Goal: Task Accomplishment & Management: Use online tool/utility

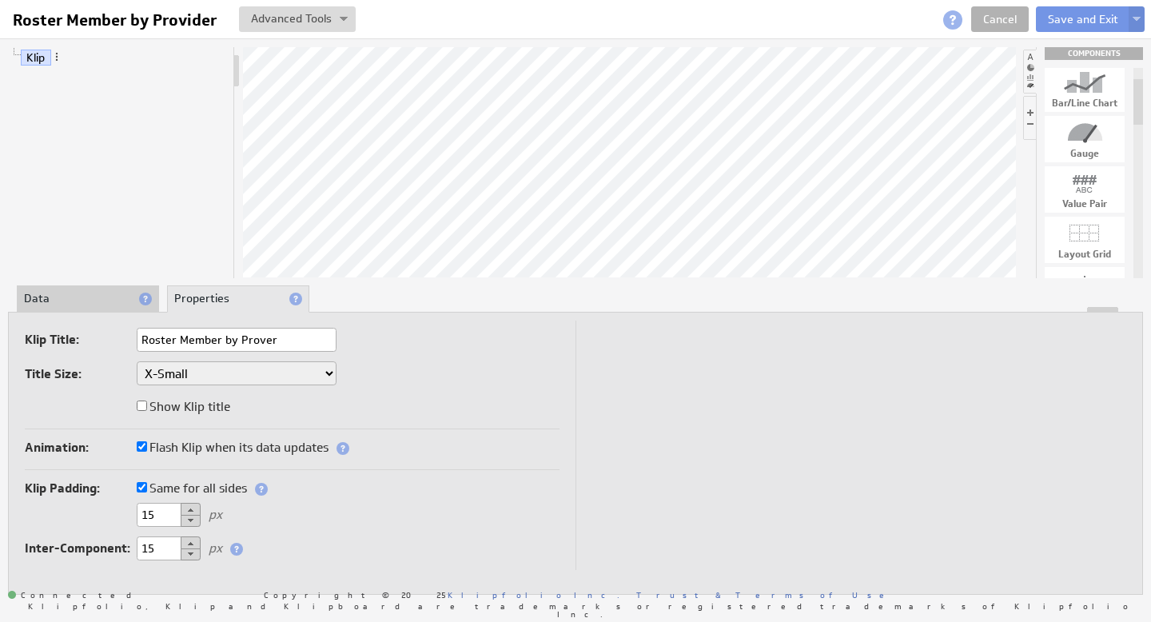
drag, startPoint x: 1137, startPoint y: 125, endPoint x: 1137, endPoint y: 92, distance: 32.8
click at [1137, 92] on div at bounding box center [1138, 102] width 10 height 46
drag, startPoint x: 1089, startPoint y: 87, endPoint x: 515, endPoint y: 159, distance: 577.5
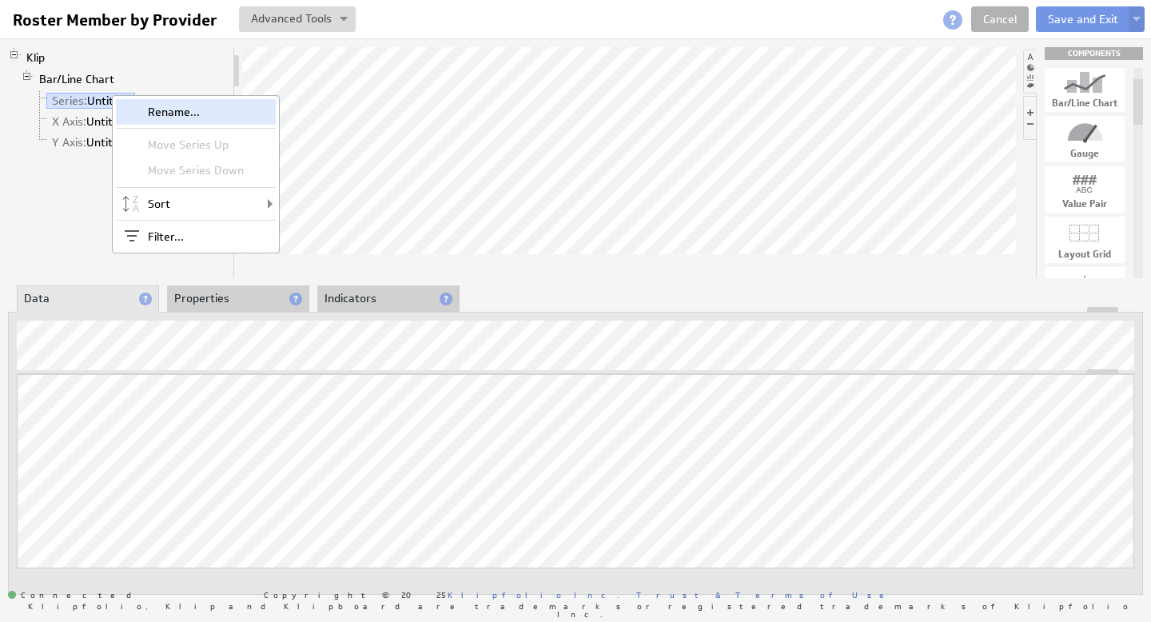
click at [164, 105] on div "Rename..." at bounding box center [196, 112] width 160 height 26
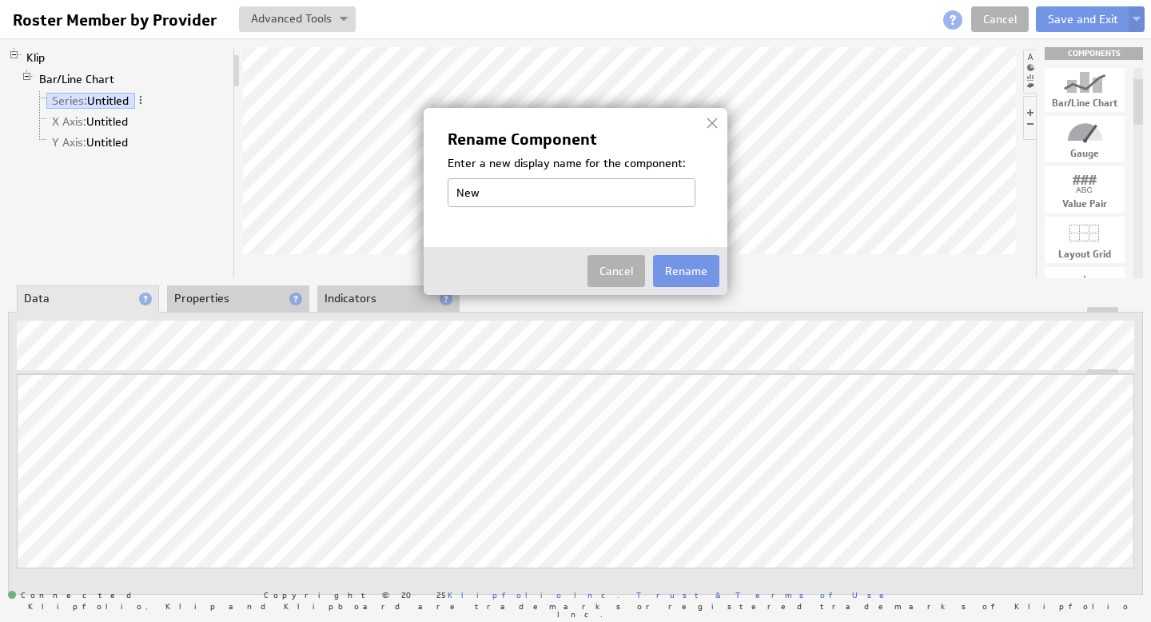
type input "New Members"
click at [685, 277] on button "Rename" at bounding box center [686, 271] width 66 height 32
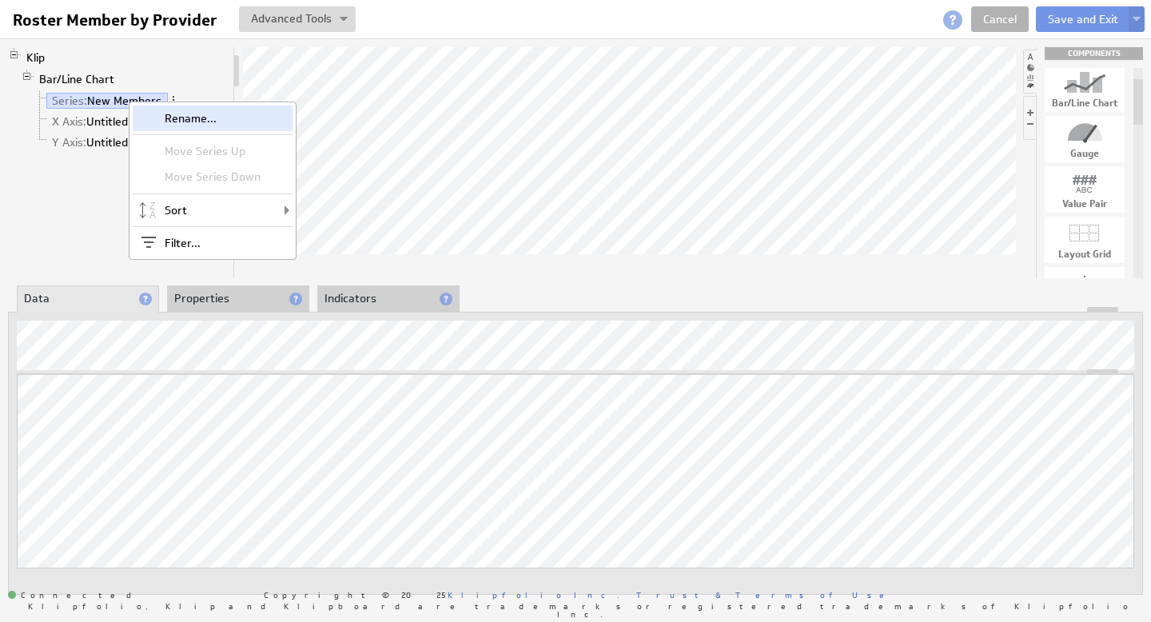
click at [207, 116] on div "Rename..." at bounding box center [213, 118] width 160 height 26
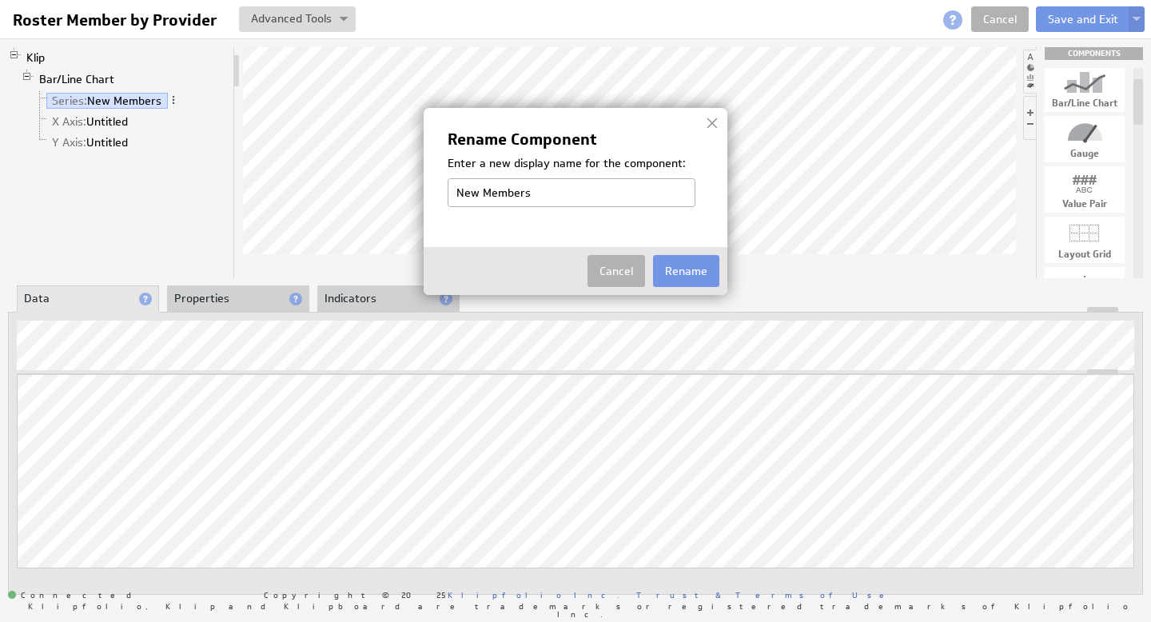
click at [472, 189] on input "New Members" at bounding box center [572, 192] width 248 height 29
type input "Active Members"
click at [692, 281] on button "Rename" at bounding box center [686, 271] width 66 height 32
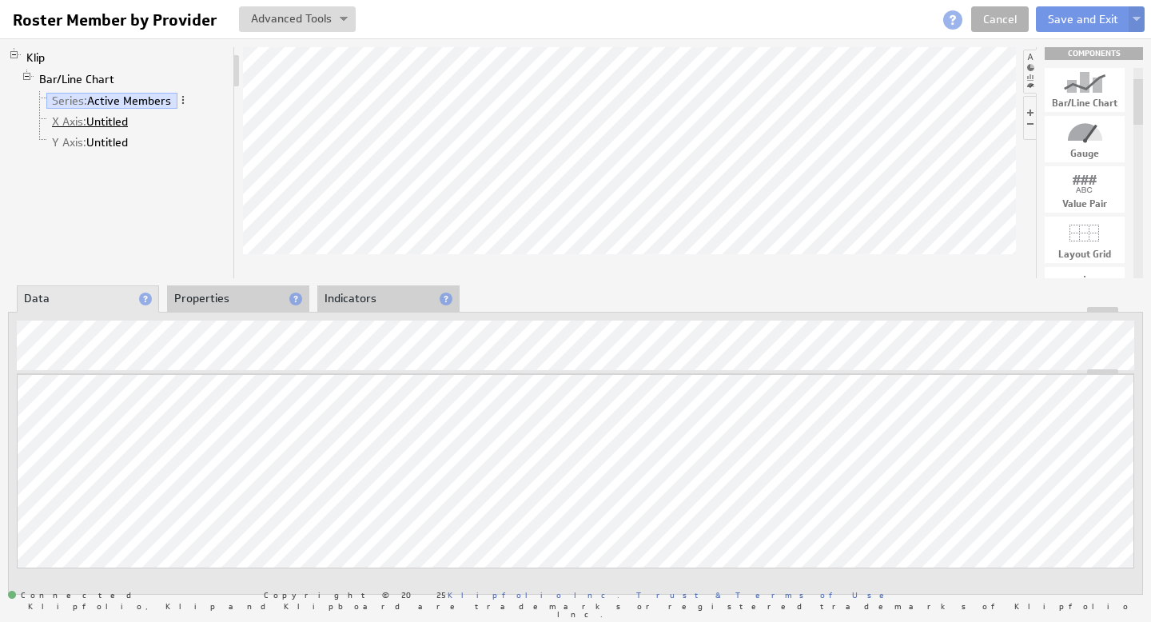
click at [113, 118] on link "X Axis: Untitled" at bounding box center [90, 121] width 88 height 16
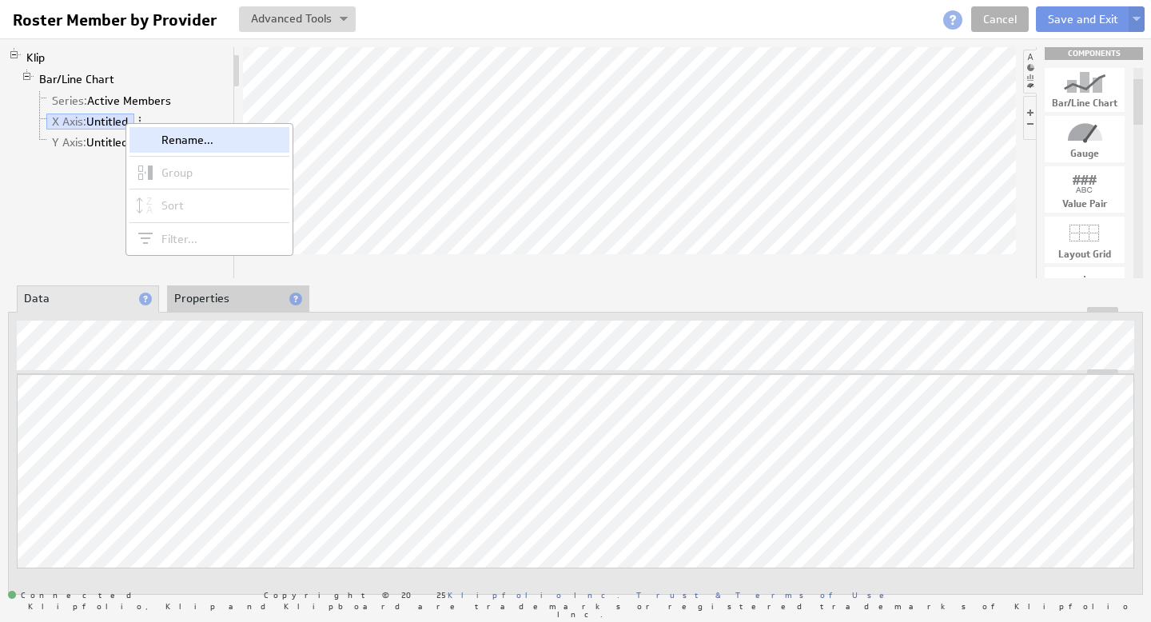
click at [171, 136] on div "Rename..." at bounding box center [209, 140] width 160 height 26
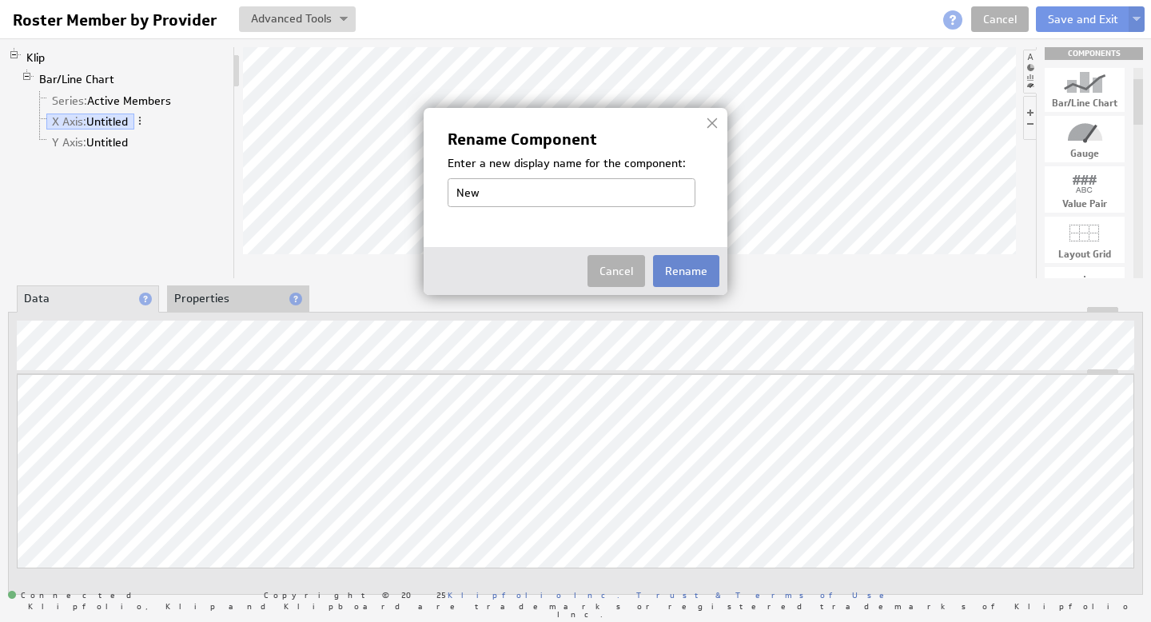
type input "New Members"
click at [689, 273] on button "Rename" at bounding box center [686, 271] width 66 height 32
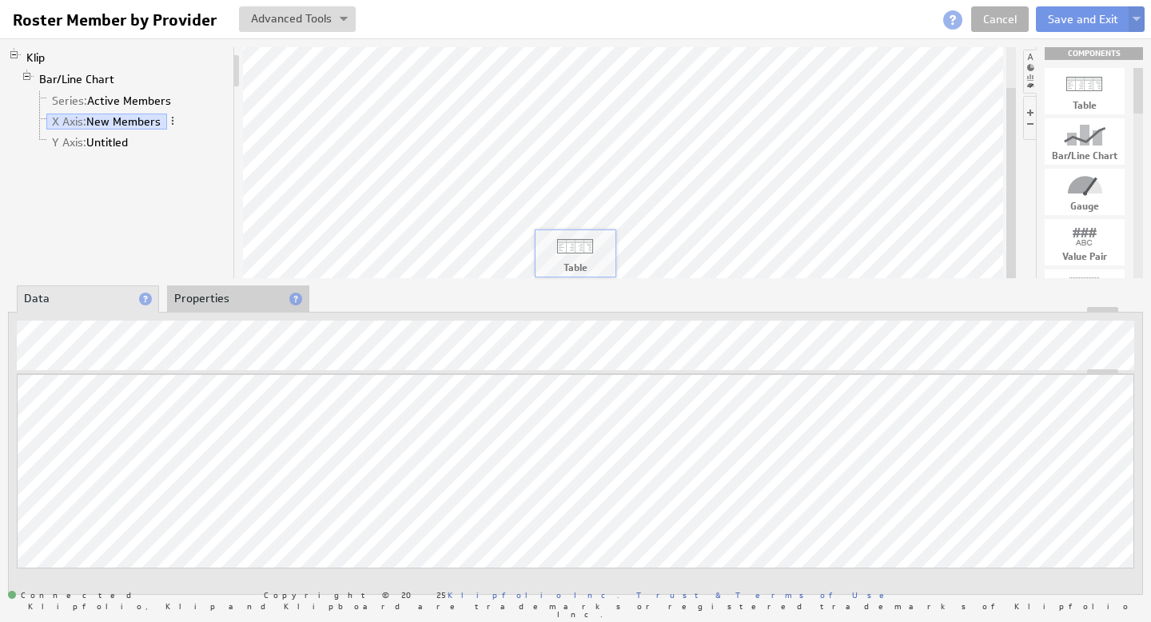
drag, startPoint x: 1089, startPoint y: 90, endPoint x: 580, endPoint y: 247, distance: 532.7
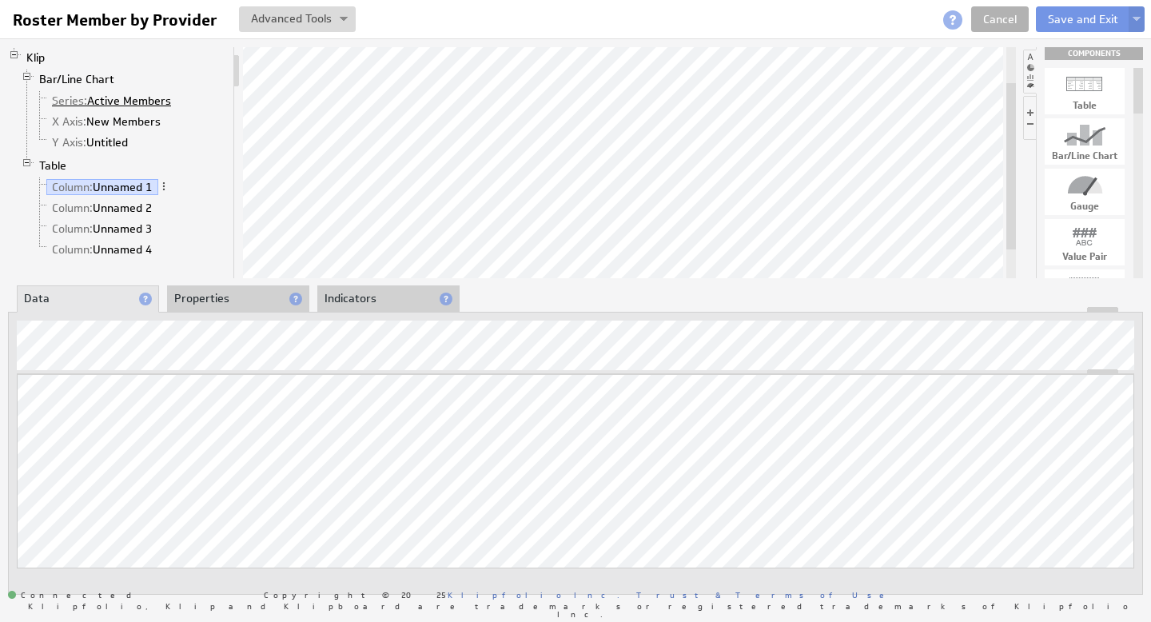
click at [142, 97] on link "Series: Active Members" at bounding box center [111, 101] width 131 height 16
click at [123, 121] on link "X Axis: New Members" at bounding box center [106, 121] width 121 height 16
click at [149, 100] on link "Series: Active Members" at bounding box center [111, 101] width 131 height 16
click at [133, 121] on link "X Axis: New Members" at bounding box center [106, 121] width 121 height 16
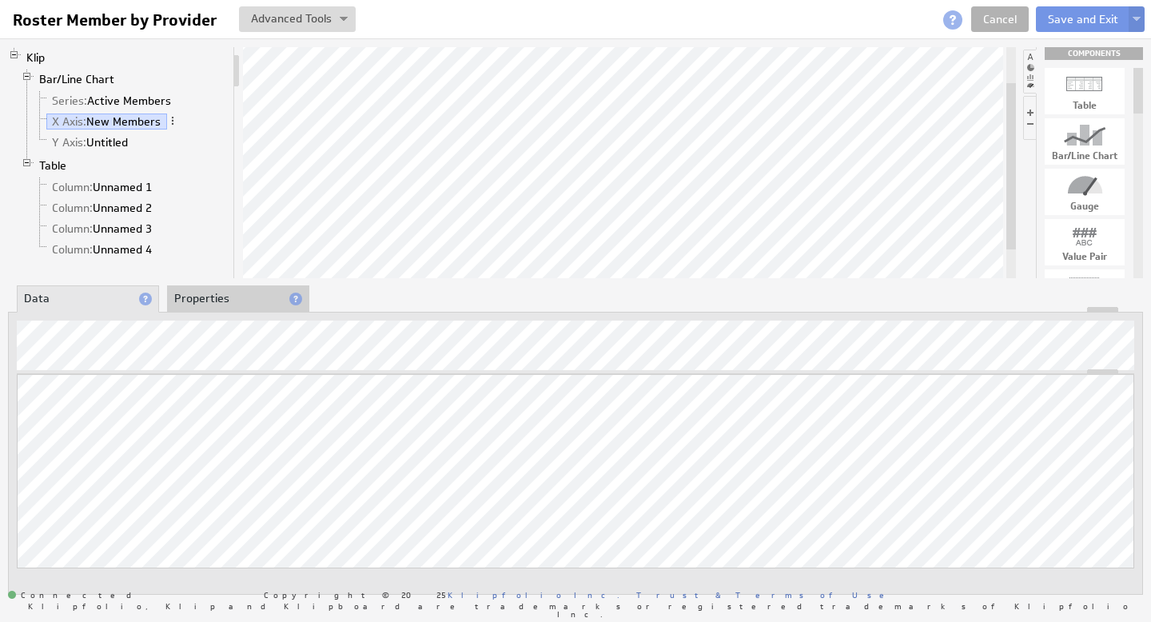
click at [202, 300] on li "Properties" at bounding box center [238, 298] width 142 height 27
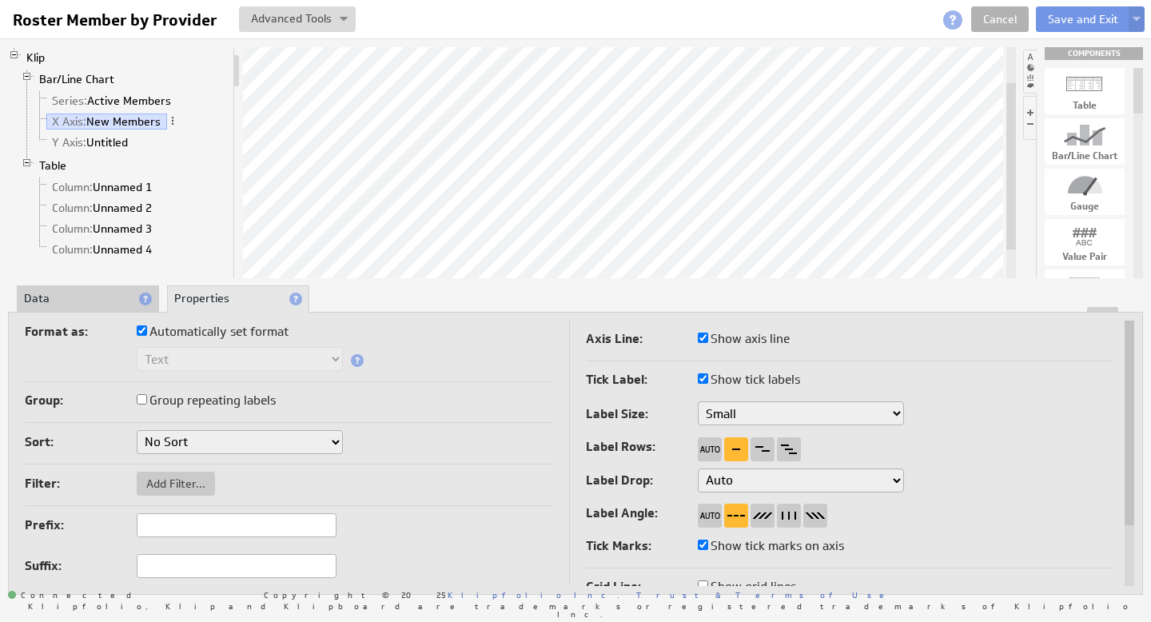
click at [70, 297] on li "Data" at bounding box center [88, 298] width 142 height 27
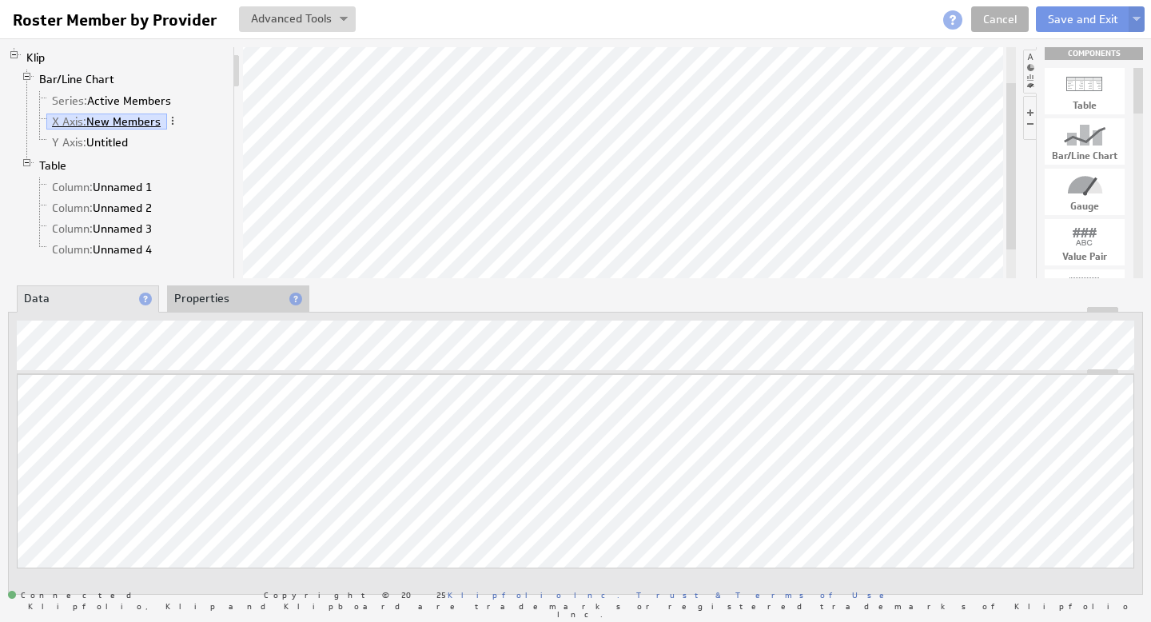
click at [118, 121] on link "X Axis: New Members" at bounding box center [106, 121] width 121 height 16
click at [74, 77] on link "Bar/Line Chart" at bounding box center [77, 79] width 87 height 16
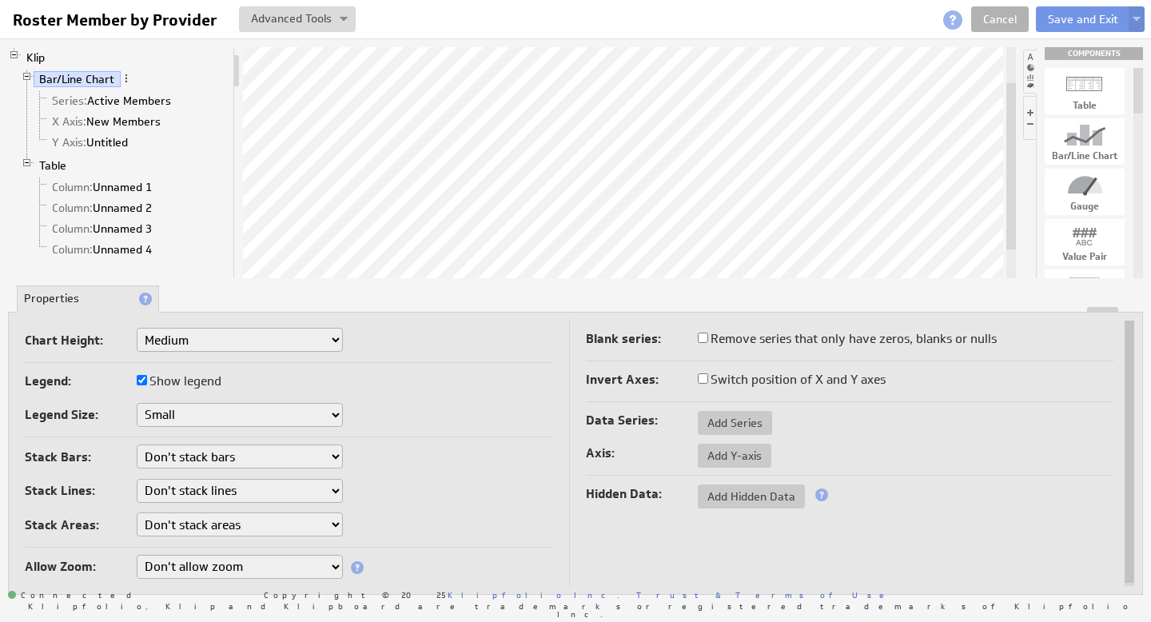
click at [233, 448] on select "Don't stack bars Stack all bars Stack all bars by percentage" at bounding box center [240, 456] width 206 height 24
select select "1"
click at [106, 100] on link "Series: Active Members" at bounding box center [111, 101] width 131 height 16
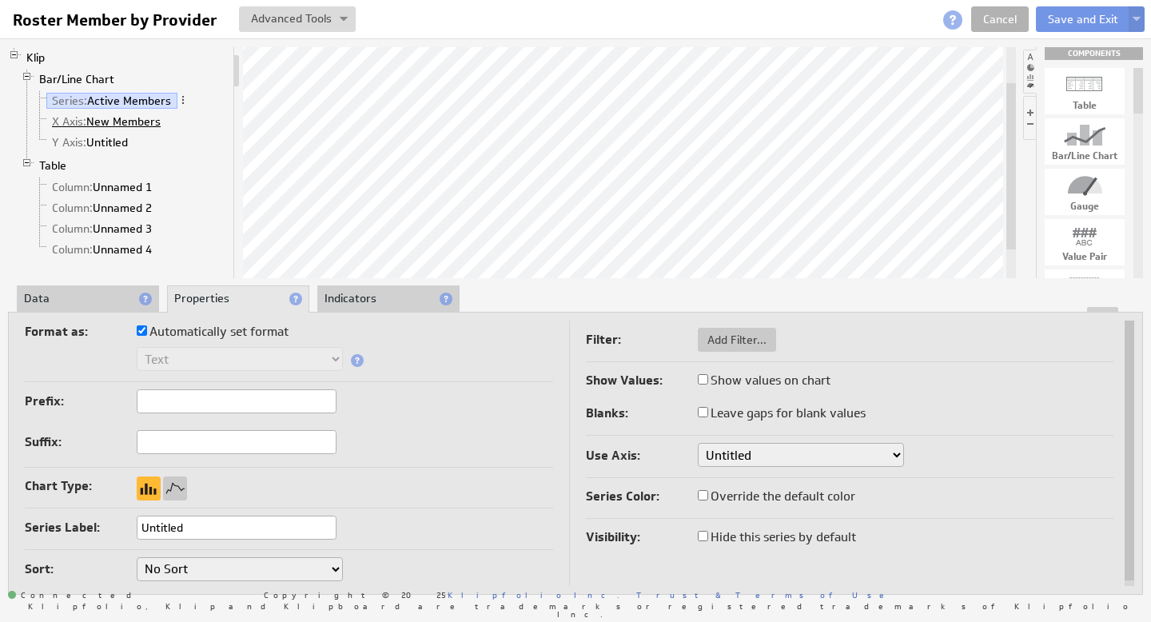
click at [121, 122] on link "X Axis: New Members" at bounding box center [106, 121] width 121 height 16
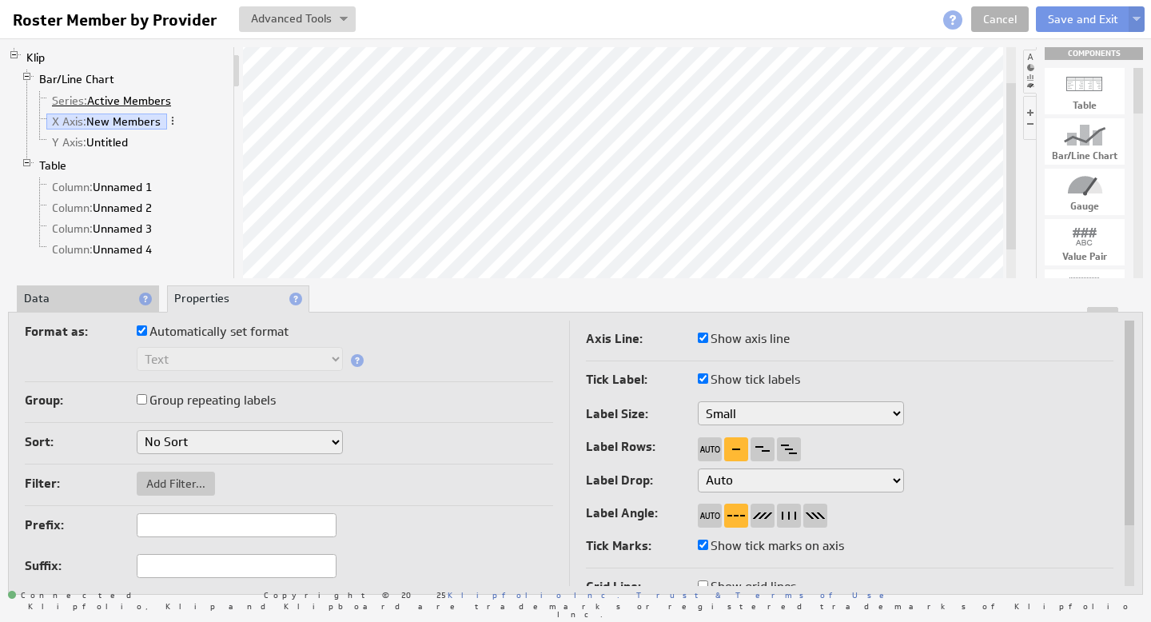
click at [97, 107] on link "Series: Active Members" at bounding box center [111, 101] width 131 height 16
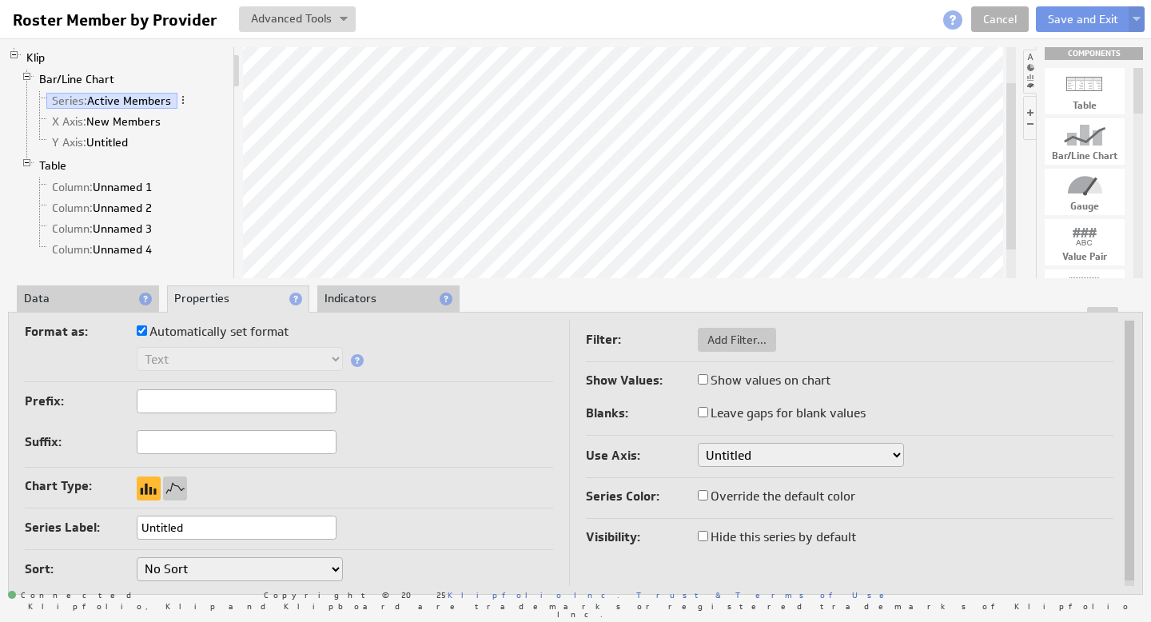
click at [75, 302] on li "Data" at bounding box center [88, 298] width 142 height 27
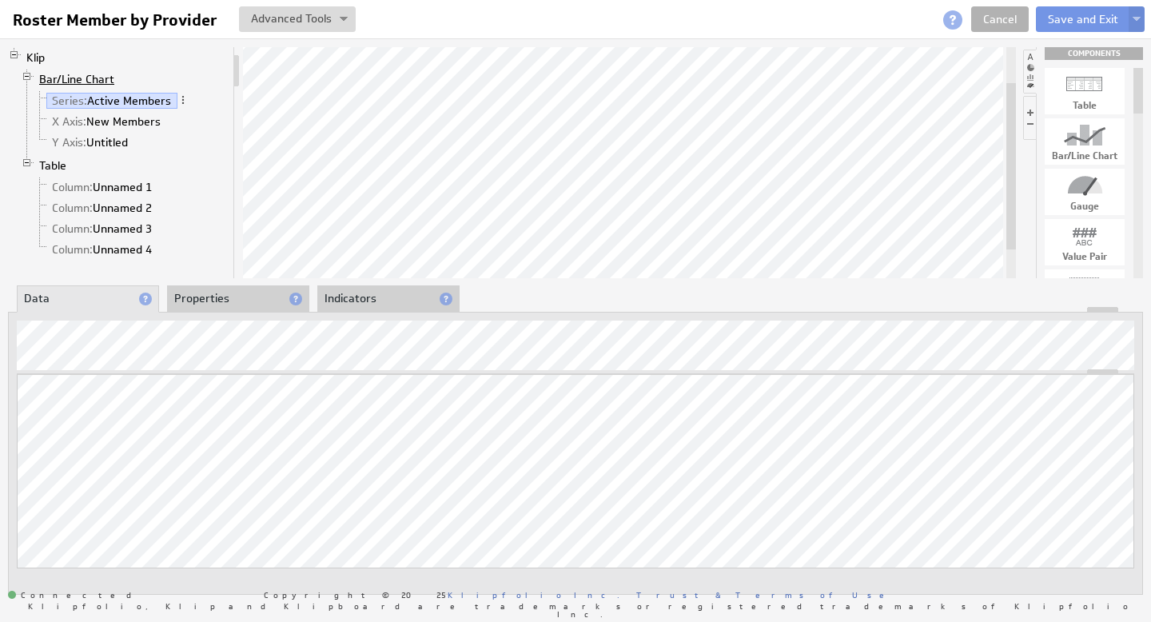
click at [84, 74] on link "Bar/Line Chart" at bounding box center [77, 79] width 87 height 16
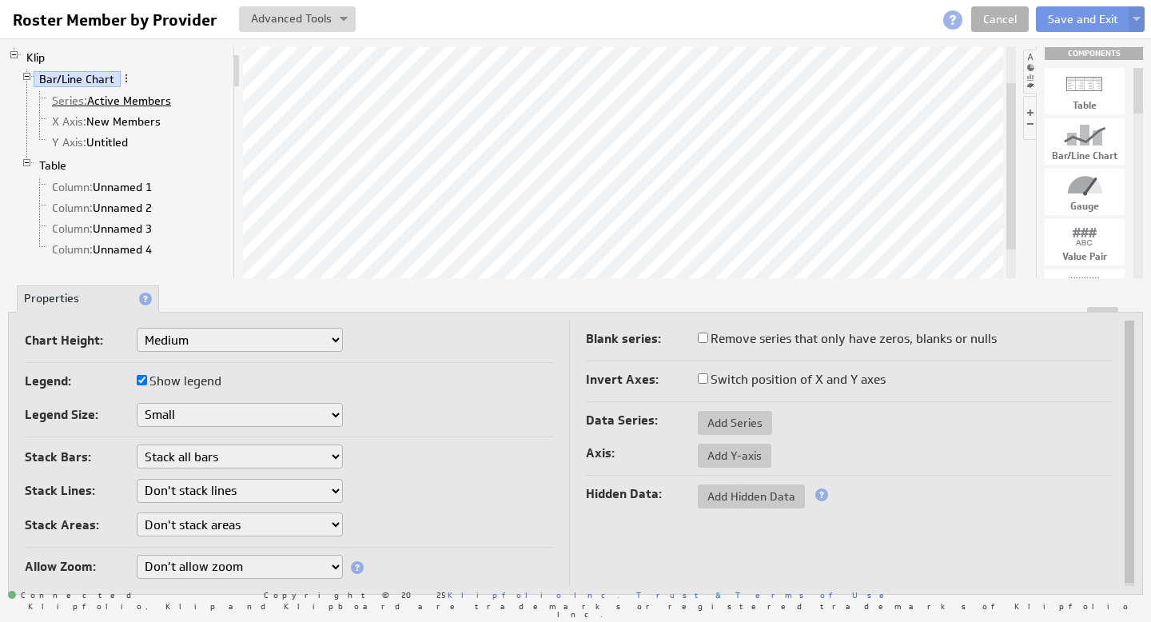
click at [129, 99] on link "Series: Active Members" at bounding box center [111, 101] width 131 height 16
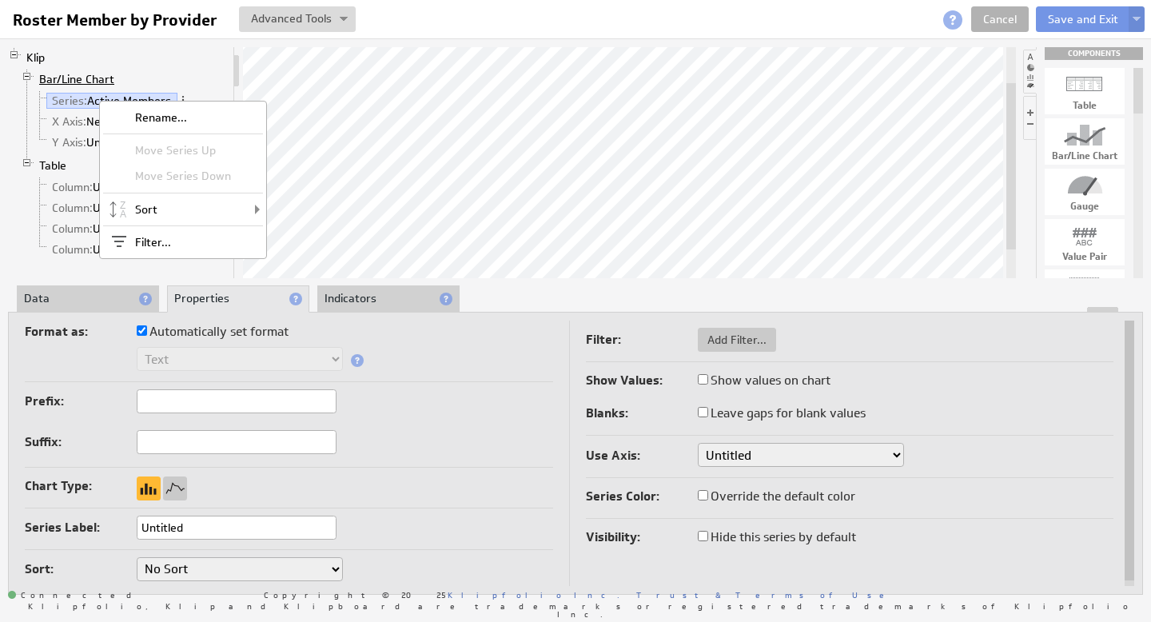
click at [84, 78] on link "Bar/Line Chart" at bounding box center [77, 79] width 87 height 16
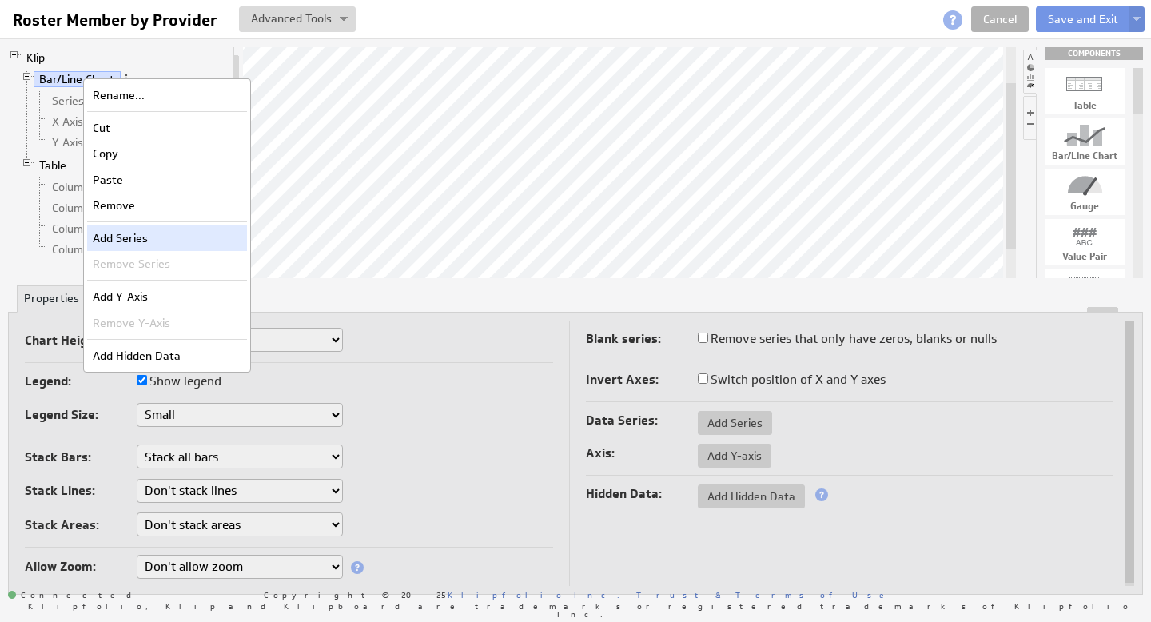
click at [126, 233] on div "Add Series" at bounding box center [167, 238] width 160 height 26
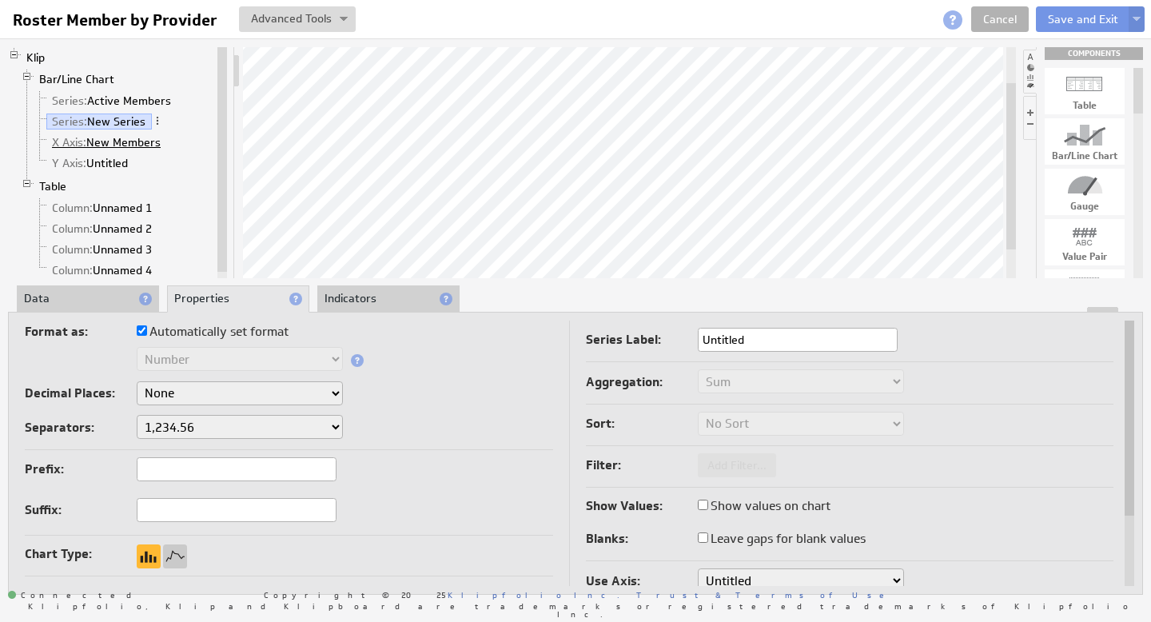
click at [136, 141] on link "X Axis: New Members" at bounding box center [106, 142] width 121 height 16
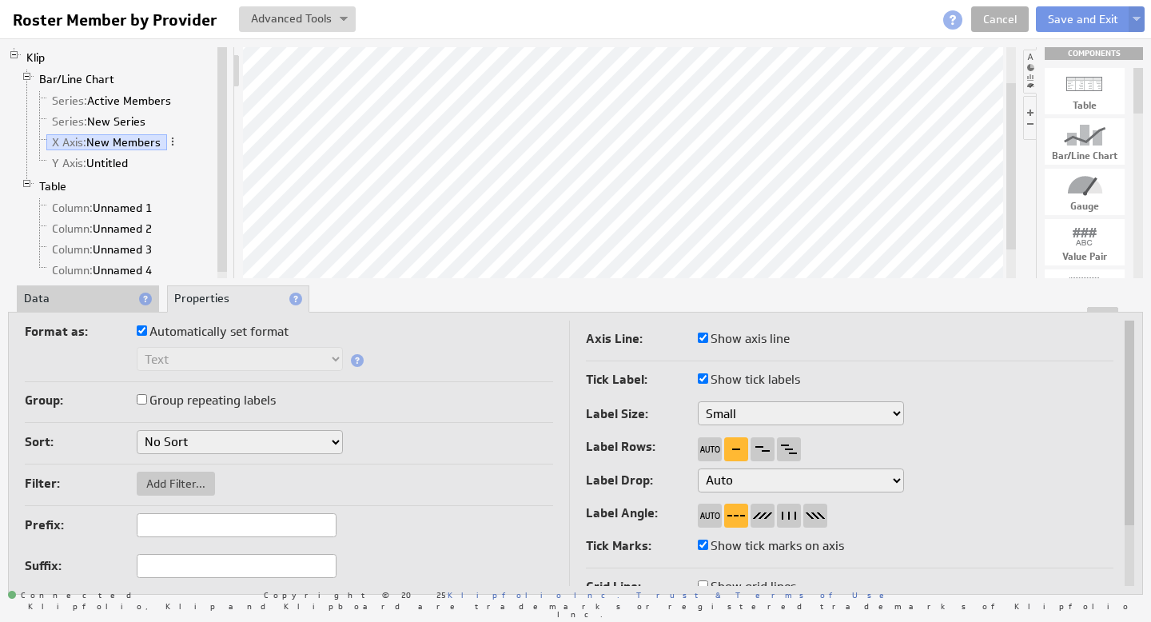
click at [98, 295] on li "Data" at bounding box center [88, 298] width 142 height 27
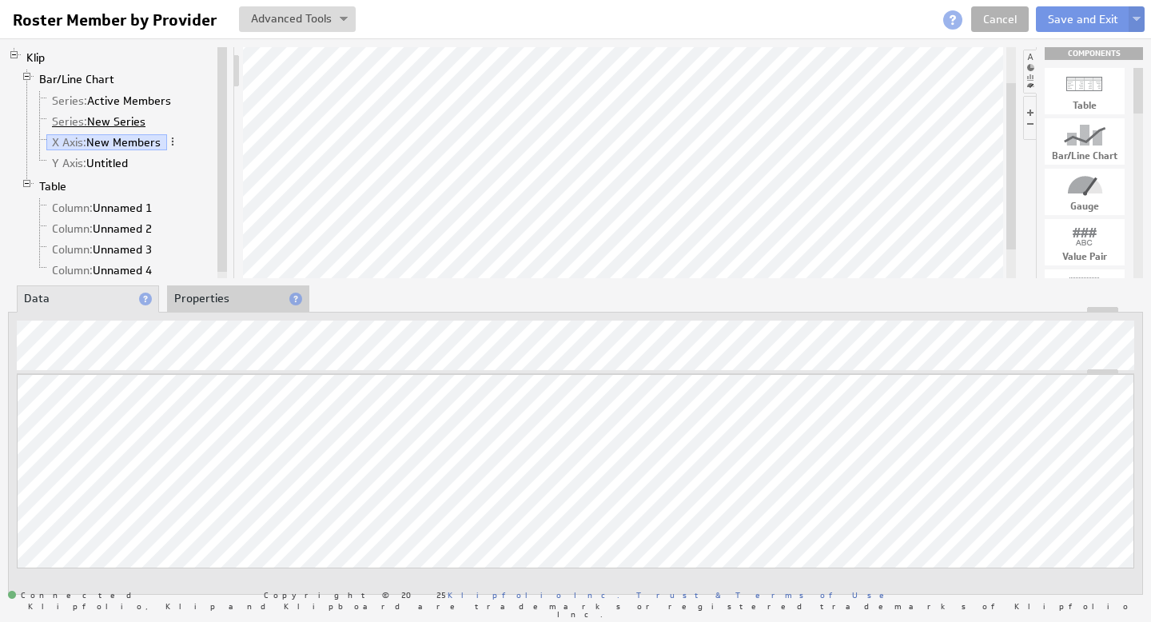
click at [129, 121] on link "Series: New Series" at bounding box center [98, 121] width 105 height 16
click at [173, 155] on li "Y Axis: Untitled" at bounding box center [124, 163] width 181 height 21
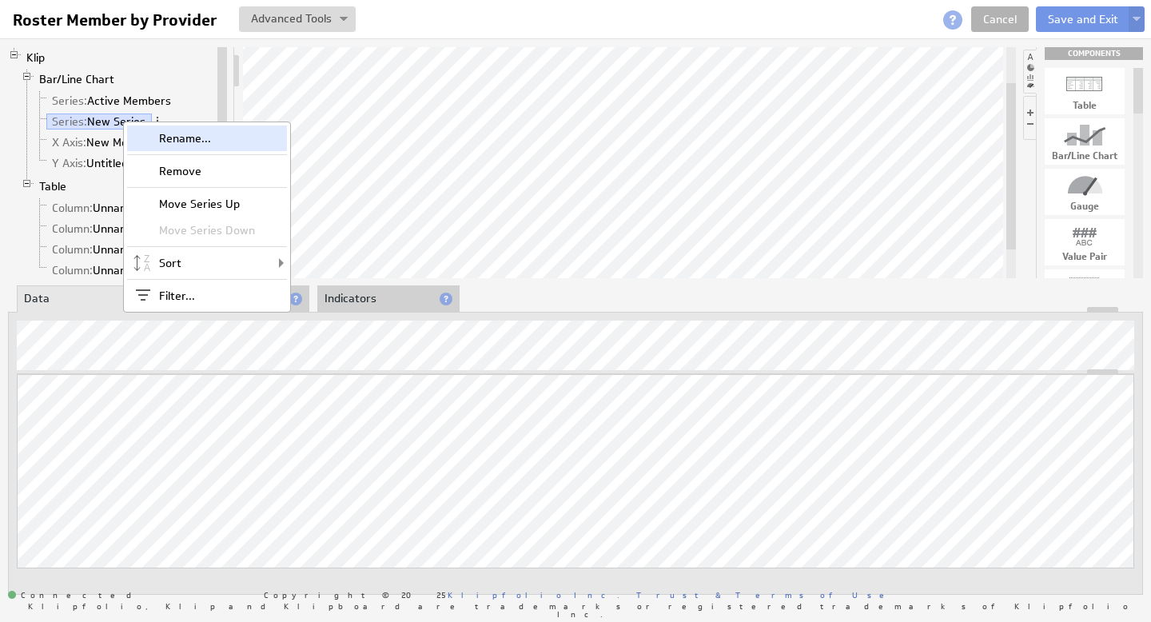
click at [182, 141] on div "Rename..." at bounding box center [207, 138] width 160 height 26
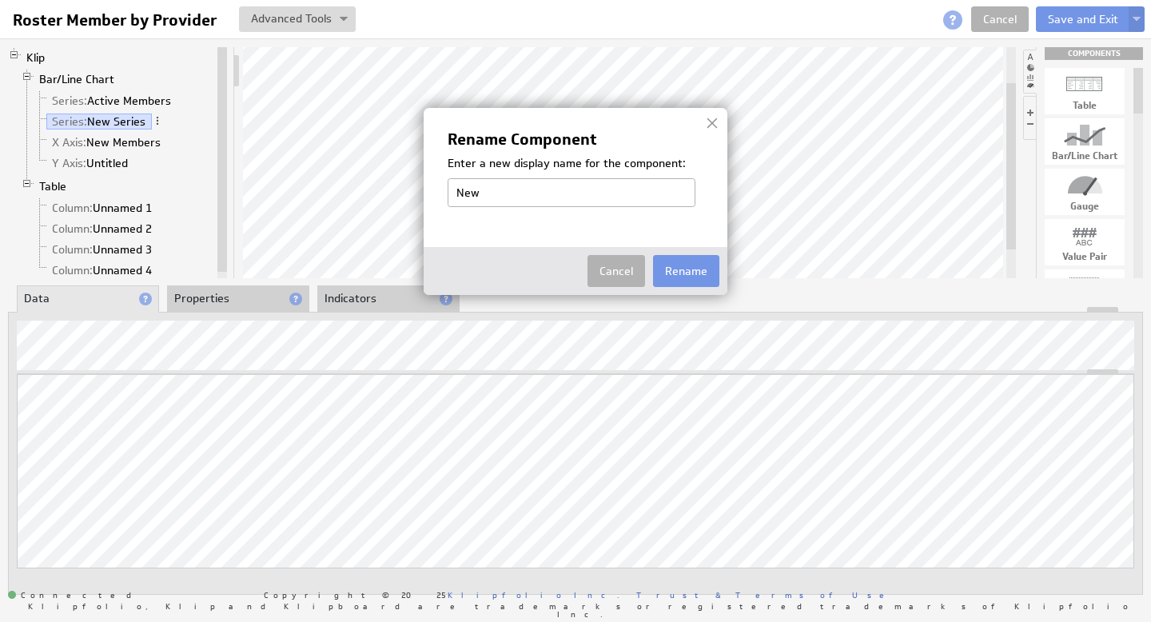
type input "New Members"
click at [691, 265] on button "Rename" at bounding box center [686, 271] width 66 height 32
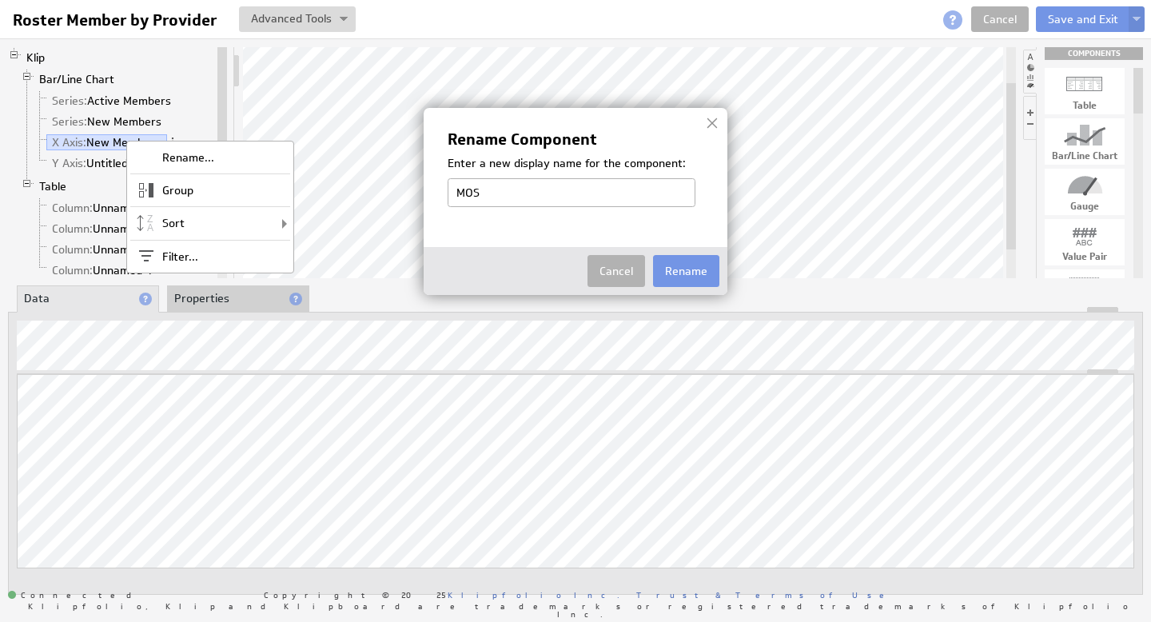
type input "MOS"
click at [469, 241] on div "Rename Component Enter a new display name for the component: MOS Cancel Rename" at bounding box center [576, 201] width 304 height 187
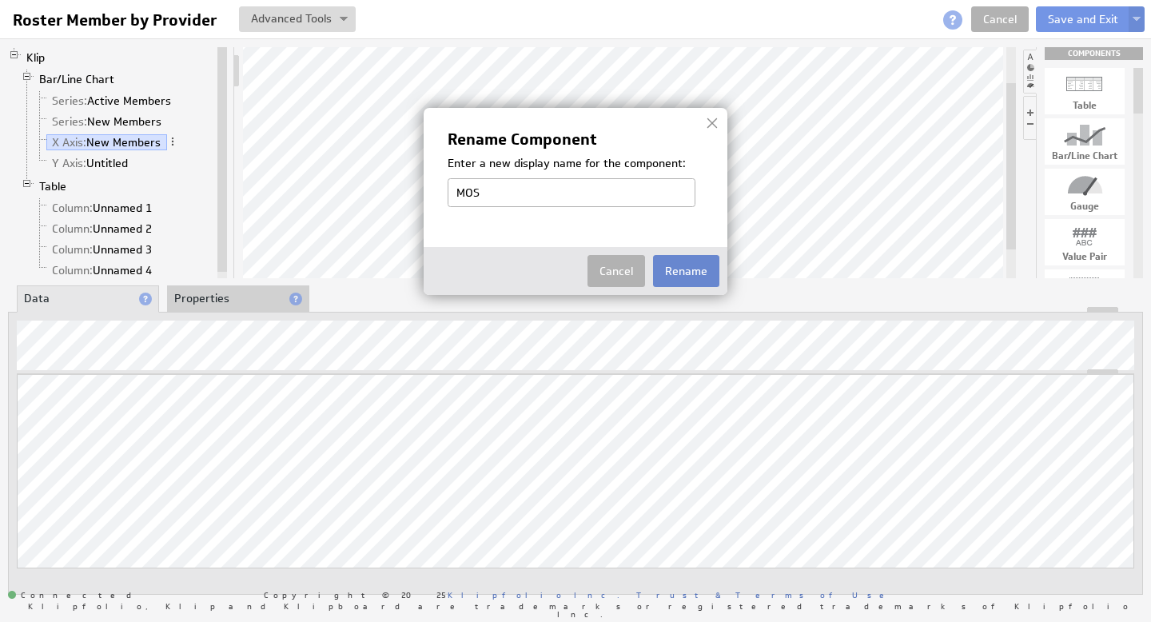
click at [694, 273] on button "Rename" at bounding box center [686, 271] width 66 height 32
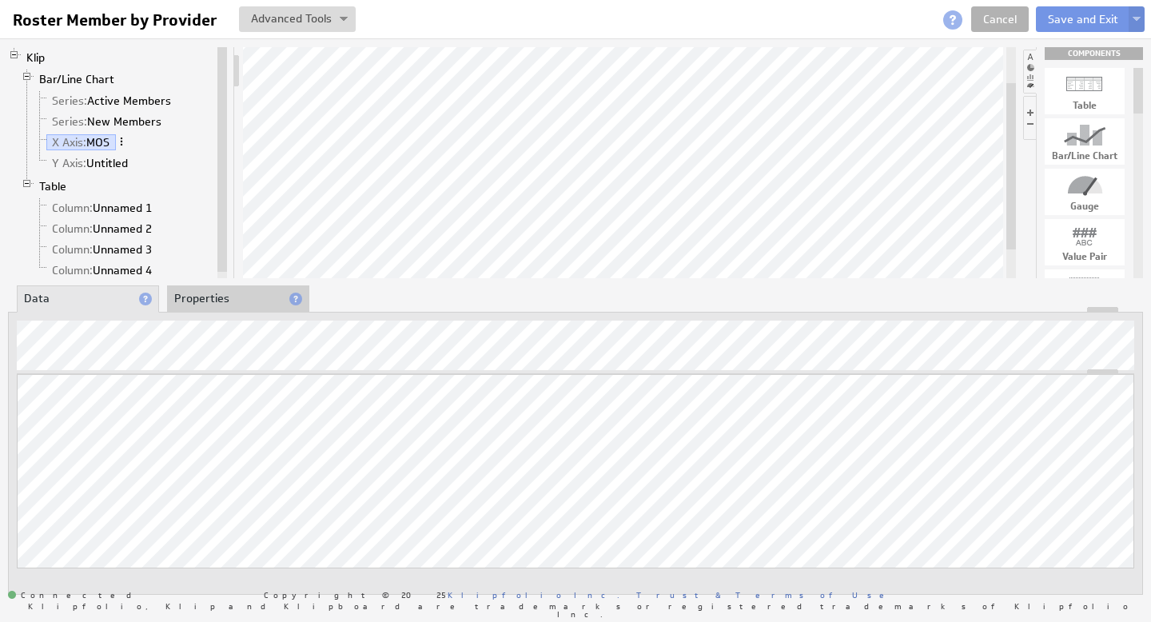
click at [124, 142] on span at bounding box center [121, 141] width 11 height 11
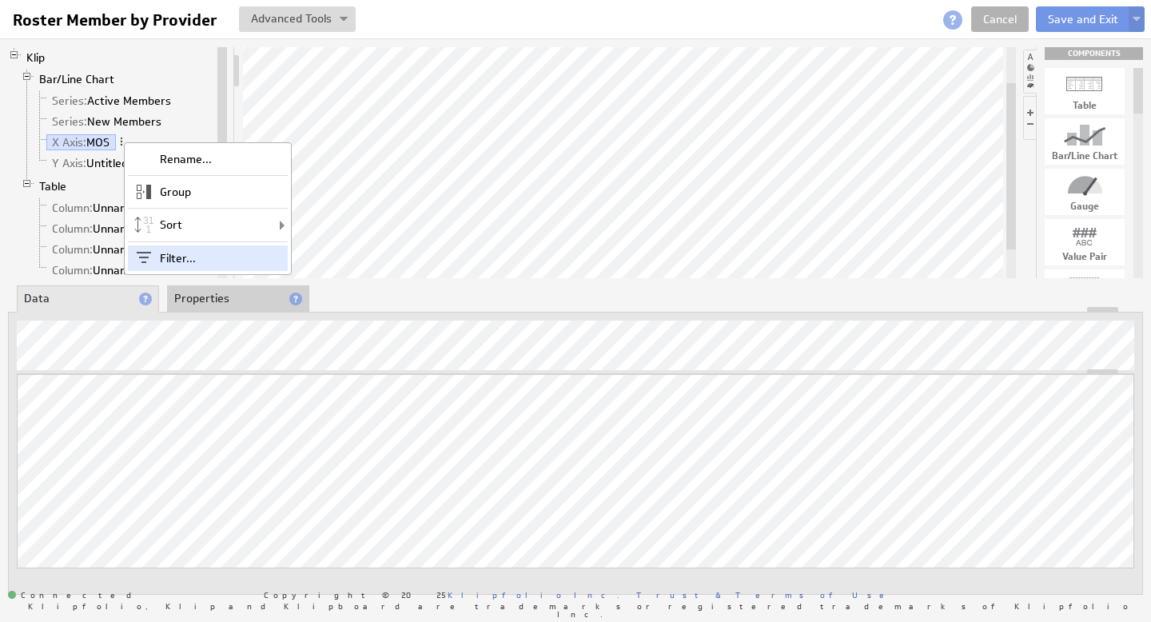
click at [189, 257] on div "Filter..." at bounding box center [208, 258] width 160 height 26
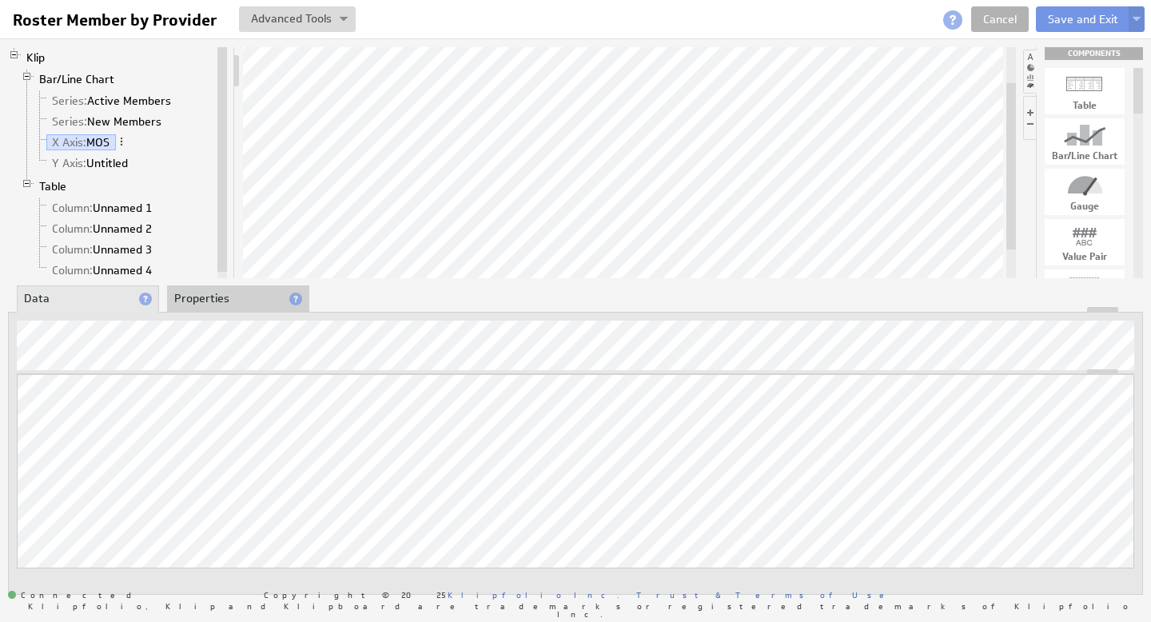
checkbox input "true"
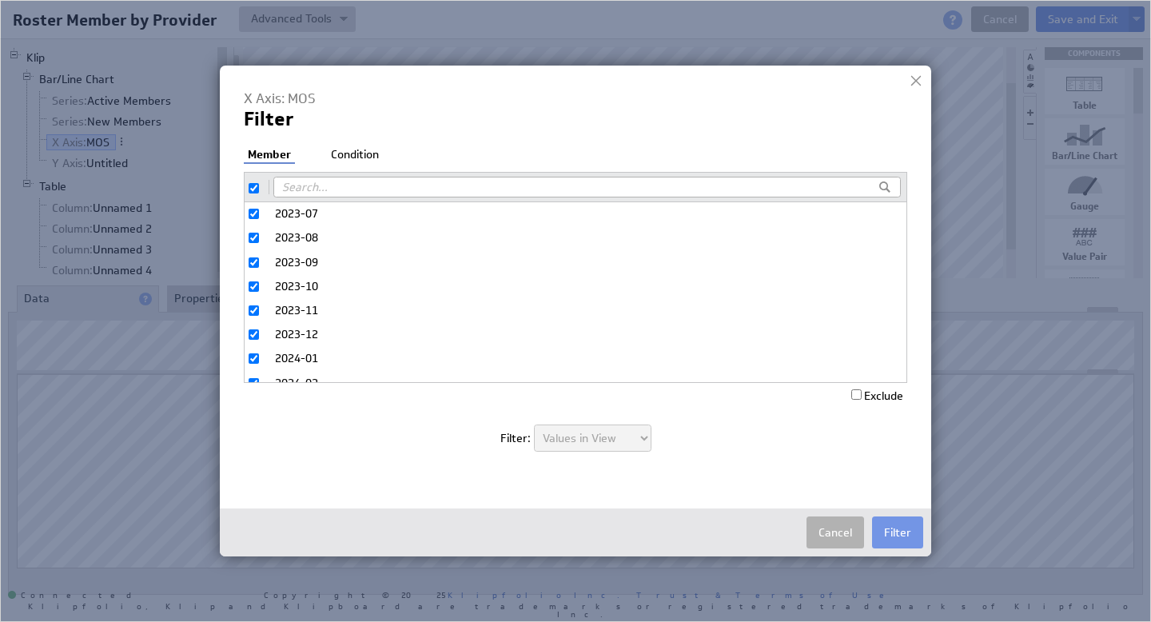
click at [254, 188] on input "checkbox" at bounding box center [254, 188] width 10 height 10
checkbox input "false"
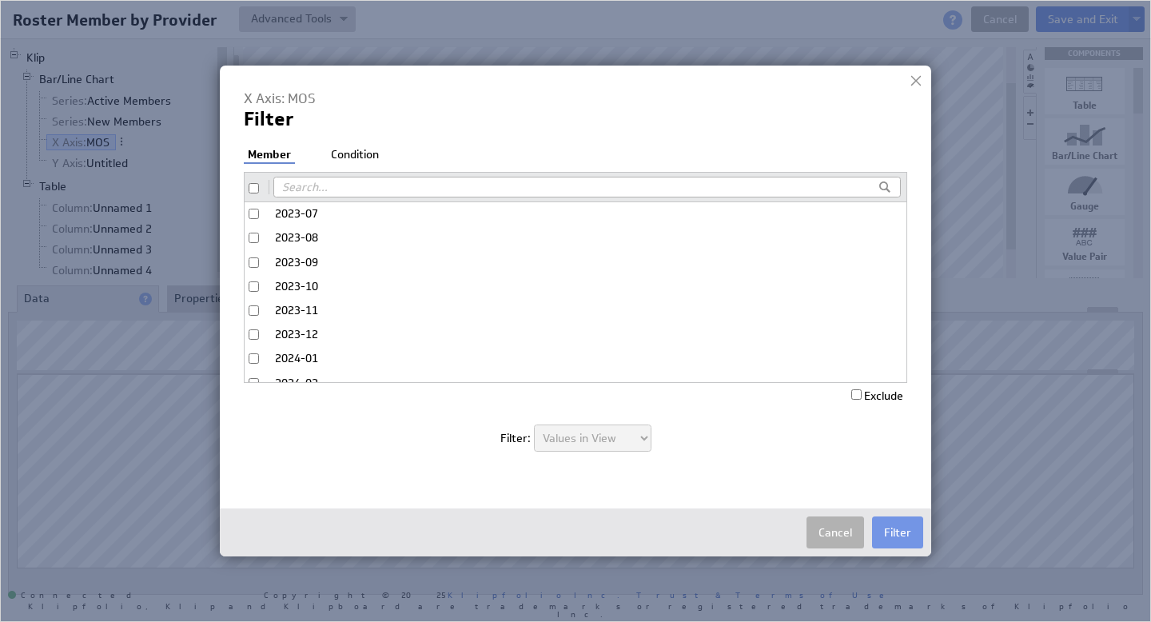
checkbox input "false"
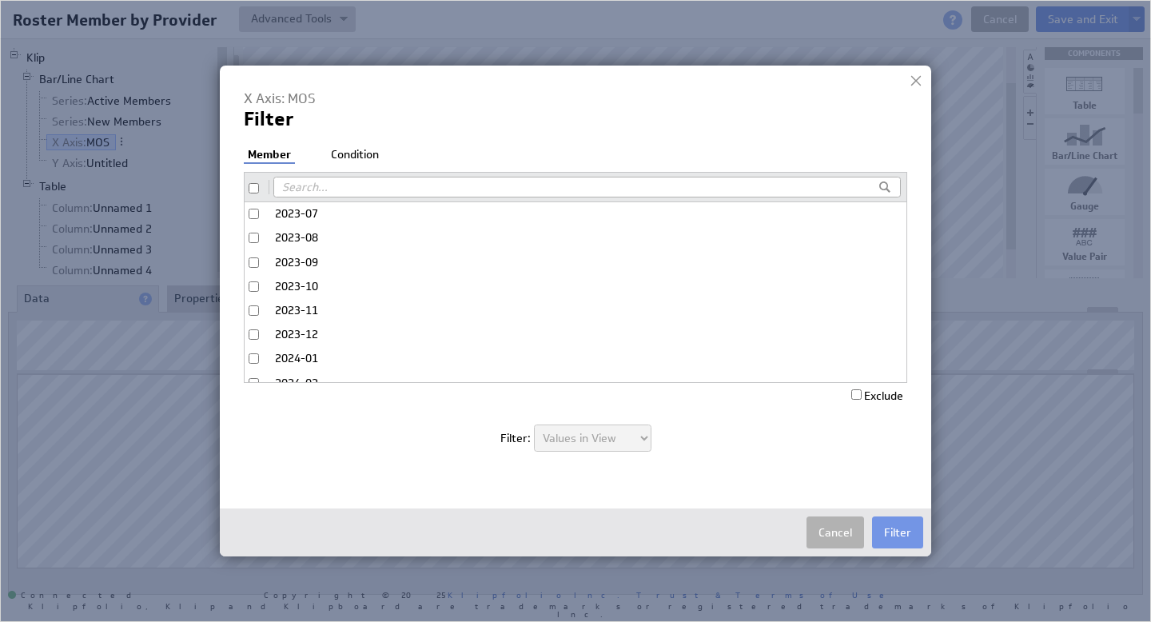
checkbox input "false"
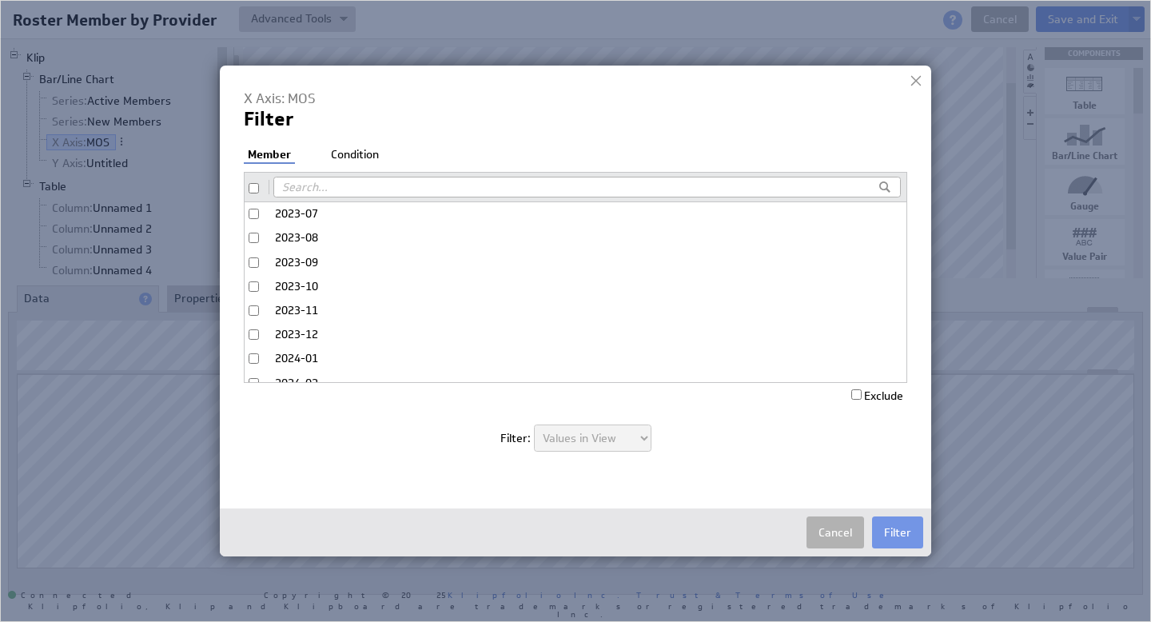
checkbox input "false"
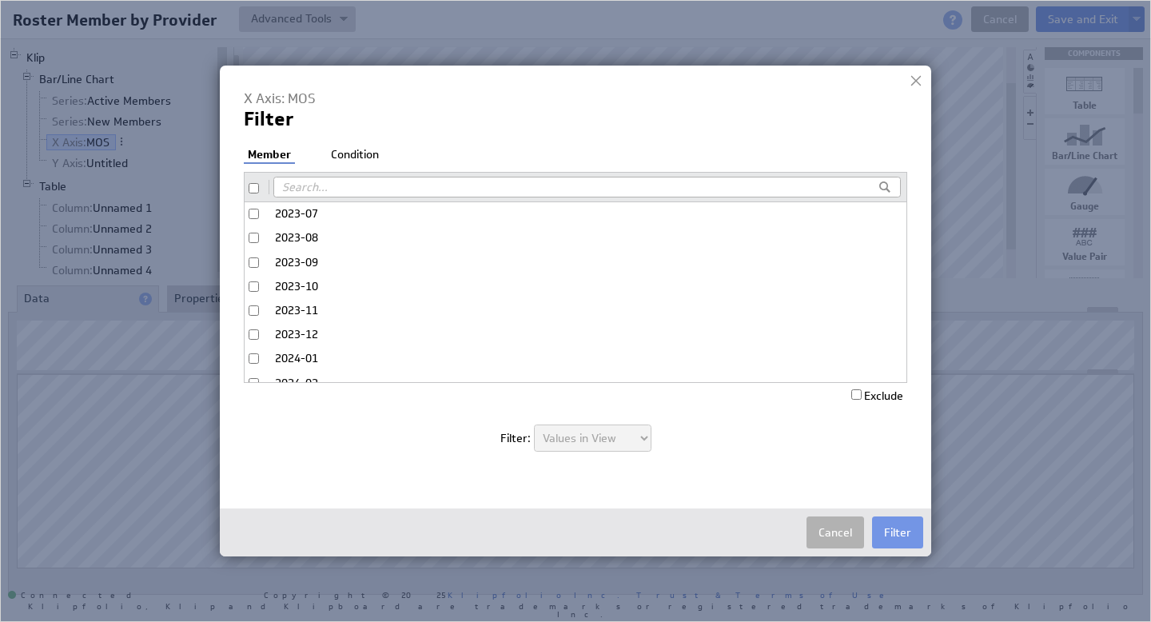
checkbox input "false"
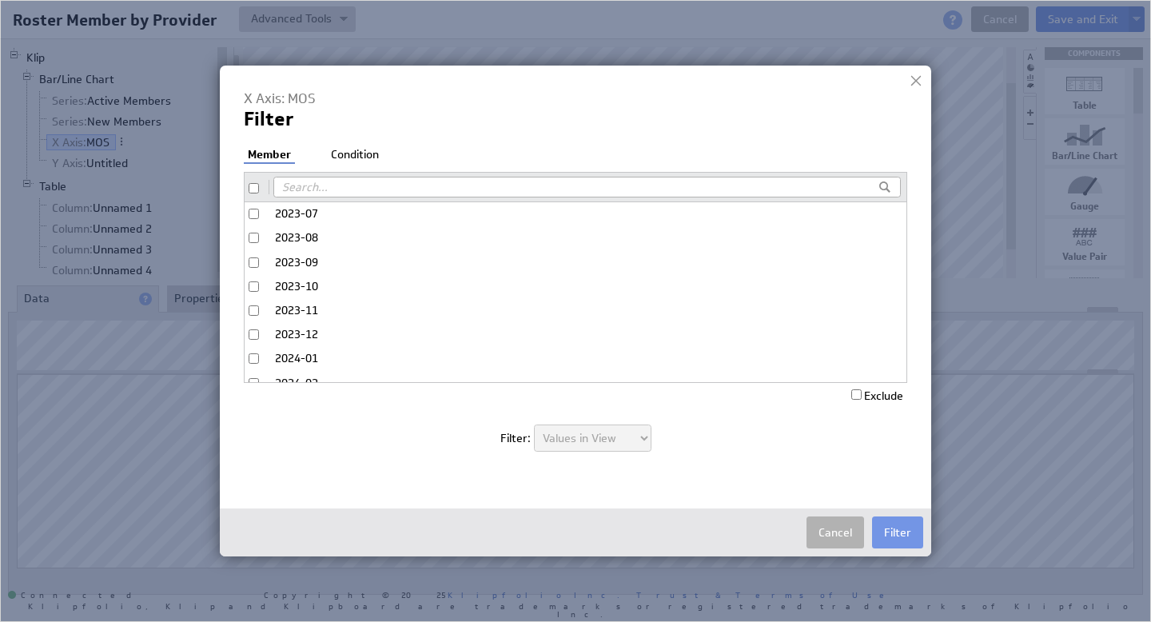
checkbox input "false"
click at [255, 375] on input "2025-08" at bounding box center [254, 380] width 10 height 10
checkbox input "true"
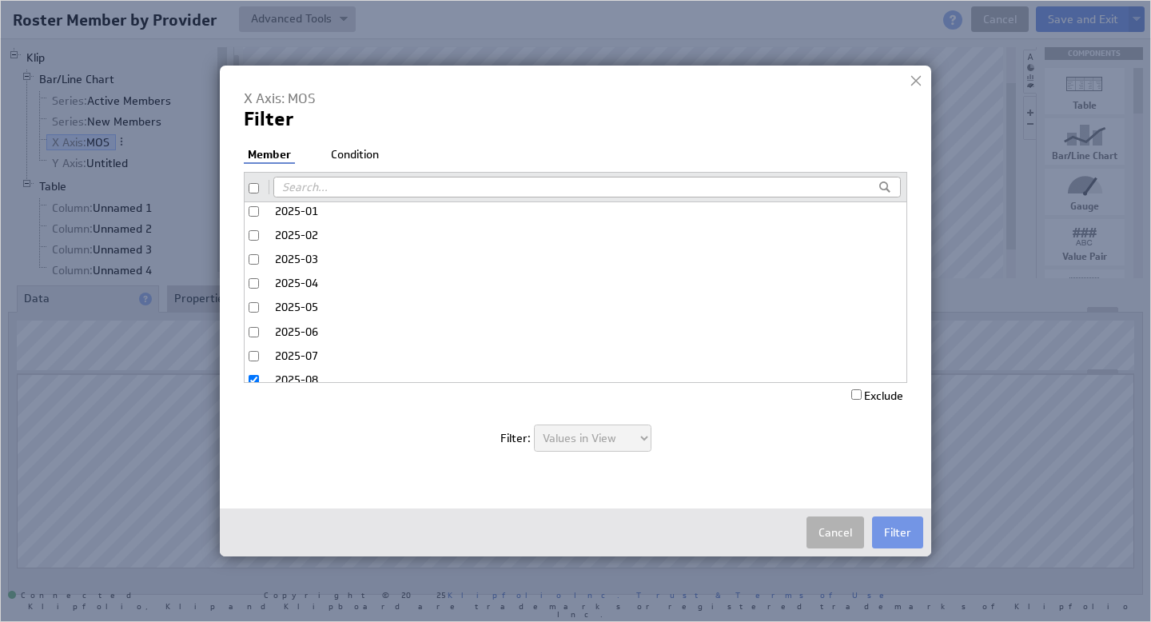
click at [254, 351] on input "2025-07" at bounding box center [254, 356] width 10 height 10
checkbox input "true"
click at [253, 327] on input "2025-06" at bounding box center [254, 332] width 10 height 10
checkbox input "true"
click at [254, 302] on input "2025-05" at bounding box center [254, 307] width 10 height 10
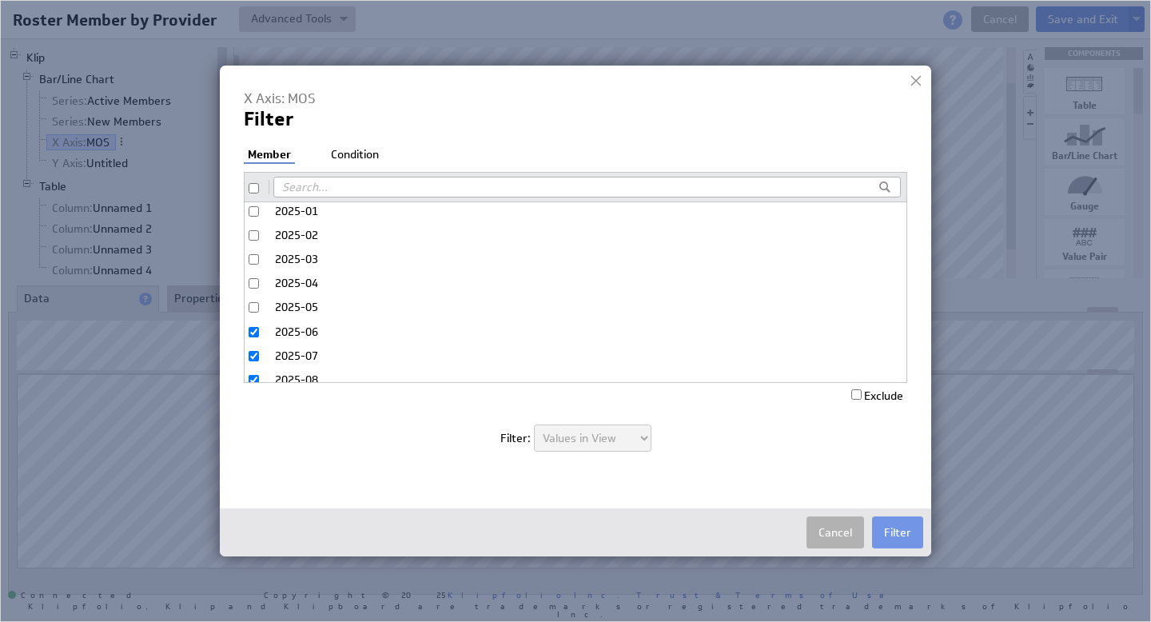
checkbox input "true"
click at [901, 536] on button "Filter" at bounding box center [897, 532] width 51 height 32
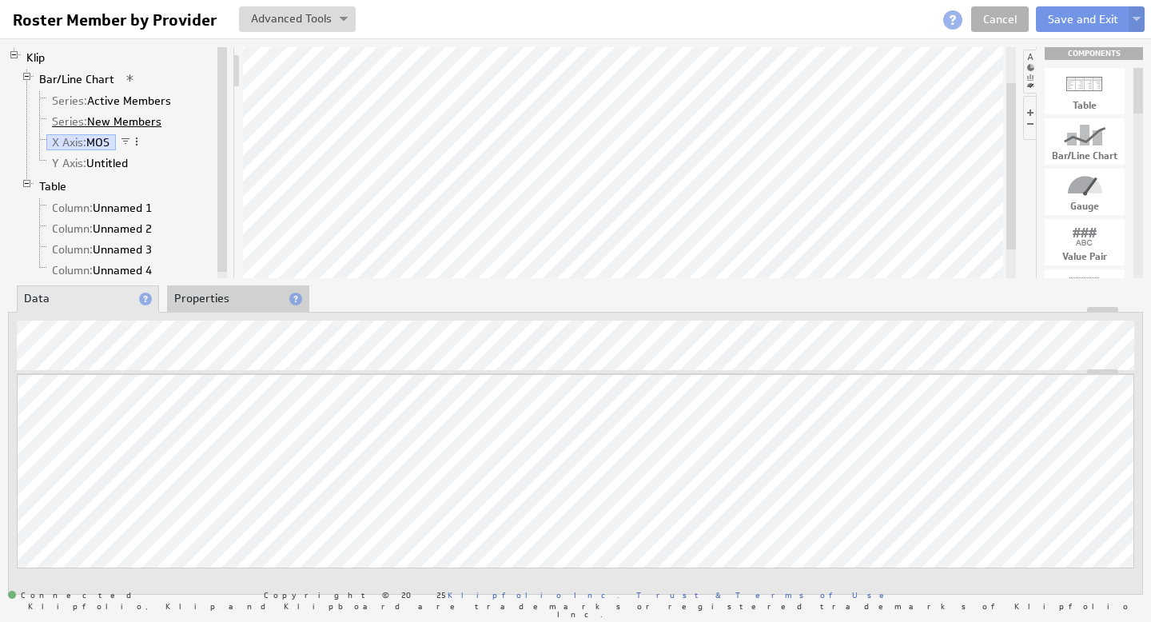
click at [111, 122] on link "Series: New Members" at bounding box center [106, 121] width 121 height 16
click at [229, 291] on li "Properties" at bounding box center [238, 298] width 142 height 27
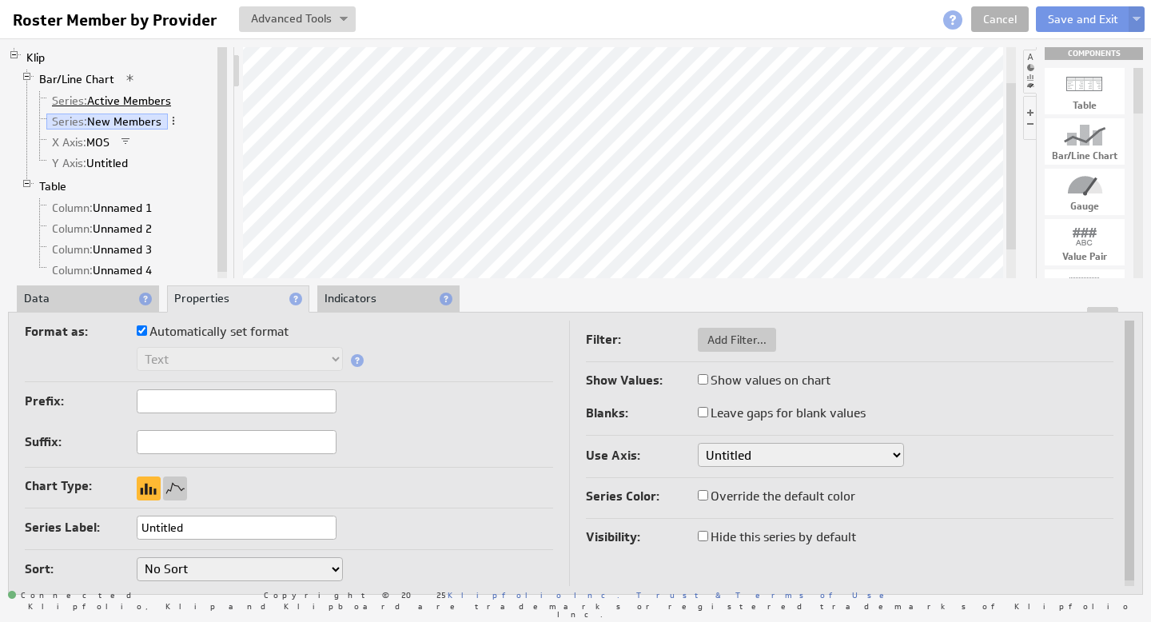
click at [116, 99] on link "Series: Active Members" at bounding box center [111, 101] width 131 height 16
click at [145, 331] on input "Automatically set format" at bounding box center [142, 330] width 10 height 10
checkbox input "false"
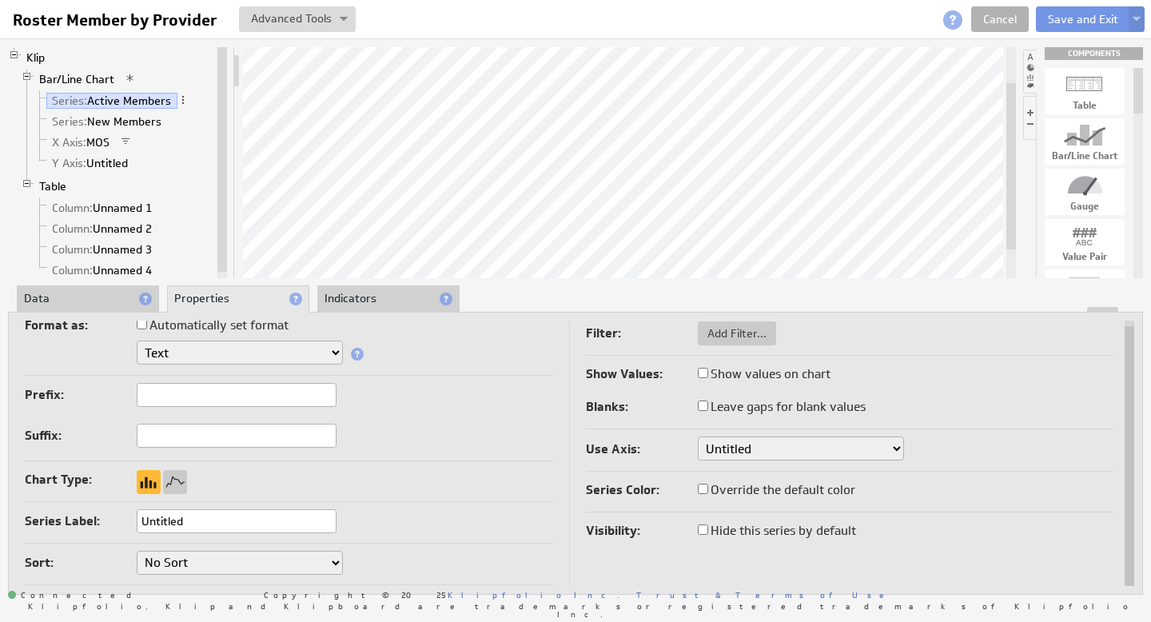
click at [215, 350] on select "Text Number Currency Percentage Date / Time Duration" at bounding box center [240, 352] width 206 height 24
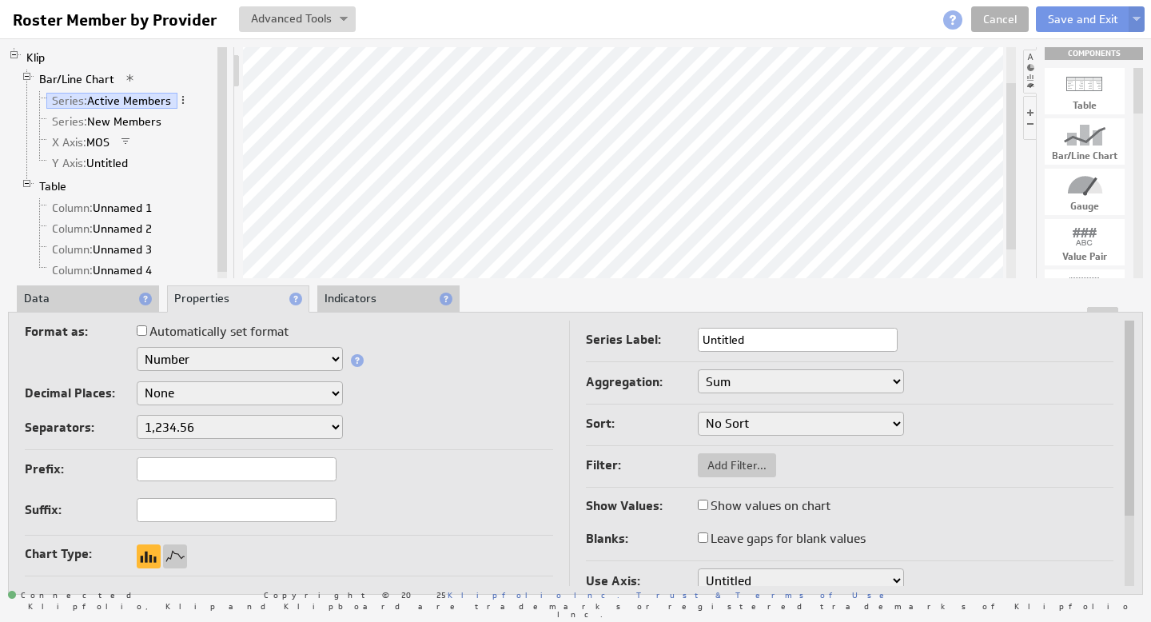
click at [802, 374] on select "Sum Average Median Min Max First Last Count Count Distinct" at bounding box center [801, 381] width 206 height 24
click at [121, 121] on link "Series: New Members" at bounding box center [106, 121] width 121 height 16
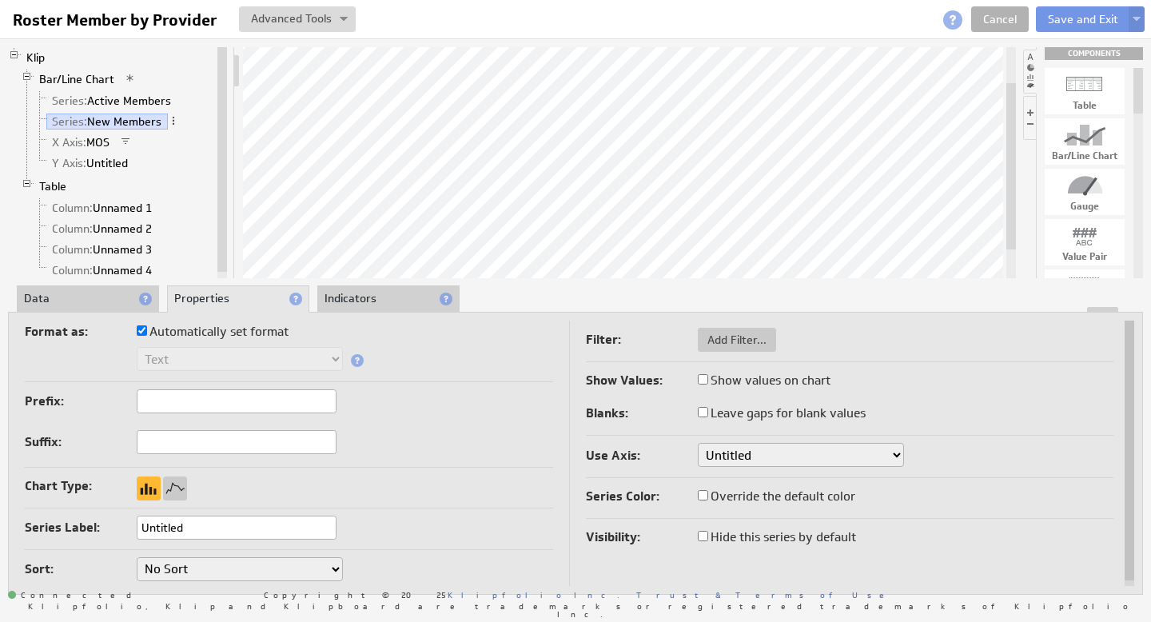
click at [139, 328] on input "Automatically set format" at bounding box center [142, 330] width 10 height 10
checkbox input "false"
click at [209, 364] on select "Text Number Currency Percentage Date / Time Duration" at bounding box center [240, 359] width 206 height 24
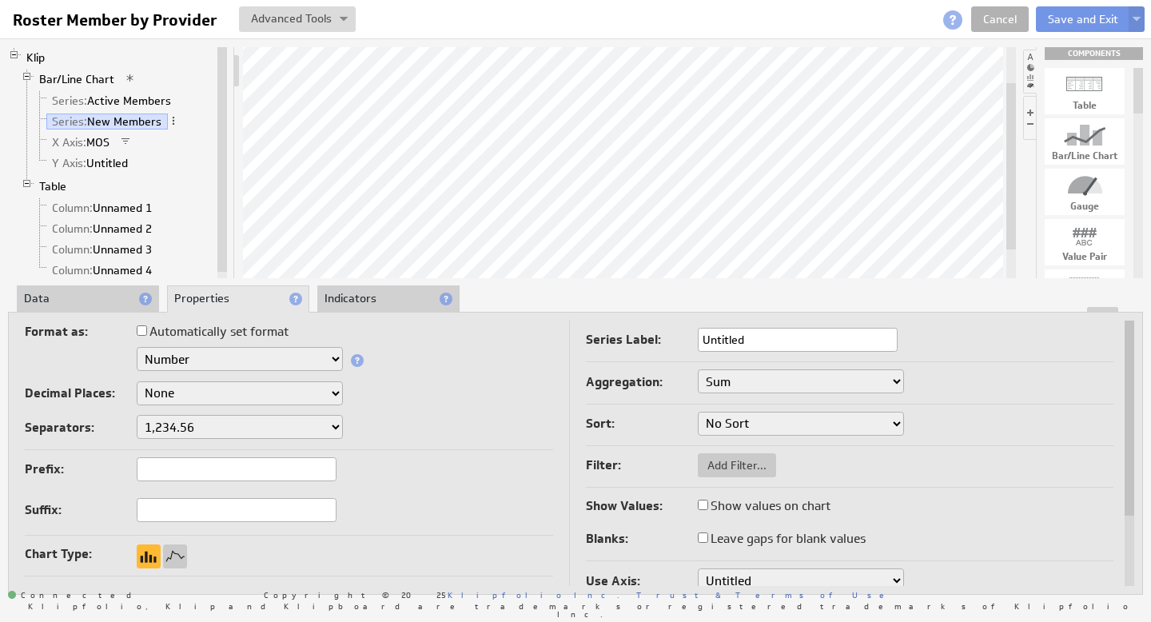
click at [759, 378] on select "Sum Average Median Min Max First Last Count Count Distinct" at bounding box center [801, 381] width 206 height 24
click at [108, 140] on link "X Axis: MOS" at bounding box center [81, 142] width 70 height 16
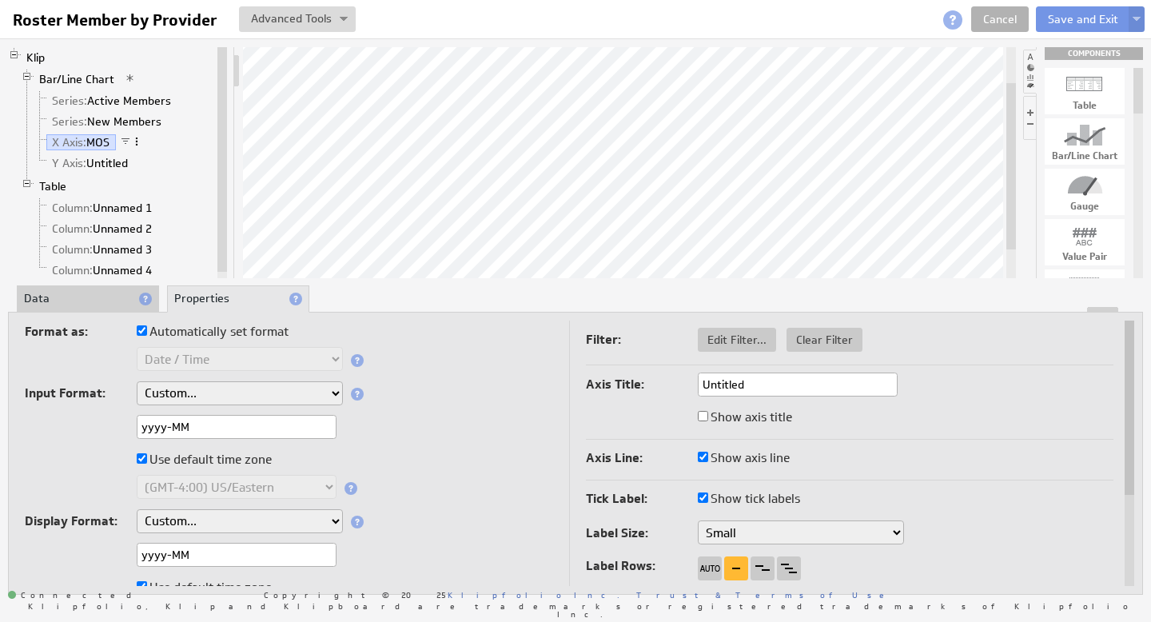
click at [141, 143] on span at bounding box center [136, 141] width 11 height 11
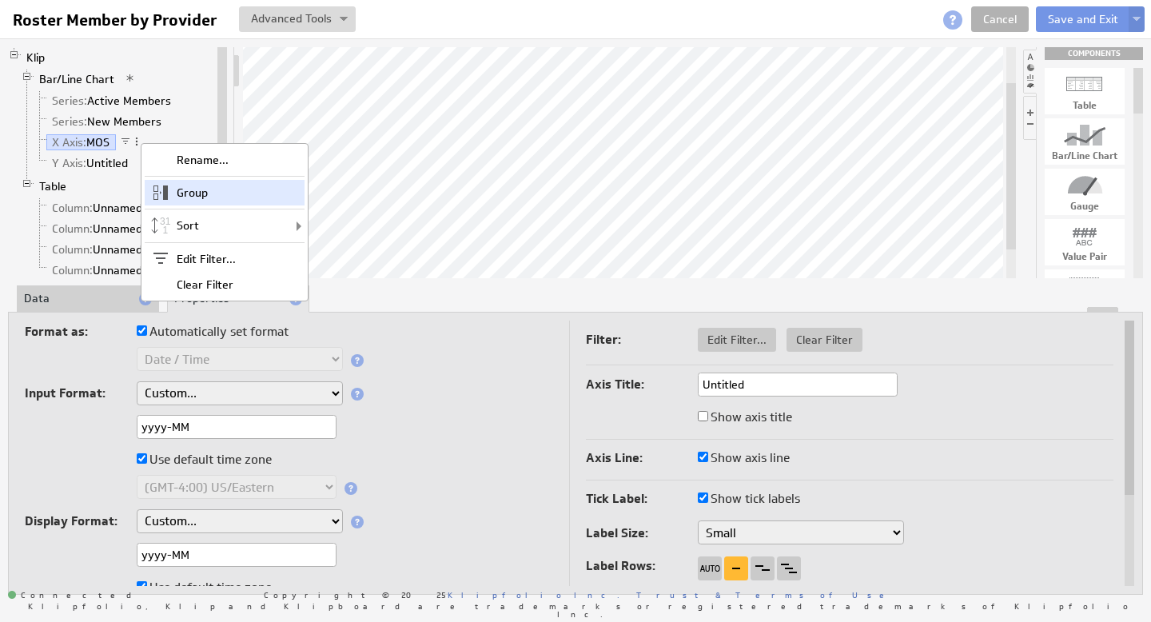
click at [195, 197] on div "Group" at bounding box center [225, 193] width 160 height 26
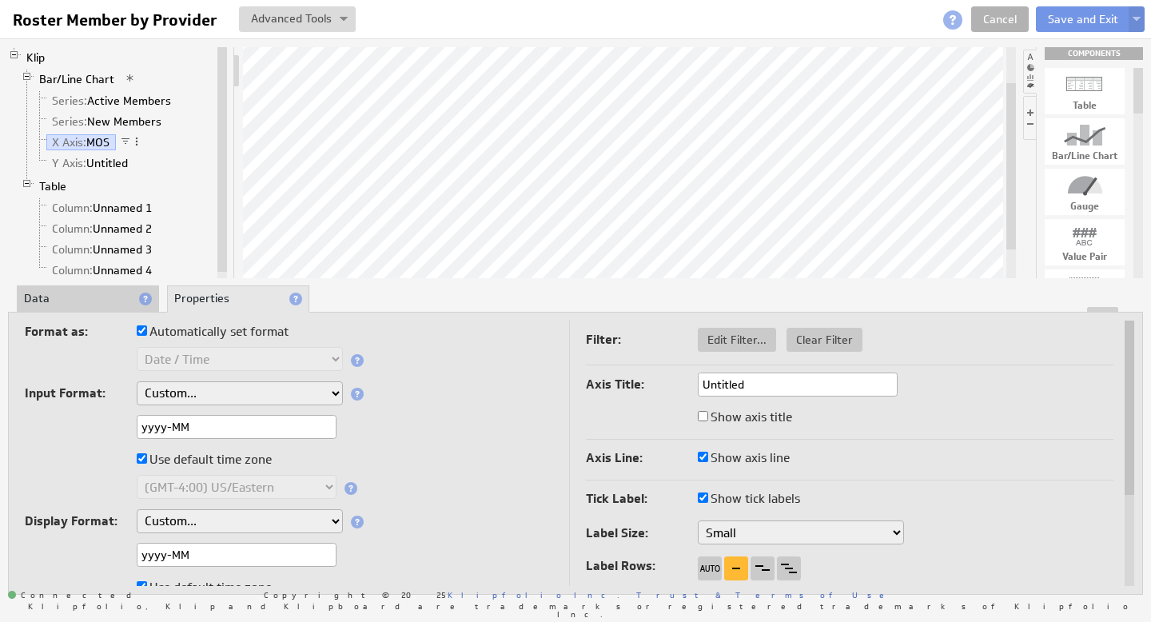
click at [81, 298] on li "Data" at bounding box center [88, 298] width 142 height 27
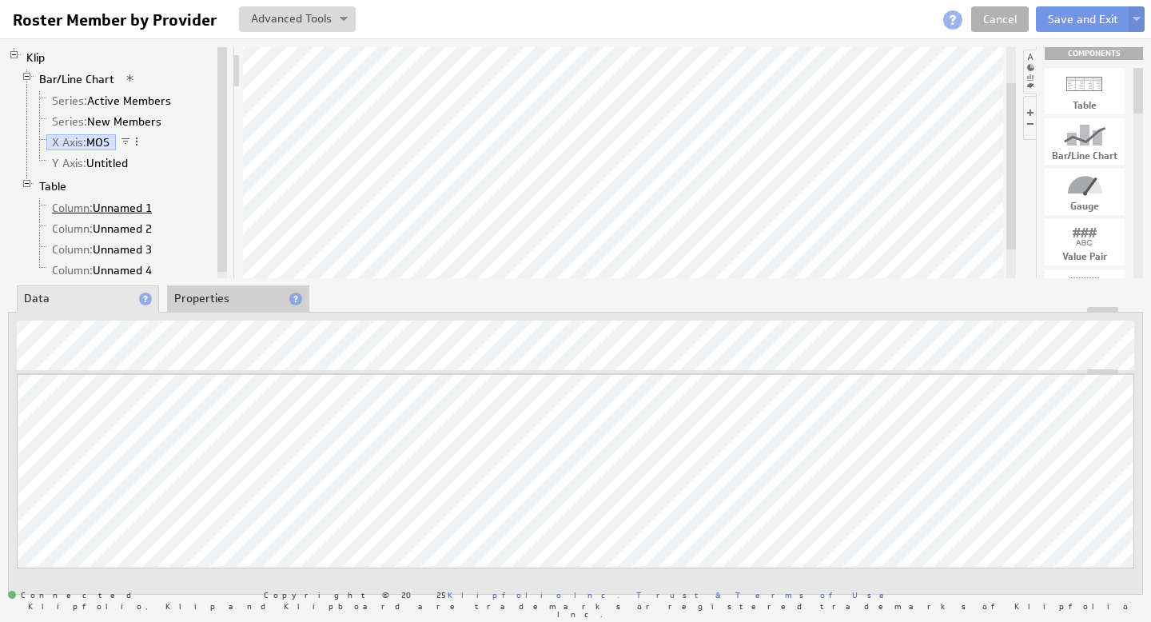
click at [132, 210] on link "Column: Unnamed 1" at bounding box center [102, 208] width 112 height 16
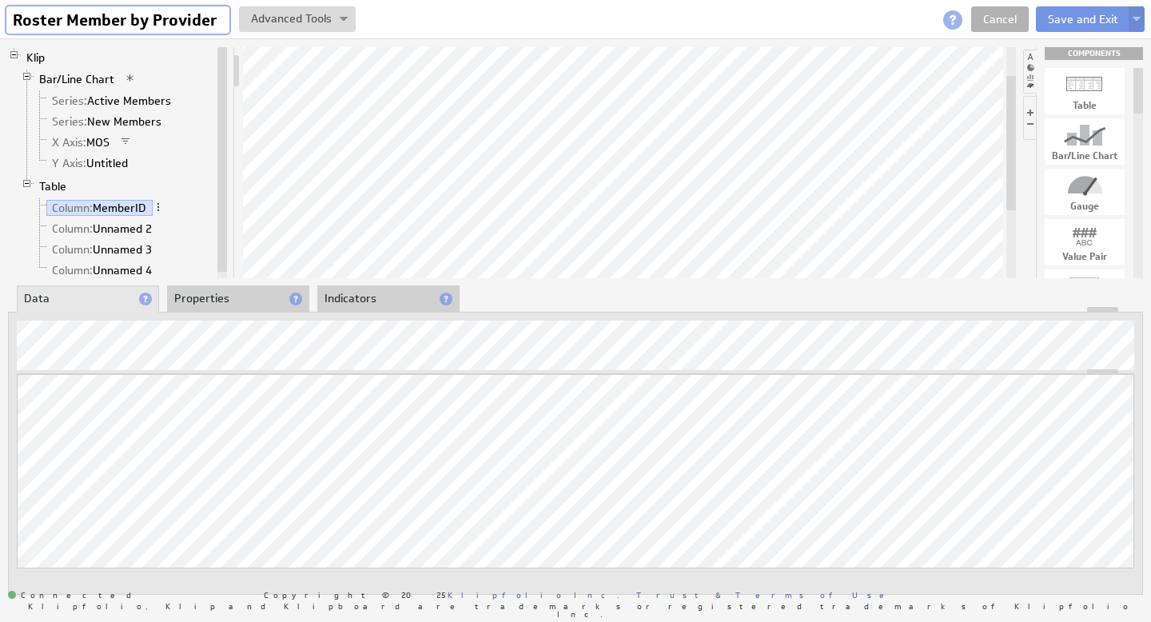
drag, startPoint x: 70, startPoint y: 16, endPoint x: 225, endPoint y: 31, distance: 155.8
click at [225, 31] on input "Roster Member by Provider" at bounding box center [117, 19] width 223 height 27
type input "Drill Down Demo"
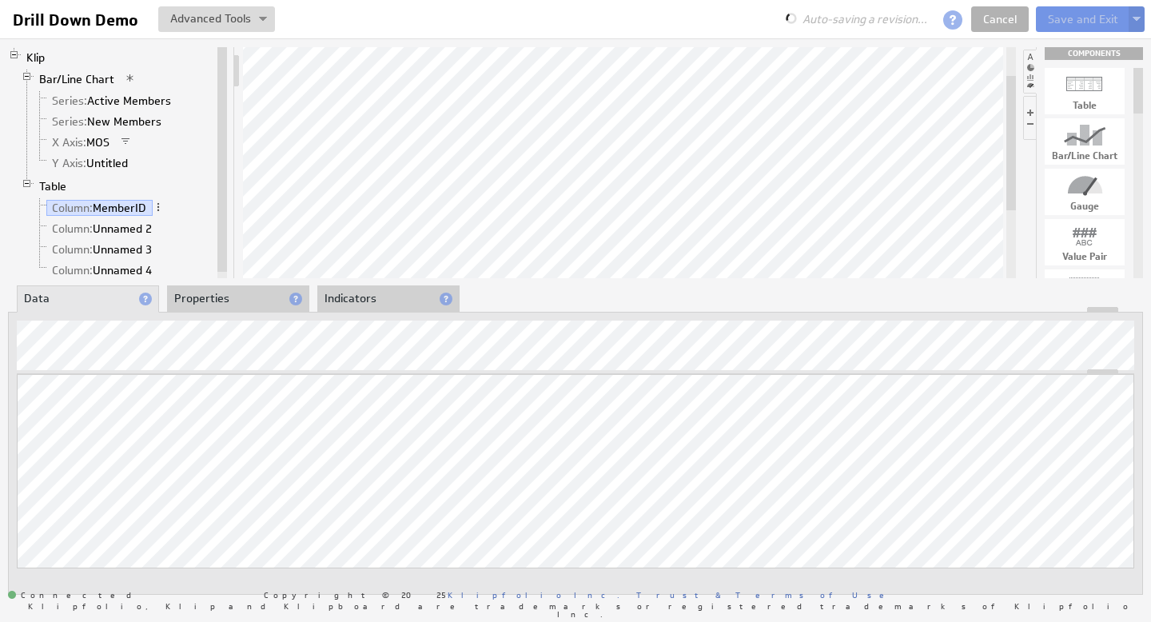
click at [231, 302] on li "Properties" at bounding box center [238, 298] width 142 height 27
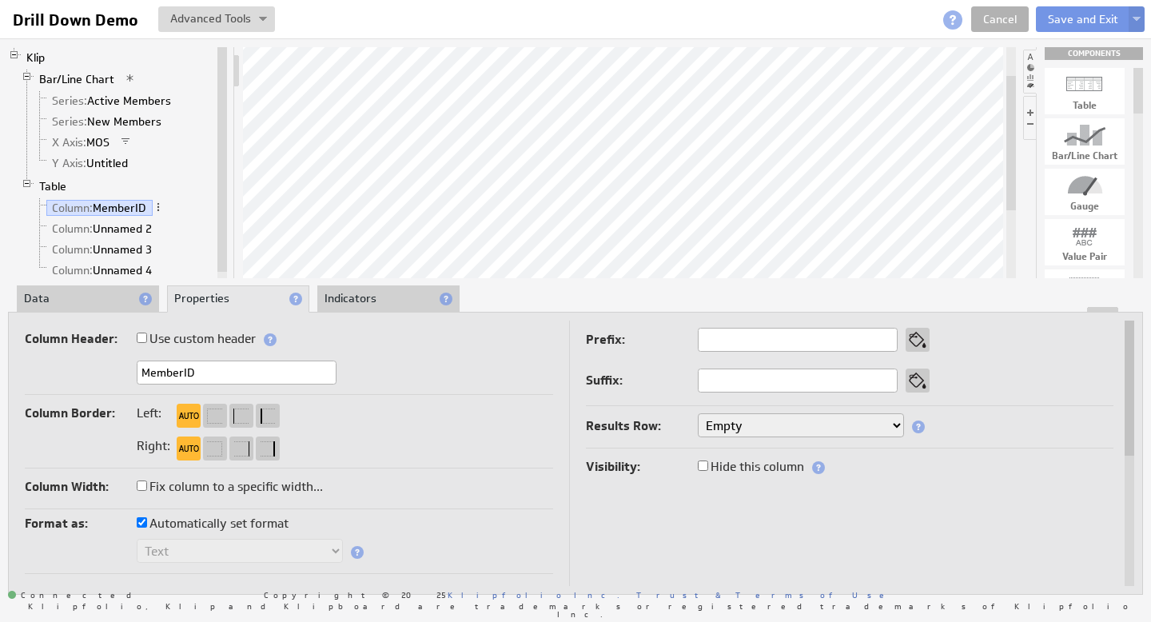
click at [89, 302] on li "Data" at bounding box center [88, 298] width 142 height 27
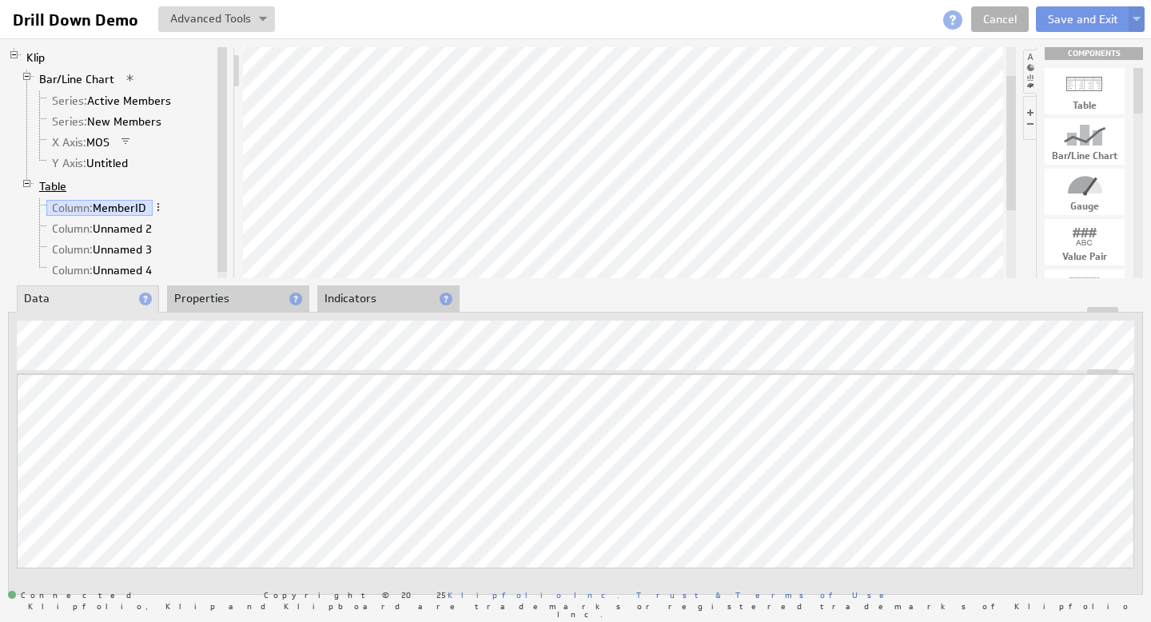
click at [57, 184] on link "Table" at bounding box center [53, 186] width 39 height 16
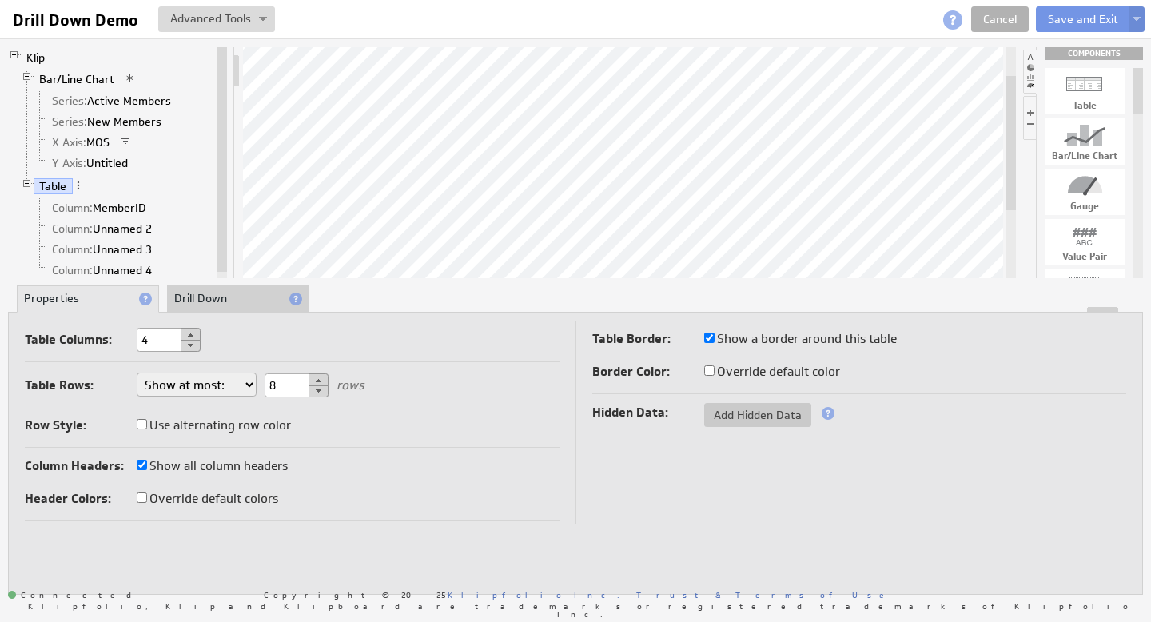
click at [233, 297] on li "Drill Down" at bounding box center [238, 298] width 142 height 27
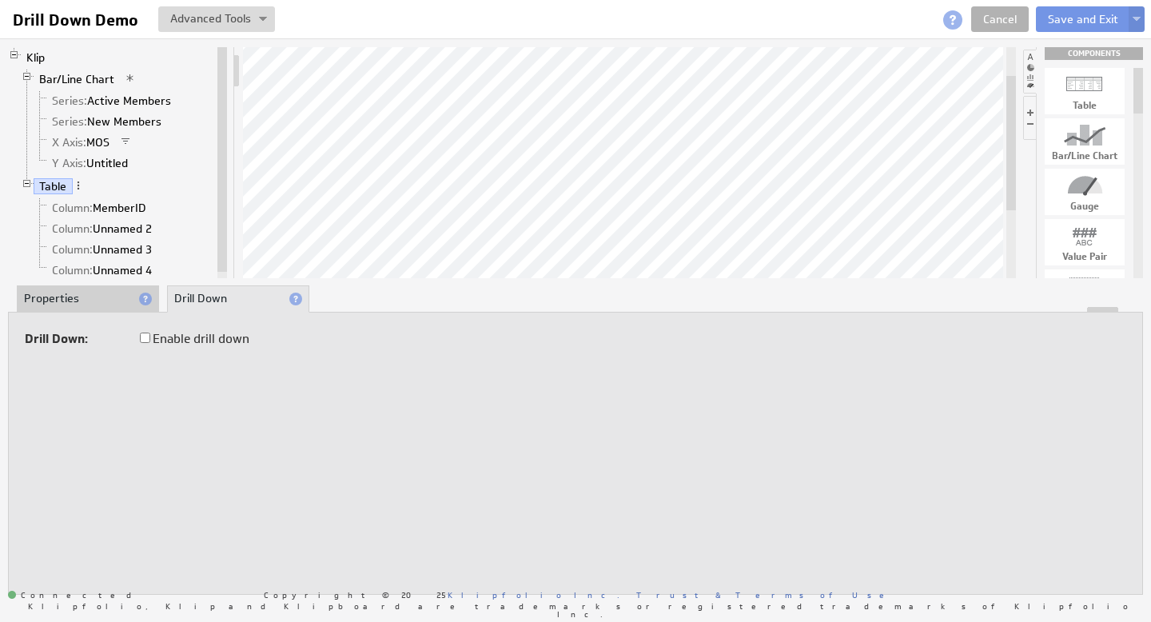
click at [144, 344] on label "Enable drill down" at bounding box center [194, 339] width 109 height 22
click at [144, 343] on input "Enable drill down" at bounding box center [145, 337] width 10 height 10
checkbox input "true"
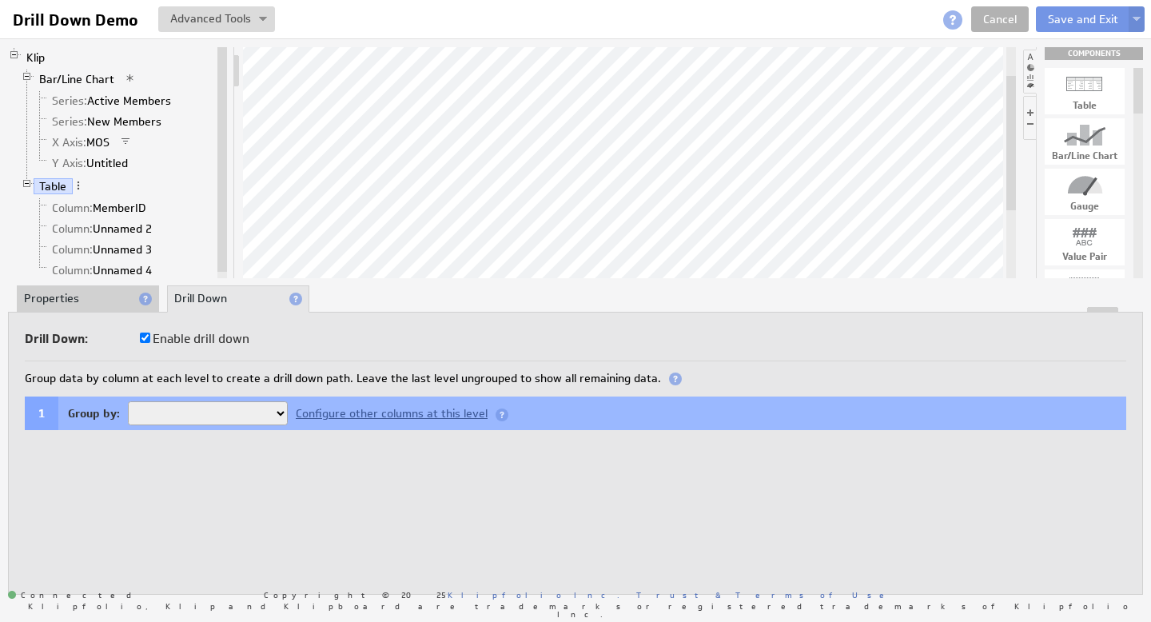
click at [281, 412] on select "MemberID Unnamed 2 Unnamed 3 Unnamed 4" at bounding box center [208, 413] width 160 height 24
select select "ddb57bc4-6"
click at [110, 227] on link "Column: Unnamed 2" at bounding box center [102, 229] width 112 height 16
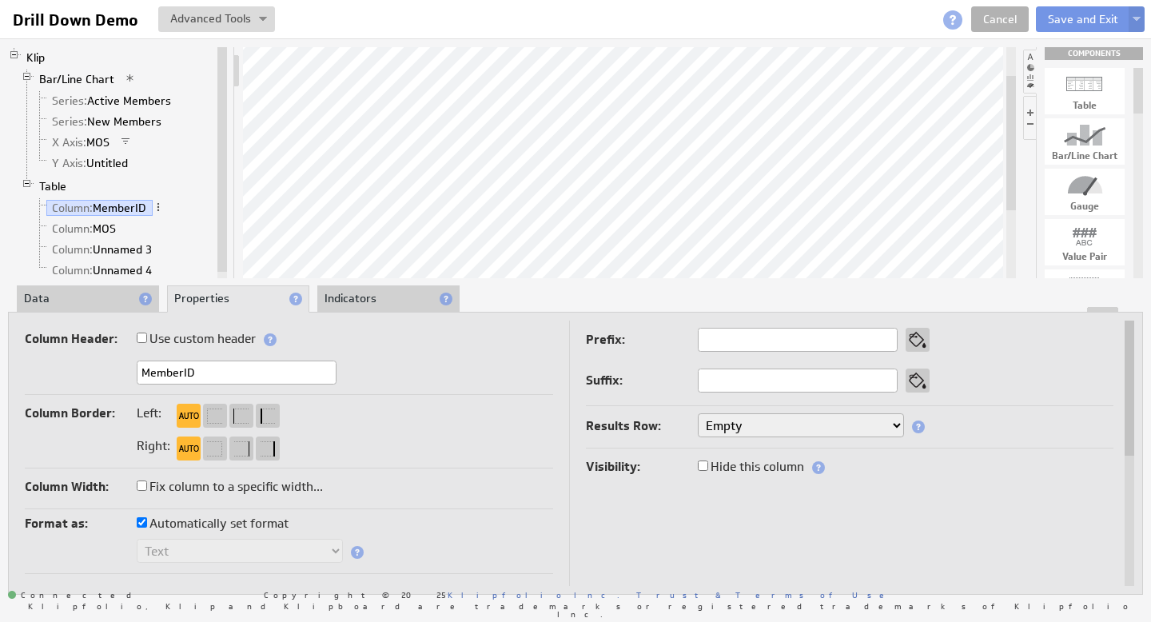
click at [90, 291] on li "Data" at bounding box center [88, 298] width 142 height 27
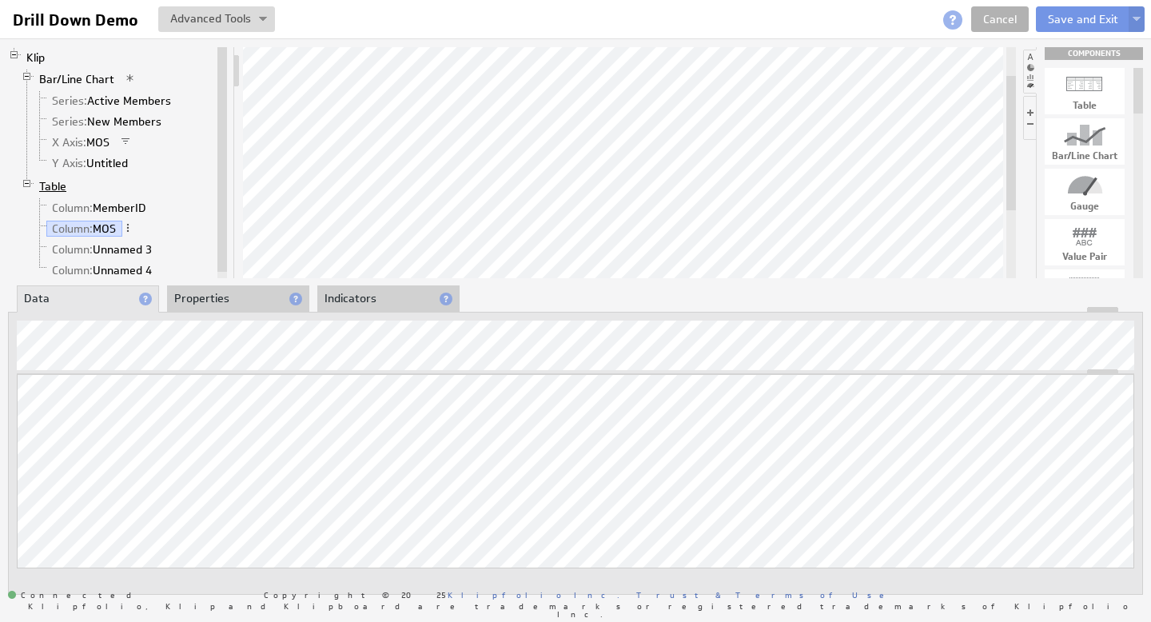
click at [58, 183] on link "Table" at bounding box center [53, 186] width 39 height 16
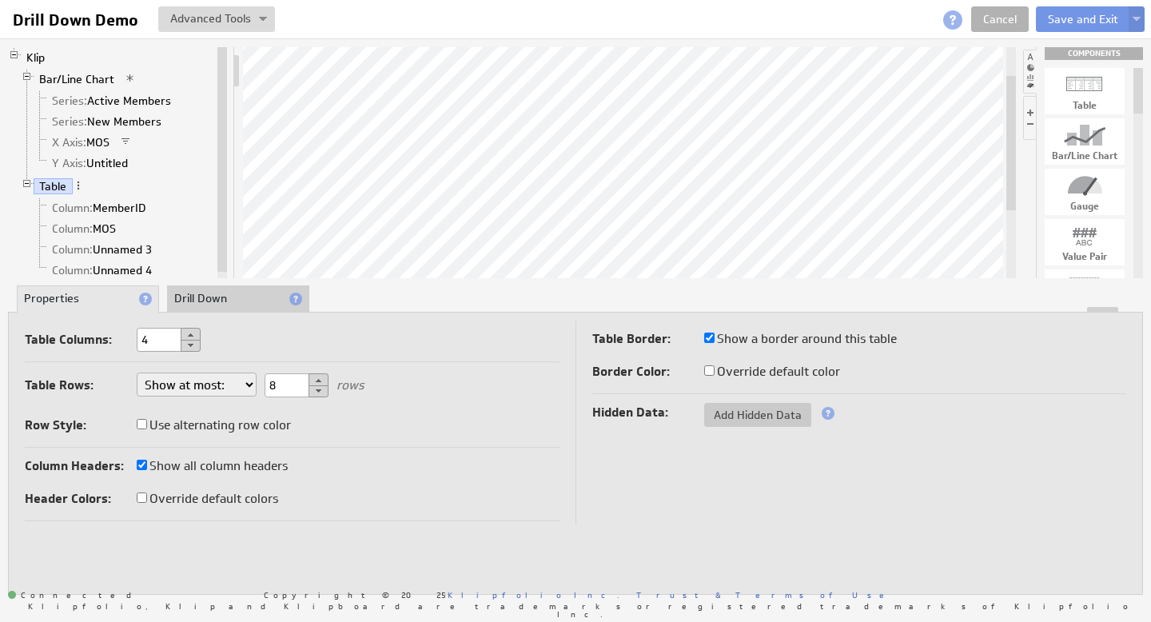
click at [225, 286] on li "Drill Down" at bounding box center [238, 298] width 142 height 27
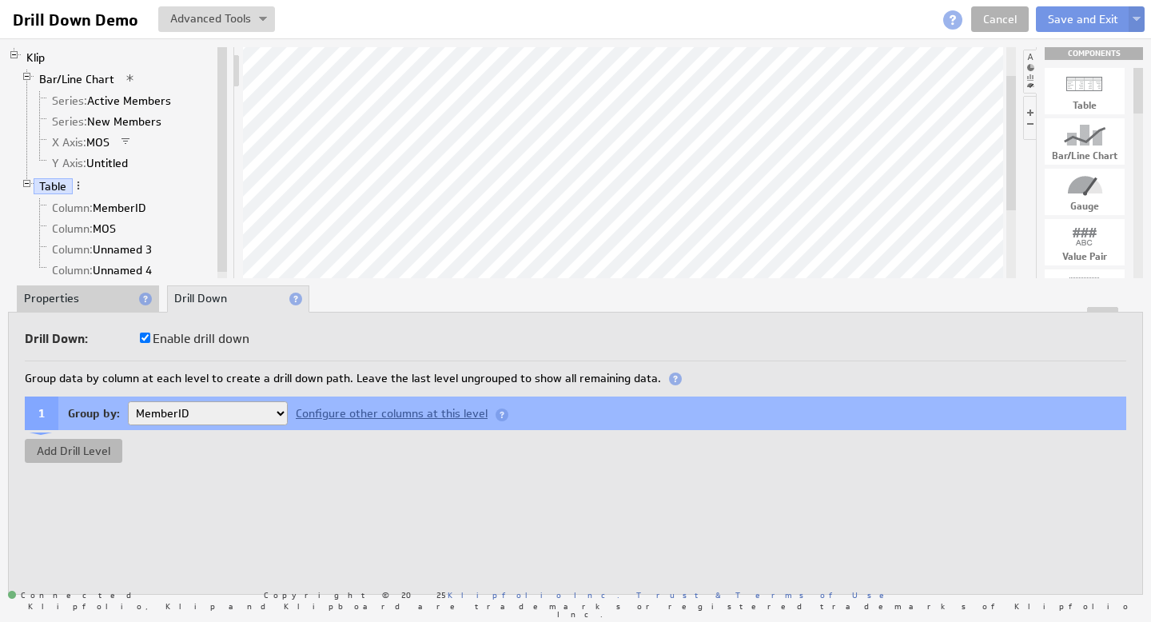
click at [93, 454] on button "Add Drill Level" at bounding box center [74, 451] width 98 height 24
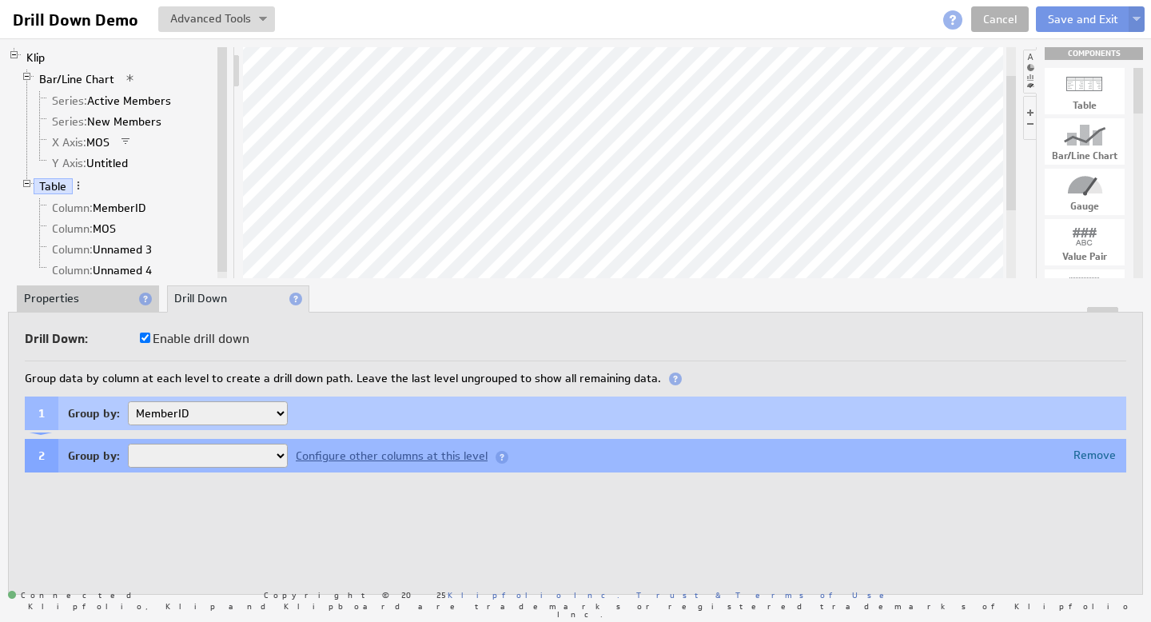
click at [278, 455] on select "MOS Unnamed 3 Unnamed 4" at bounding box center [208, 456] width 160 height 24
select select "15788c15-9"
click at [327, 411] on div "1 Group by: MemberID" at bounding box center [575, 413] width 1101 height 34
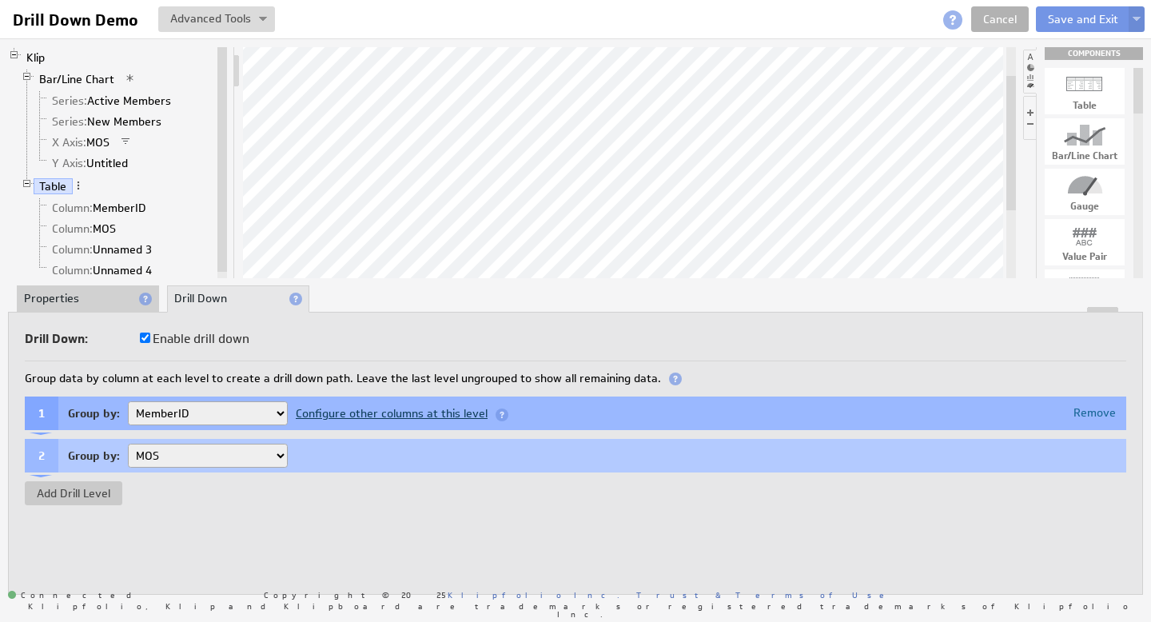
click at [376, 414] on div "Configure other columns at this level" at bounding box center [401, 414] width 227 height 13
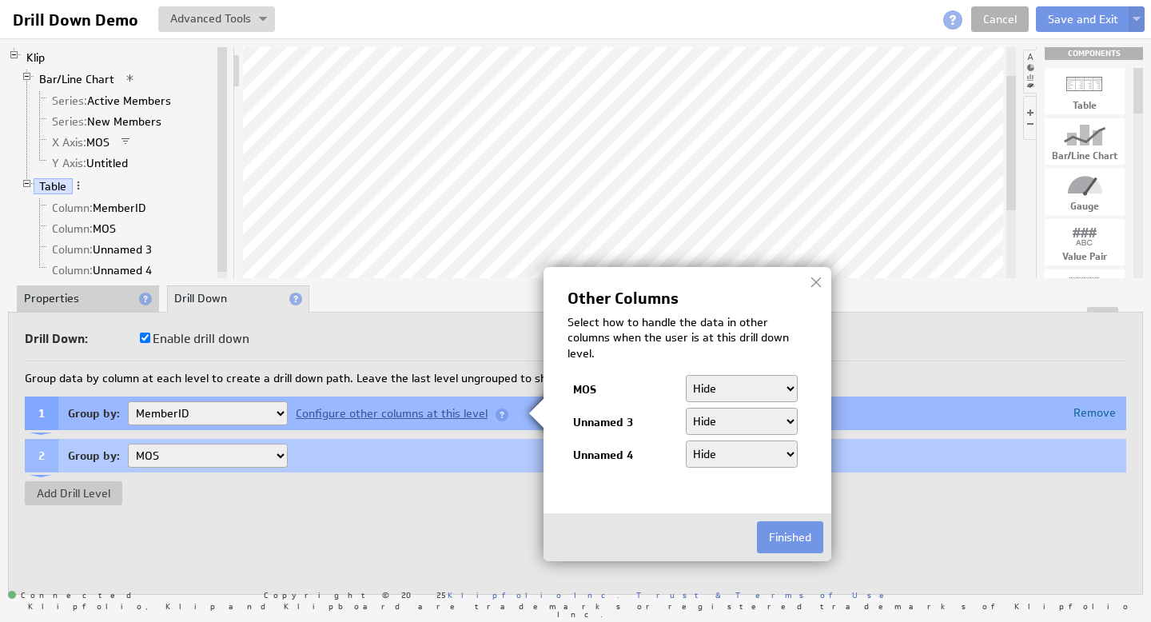
click at [753, 423] on select "Hide Count Count Distinct" at bounding box center [742, 421] width 113 height 27
click at [801, 543] on button "Finished" at bounding box center [790, 537] width 66 height 32
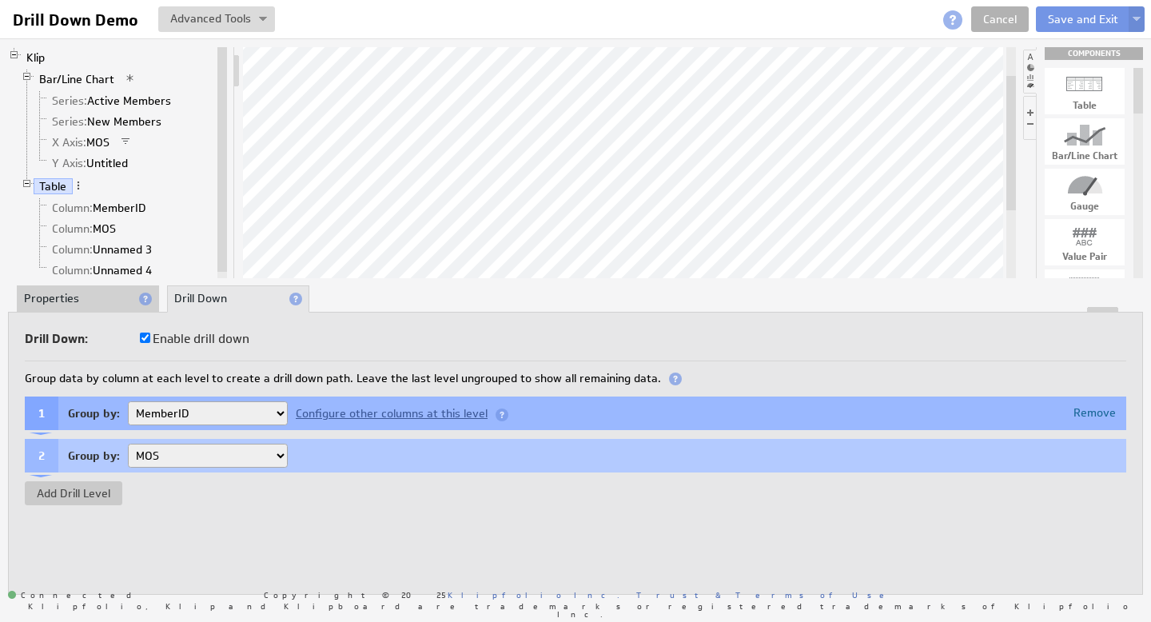
click at [78, 297] on li "Properties" at bounding box center [88, 298] width 142 height 27
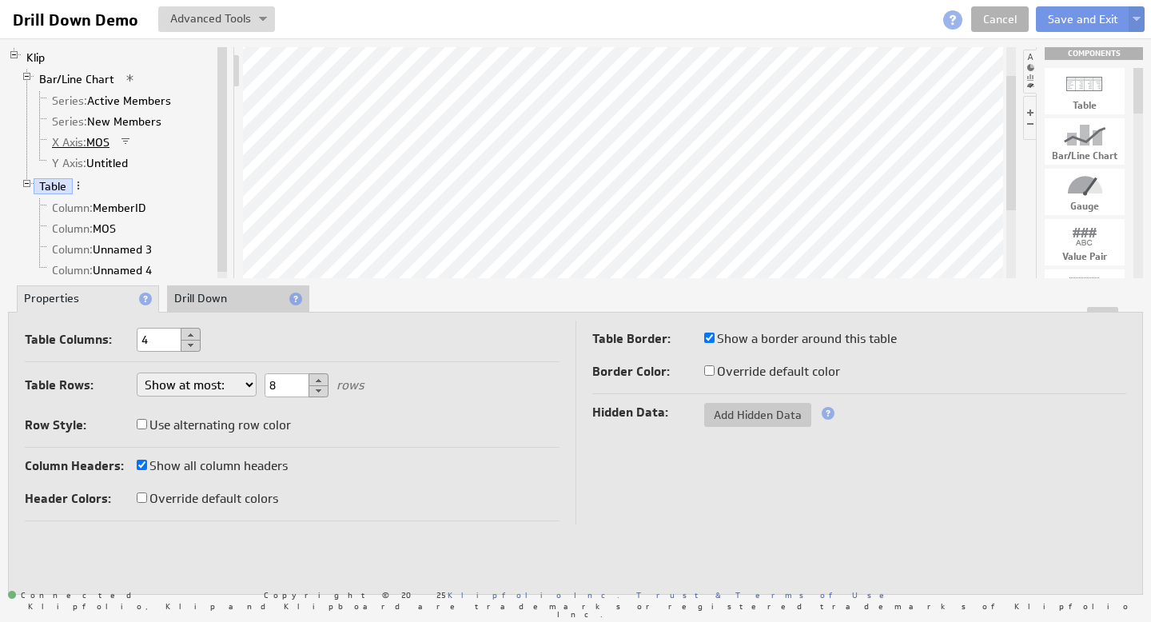
click at [91, 147] on link "X Axis: MOS" at bounding box center [81, 142] width 70 height 16
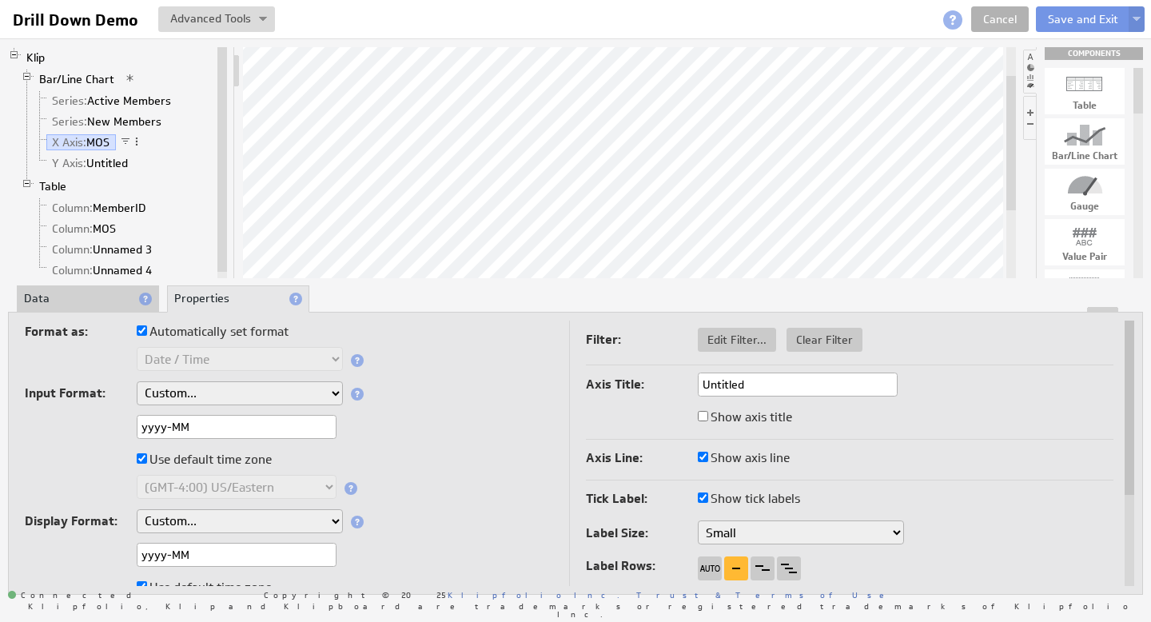
click at [74, 298] on li "Data" at bounding box center [88, 298] width 142 height 27
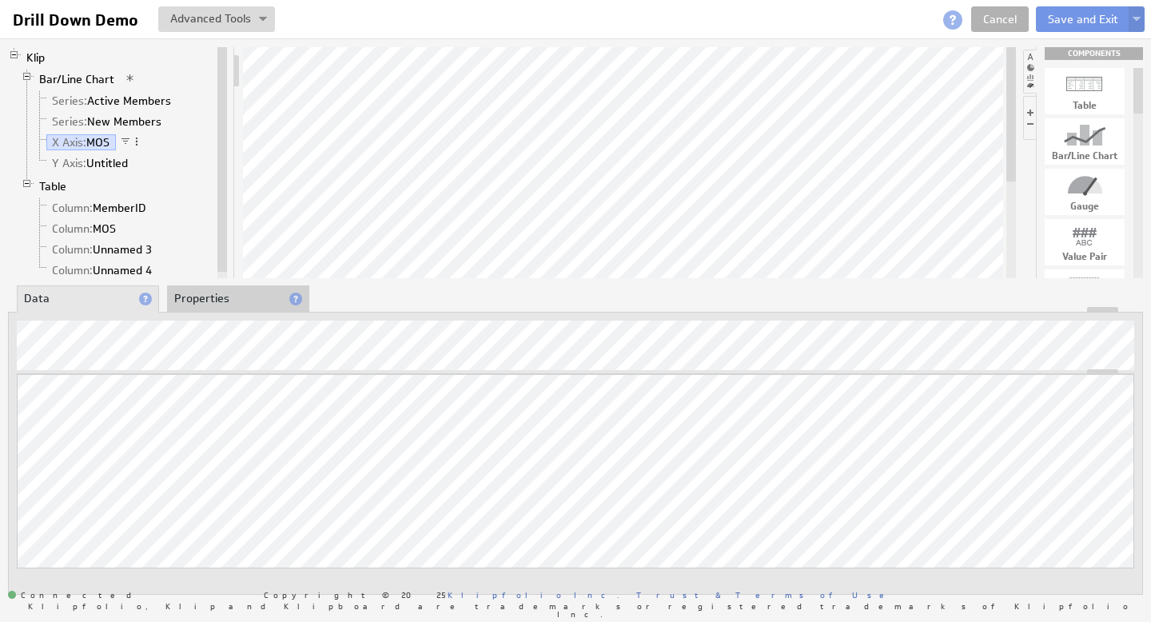
drag, startPoint x: 1011, startPoint y: 139, endPoint x: 1012, endPoint y: 80, distance: 59.1
click at [1011, 81] on div at bounding box center [1011, 114] width 10 height 134
drag, startPoint x: 1137, startPoint y: 94, endPoint x: 1134, endPoint y: 163, distance: 69.6
click at [1134, 163] on div at bounding box center [1138, 160] width 10 height 46
drag, startPoint x: 1097, startPoint y: 172, endPoint x: 777, endPoint y: 102, distance: 327.9
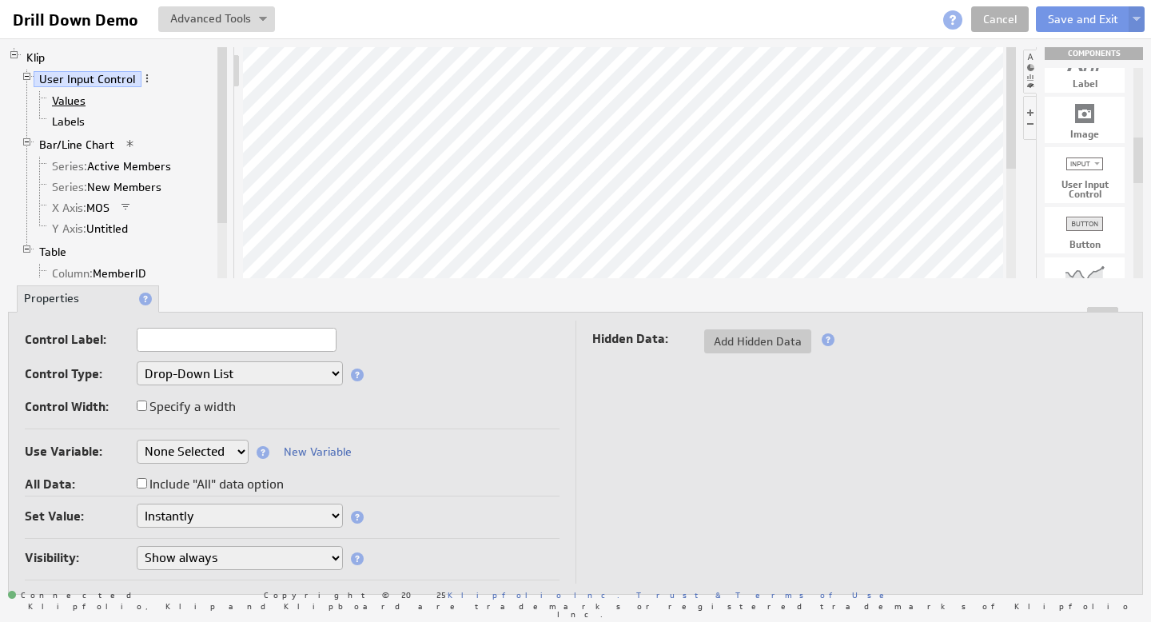
click at [72, 105] on link "Values" at bounding box center [69, 101] width 46 height 16
click at [74, 101] on link "Values" at bounding box center [69, 101] width 46 height 16
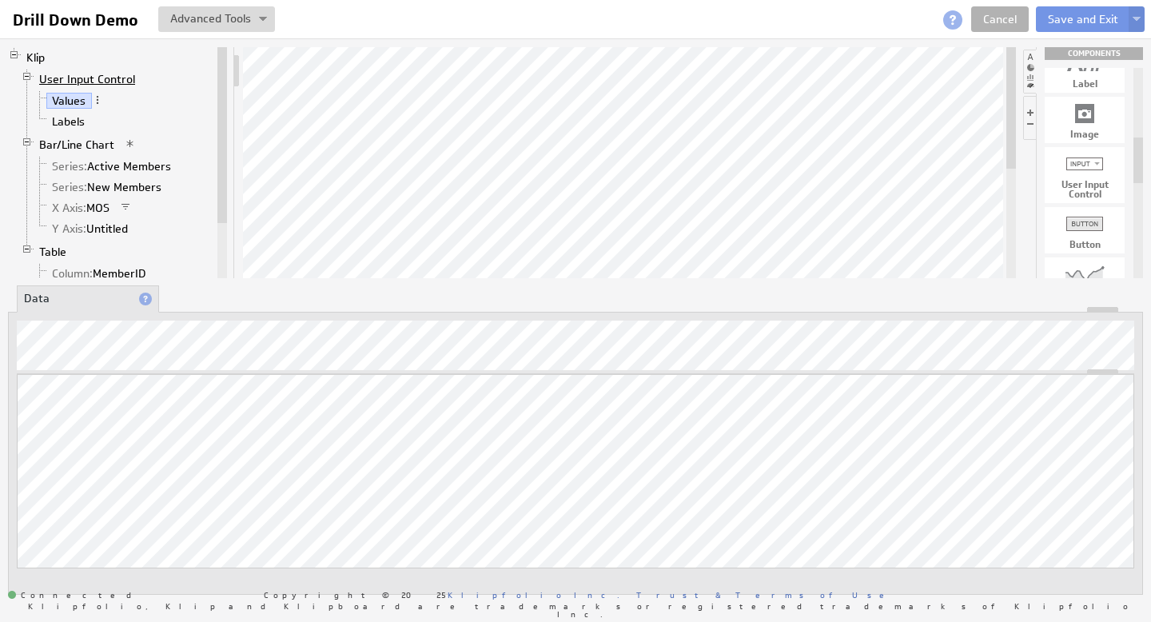
click at [85, 82] on link "User Input Control" at bounding box center [88, 79] width 108 height 16
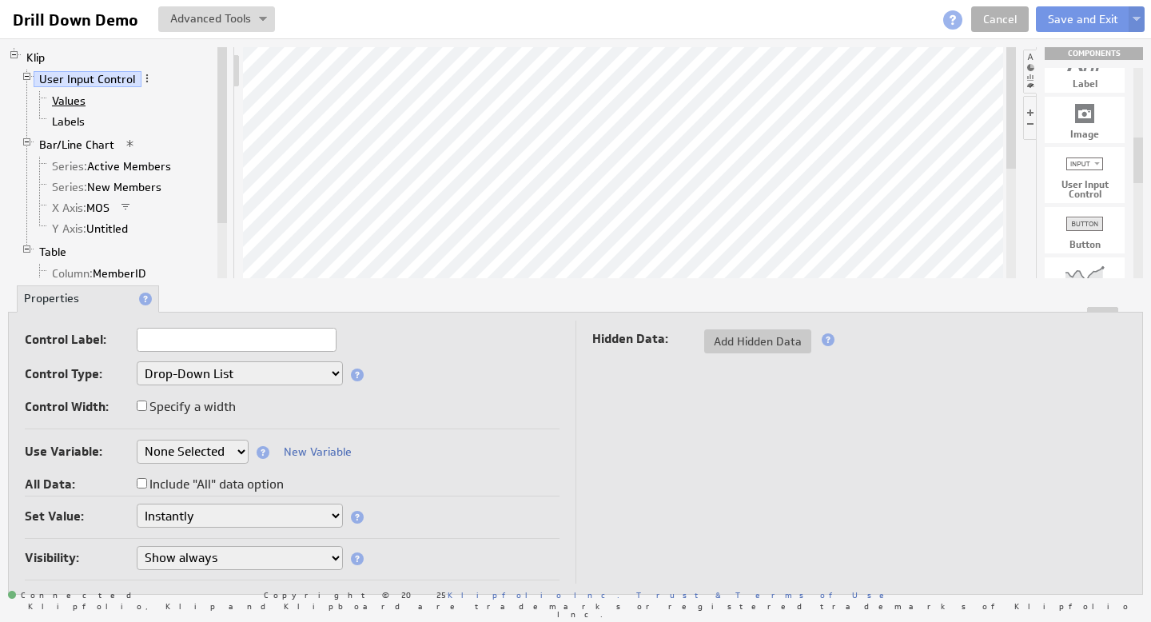
click at [66, 100] on link "Values" at bounding box center [69, 101] width 46 height 16
click at [70, 101] on link "Values" at bounding box center [69, 101] width 46 height 16
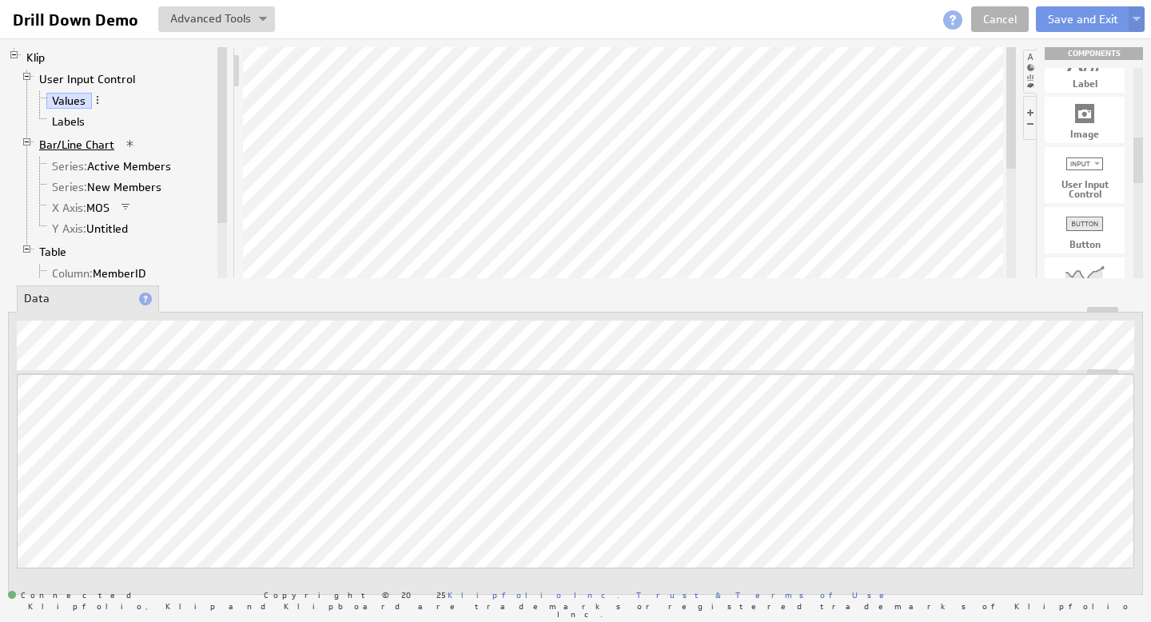
click at [93, 145] on link "Bar/Line Chart" at bounding box center [77, 145] width 87 height 16
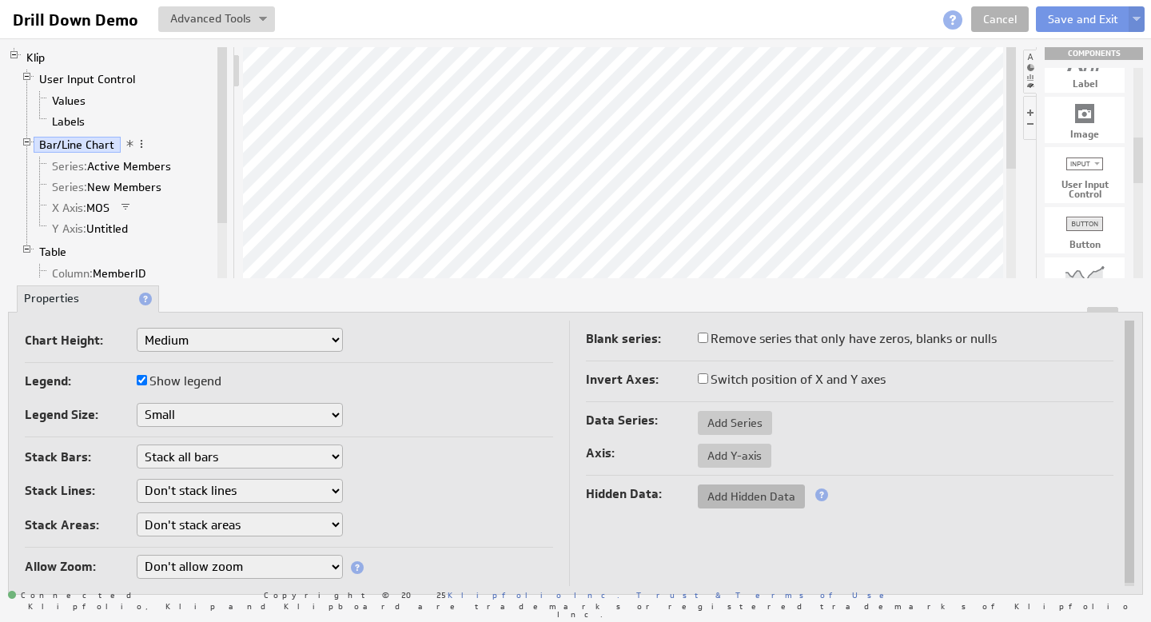
click at [742, 491] on span "Add Hidden Data" at bounding box center [751, 496] width 107 height 14
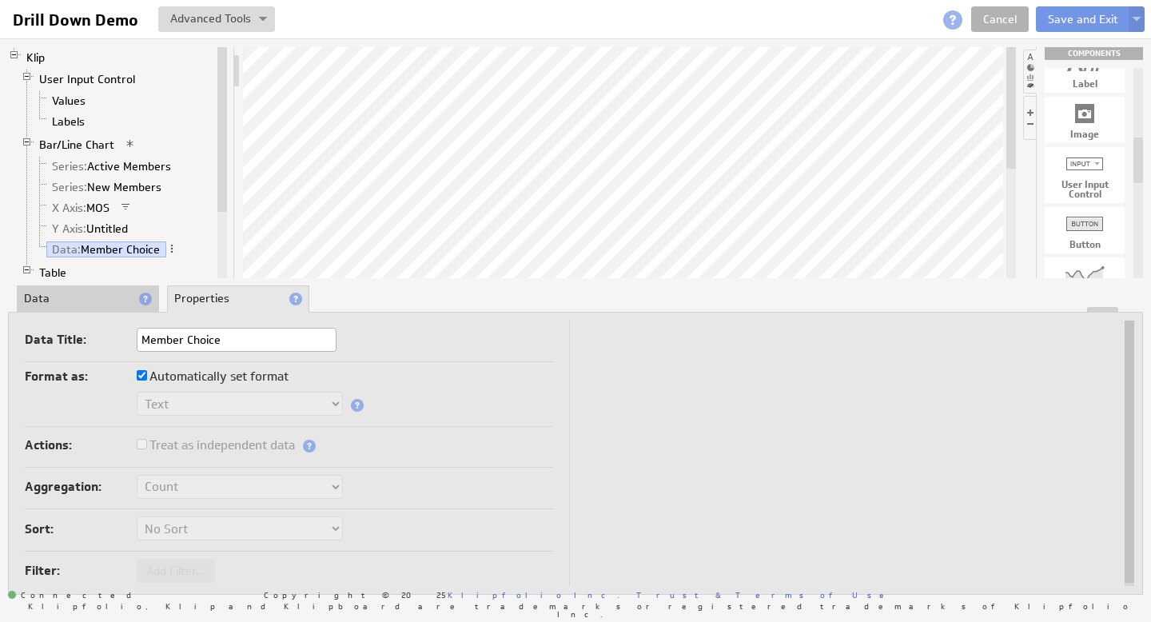
type input "Member Choice"
click at [508, 357] on div "Data Title: Member Choice" at bounding box center [289, 345] width 528 height 34
click at [168, 252] on span at bounding box center [171, 248] width 11 height 11
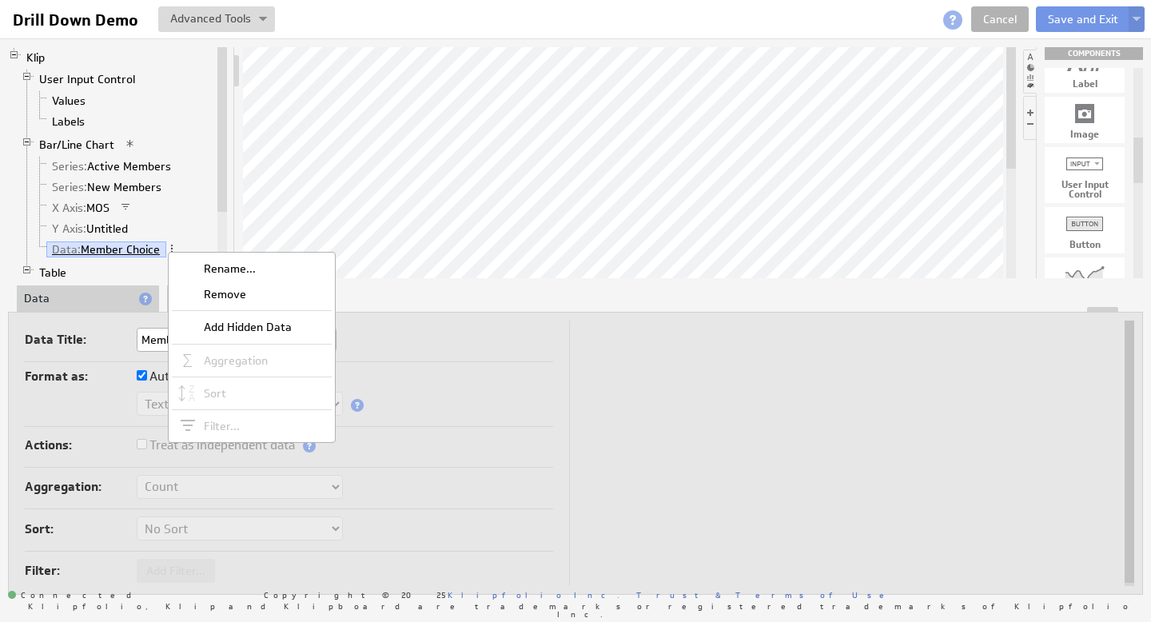
click at [102, 247] on link "Data: Member Choice" at bounding box center [106, 249] width 120 height 16
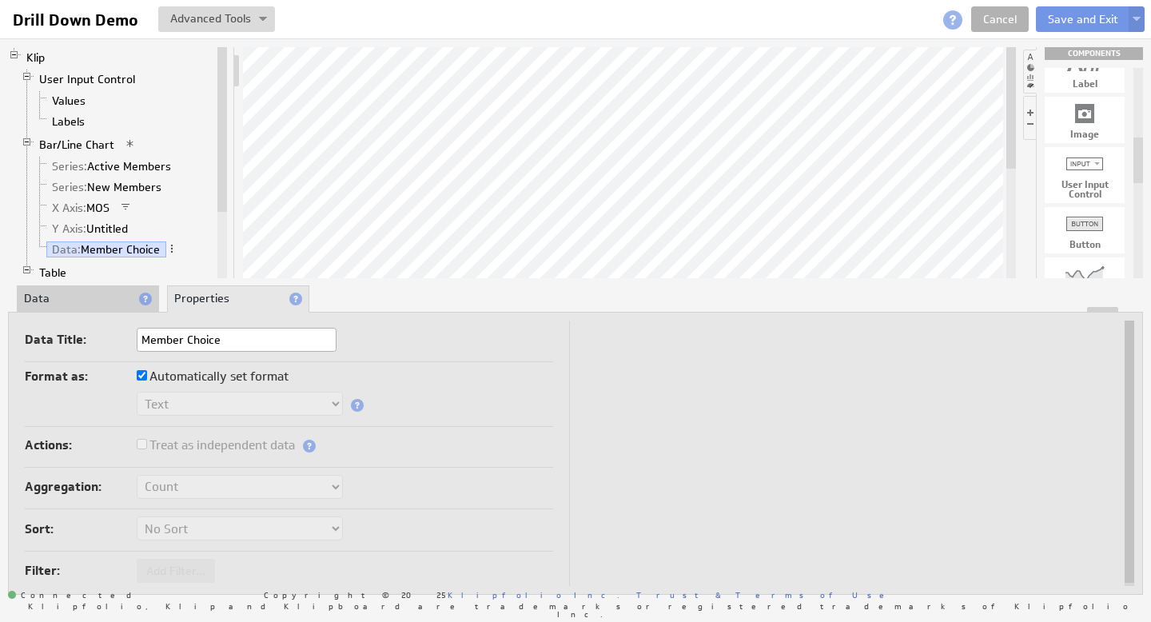
click at [63, 299] on li "Data" at bounding box center [88, 298] width 142 height 27
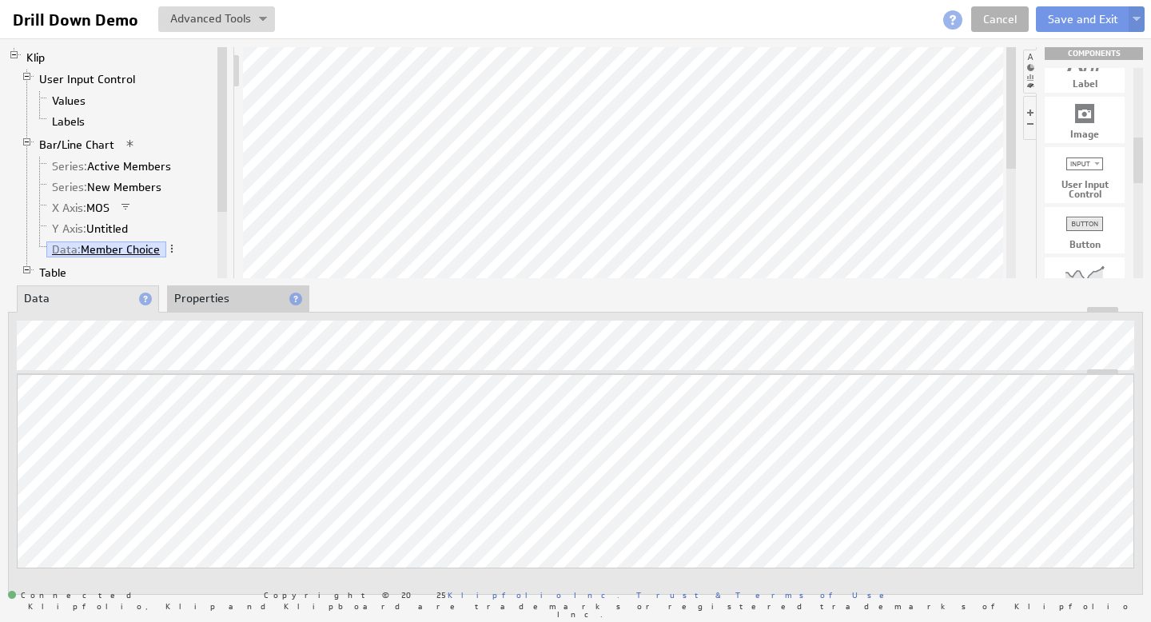
click at [105, 247] on link "Data: Member Choice" at bounding box center [106, 249] width 120 height 16
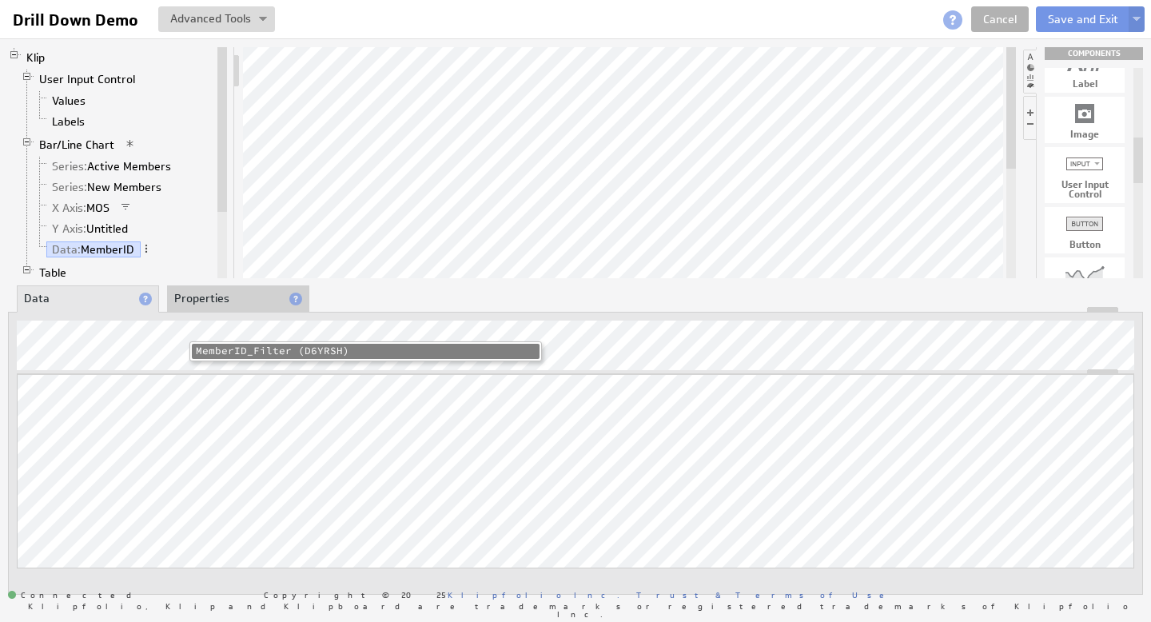
click at [270, 356] on li "MemberID_Filter (D6YRSH)" at bounding box center [366, 351] width 348 height 15
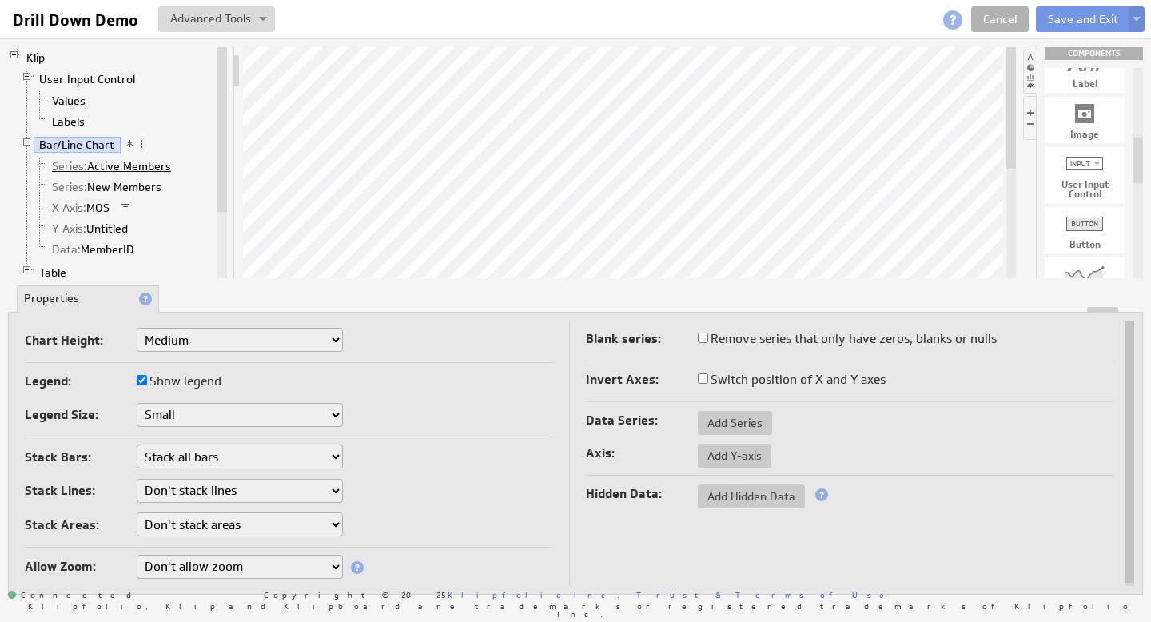
click at [105, 163] on link "Series: Active Members" at bounding box center [111, 166] width 131 height 16
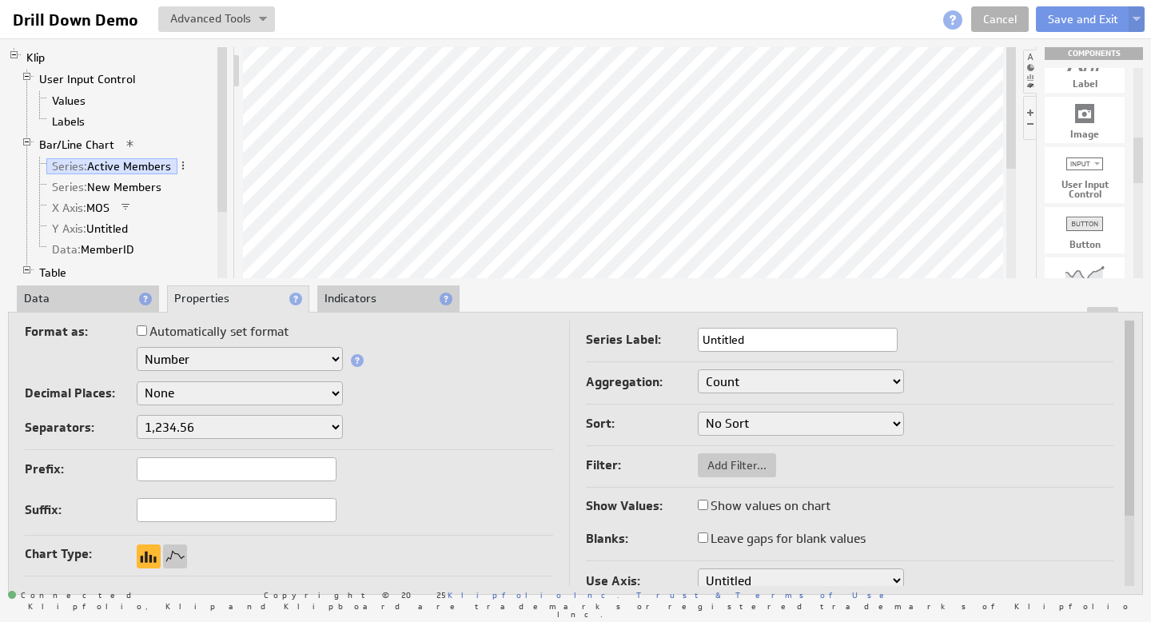
drag, startPoint x: 1132, startPoint y: 369, endPoint x: 1150, endPoint y: 297, distance: 74.8
click at [1150, 297] on div "Klip User Input Control Values Labels Bar/Line Chart Series: Active Members Ser…" at bounding box center [575, 320] width 1151 height 564
click at [98, 141] on link "Bar/Line Chart" at bounding box center [77, 145] width 87 height 16
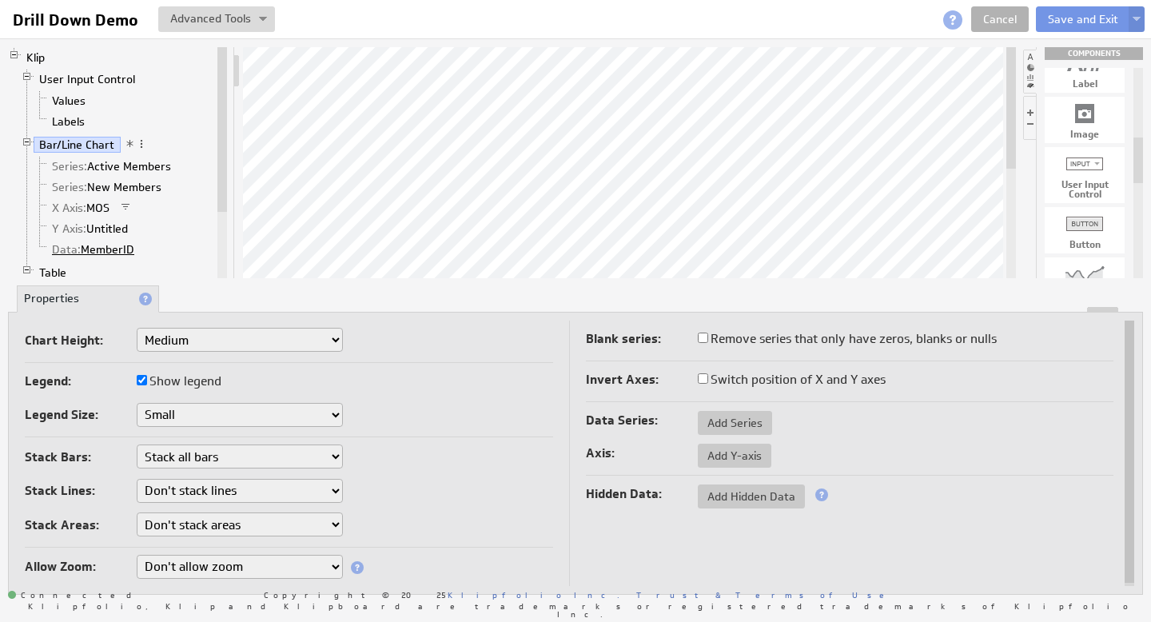
click at [111, 245] on link "Data: MemberID" at bounding box center [93, 249] width 94 height 16
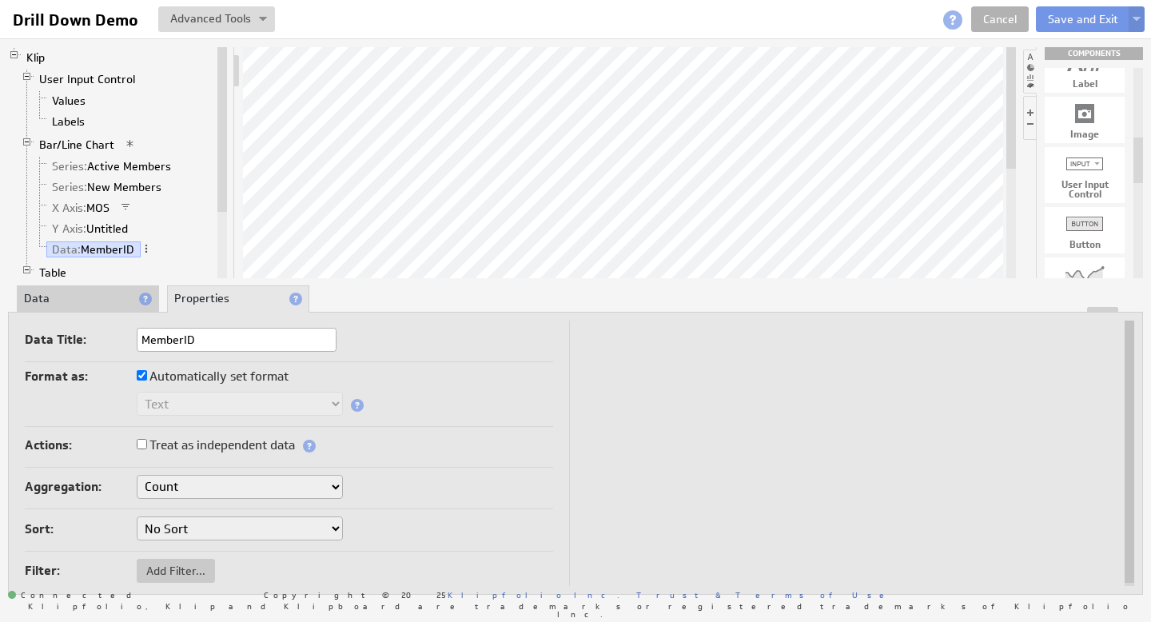
click at [146, 370] on input "Automatically set format" at bounding box center [142, 375] width 10 height 10
checkbox input "false"
click at [143, 375] on input "Automatically set format" at bounding box center [142, 375] width 10 height 10
checkbox input "true"
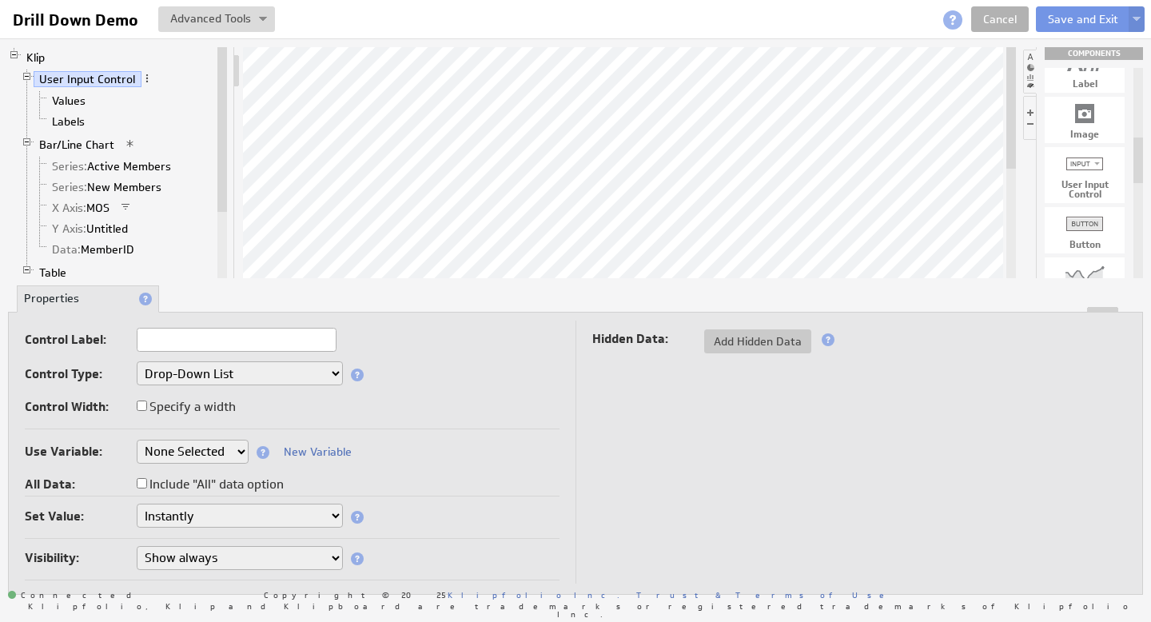
click at [233, 449] on select "None Selected clearmedica_filter_payor company.id company.name devoted_service_…" at bounding box center [193, 452] width 112 height 24
select select "MemberID_Filter"
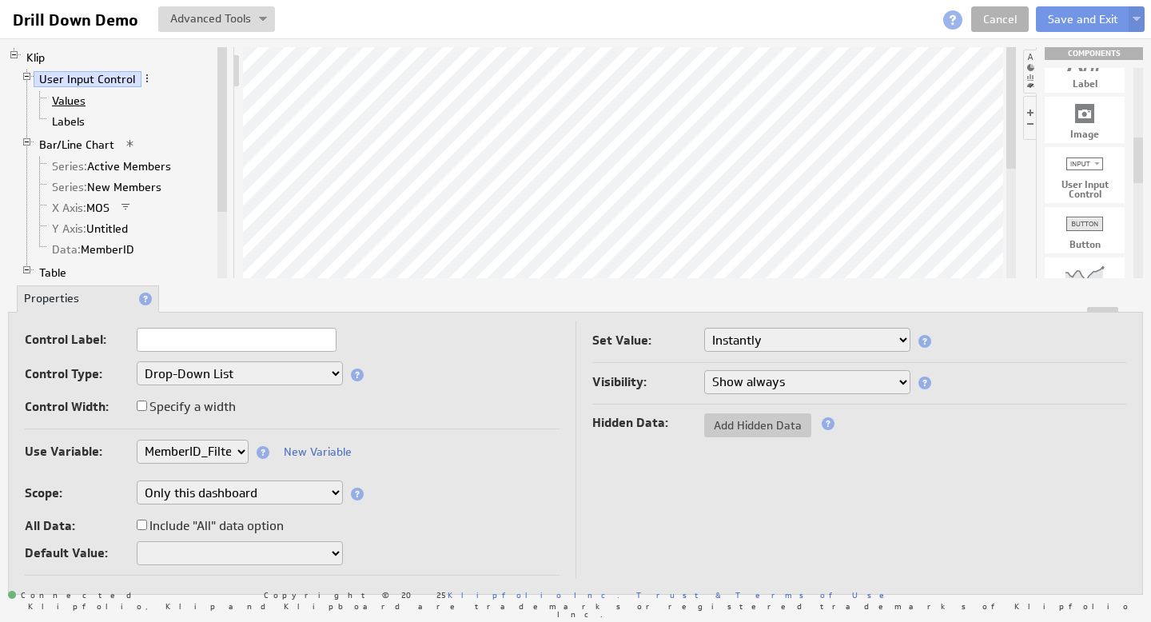
click at [74, 100] on link "Values" at bounding box center [69, 101] width 46 height 16
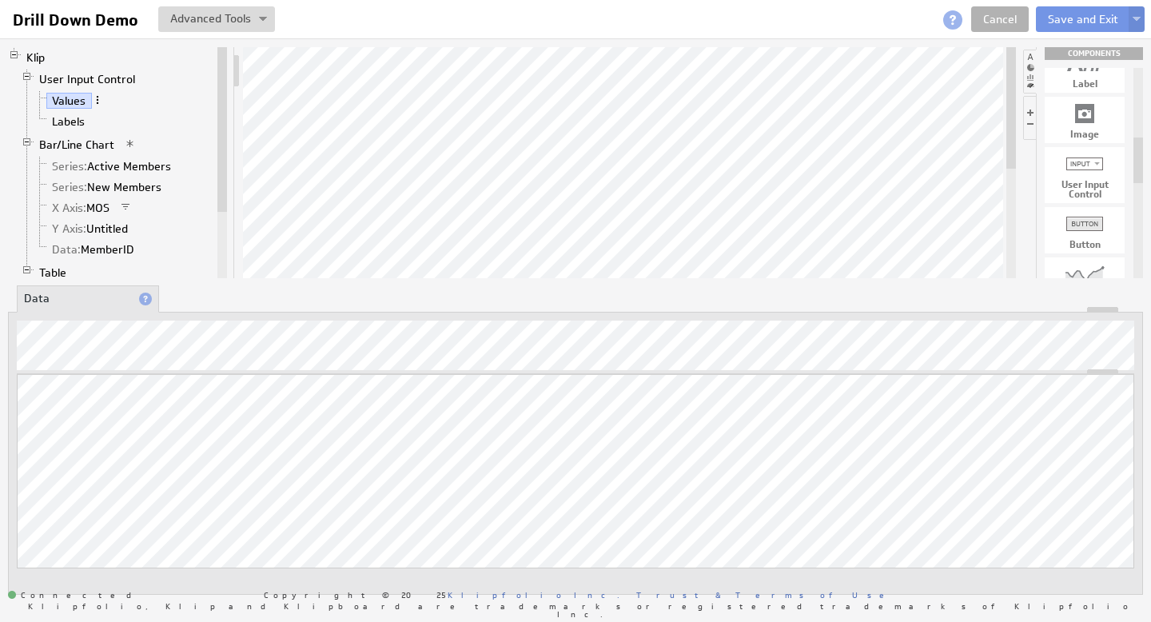
click at [98, 100] on span at bounding box center [97, 99] width 11 height 11
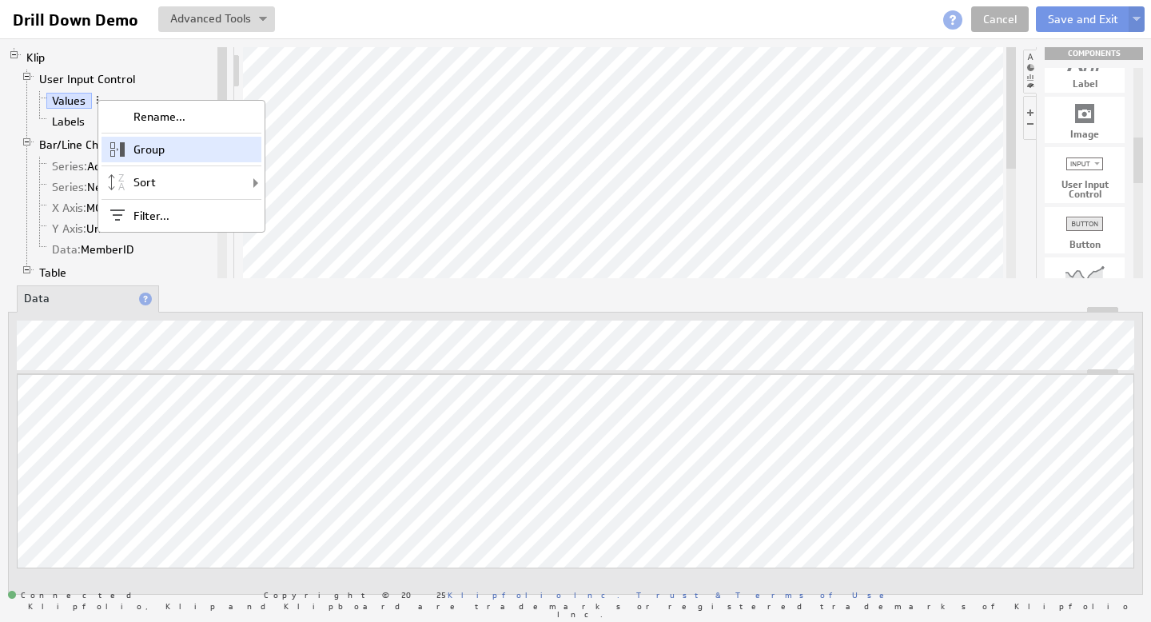
click at [155, 145] on div "Group" at bounding box center [182, 150] width 160 height 26
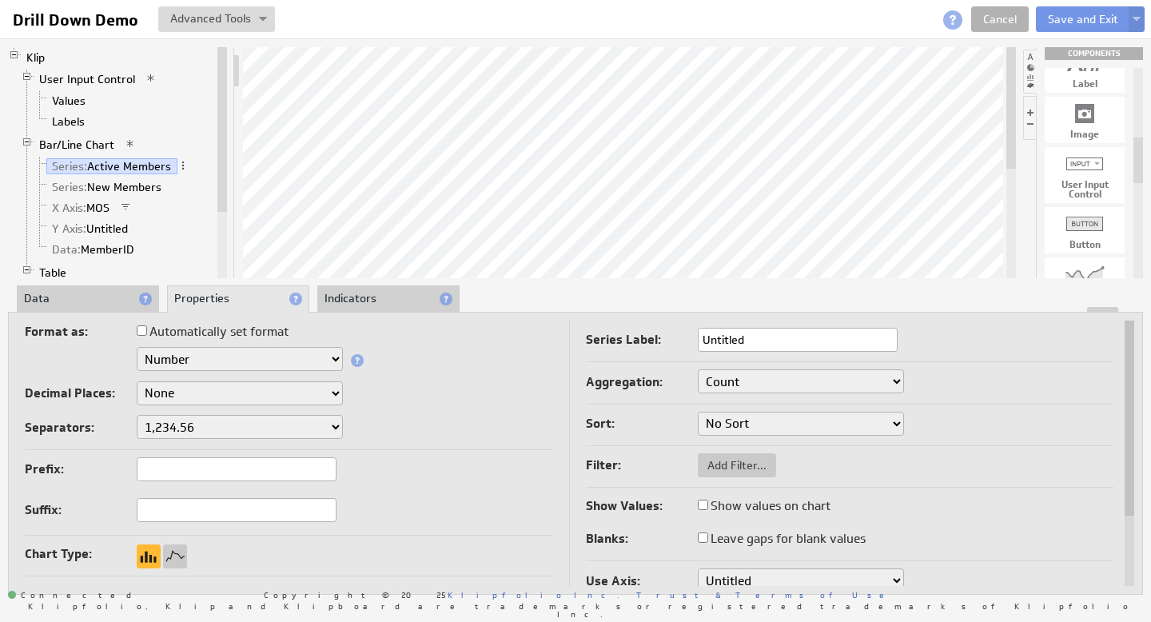
click at [797, 339] on input "Untitled" at bounding box center [798, 340] width 200 height 24
click at [708, 506] on label "Show values on chart" at bounding box center [764, 506] width 133 height 22
click at [708, 506] on input "Show values on chart" at bounding box center [703, 505] width 10 height 10
checkbox input "true"
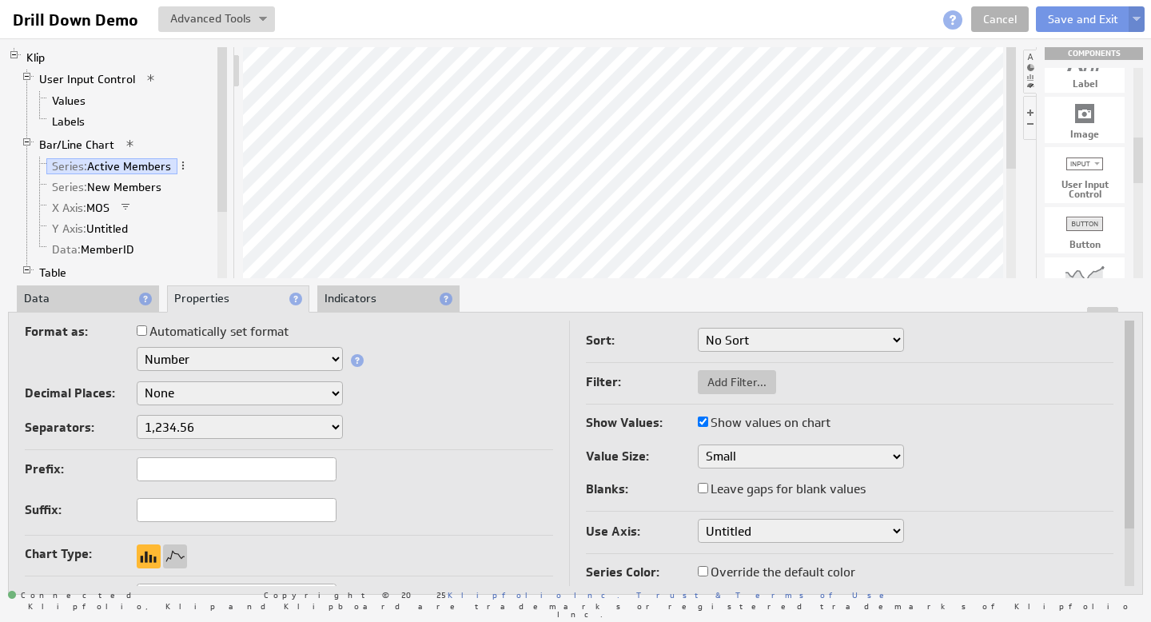
click at [1143, 14] on button at bounding box center [1137, 19] width 16 height 26
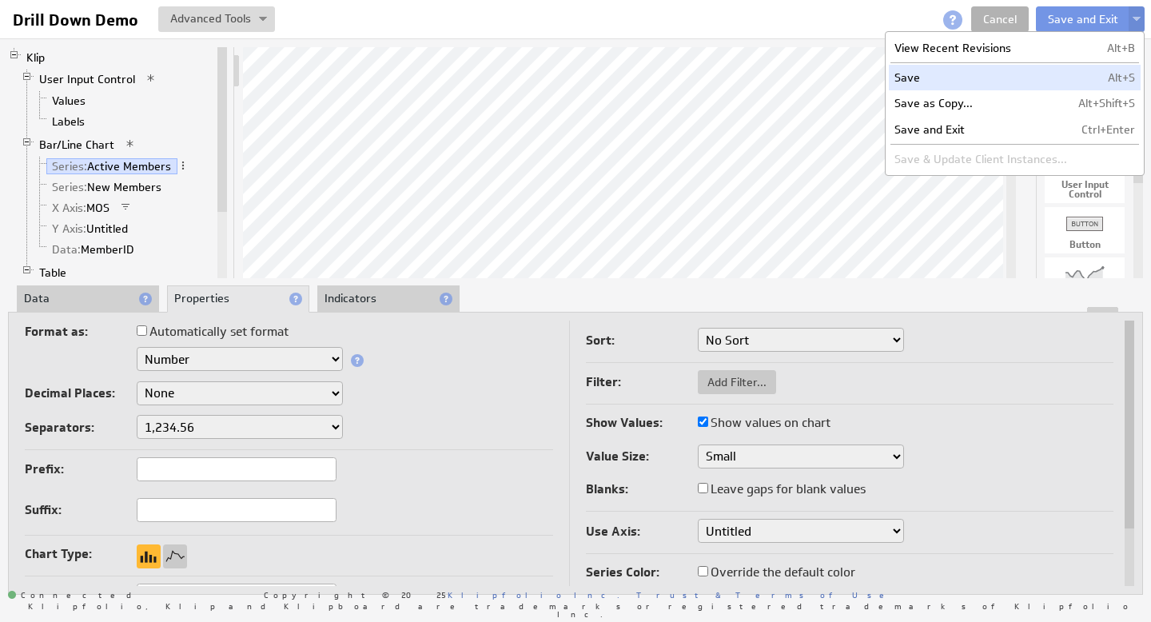
click at [944, 82] on td "Save" at bounding box center [981, 78] width 184 height 26
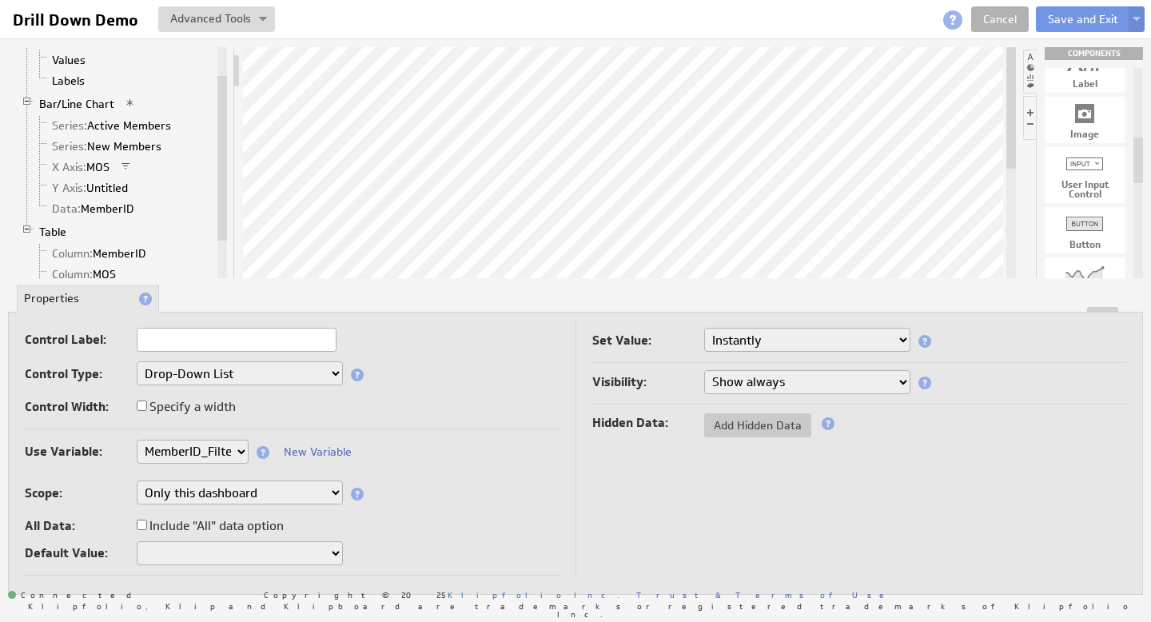
drag, startPoint x: 226, startPoint y: 111, endPoint x: 213, endPoint y: 188, distance: 77.9
click at [213, 188] on div "Klip User Input Control Values Labels Bar/Line Chart Series: Active Members Ser…" at bounding box center [117, 162] width 219 height 231
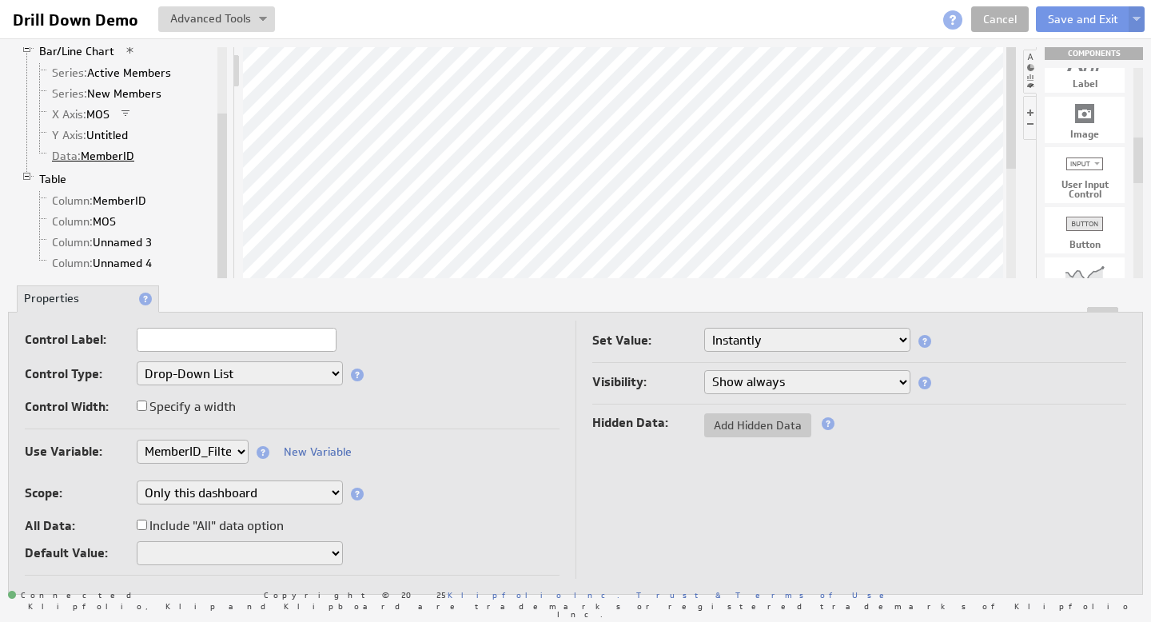
click at [101, 156] on link "Data: MemberID" at bounding box center [93, 156] width 94 height 16
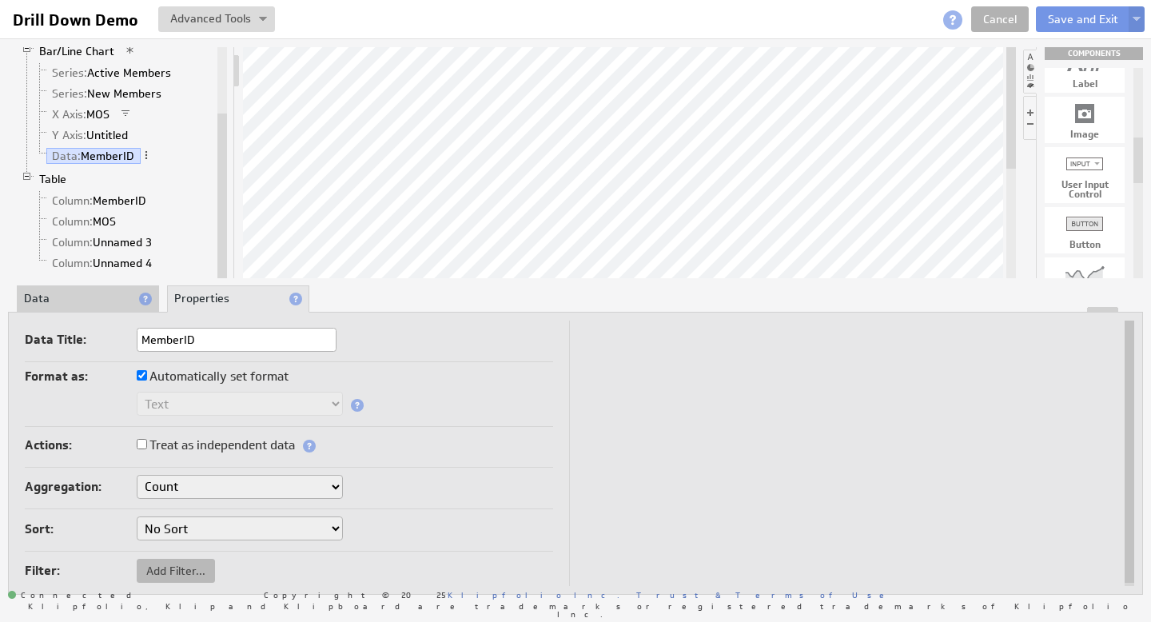
click at [157, 571] on span "Add Filter..." at bounding box center [176, 570] width 78 height 14
select select "source"
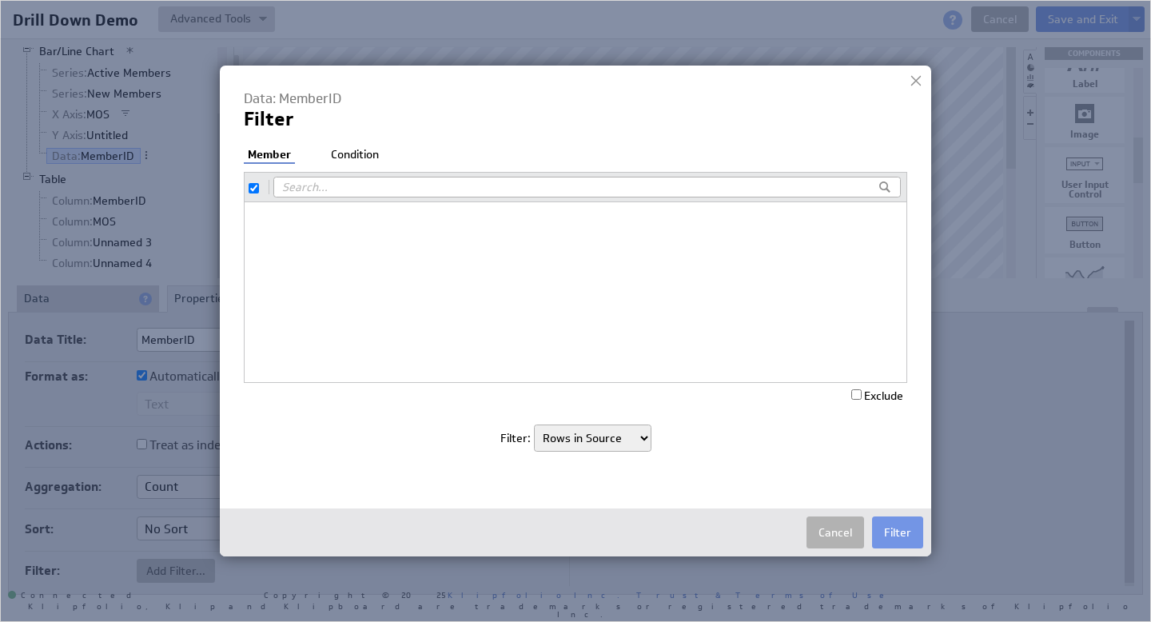
checkbox input "true"
click at [846, 537] on button "Cancel" at bounding box center [835, 532] width 58 height 32
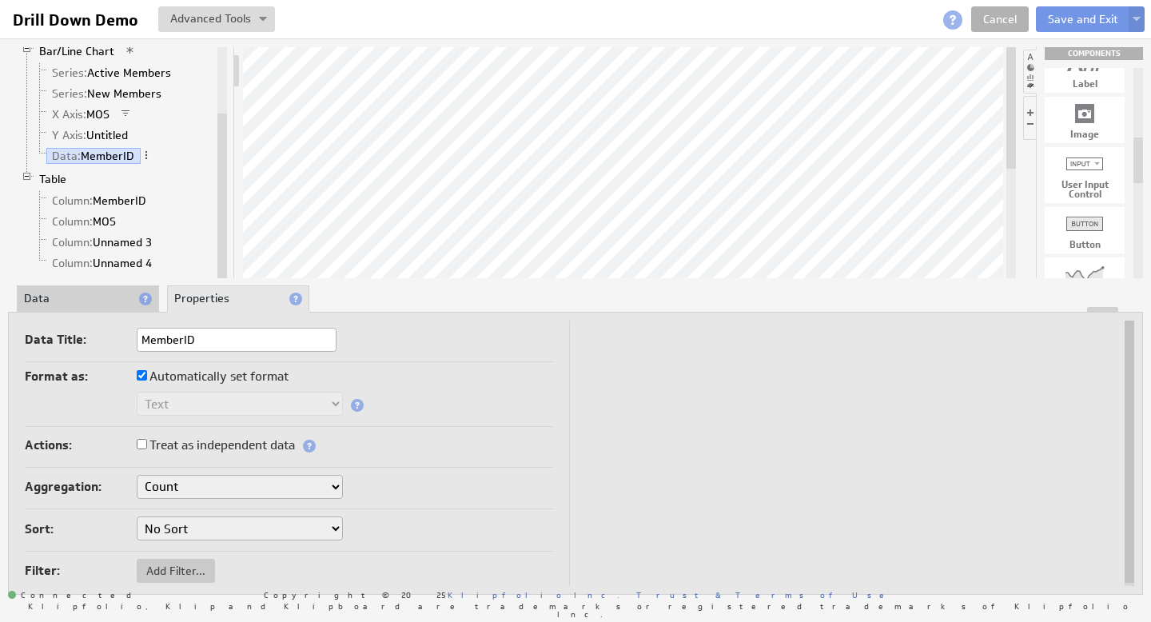
click at [73, 304] on li "Data" at bounding box center [88, 298] width 142 height 27
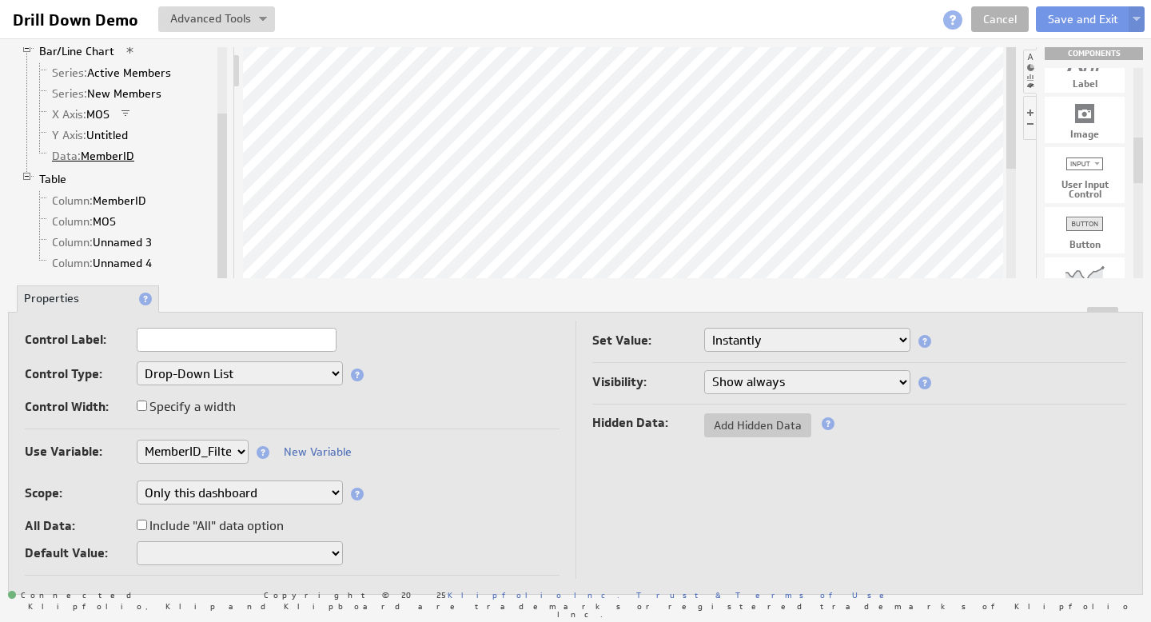
click at [105, 155] on link "Data: MemberID" at bounding box center [93, 156] width 94 height 16
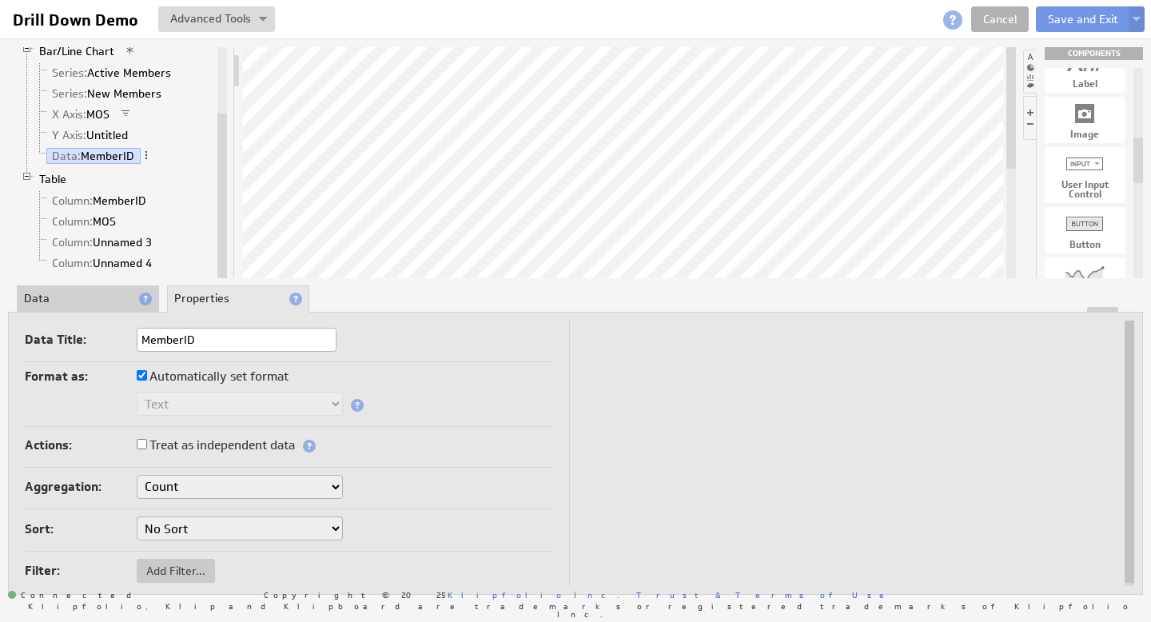
drag, startPoint x: 224, startPoint y: 254, endPoint x: 213, endPoint y: 287, distance: 34.6
click at [213, 287] on div "Klip User Input Control Values Labels Bar/Line Chart Series: Active Members Ser…" at bounding box center [575, 320] width 1151 height 564
click at [187, 567] on span "Add Filter..." at bounding box center [176, 570] width 78 height 14
select select "source"
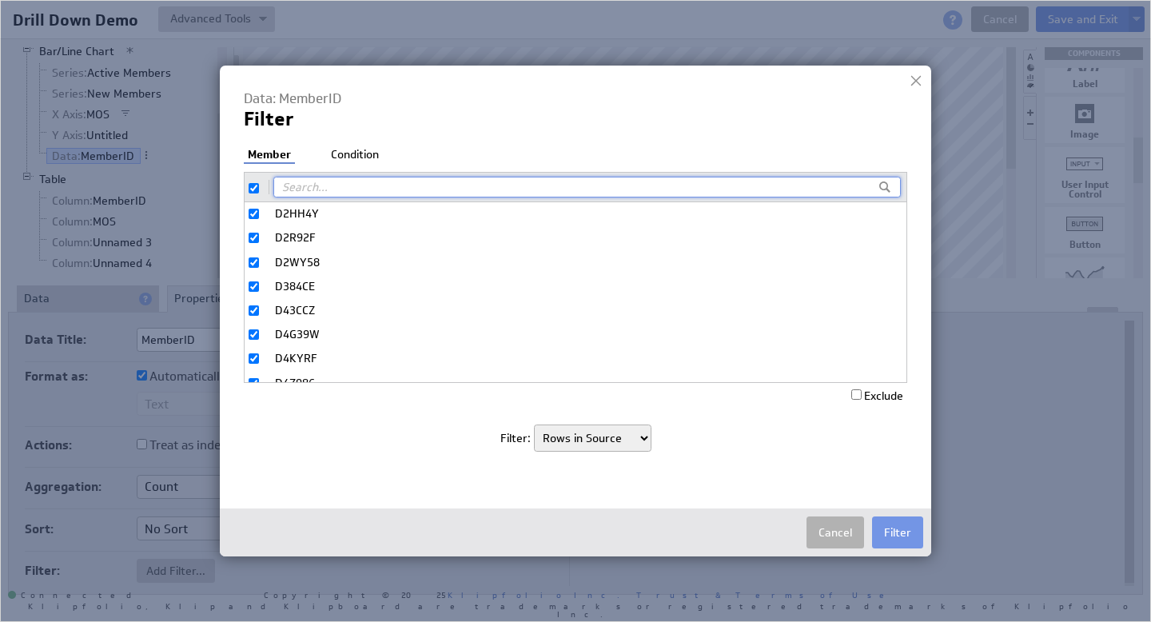
click at [361, 145] on div "Data: MemberID Filter Filter: Member Condition D2HH4Y D2R92F D2WY58 D384CE D43C…" at bounding box center [575, 279] width 663 height 379
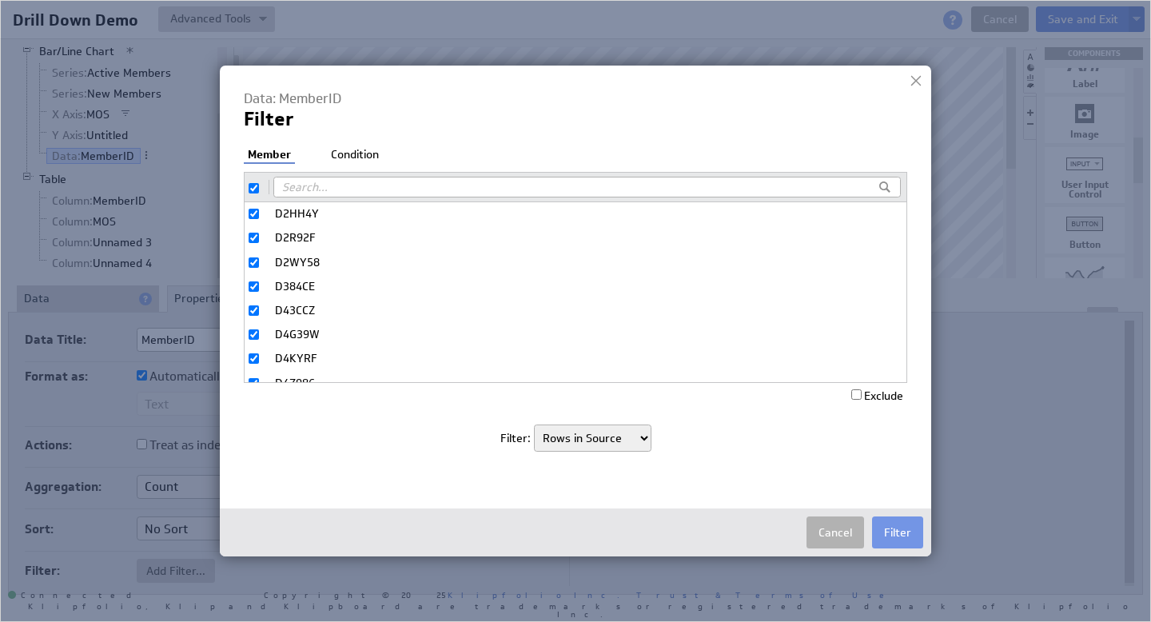
click at [355, 158] on li "Condition" at bounding box center [355, 155] width 56 height 16
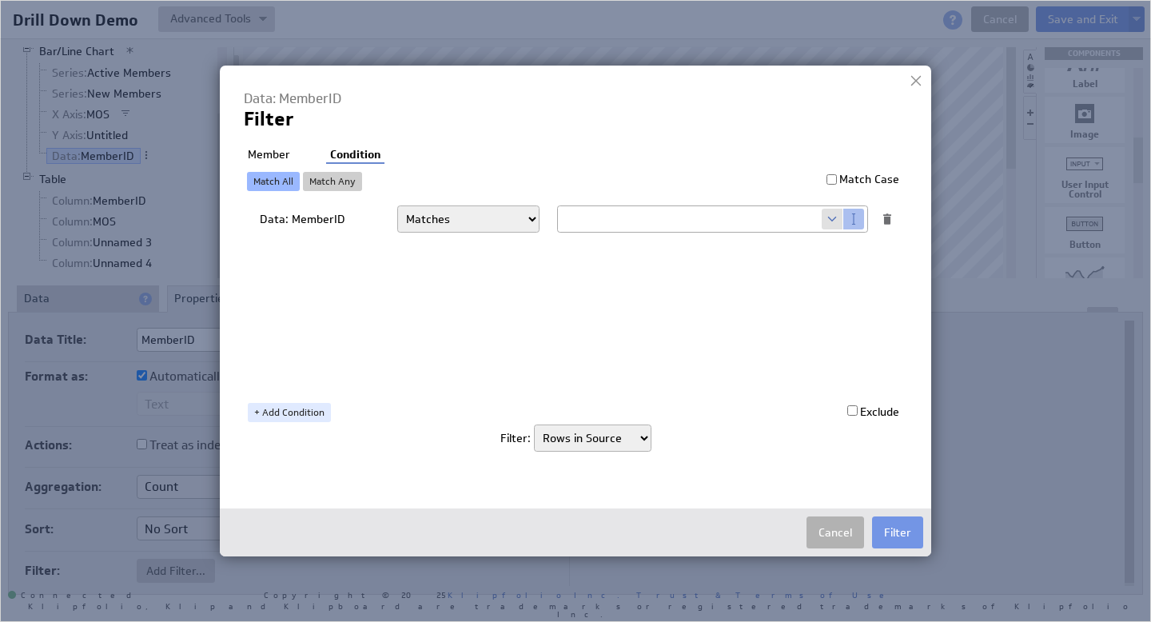
click at [455, 209] on select "Matches Contains Begins with Ends with Does not match Does not contain Does not…" at bounding box center [468, 218] width 142 height 27
click at [827, 218] on span at bounding box center [833, 219] width 22 height 21
click at [827, 219] on span at bounding box center [833, 219] width 22 height 21
click at [813, 217] on select "Select... company.id company.name user.emailAddress user.firstName user.isAdmin…" at bounding box center [690, 219] width 264 height 26
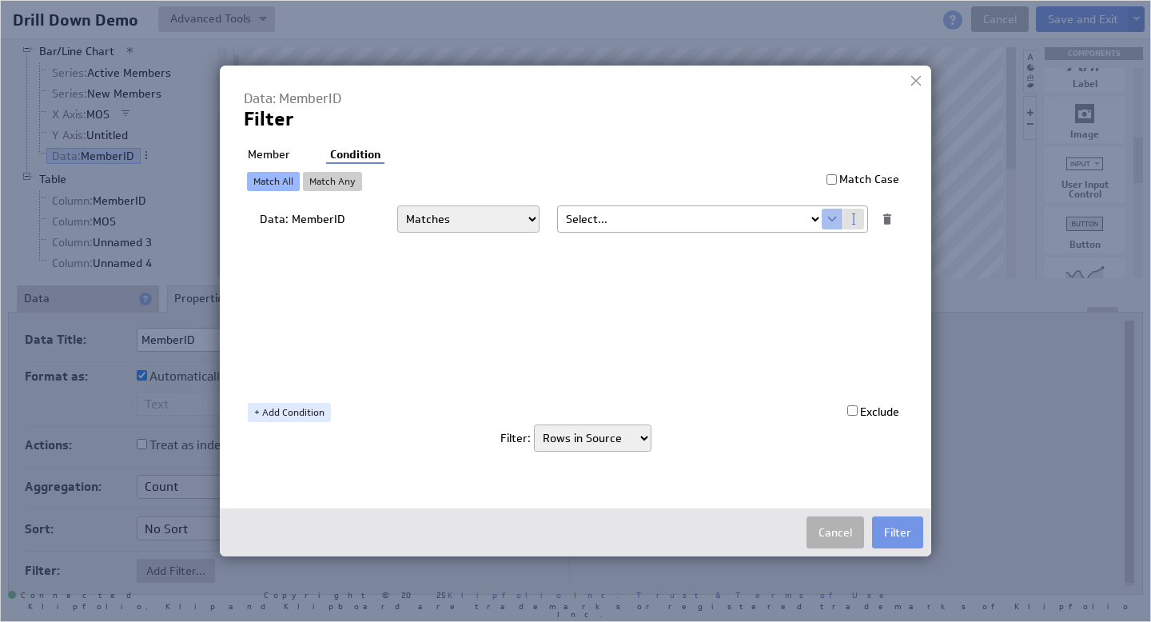
select select "MemberID_Filter"
click at [899, 534] on button "Filter" at bounding box center [897, 532] width 51 height 32
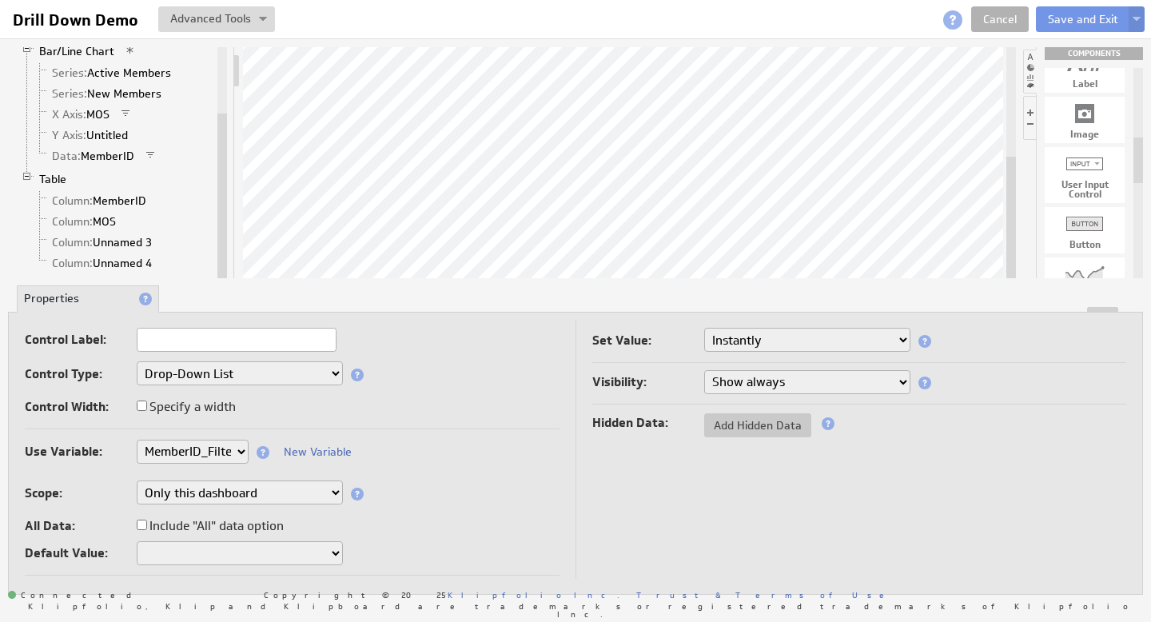
click at [996, 253] on div at bounding box center [629, 162] width 773 height 231
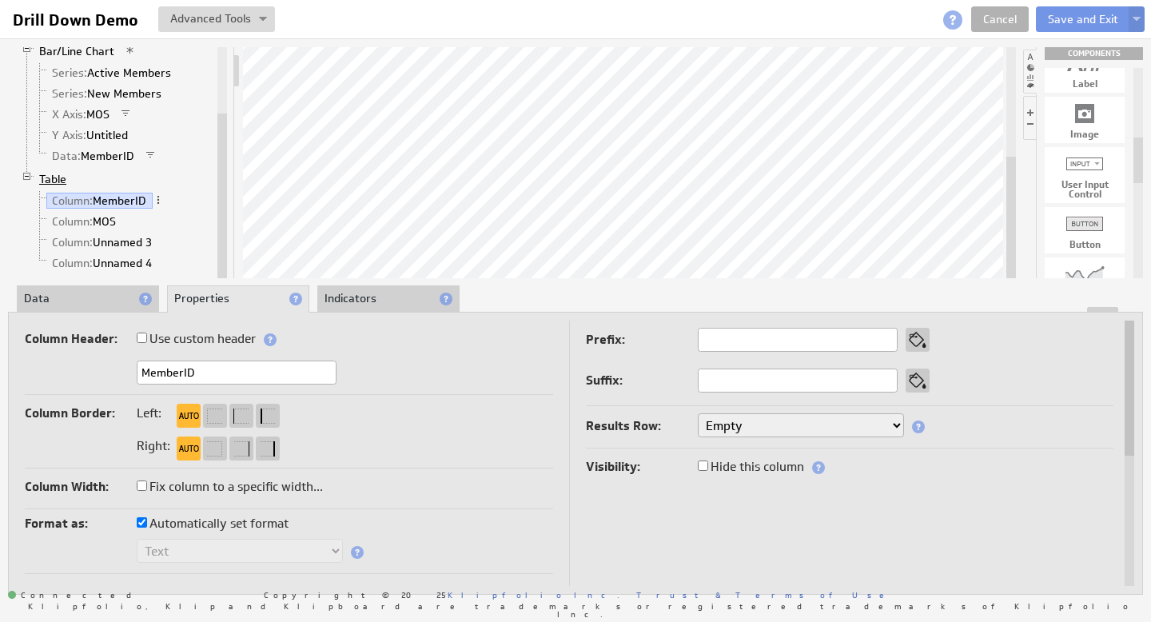
click at [66, 181] on link "Table" at bounding box center [53, 179] width 39 height 16
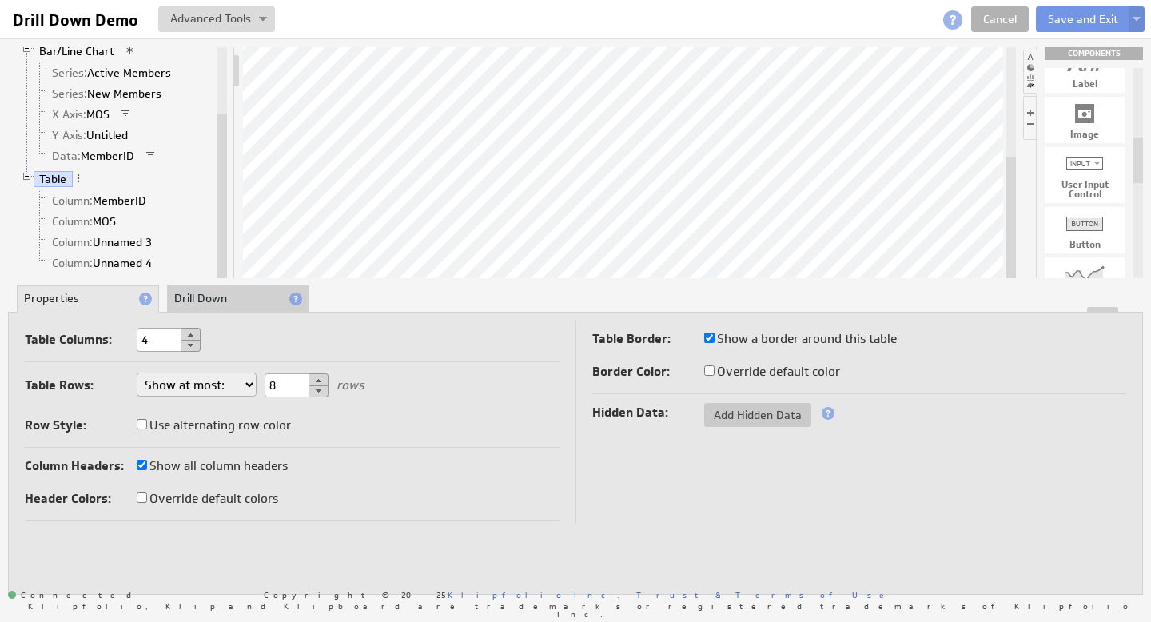
drag, startPoint x: 221, startPoint y: 221, endPoint x: 221, endPoint y: 250, distance: 29.6
click at [221, 253] on div at bounding box center [222, 195] width 10 height 165
click at [56, 176] on link "Table" at bounding box center [53, 179] width 39 height 16
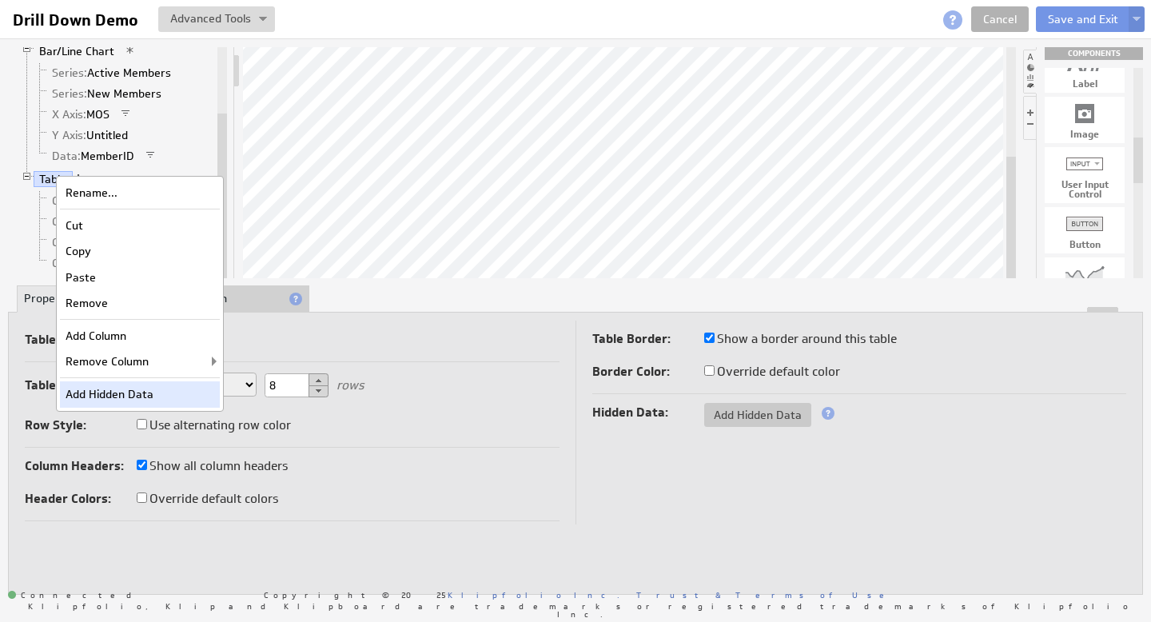
click at [130, 385] on div "Add Hidden Data" at bounding box center [140, 394] width 160 height 26
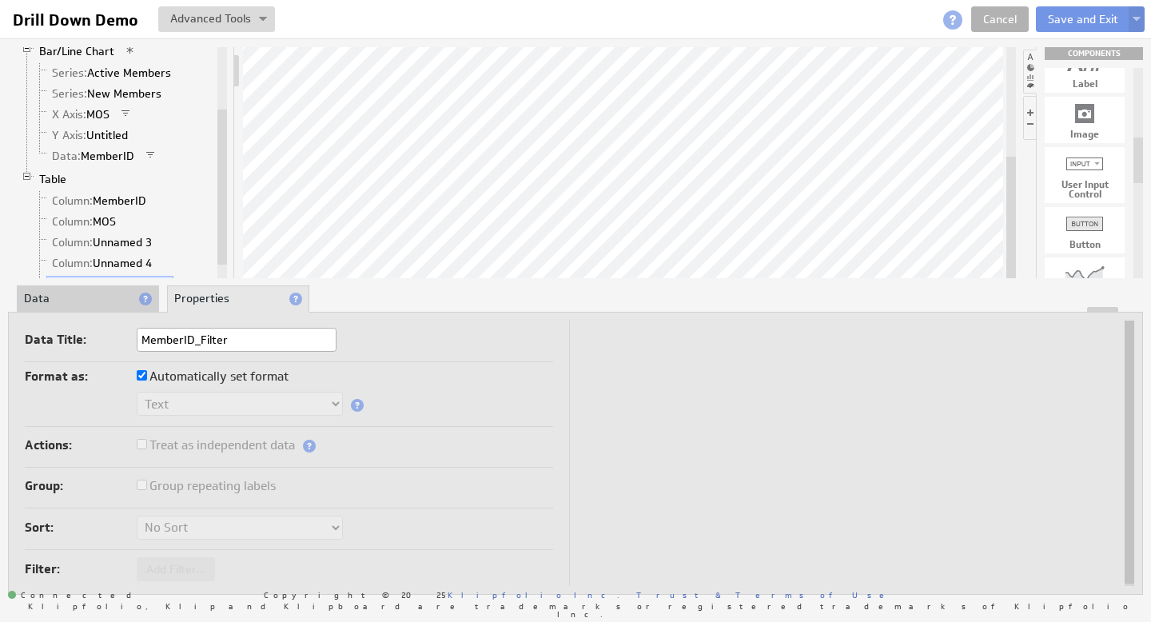
type input "MemberID_Filter"
click at [403, 367] on div "Format as: Automatically set format" at bounding box center [289, 378] width 528 height 26
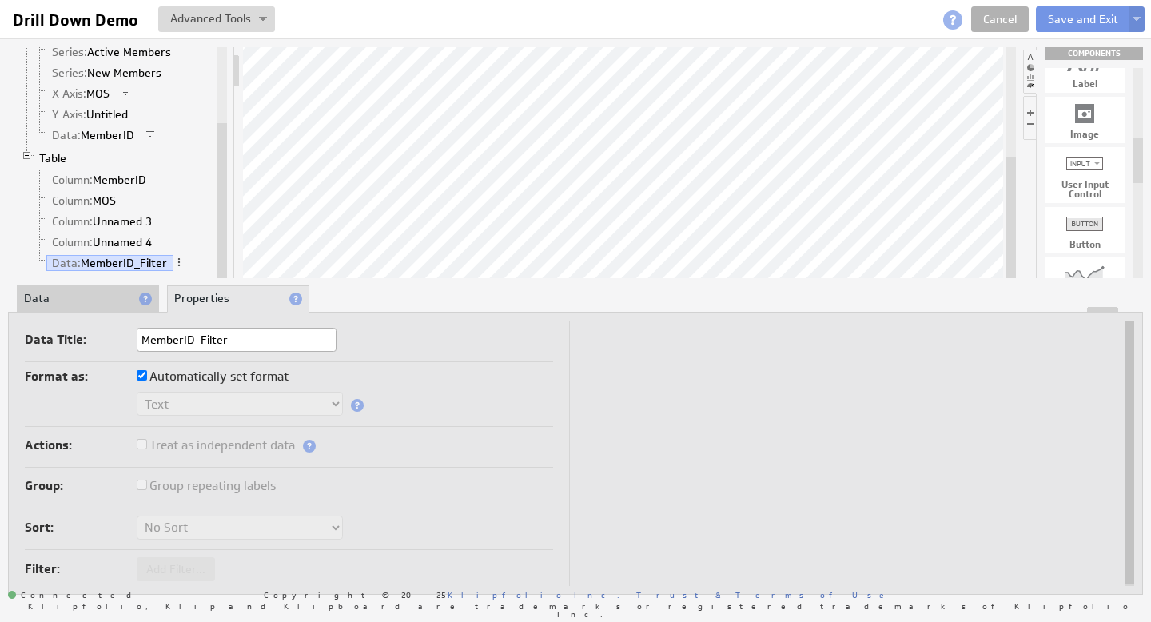
drag, startPoint x: 225, startPoint y: 214, endPoint x: 221, endPoint y: 254, distance: 40.2
click at [222, 254] on div at bounding box center [222, 200] width 10 height 155
click at [93, 294] on li "Data" at bounding box center [88, 298] width 142 height 27
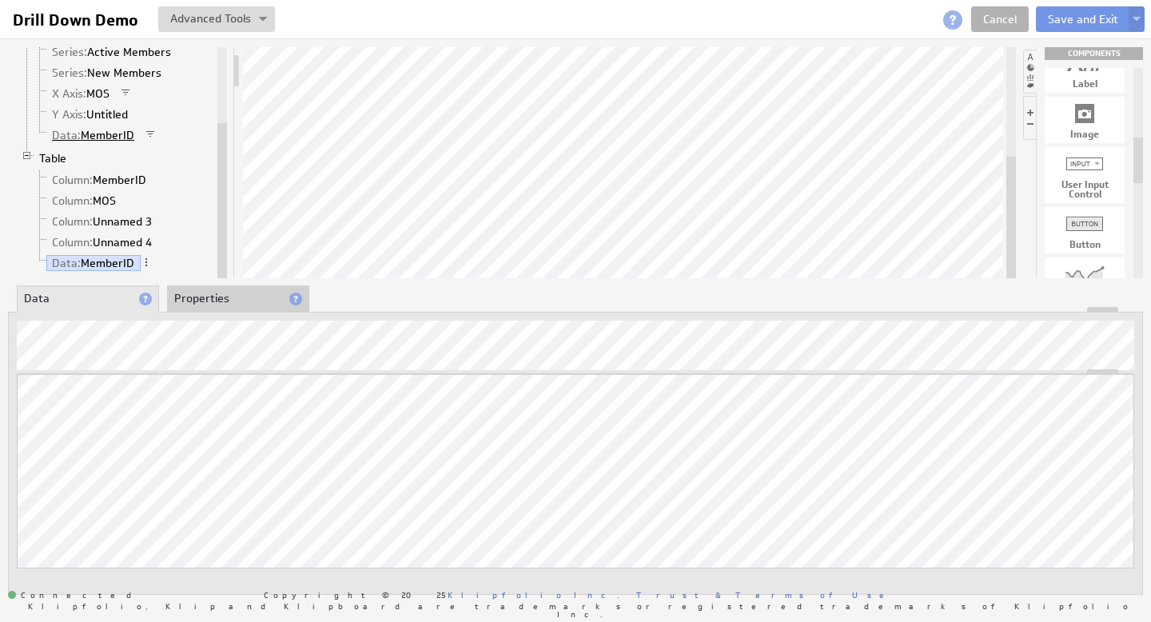
click at [111, 135] on link "Data: MemberID" at bounding box center [93, 135] width 94 height 16
click at [215, 303] on li "Properties" at bounding box center [238, 298] width 142 height 27
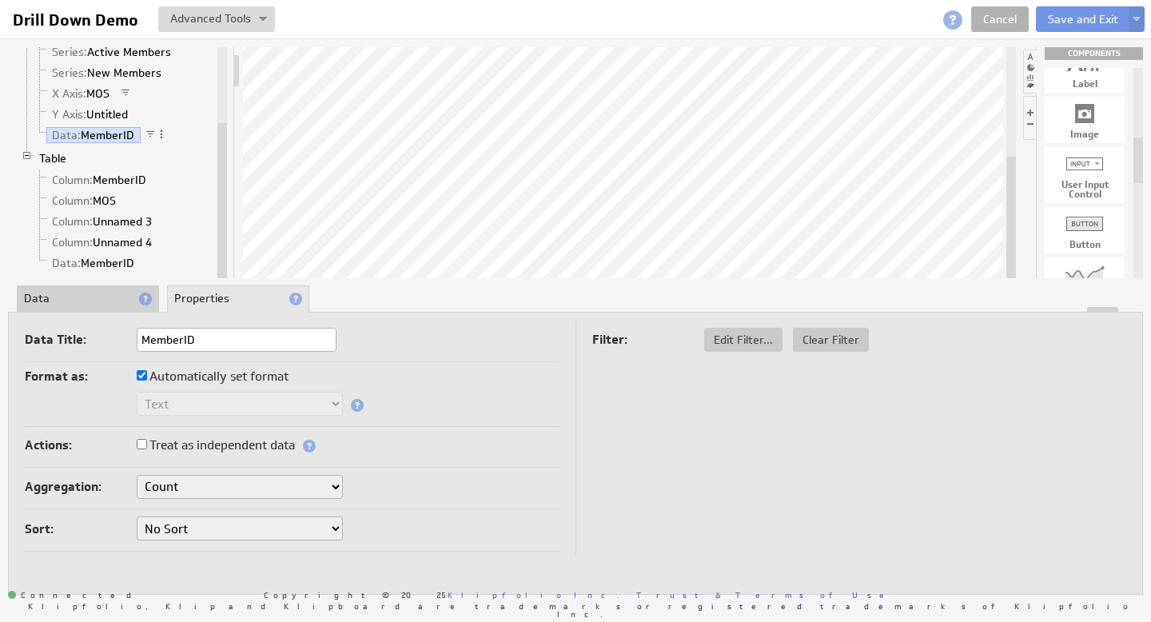
drag, startPoint x: 221, startPoint y: 221, endPoint x: 208, endPoint y: 234, distance: 18.7
click at [208, 234] on div "Klip User Input Control Values Labels Bar/Line Chart Series: Active Members Ser…" at bounding box center [117, 162] width 219 height 231
click at [236, 344] on input "MemberID" at bounding box center [237, 340] width 200 height 24
click at [196, 340] on input "MemberID (Match on Var)" at bounding box center [237, 340] width 200 height 24
type input "MemberID (Match on Var)"
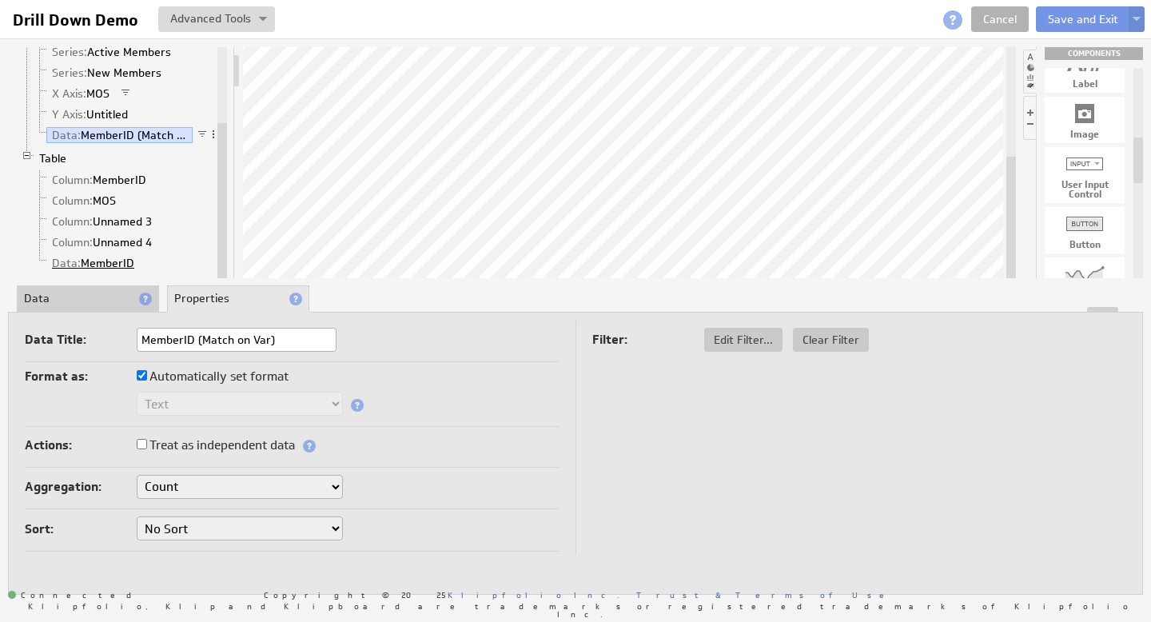
click at [116, 261] on link "Data: MemberID" at bounding box center [93, 263] width 94 height 16
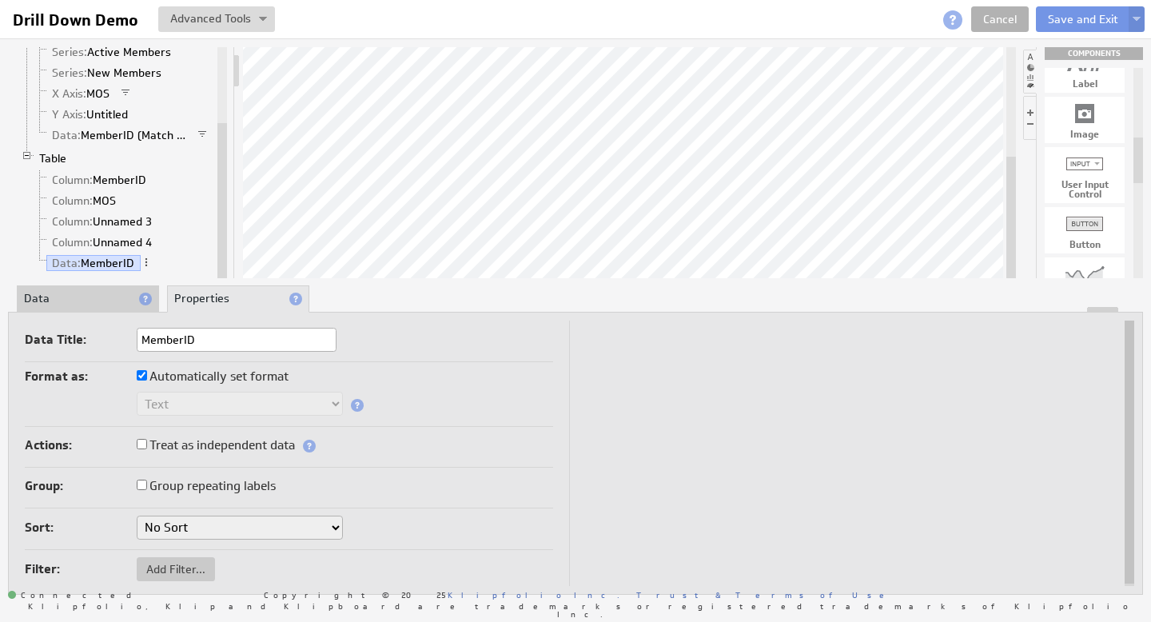
click at [208, 341] on input "MemberID" at bounding box center [237, 340] width 200 height 24
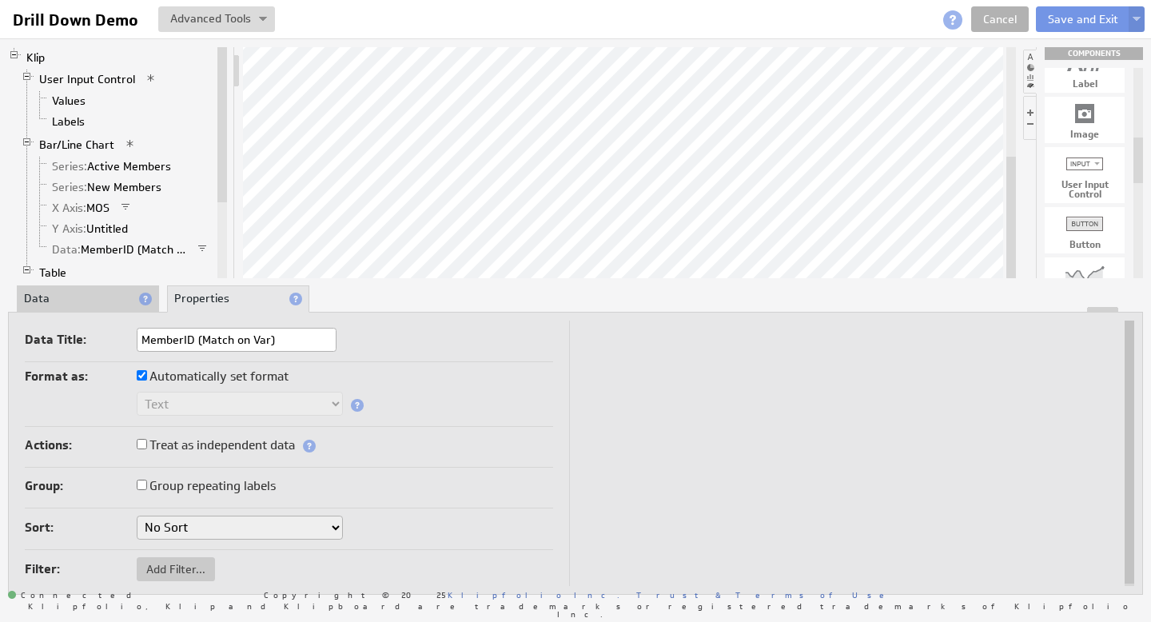
drag, startPoint x: 222, startPoint y: 229, endPoint x: 223, endPoint y: 125, distance: 103.9
click at [223, 125] on div at bounding box center [222, 124] width 10 height 155
type input "MemberID (Match on Var)"
click at [1136, 20] on img at bounding box center [1136, 20] width 8 height 6
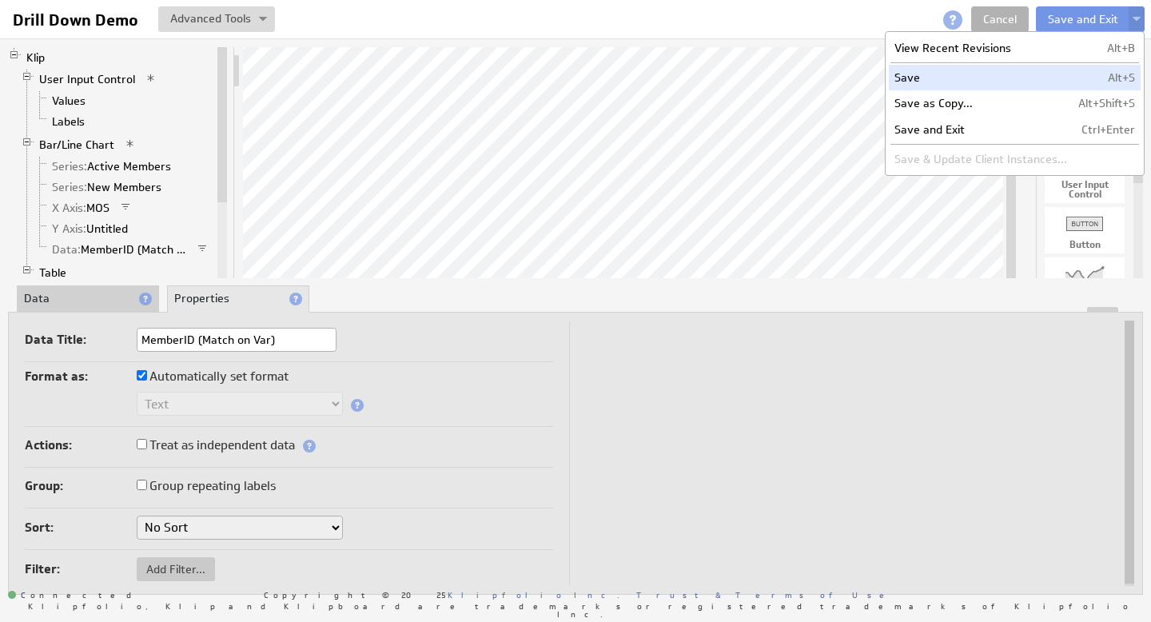
click at [949, 75] on td "Save" at bounding box center [981, 78] width 184 height 26
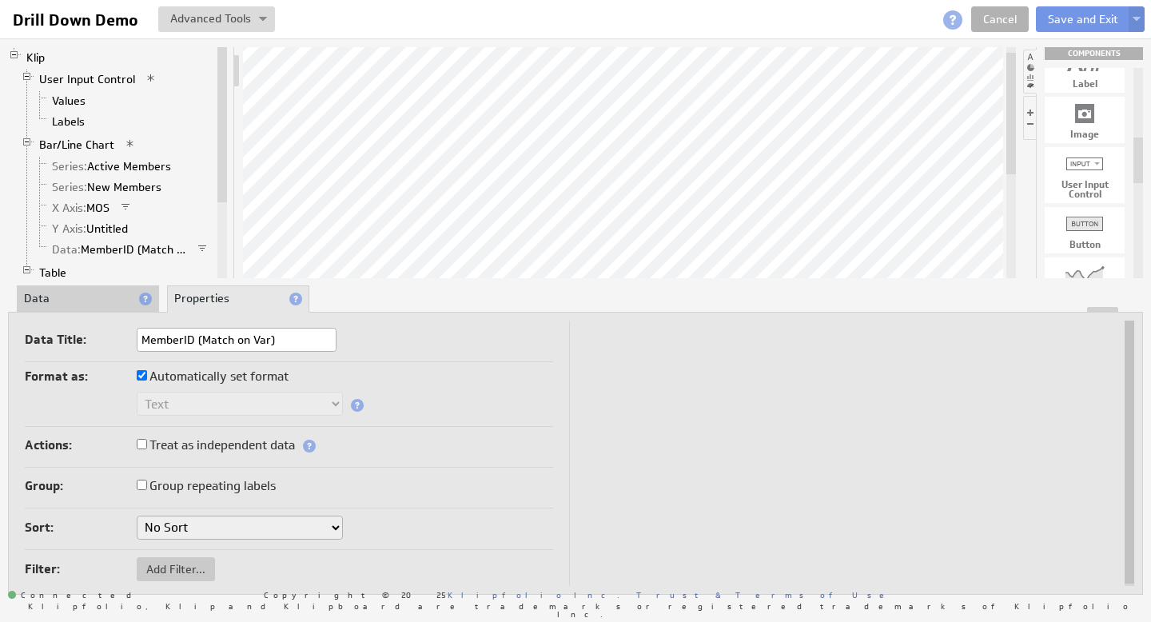
click at [992, 109] on div at bounding box center [629, 162] width 773 height 231
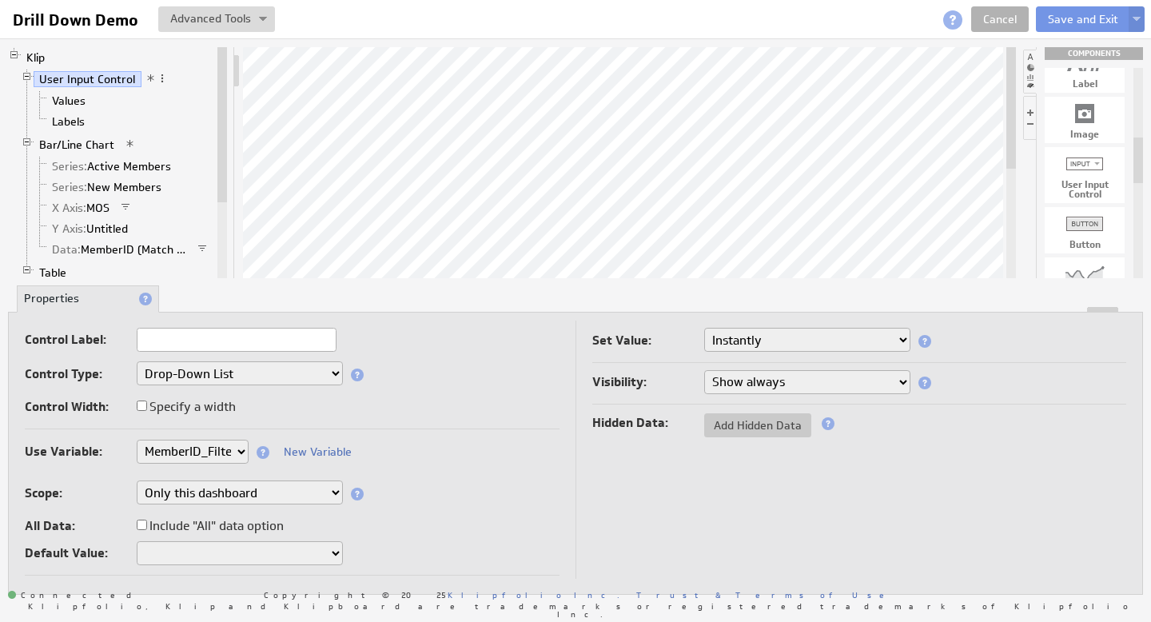
drag, startPoint x: 1011, startPoint y: 93, endPoint x: 1009, endPoint y: 51, distance: 41.6
click at [1009, 51] on div at bounding box center [1011, 107] width 10 height 121
drag, startPoint x: 1010, startPoint y: 95, endPoint x: 1008, endPoint y: 197, distance: 102.3
click at [1008, 197] on div at bounding box center [1011, 209] width 10 height 121
click at [1008, 199] on div at bounding box center [1011, 209] width 10 height 121
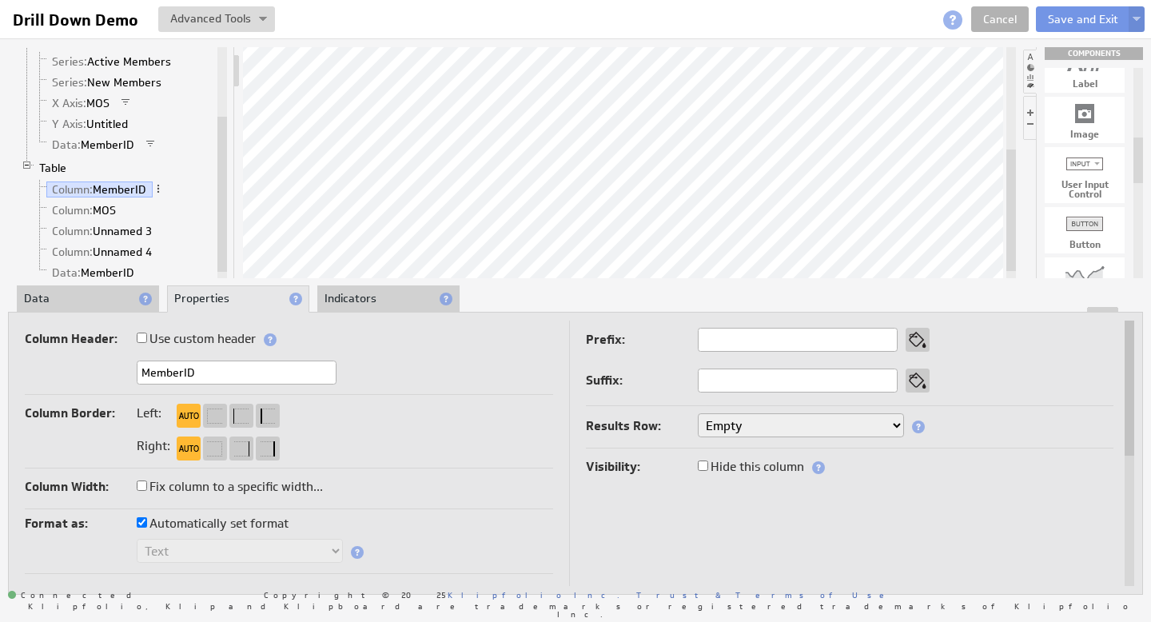
drag, startPoint x: 223, startPoint y: 139, endPoint x: 221, endPoint y: 223, distance: 83.9
click at [222, 223] on div at bounding box center [222, 194] width 10 height 155
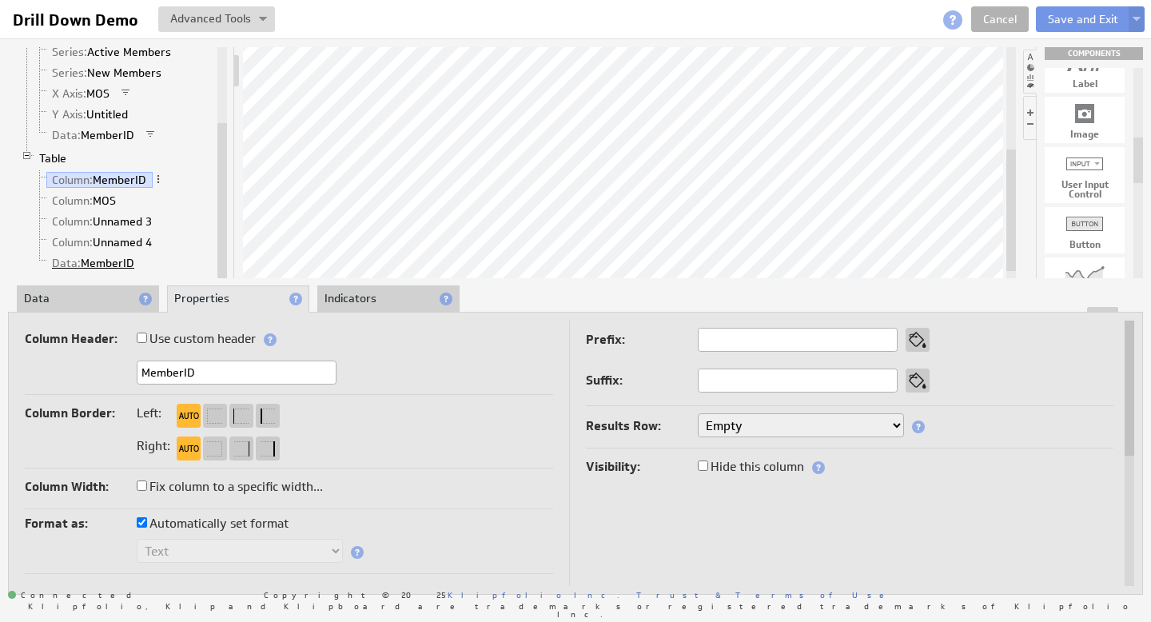
click at [115, 263] on link "Data: MemberID" at bounding box center [93, 263] width 94 height 16
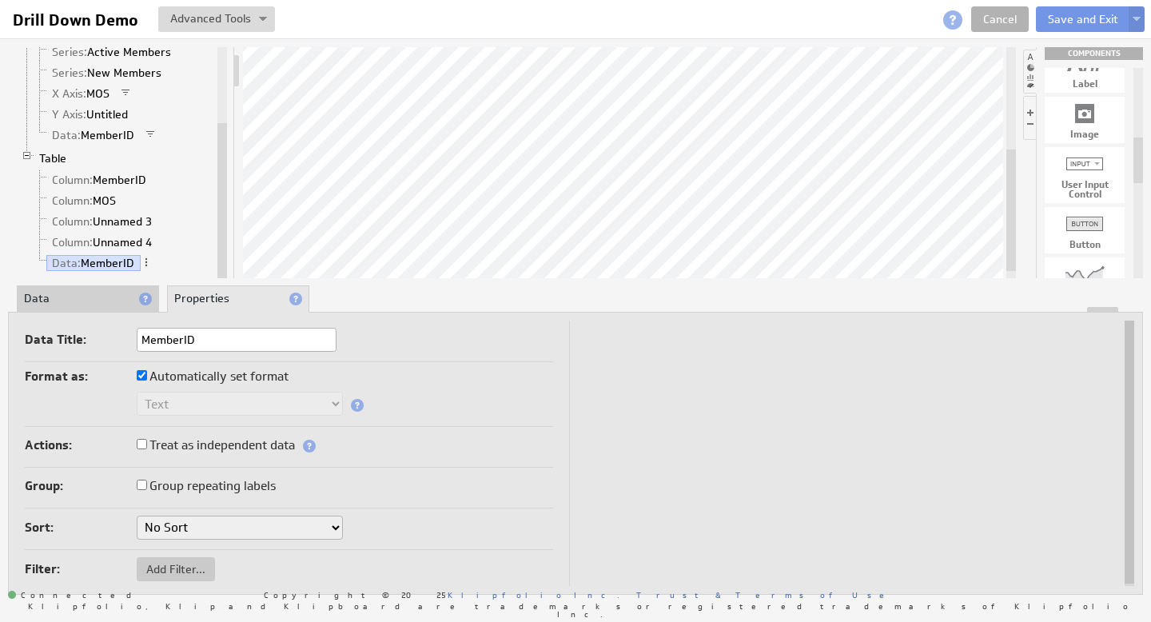
click at [81, 305] on li "Data" at bounding box center [88, 298] width 142 height 27
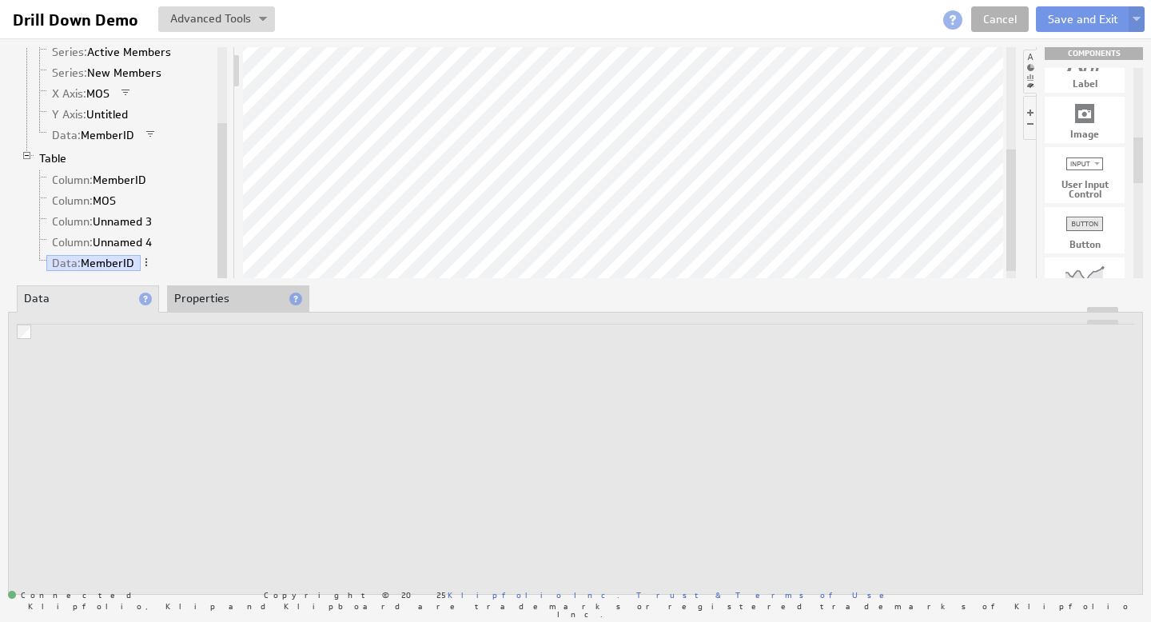
click at [74, 300] on li "Data" at bounding box center [88, 298] width 142 height 27
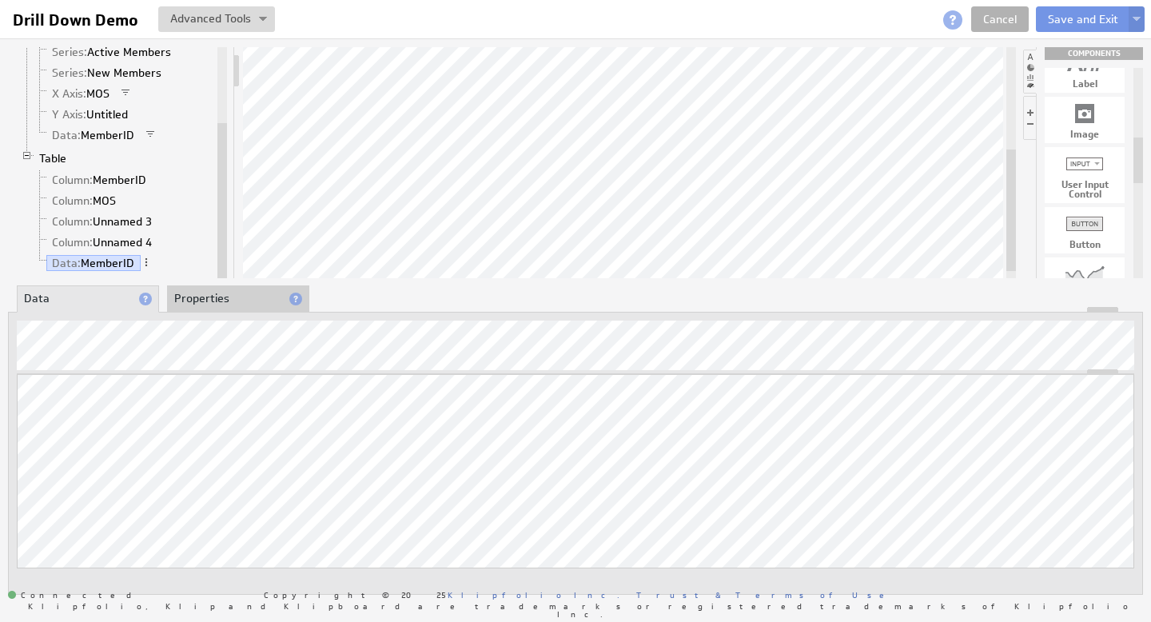
click at [73, 300] on li "Data" at bounding box center [88, 298] width 142 height 27
click at [197, 301] on li "Properties" at bounding box center [238, 298] width 142 height 27
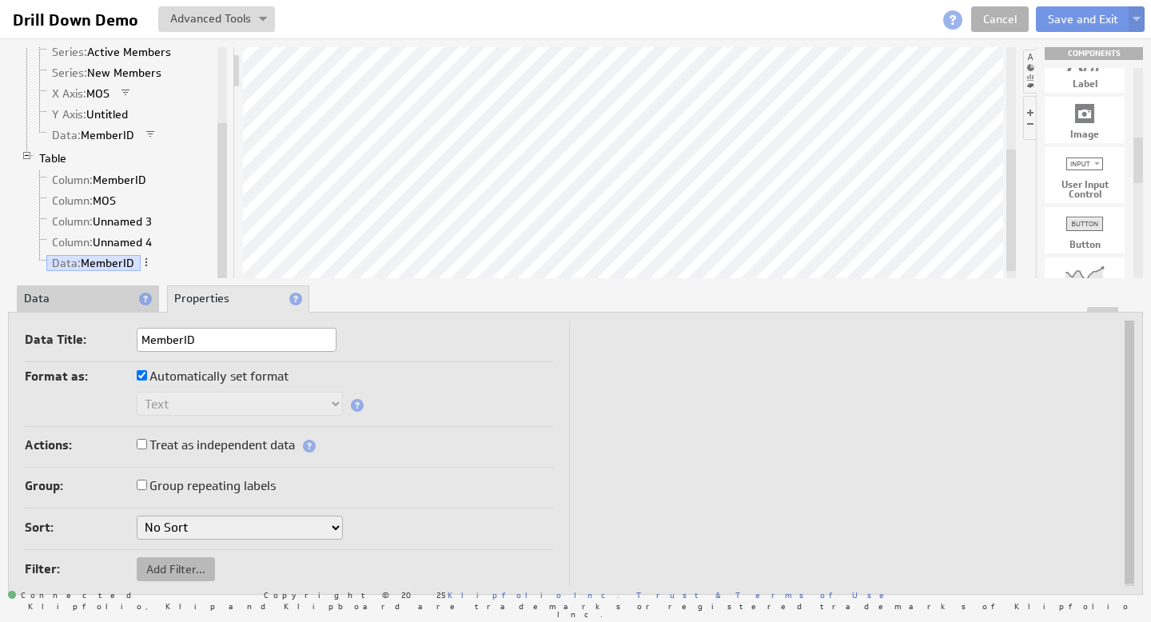
click at [176, 563] on span "Add Filter..." at bounding box center [176, 569] width 78 height 14
select select "view"
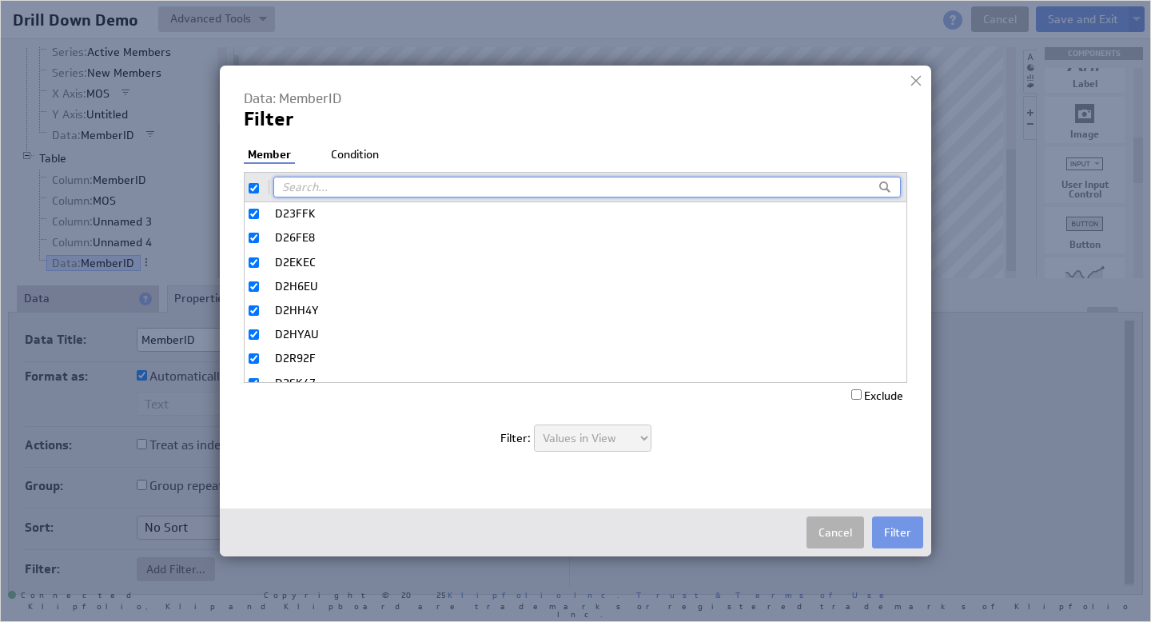
click at [367, 153] on li "Condition" at bounding box center [355, 155] width 56 height 16
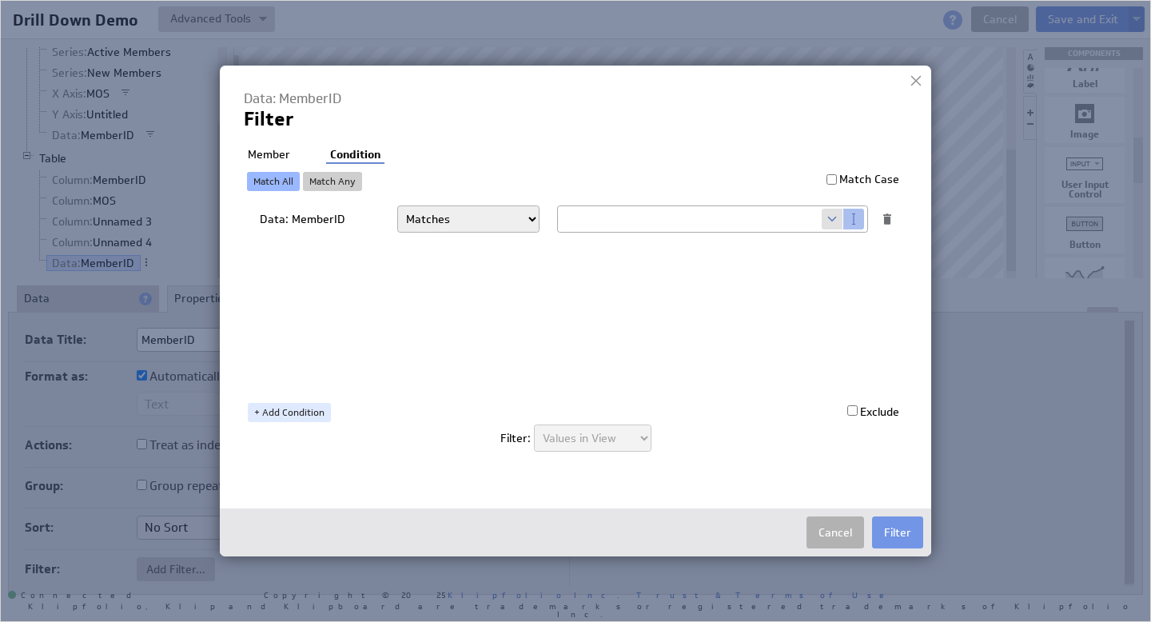
click at [624, 220] on input "text" at bounding box center [690, 219] width 264 height 26
click at [835, 221] on span at bounding box center [833, 219] width 22 height 21
click at [818, 215] on select "Select... company.id company.name user.emailAddress user.firstName user.isAdmin…" at bounding box center [690, 219] width 264 height 26
select select "MemberID_Filter"
click at [903, 524] on button "Filter" at bounding box center [897, 532] width 51 height 32
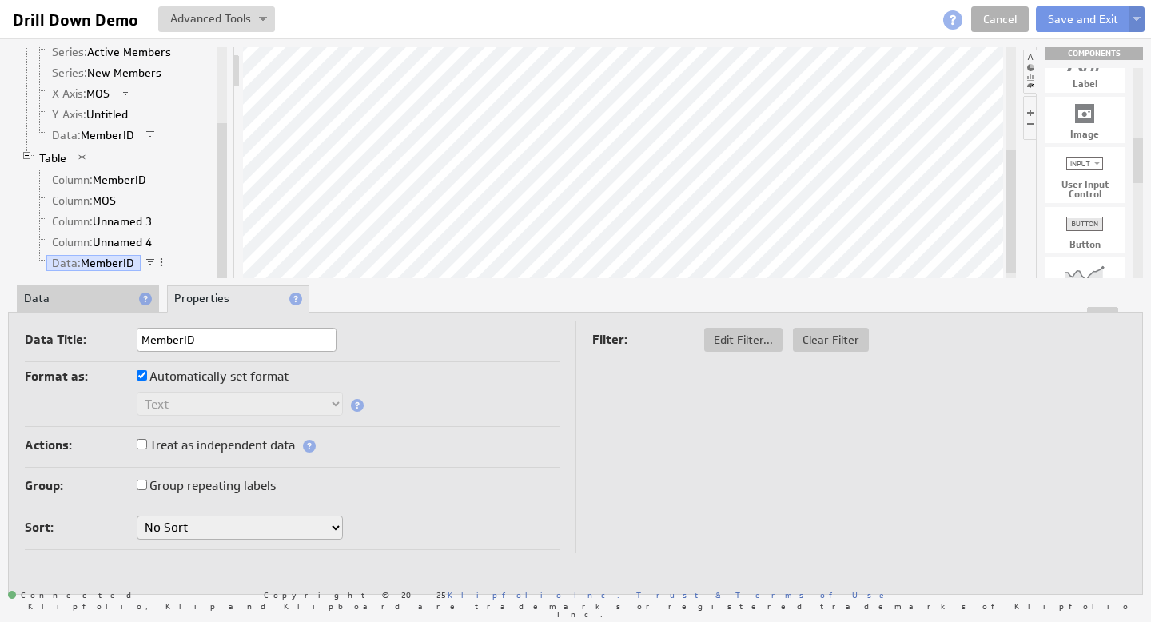
click at [1140, 14] on button at bounding box center [1137, 19] width 16 height 26
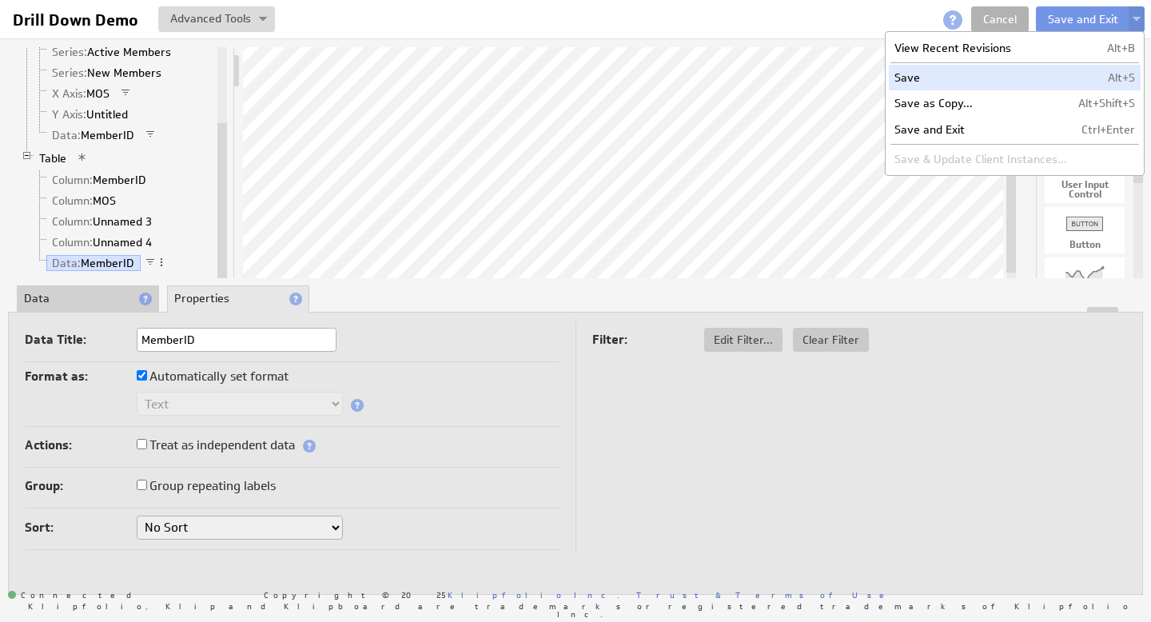
click at [945, 80] on td "Save" at bounding box center [981, 78] width 184 height 26
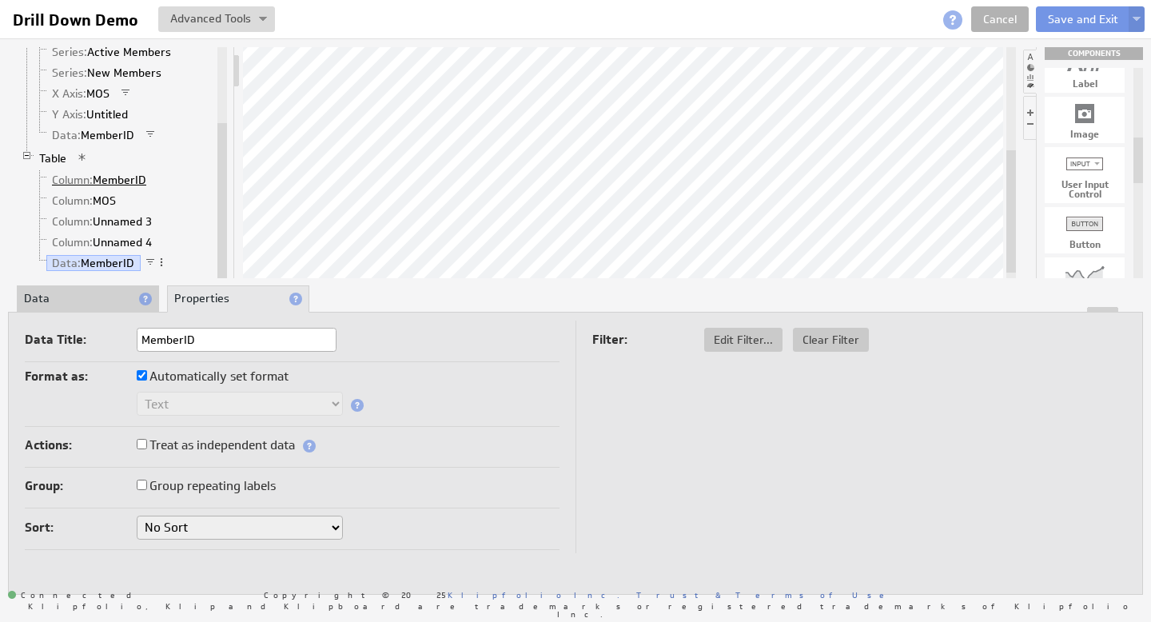
click at [125, 178] on link "Column: MemberID" at bounding box center [99, 180] width 106 height 16
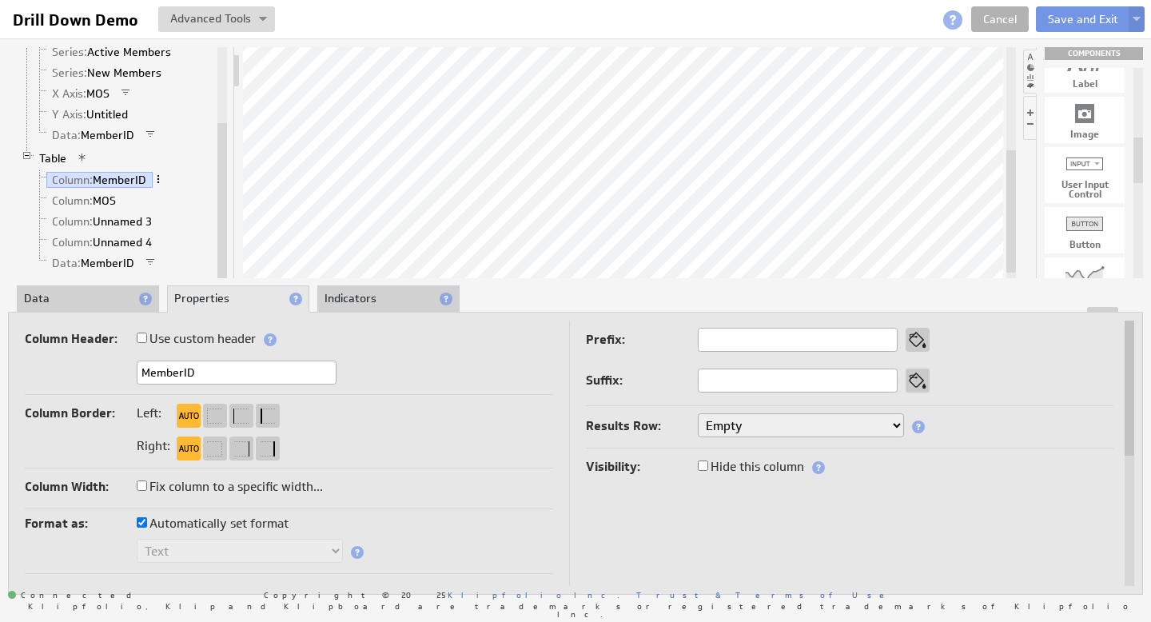
click at [162, 182] on span at bounding box center [158, 178] width 11 height 11
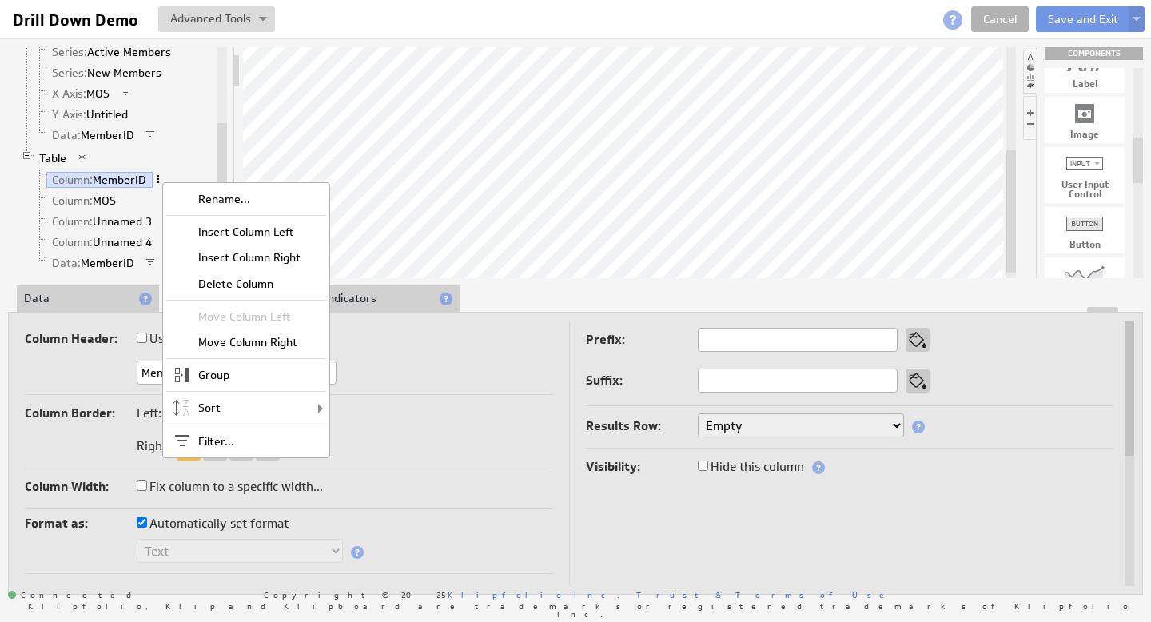
click at [162, 182] on span at bounding box center [158, 178] width 11 height 11
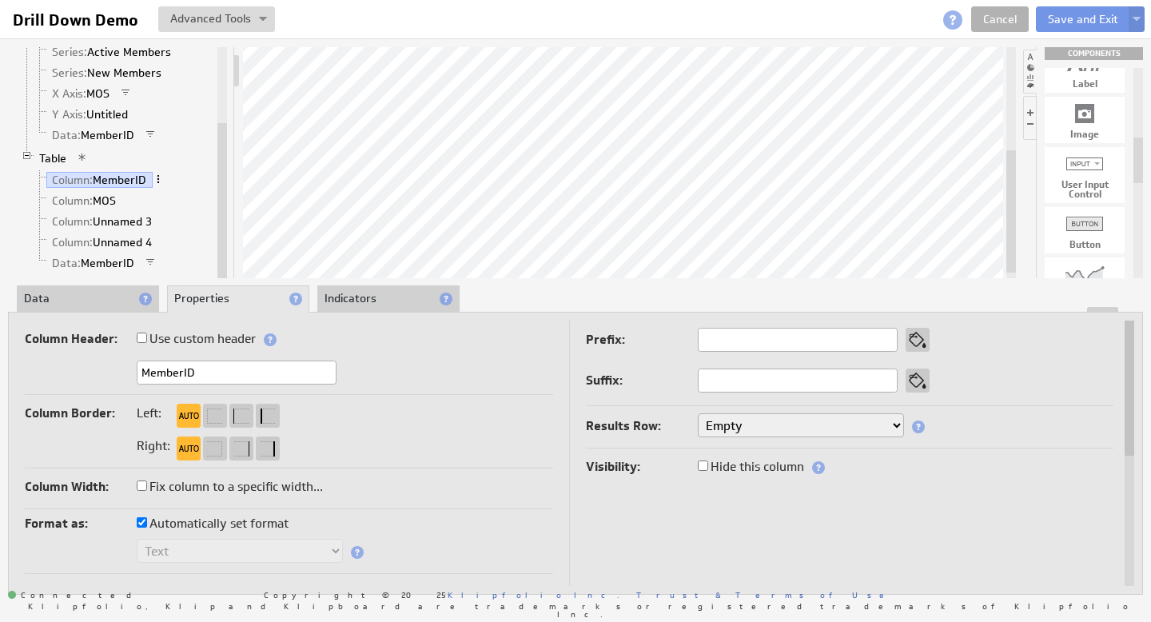
click at [162, 182] on span at bounding box center [158, 178] width 11 height 11
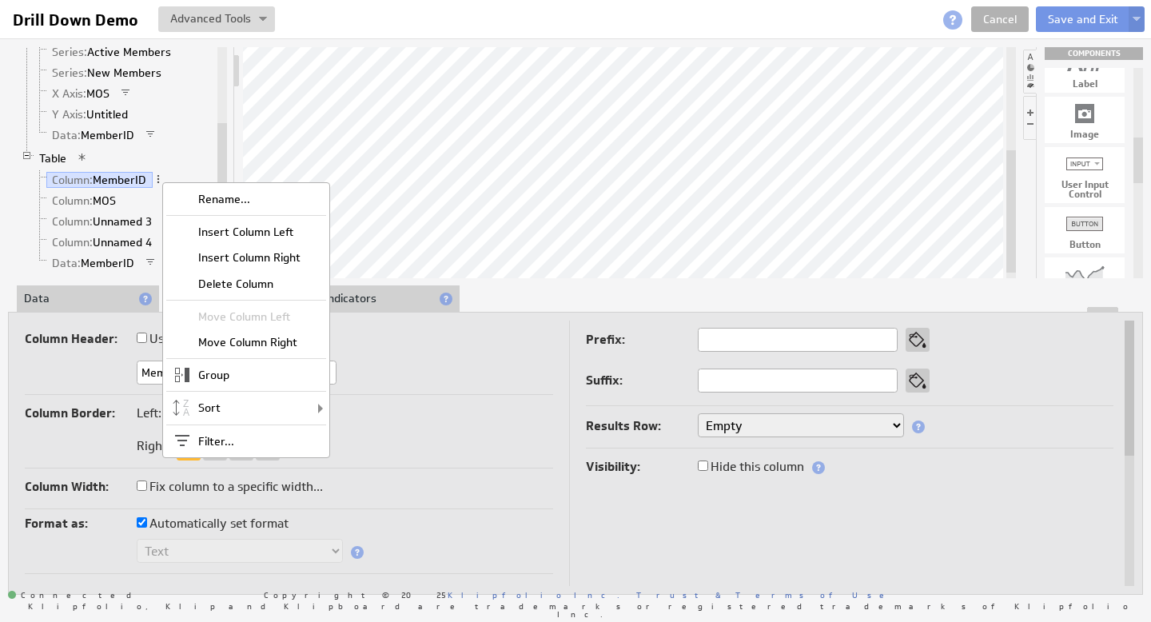
click at [237, 371] on div "Group" at bounding box center [246, 375] width 160 height 26
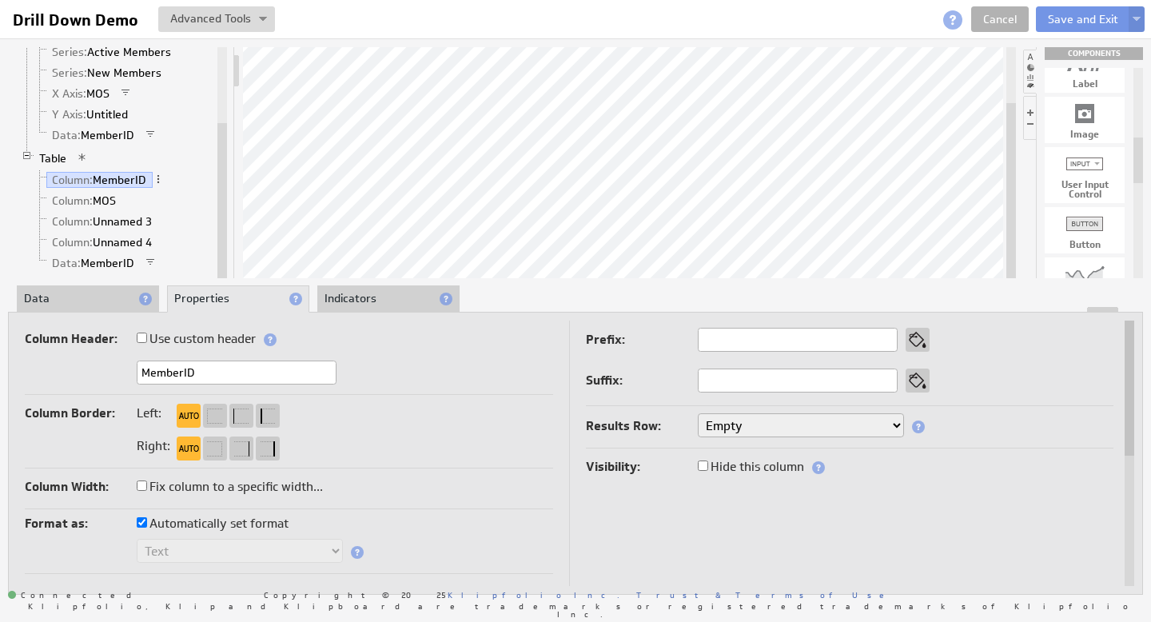
drag, startPoint x: 1011, startPoint y: 217, endPoint x: 1003, endPoint y: 230, distance: 15.8
click at [1003, 230] on div at bounding box center [629, 162] width 773 height 231
drag, startPoint x: 1017, startPoint y: 241, endPoint x: 1017, endPoint y: 203, distance: 38.4
click at [1017, 205] on div "Klip User Input Control Values Labels Bar/Line Chart Series: Active Members Ser…" at bounding box center [575, 162] width 1135 height 231
drag, startPoint x: 1009, startPoint y: 233, endPoint x: 1007, endPoint y: 165, distance: 68.8
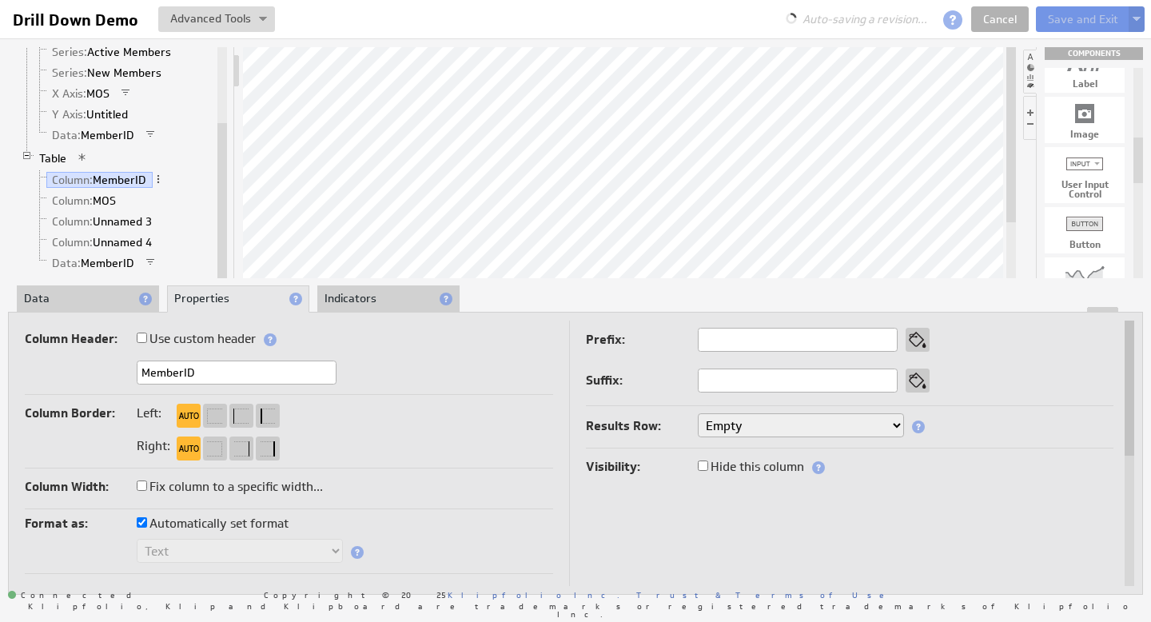
click at [1007, 165] on div at bounding box center [1011, 134] width 10 height 175
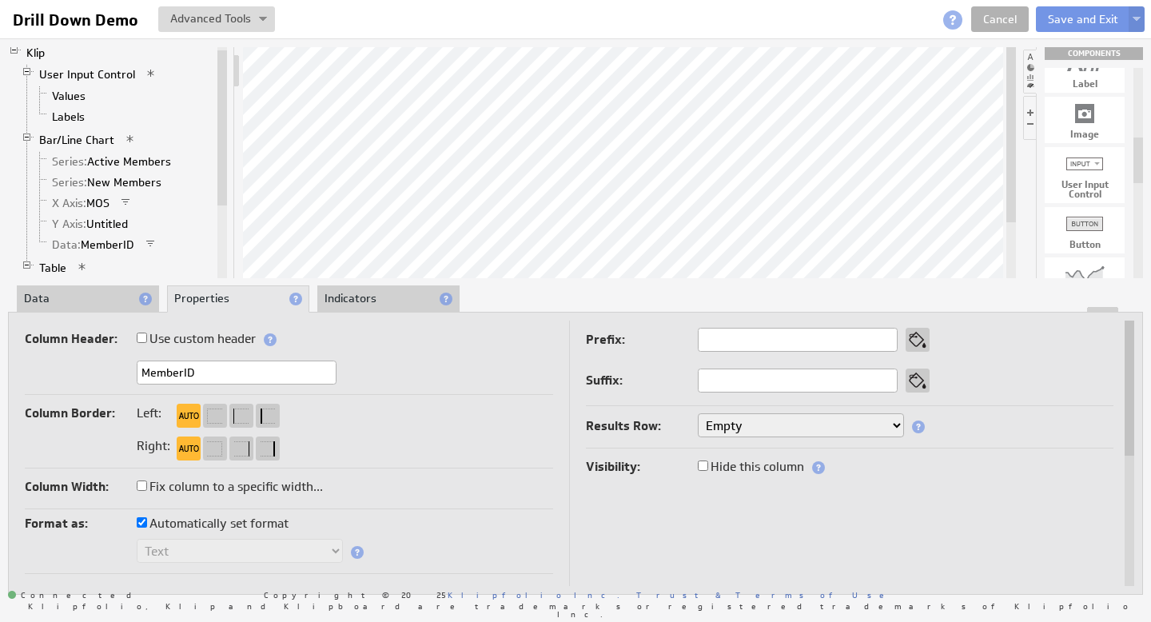
drag, startPoint x: 221, startPoint y: 145, endPoint x: 221, endPoint y: 73, distance: 72.7
click at [221, 73] on div at bounding box center [222, 127] width 10 height 155
click at [121, 161] on link "Series: Active Members" at bounding box center [111, 161] width 131 height 16
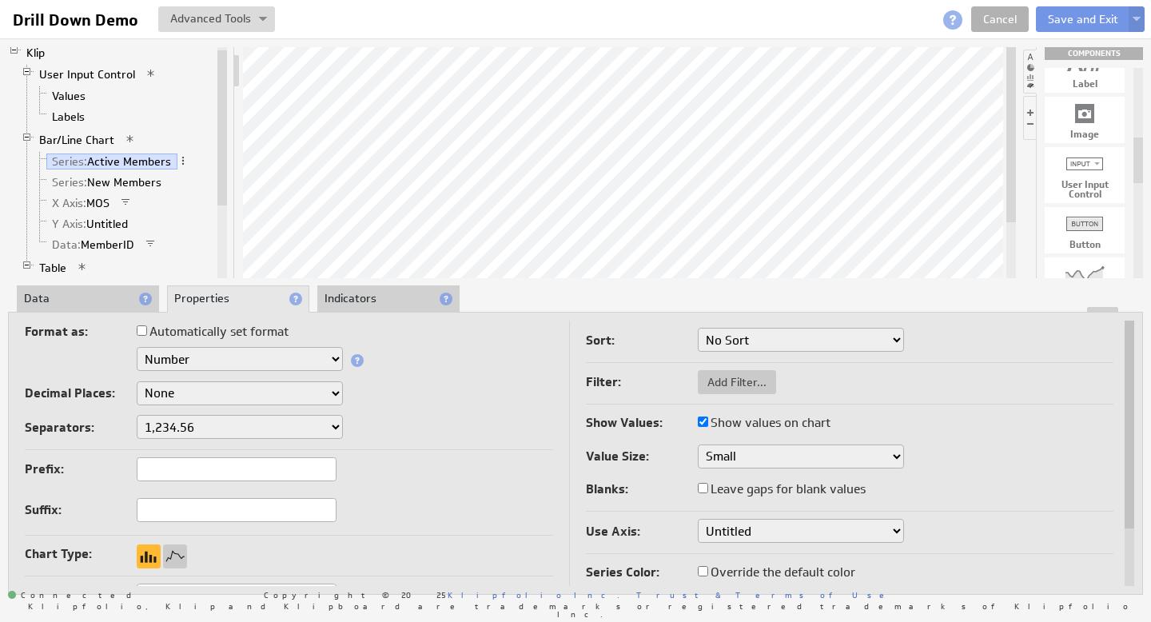
click at [51, 295] on li "Data" at bounding box center [88, 298] width 142 height 27
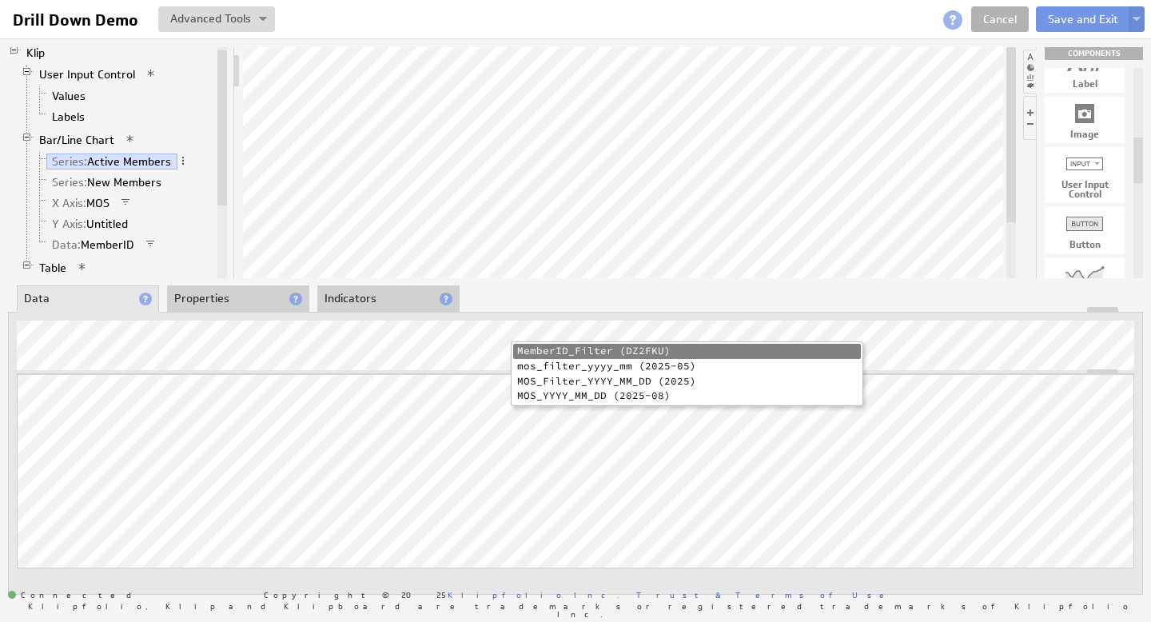
click at [532, 351] on li "MemberID_Filter (DZ2FKU)" at bounding box center [687, 351] width 348 height 15
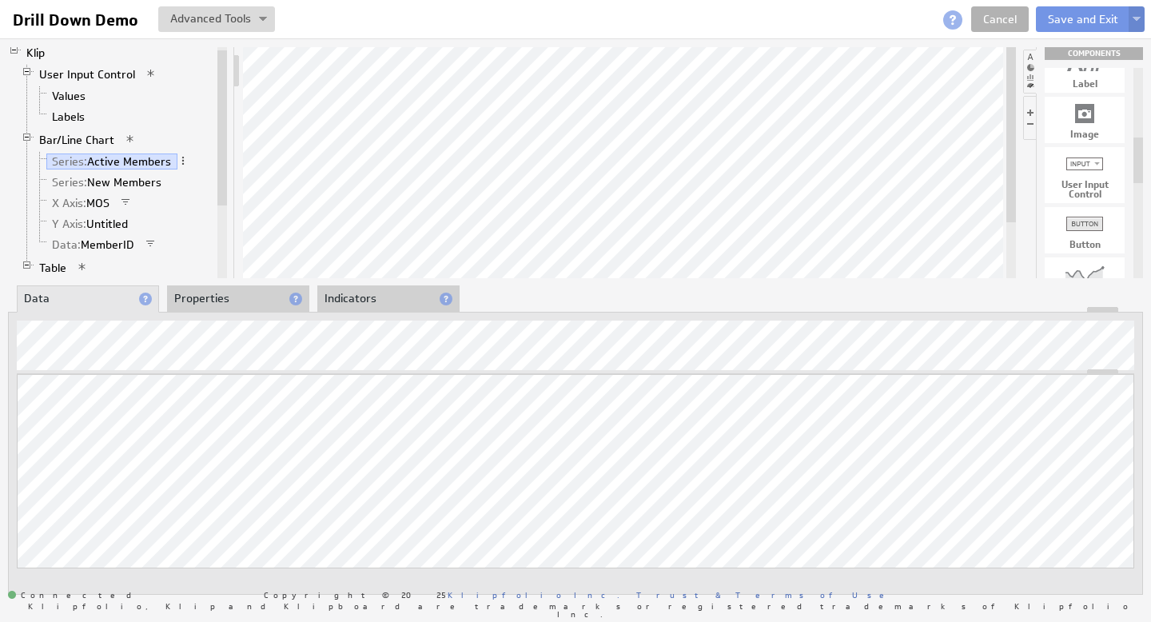
click at [1142, 12] on button at bounding box center [1137, 19] width 16 height 26
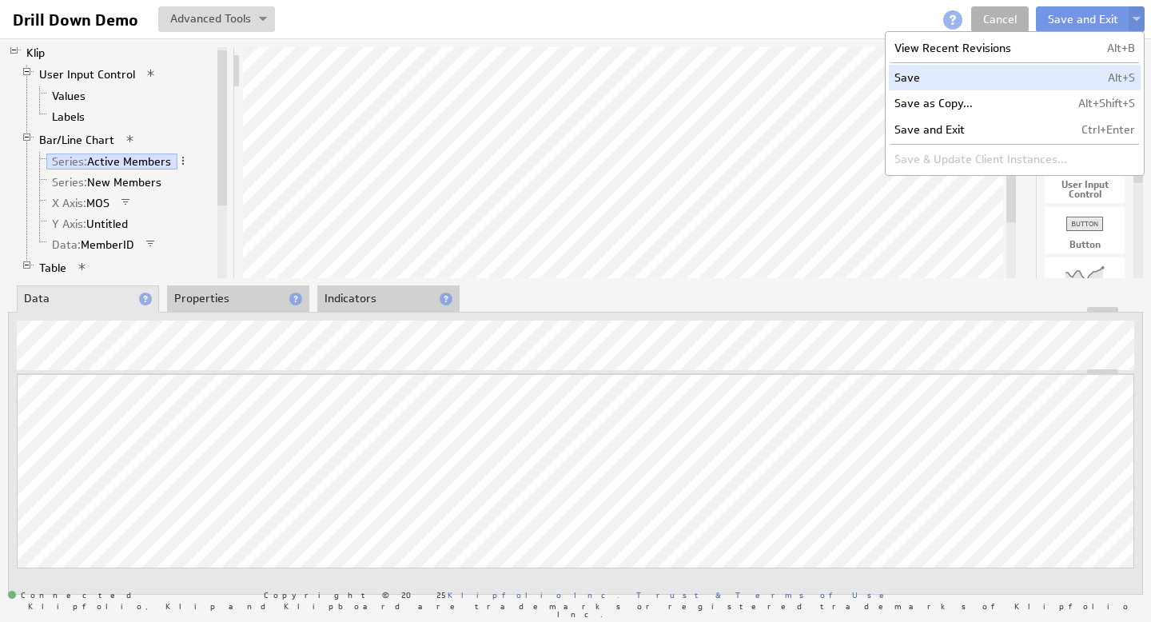
click at [958, 75] on td "Save" at bounding box center [981, 78] width 184 height 26
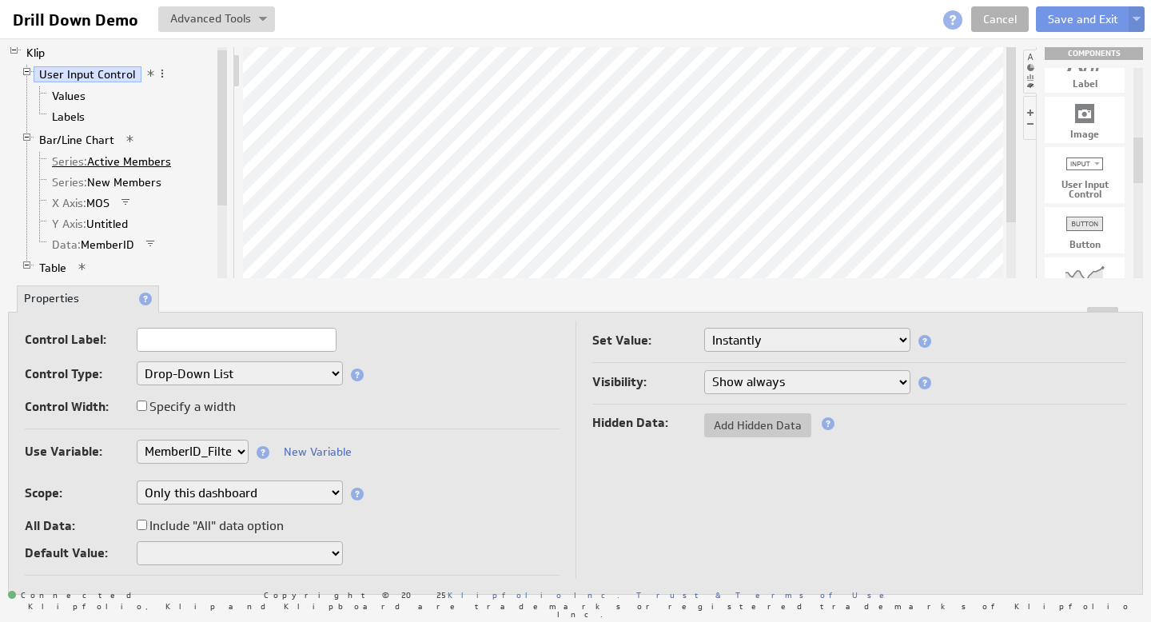
click at [104, 163] on link "Series: Active Members" at bounding box center [111, 161] width 131 height 16
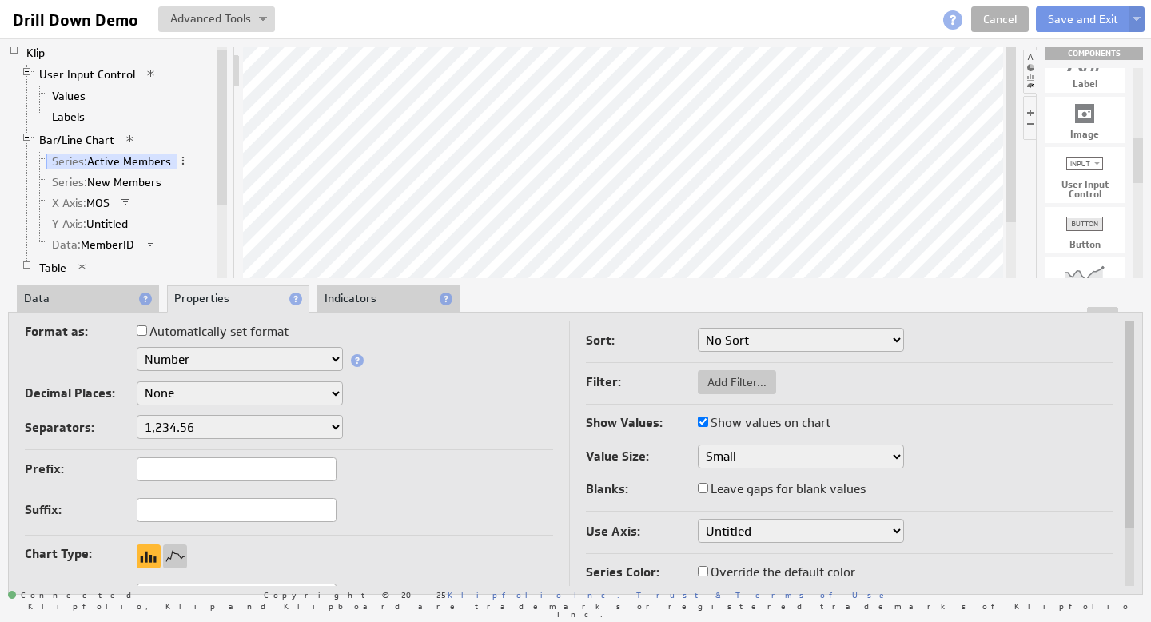
drag, startPoint x: 1132, startPoint y: 365, endPoint x: 1136, endPoint y: 277, distance: 88.8
click at [1136, 277] on div "Klip User Input Control Values Labels Bar/Line Chart Series: Active Members Ser…" at bounding box center [575, 320] width 1151 height 564
click at [58, 304] on li "Data" at bounding box center [88, 298] width 142 height 27
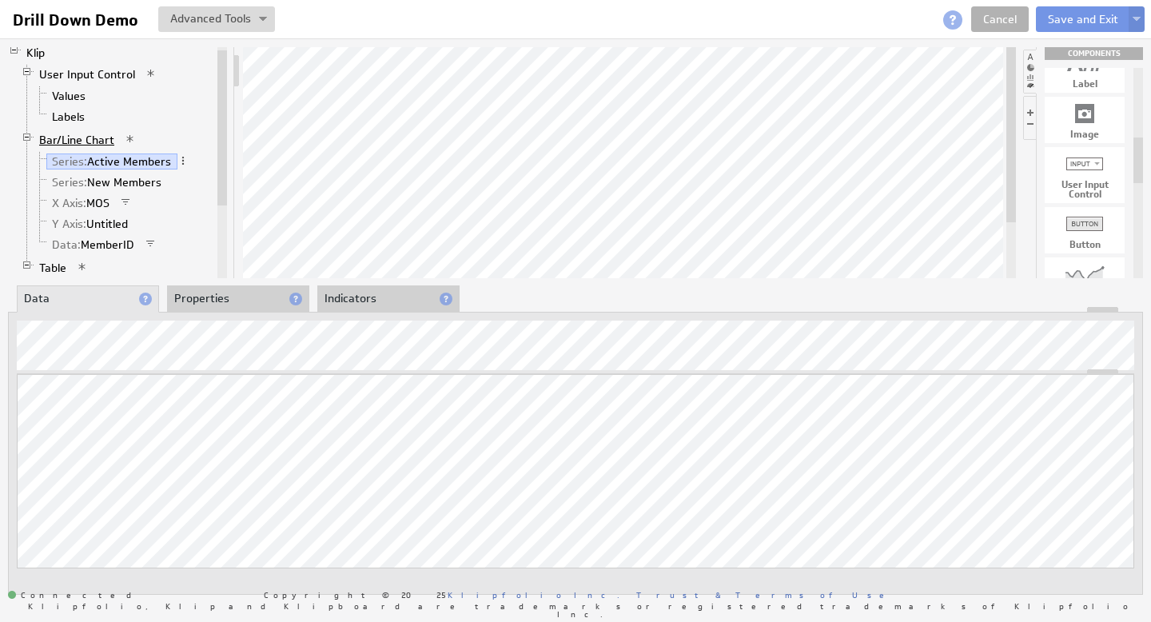
click at [90, 138] on link "Bar/Line Chart" at bounding box center [77, 140] width 87 height 16
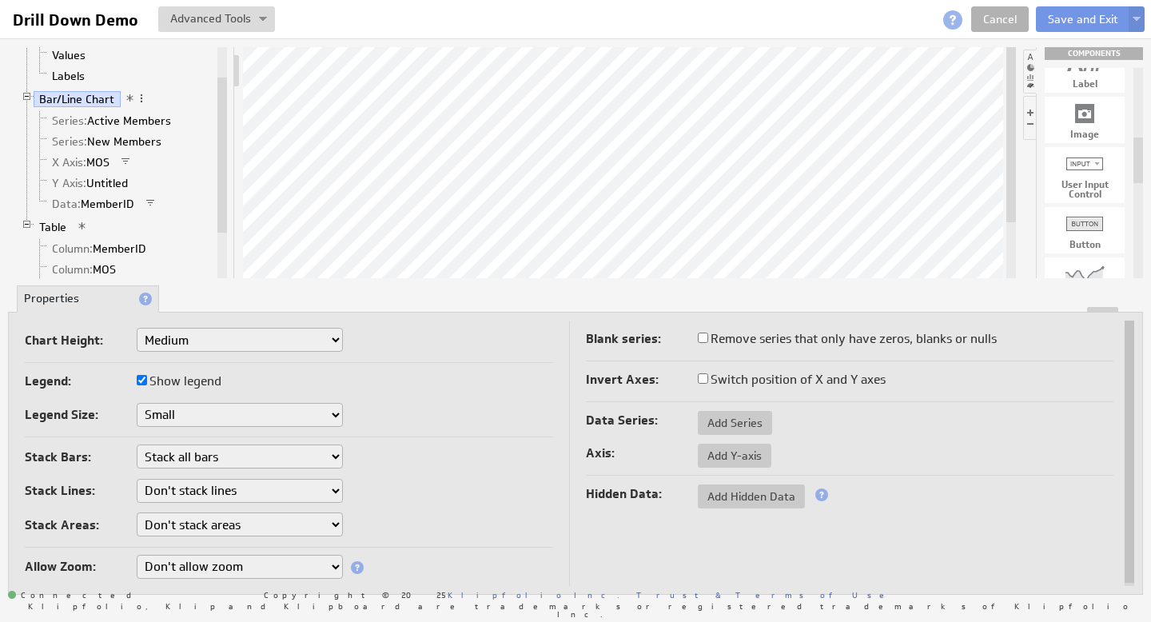
drag, startPoint x: 221, startPoint y: 194, endPoint x: 217, endPoint y: 221, distance: 26.7
click at [219, 222] on div at bounding box center [222, 155] width 10 height 155
click at [116, 203] on link "Data: MemberID" at bounding box center [93, 202] width 94 height 16
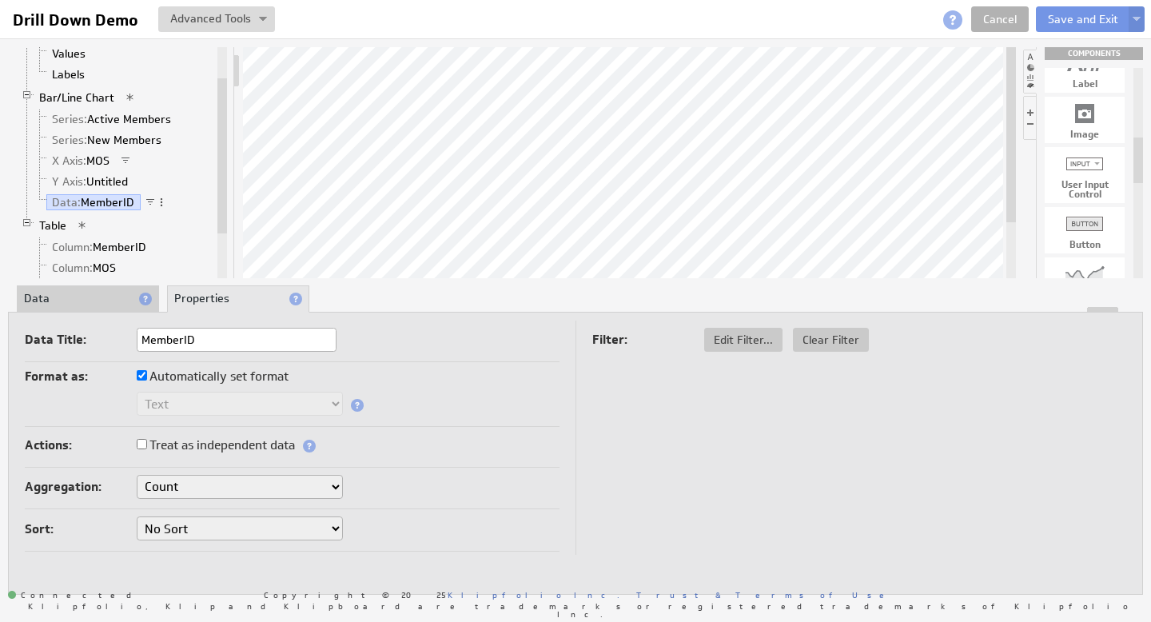
click at [62, 301] on li "Data" at bounding box center [88, 298] width 142 height 27
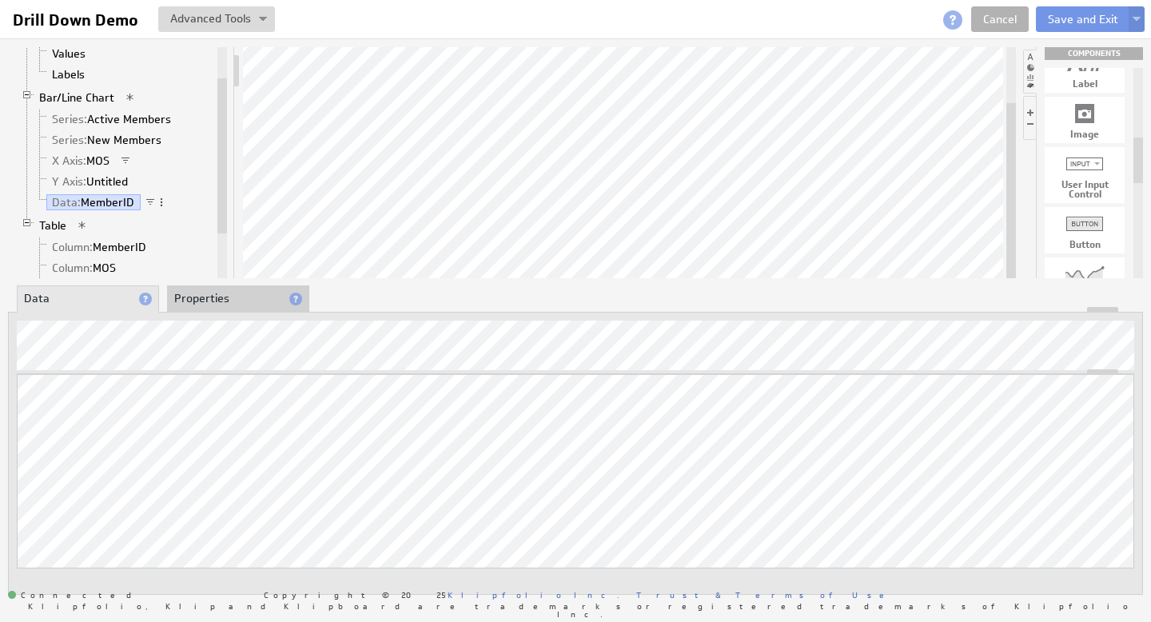
click at [993, 150] on div at bounding box center [629, 162] width 773 height 231
drag, startPoint x: 1009, startPoint y: 154, endPoint x: 1009, endPoint y: 193, distance: 38.4
click at [1009, 193] on div at bounding box center [1011, 190] width 10 height 175
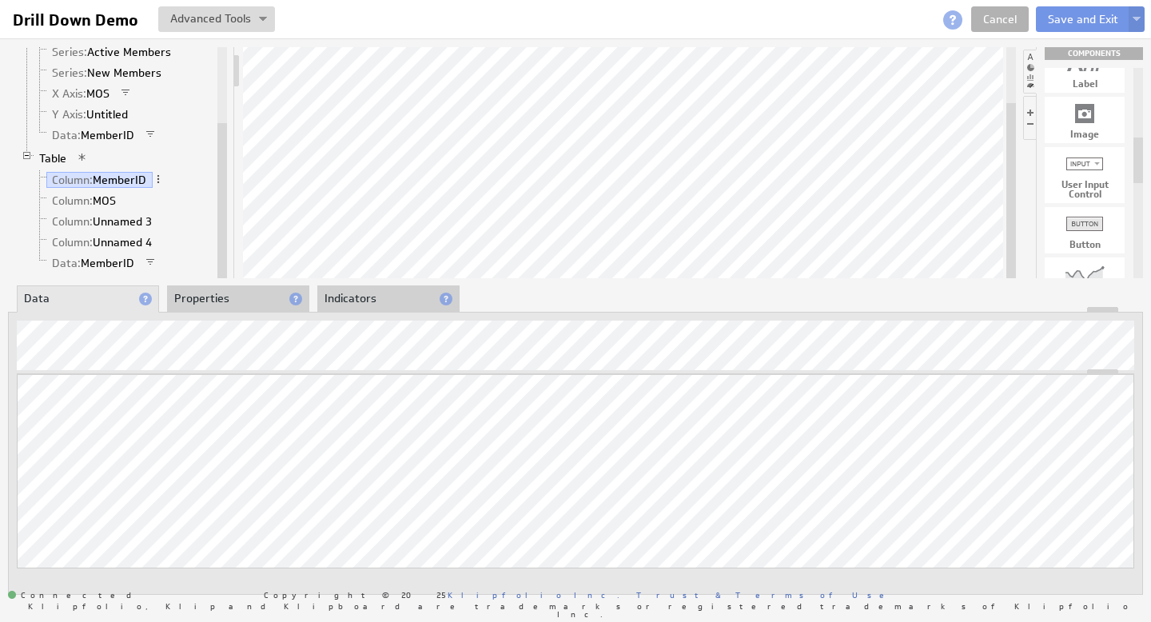
drag, startPoint x: 225, startPoint y: 165, endPoint x: 223, endPoint y: 241, distance: 75.9
click at [223, 241] on div at bounding box center [222, 200] width 10 height 155
click at [129, 218] on link "Column: Unnamed 3" at bounding box center [102, 221] width 112 height 16
click at [106, 244] on link "Column: Unnamed 4" at bounding box center [102, 242] width 112 height 16
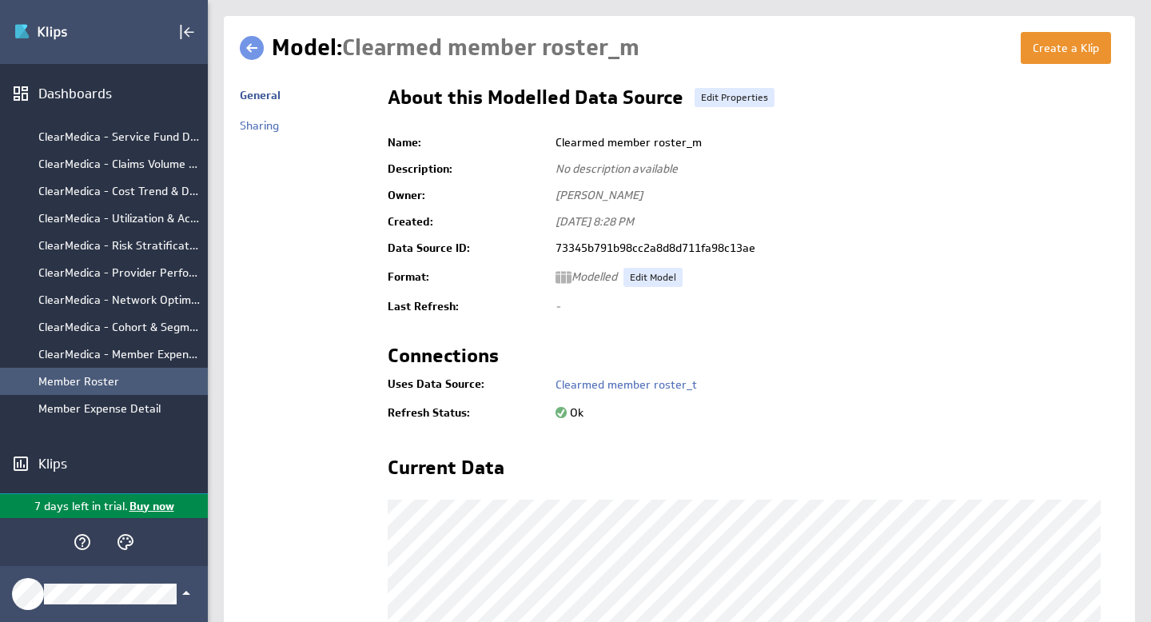
click at [111, 379] on div "Member Roster" at bounding box center [118, 381] width 161 height 14
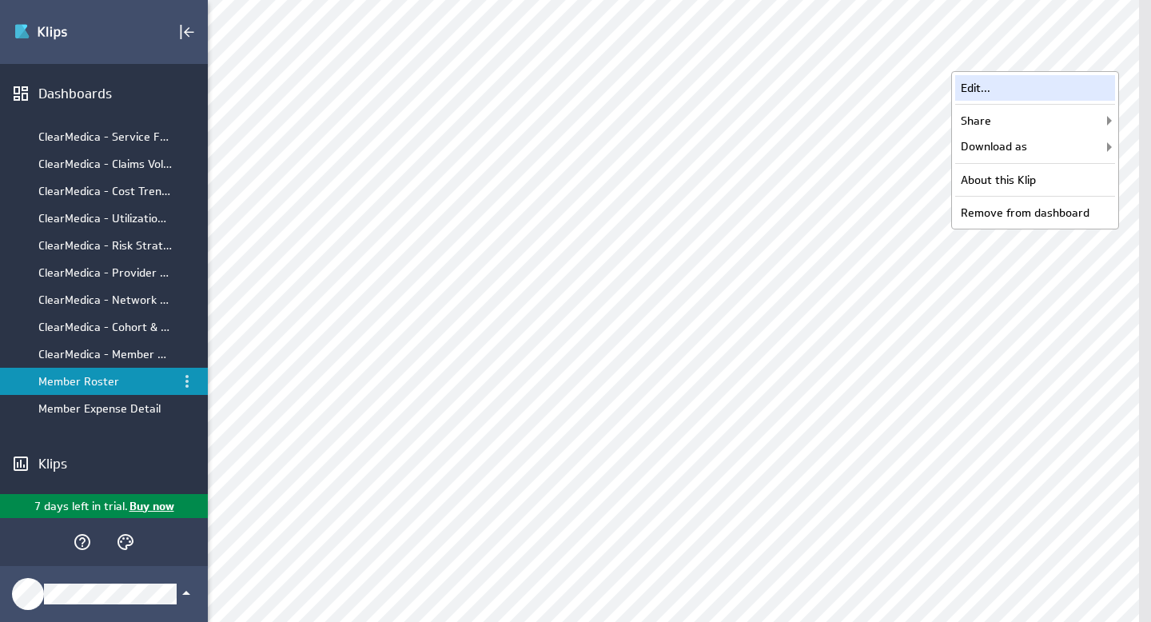
click at [1027, 90] on div "Edit..." at bounding box center [1035, 88] width 160 height 26
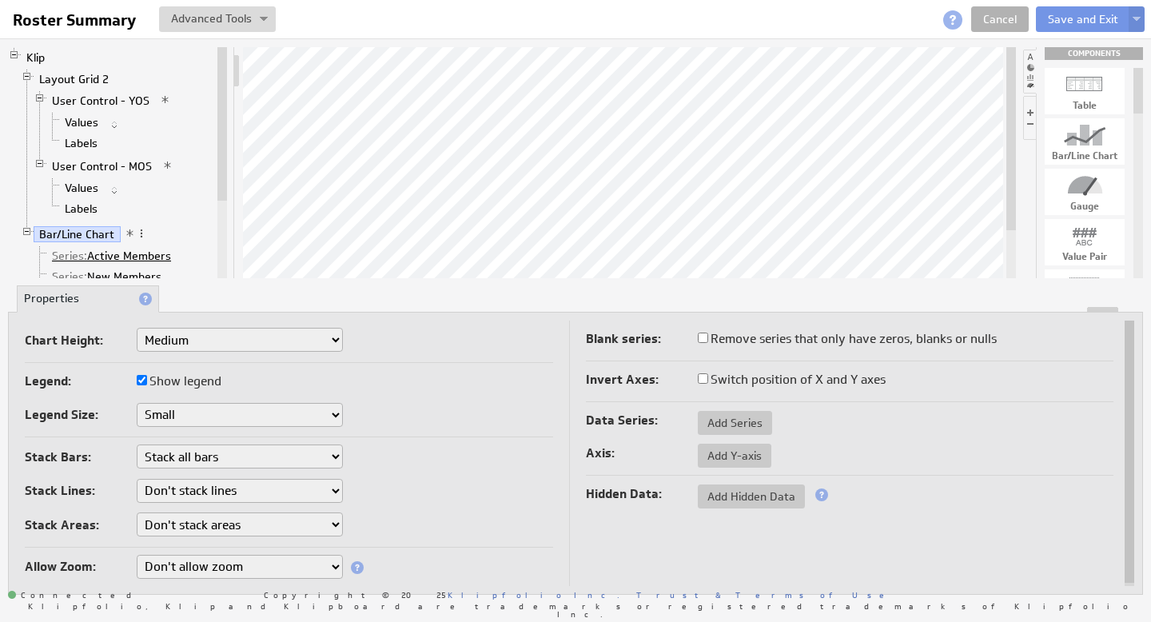
click at [114, 253] on link "Series: Active Members" at bounding box center [111, 256] width 131 height 16
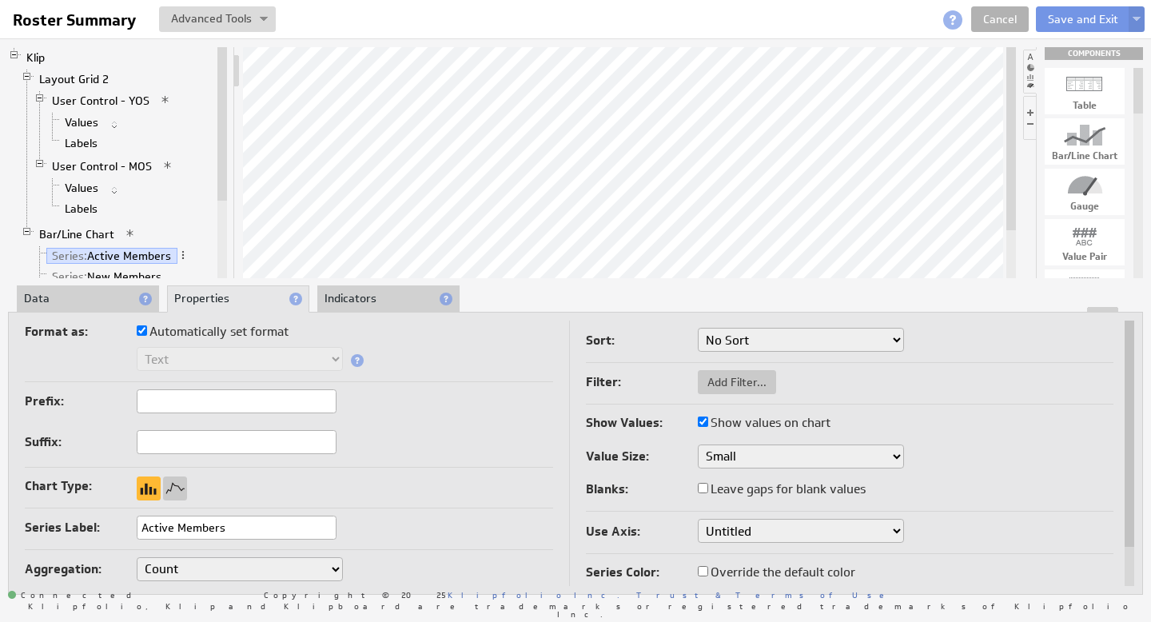
click at [74, 303] on li "Data" at bounding box center [88, 298] width 142 height 27
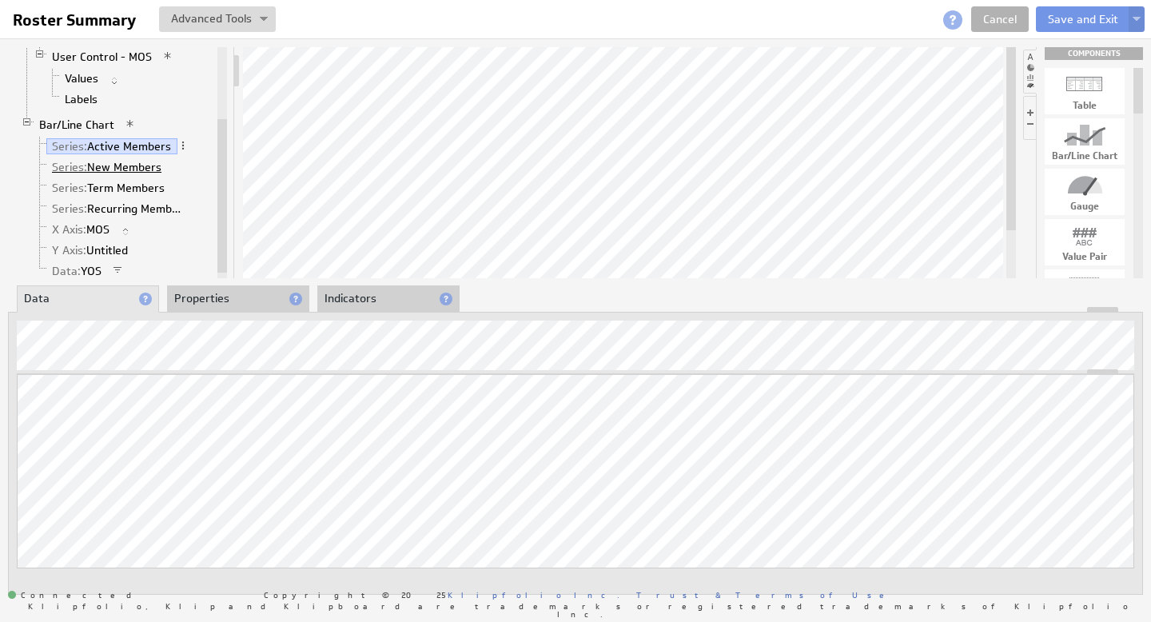
click at [121, 169] on link "Series: New Members" at bounding box center [106, 167] width 121 height 16
click at [135, 165] on link "Series: New Members" at bounding box center [106, 167] width 121 height 16
click at [129, 187] on link "Series: Term Members" at bounding box center [108, 188] width 125 height 16
click at [120, 202] on link "Series: Recurring Members" at bounding box center [119, 209] width 146 height 16
click at [123, 141] on link "Series: Active Members" at bounding box center [111, 146] width 131 height 16
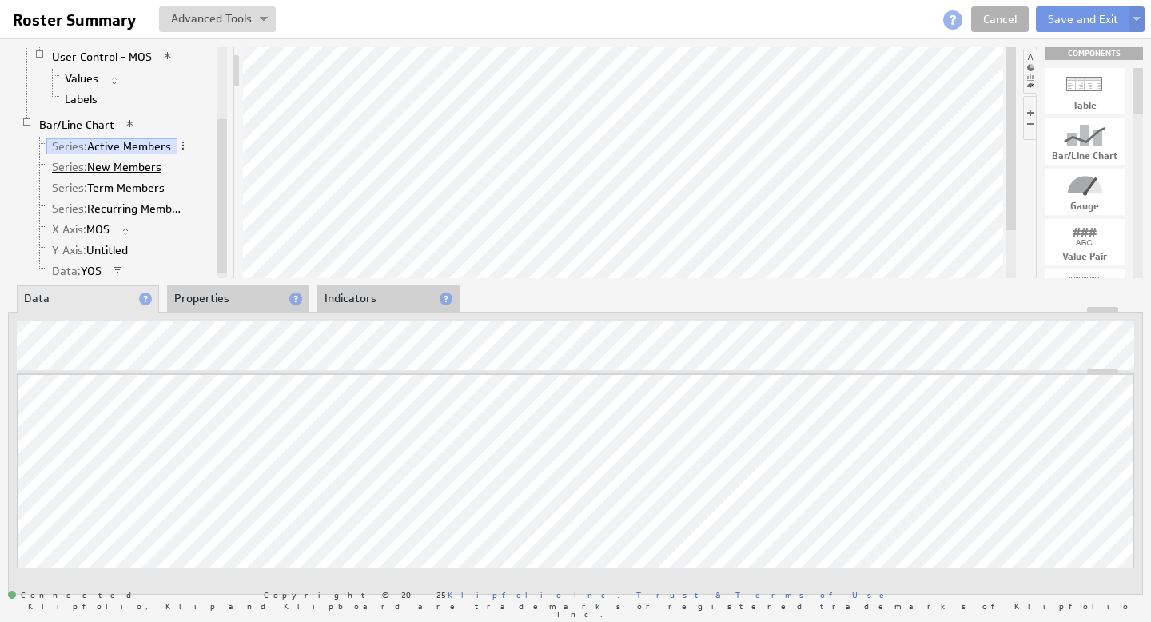
click at [109, 167] on link "Series: New Members" at bounding box center [106, 167] width 121 height 16
click at [138, 186] on link "Series: Term Members" at bounding box center [108, 188] width 125 height 16
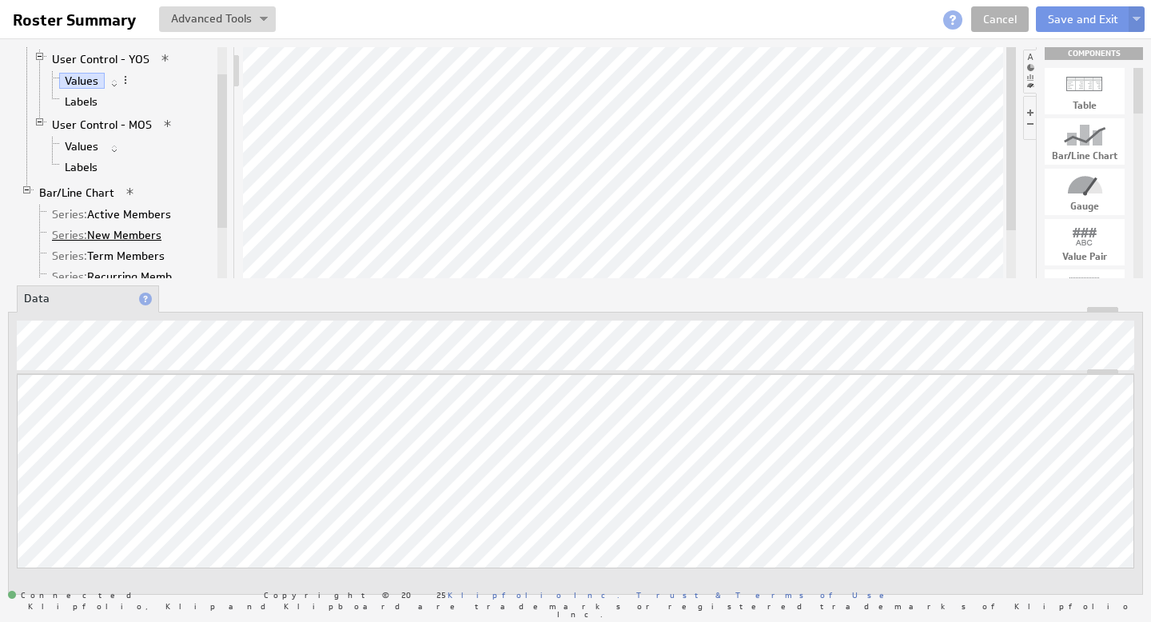
click at [107, 237] on link "Series: New Members" at bounding box center [106, 235] width 121 height 16
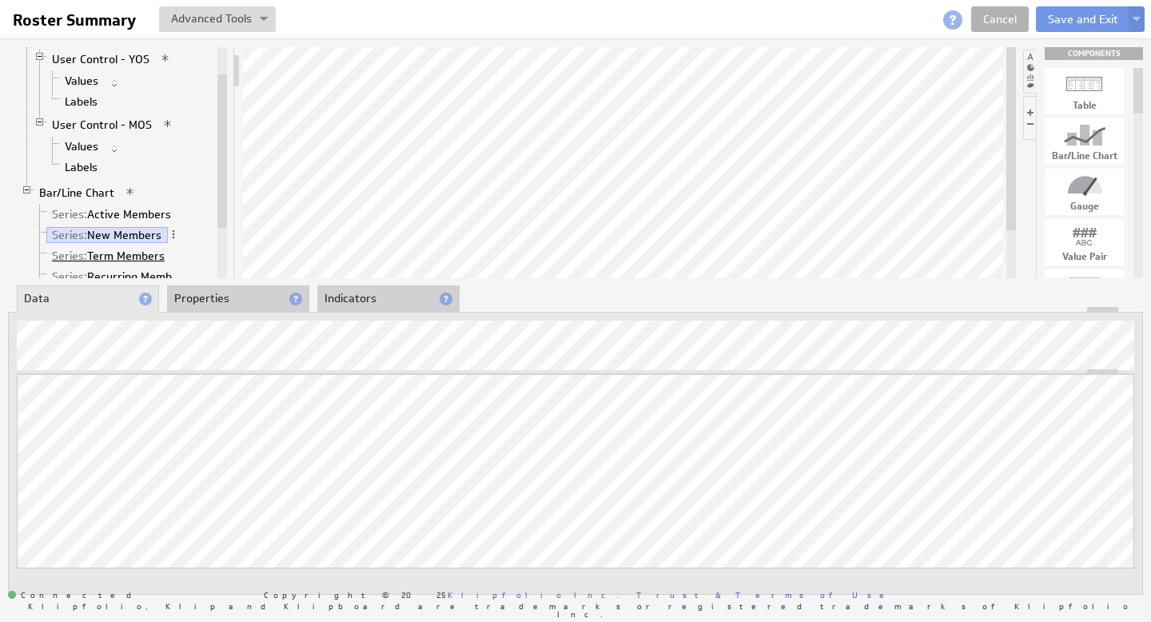
click at [123, 254] on link "Series: Term Members" at bounding box center [108, 256] width 125 height 16
click at [129, 234] on link "Series: New Members" at bounding box center [106, 235] width 121 height 16
click at [210, 297] on li "Properties" at bounding box center [238, 298] width 142 height 27
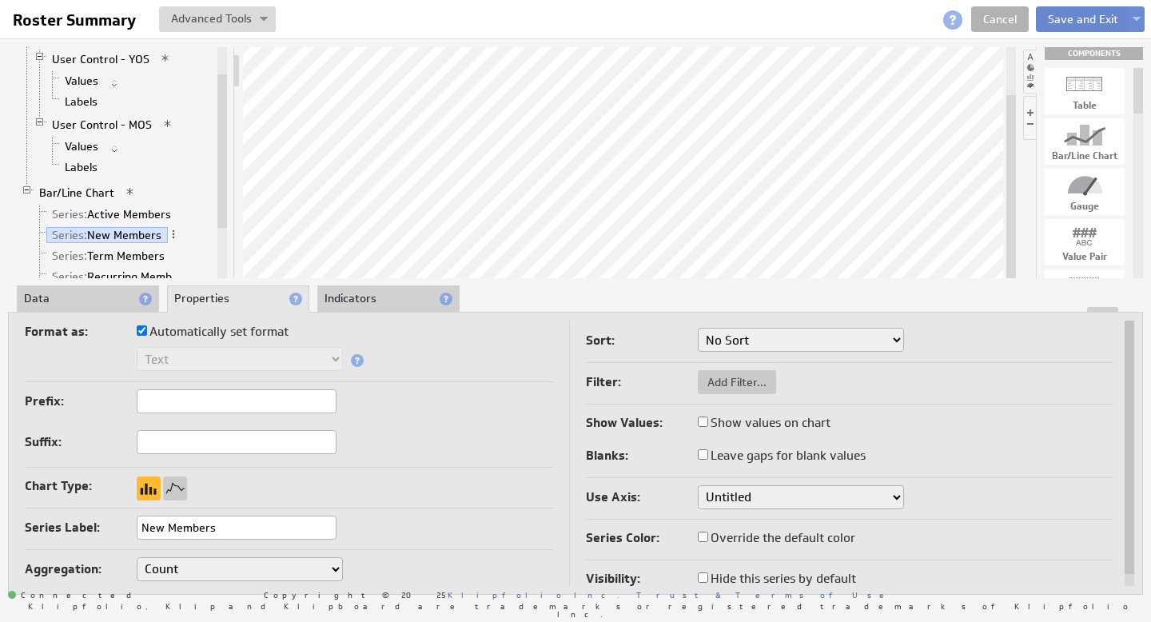
click at [1093, 22] on button "Save and Exit" at bounding box center [1083, 19] width 94 height 26
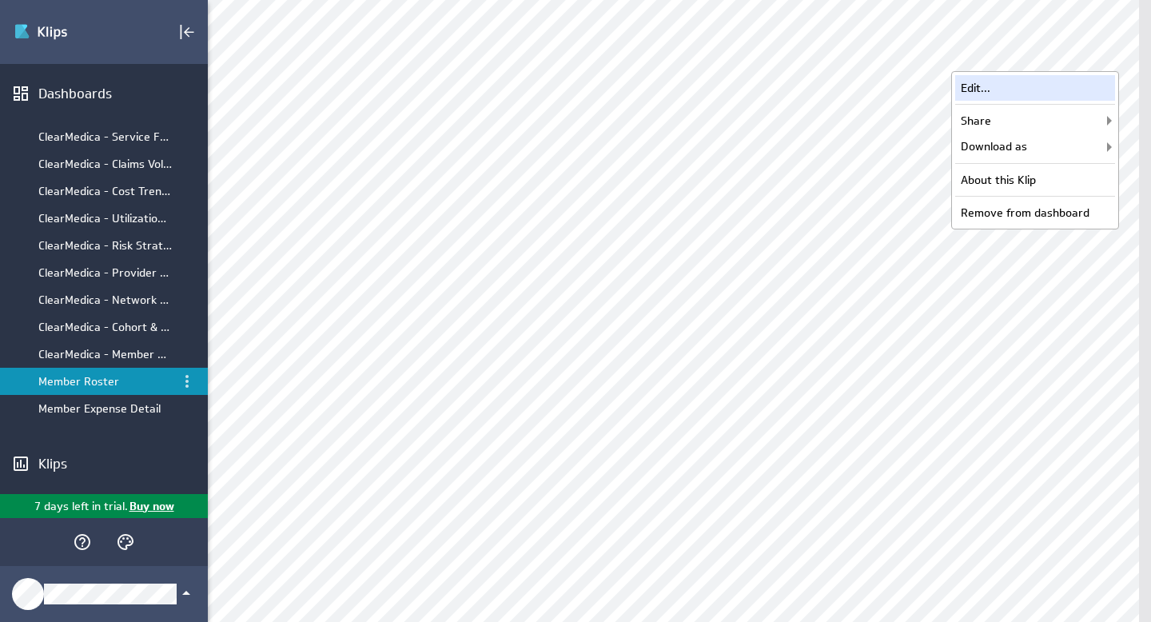
click at [1027, 89] on div "Edit..." at bounding box center [1035, 88] width 160 height 26
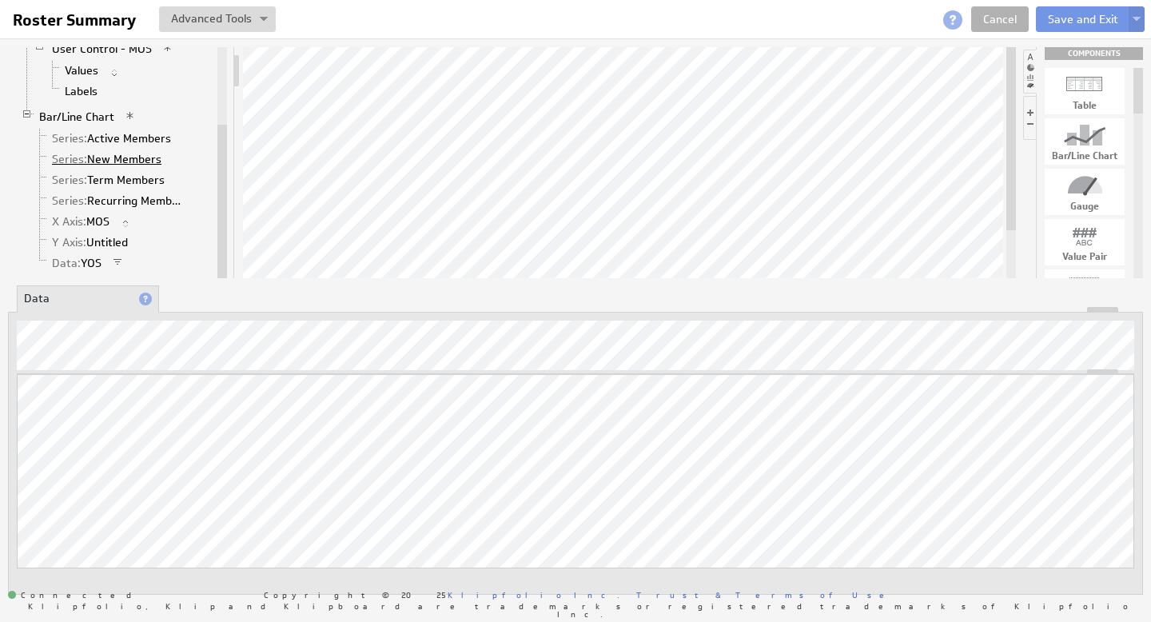
click at [112, 160] on link "Series: New Members" at bounding box center [106, 159] width 121 height 16
click at [227, 294] on li "Properties" at bounding box center [238, 298] width 142 height 27
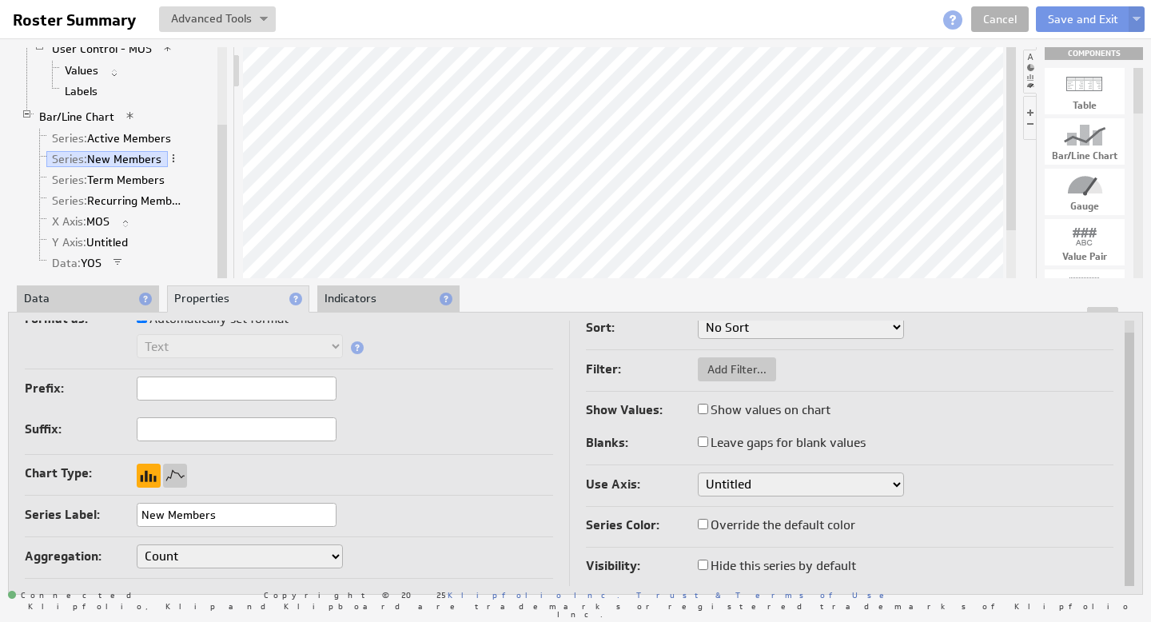
click at [145, 470] on div at bounding box center [149, 476] width 24 height 24
click at [83, 118] on link "Bar/Line Chart" at bounding box center [77, 121] width 87 height 16
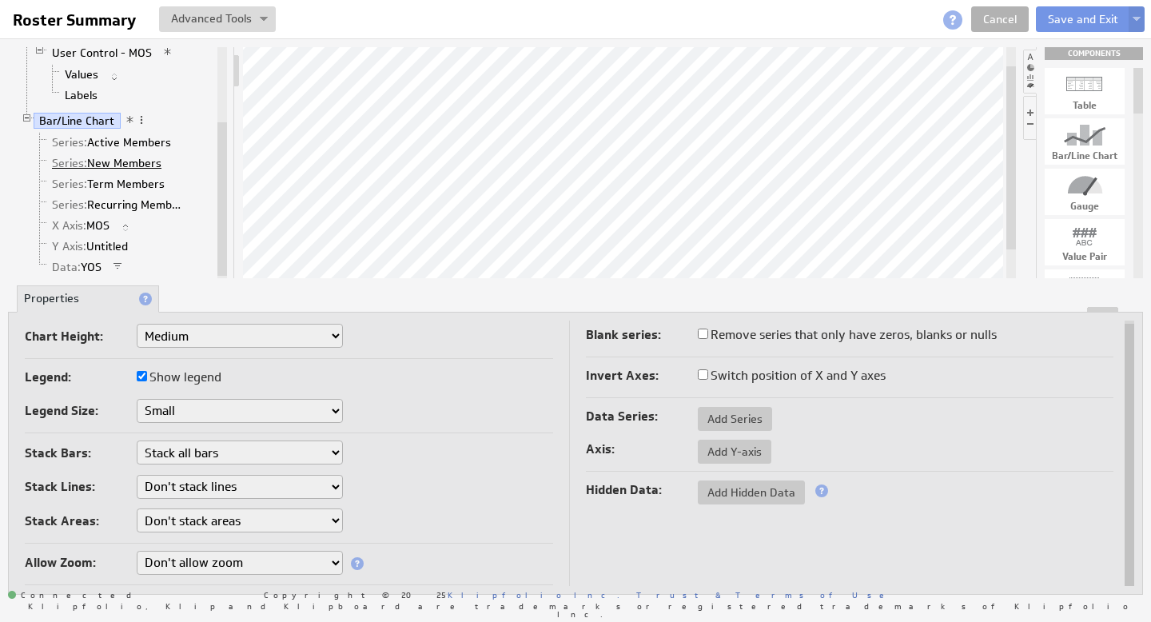
click at [124, 161] on link "Series: New Members" at bounding box center [106, 163] width 121 height 16
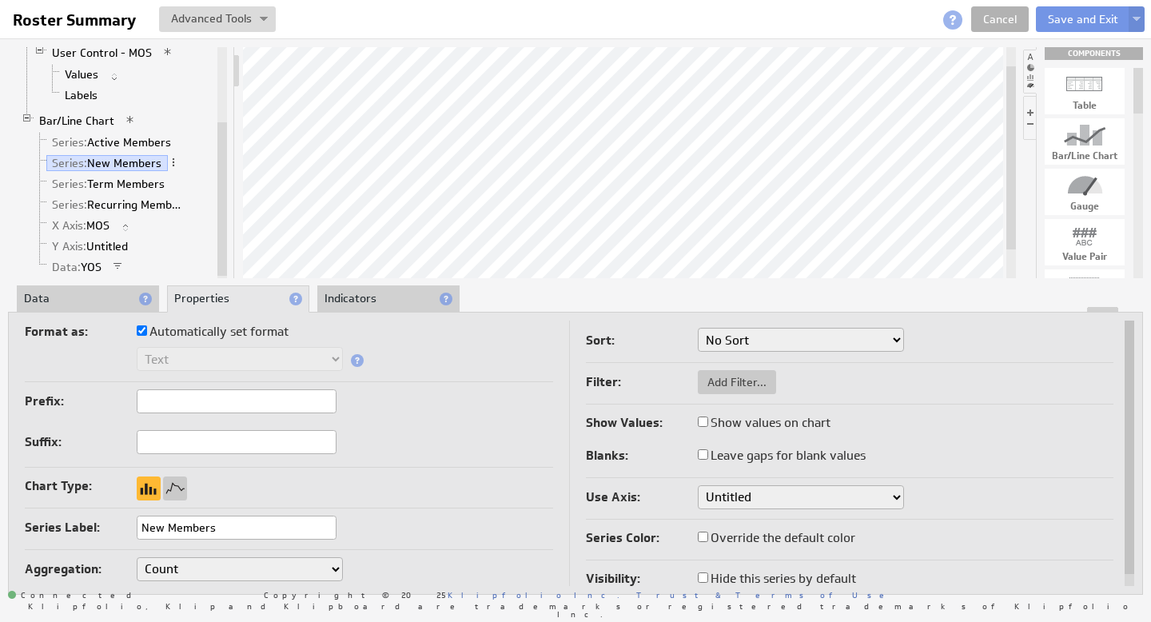
click at [93, 302] on li "Data" at bounding box center [88, 298] width 142 height 27
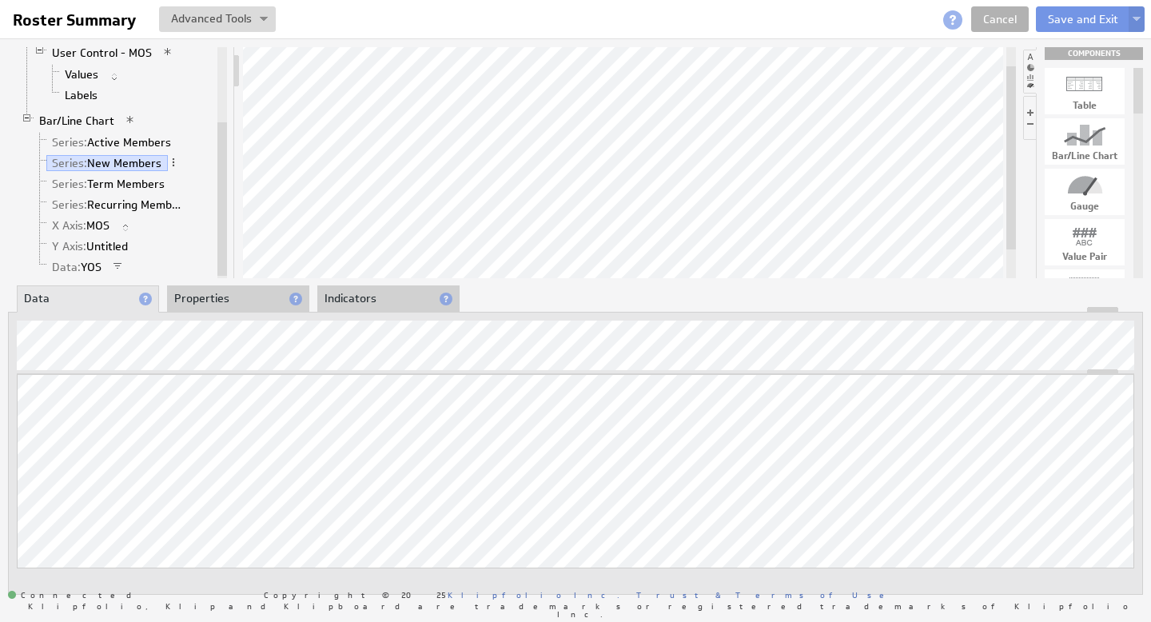
click at [194, 297] on li "Properties" at bounding box center [238, 298] width 142 height 27
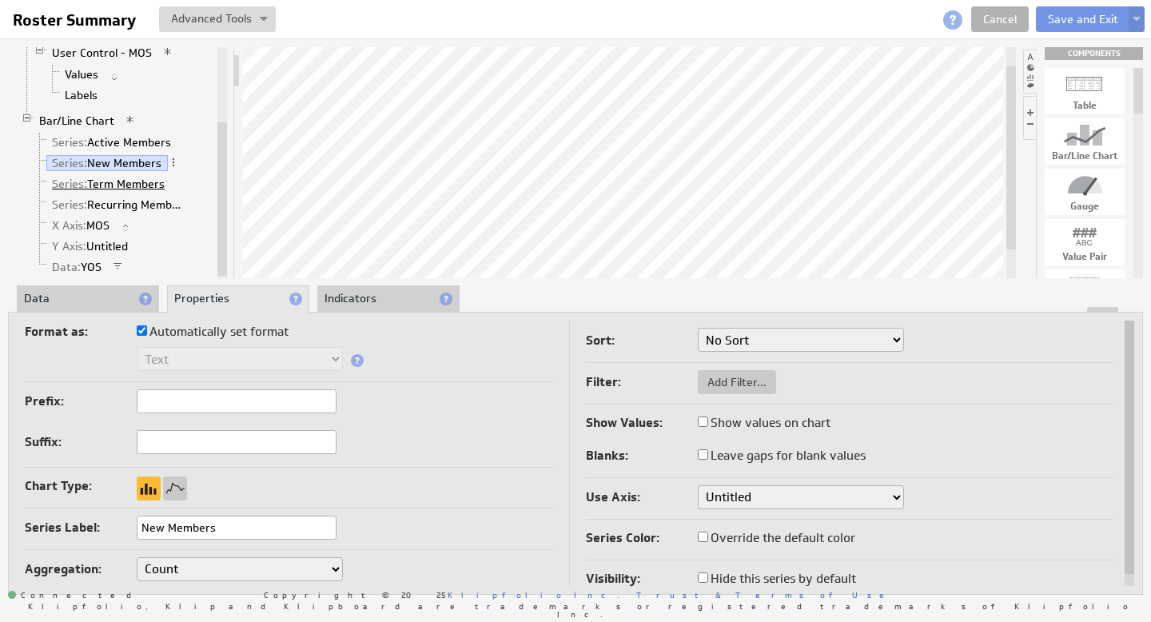
click at [130, 183] on link "Series: Term Members" at bounding box center [108, 184] width 125 height 16
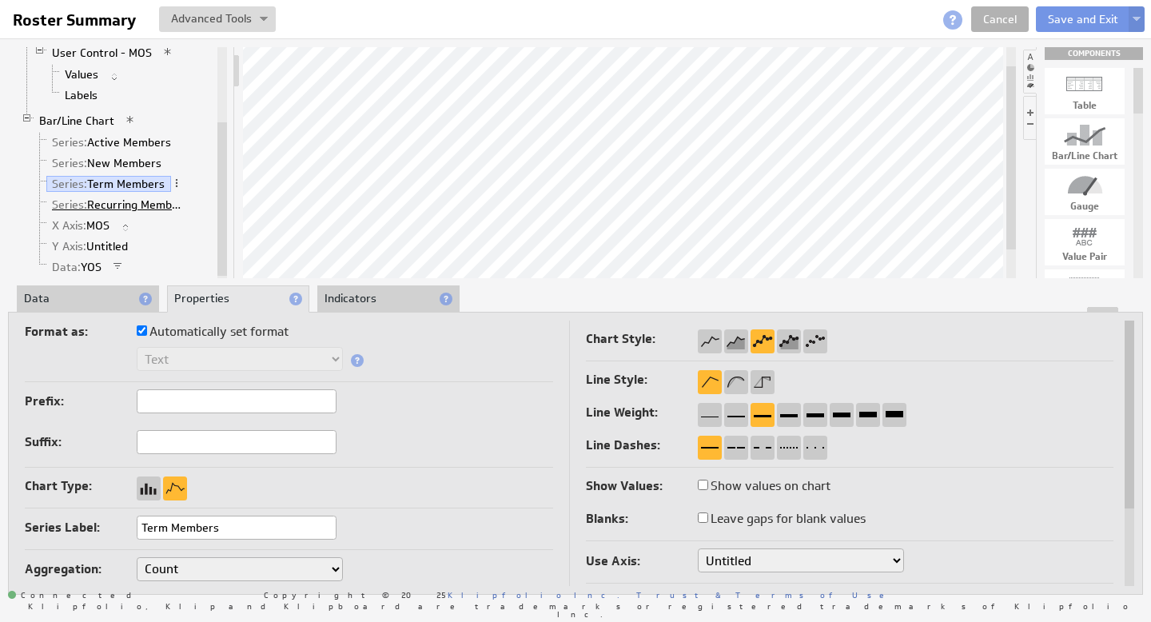
click at [126, 205] on link "Series: Recurring Members" at bounding box center [119, 205] width 146 height 16
click at [129, 184] on link "Series: Term Members" at bounding box center [108, 184] width 125 height 16
click at [131, 165] on link "Series: New Members" at bounding box center [106, 163] width 121 height 16
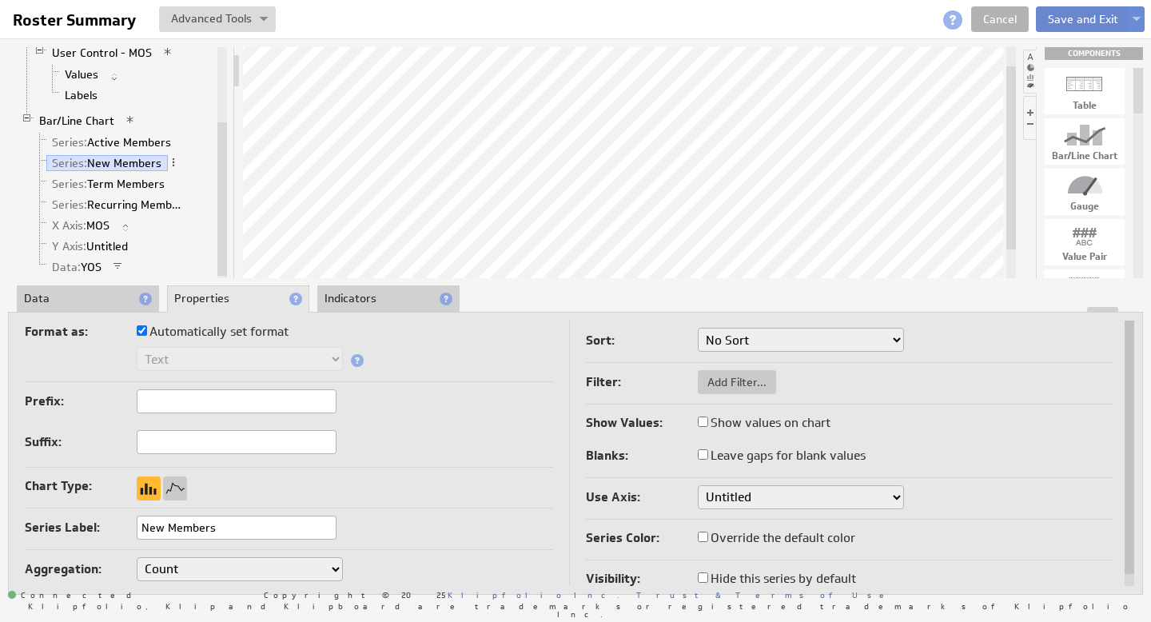
click at [1089, 20] on button "Save and Exit" at bounding box center [1083, 19] width 94 height 26
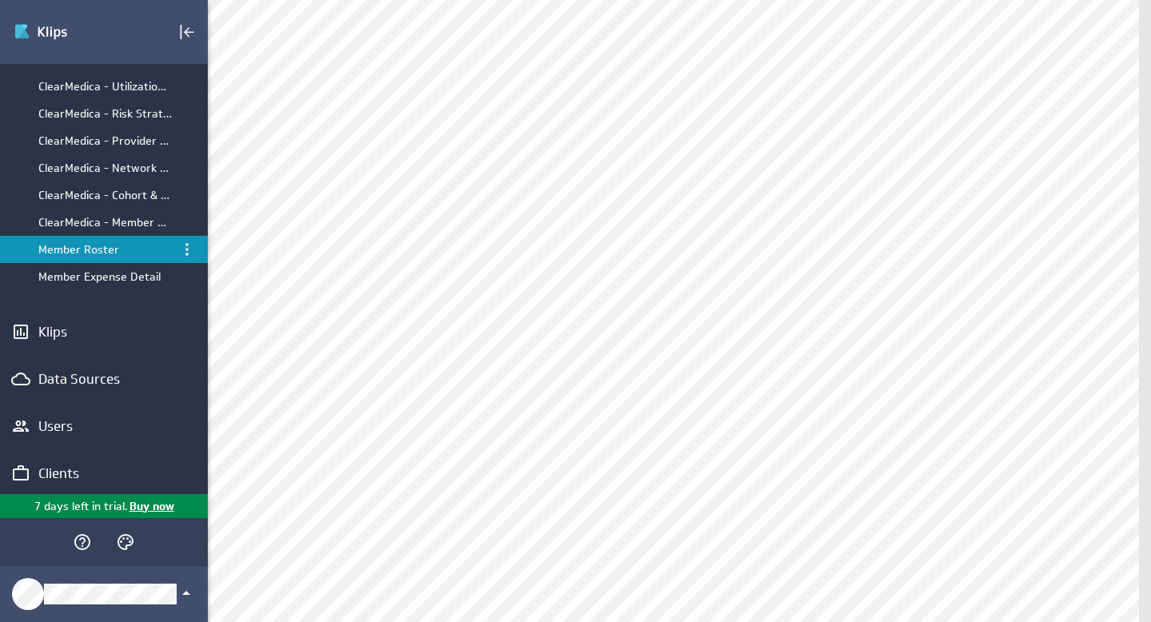
scroll to position [141, 0]
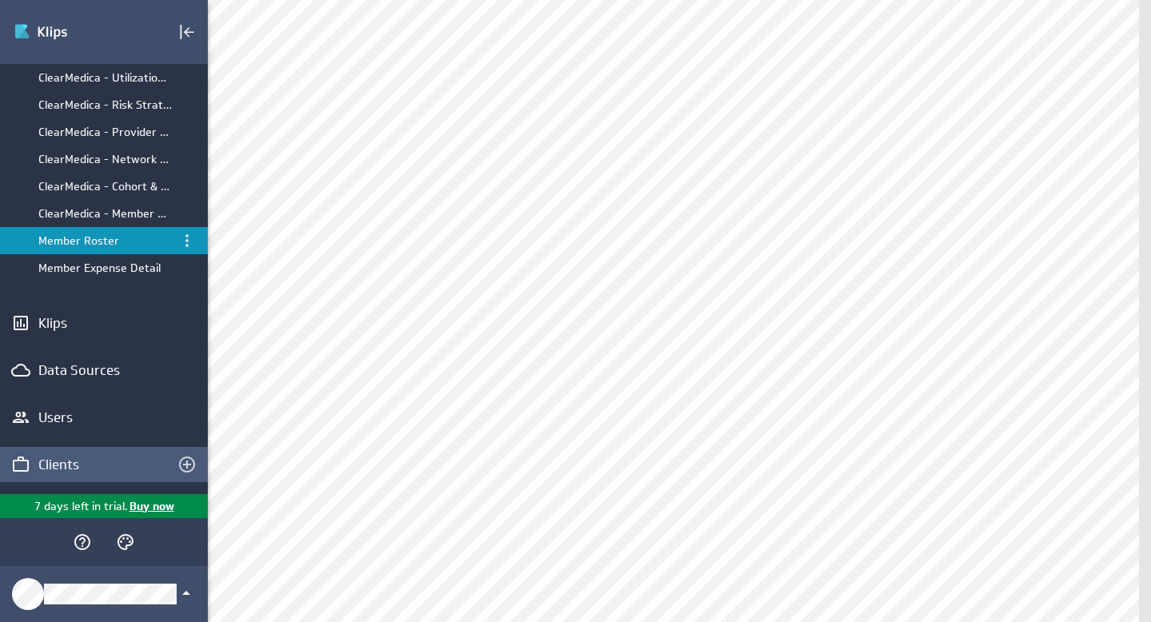
click at [69, 465] on div "Clients" at bounding box center [90, 465] width 105 height 18
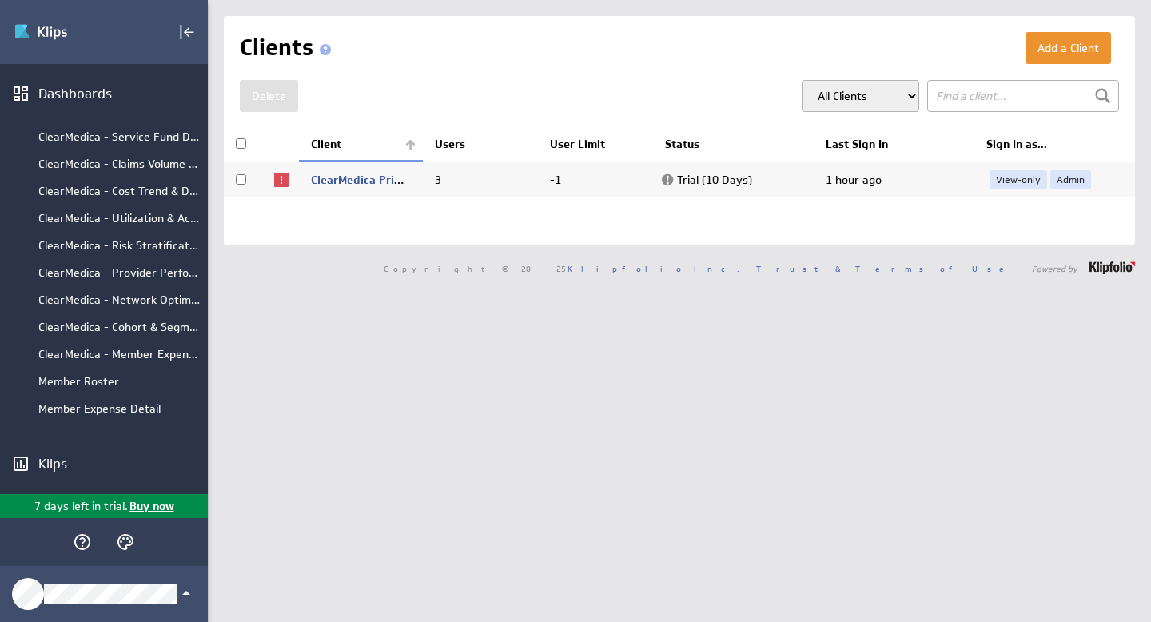
click at [365, 181] on link "ClearMedica Primary Care" at bounding box center [379, 180] width 137 height 14
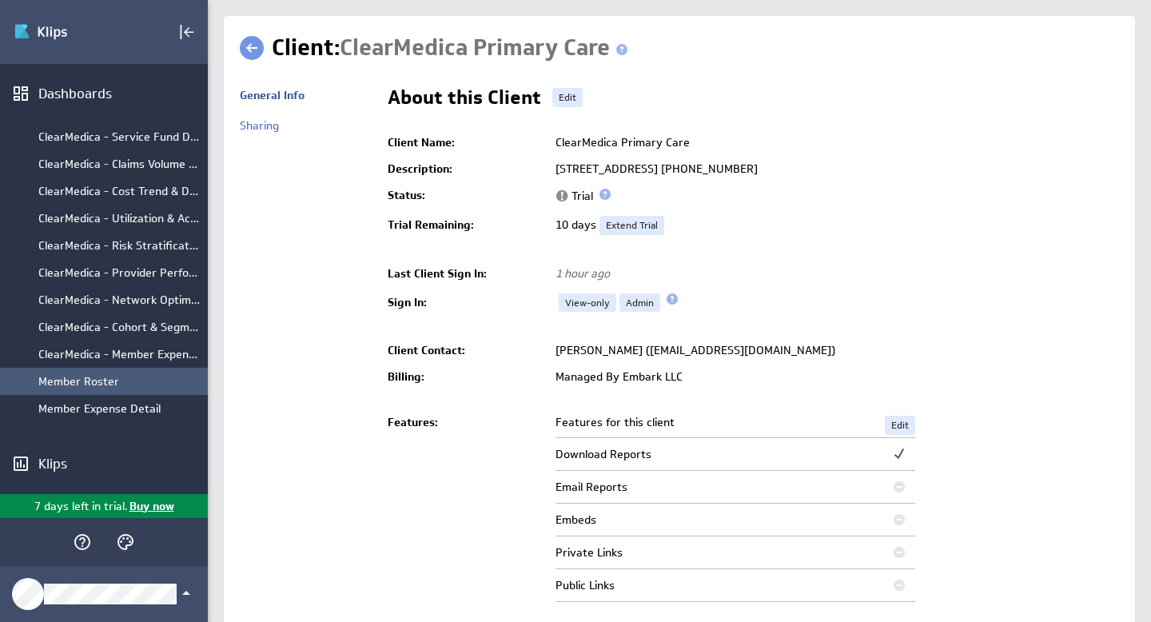
click at [97, 383] on div "Member Roster" at bounding box center [118, 381] width 161 height 14
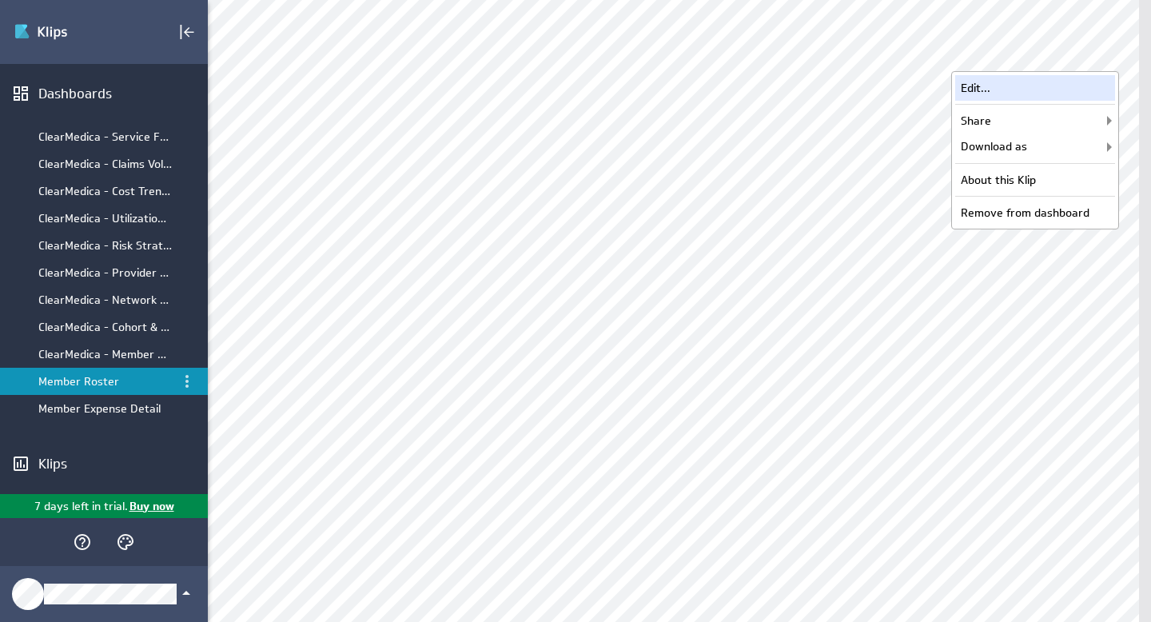
click at [1026, 90] on div "Edit..." at bounding box center [1035, 88] width 160 height 26
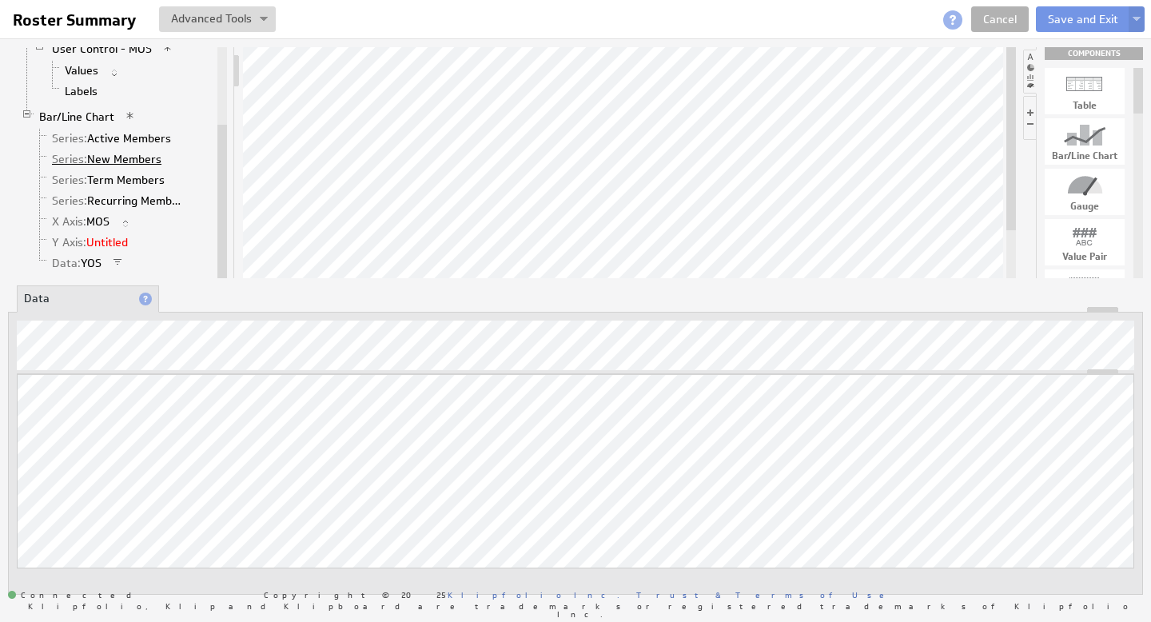
click at [125, 158] on link "Series: New Members" at bounding box center [106, 159] width 121 height 16
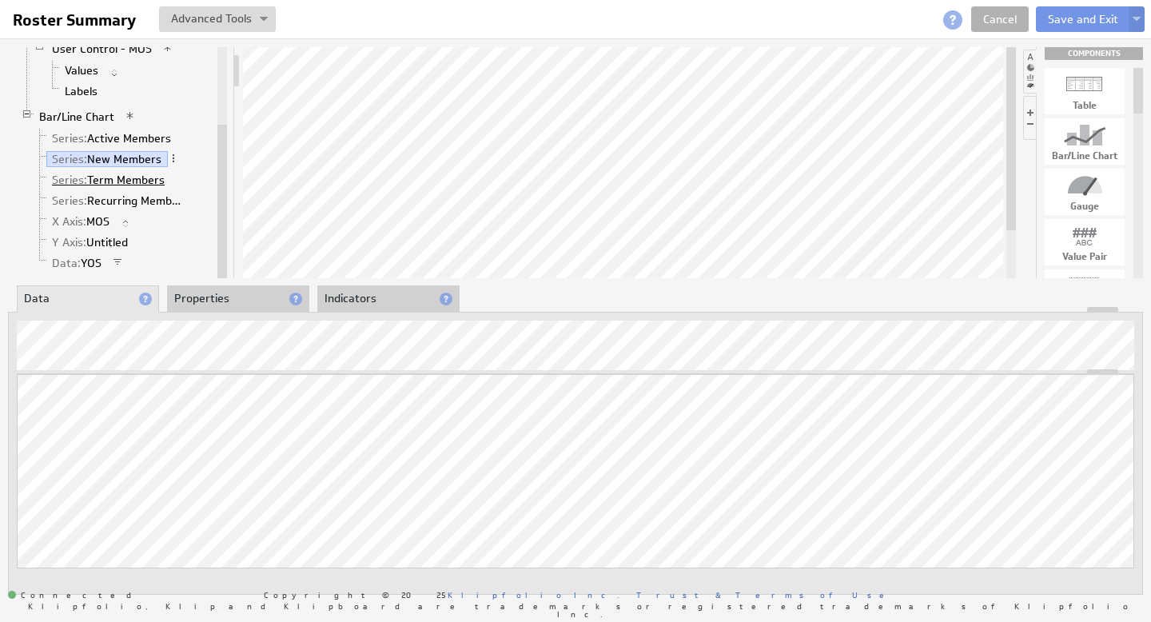
click at [105, 177] on link "Series: Term Members" at bounding box center [108, 180] width 125 height 16
click at [141, 203] on link "Series: Recurring Members" at bounding box center [119, 201] width 146 height 16
click at [132, 159] on link "Series: New Members" at bounding box center [106, 159] width 121 height 16
click at [131, 139] on link "Series: Active Members" at bounding box center [111, 138] width 131 height 16
click at [1089, 14] on button "Save and Exit" at bounding box center [1083, 19] width 94 height 26
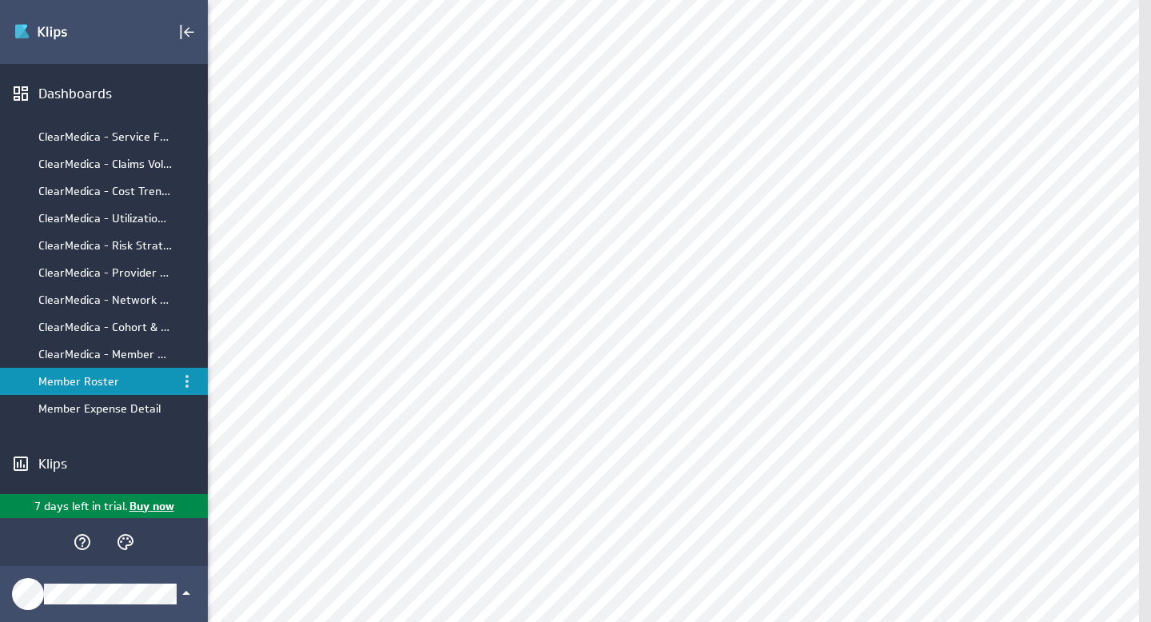
scroll to position [141, 0]
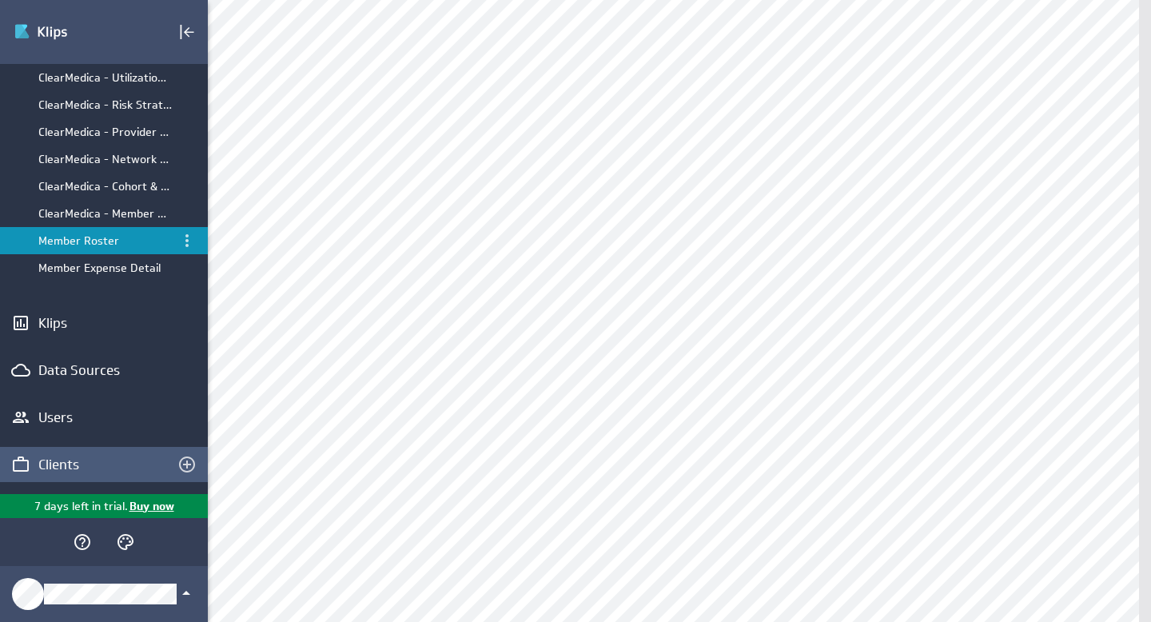
click at [71, 467] on div "Clients" at bounding box center [90, 465] width 105 height 18
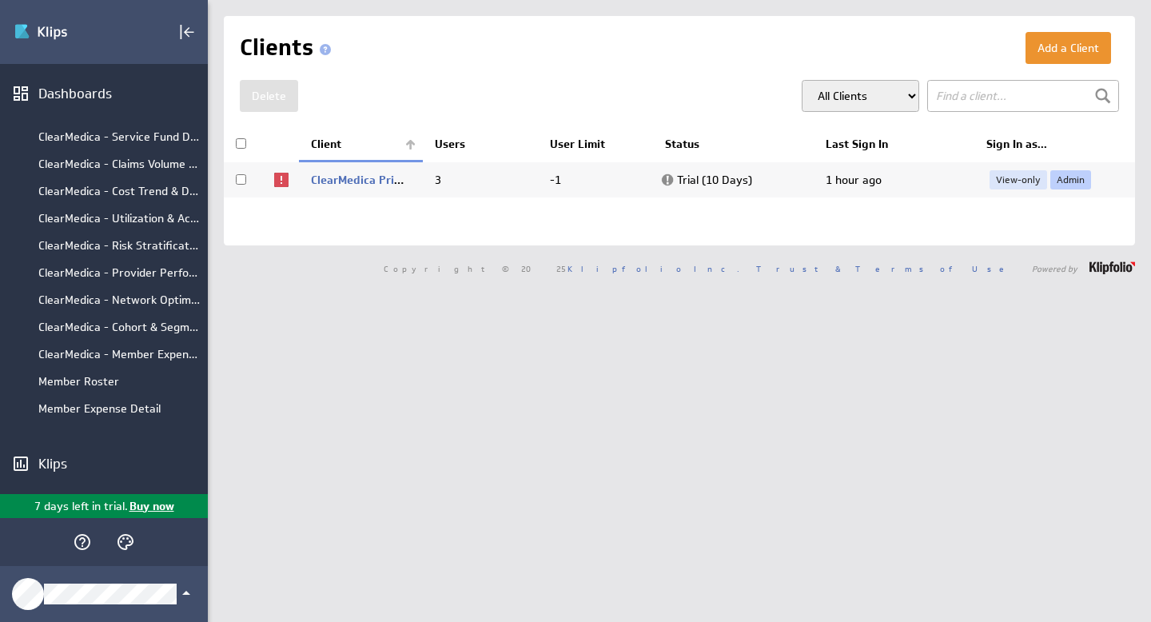
click at [1067, 178] on link "Admin" at bounding box center [1070, 179] width 41 height 19
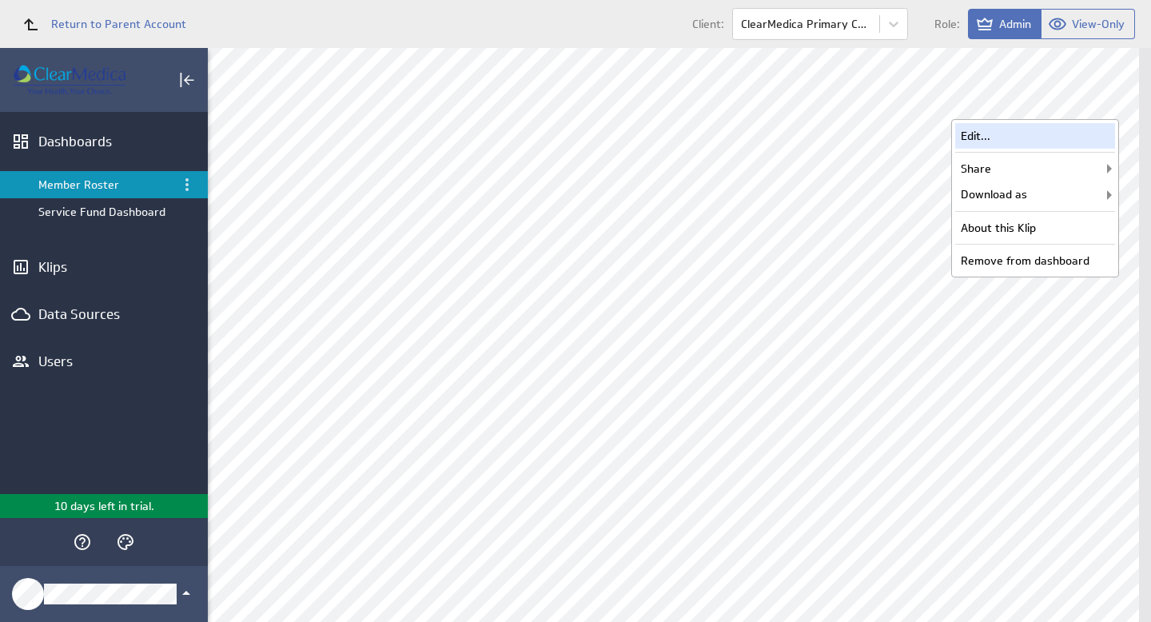
click at [1033, 137] on div "Edit..." at bounding box center [1035, 136] width 160 height 26
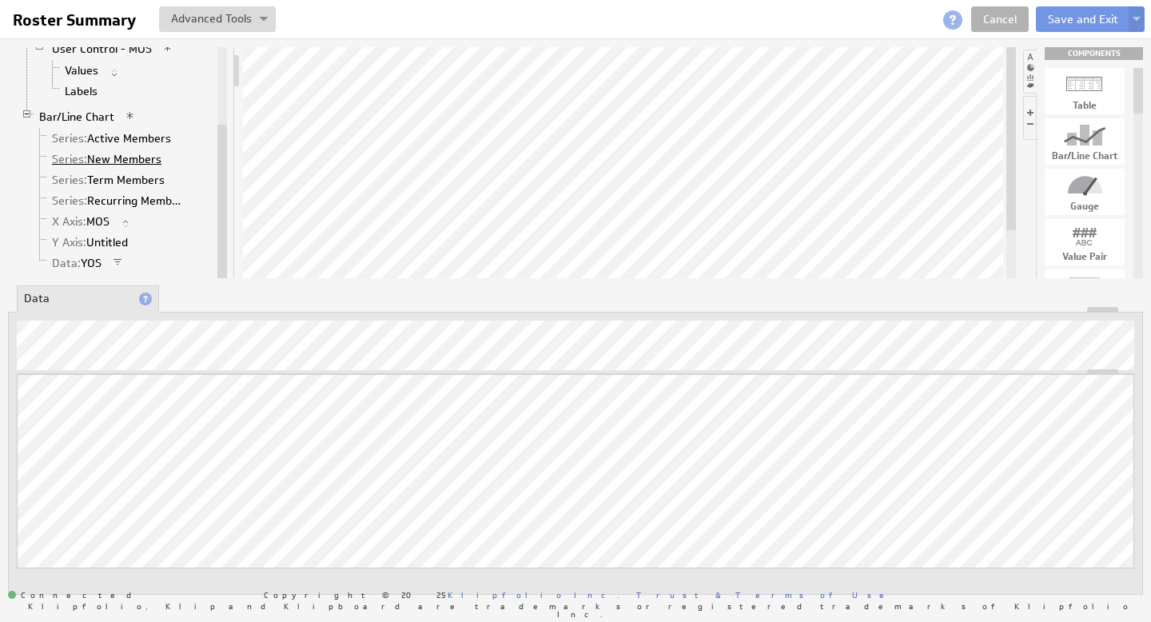
click at [124, 160] on link "Series: New Members" at bounding box center [106, 159] width 121 height 16
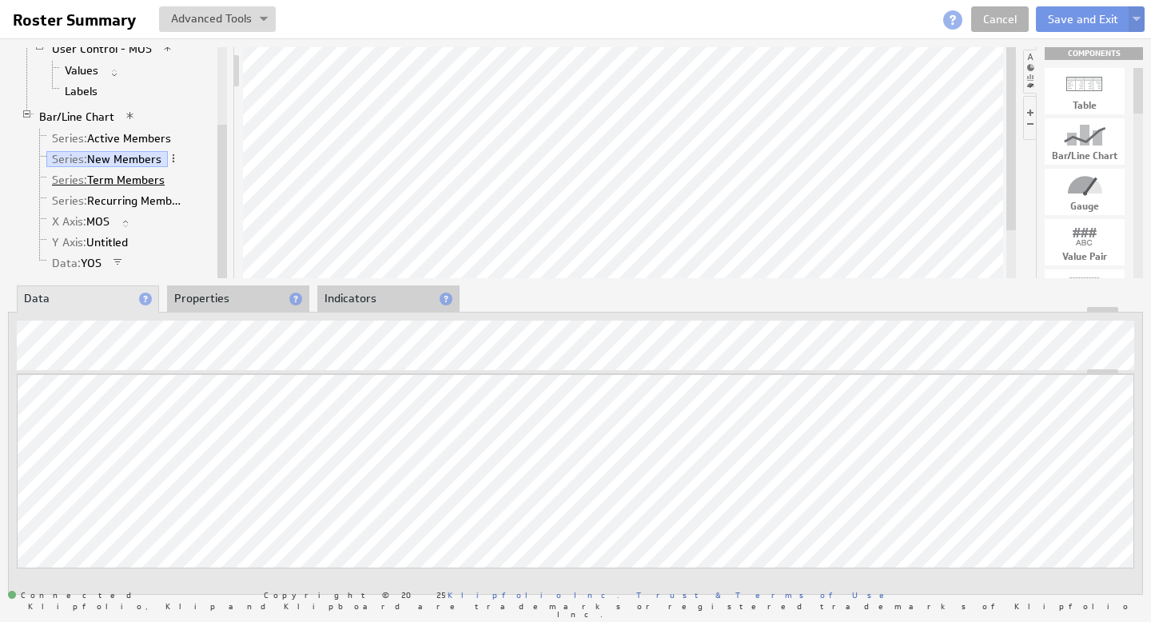
click at [117, 177] on link "Series: Term Members" at bounding box center [108, 180] width 125 height 16
click at [122, 159] on link "Series: New Members" at bounding box center [106, 159] width 121 height 16
click at [125, 198] on link "Series: Recurring Members" at bounding box center [119, 201] width 146 height 16
click at [105, 157] on link "Series: New Members" at bounding box center [106, 159] width 121 height 16
click at [1074, 17] on button "Save and Exit" at bounding box center [1083, 19] width 94 height 26
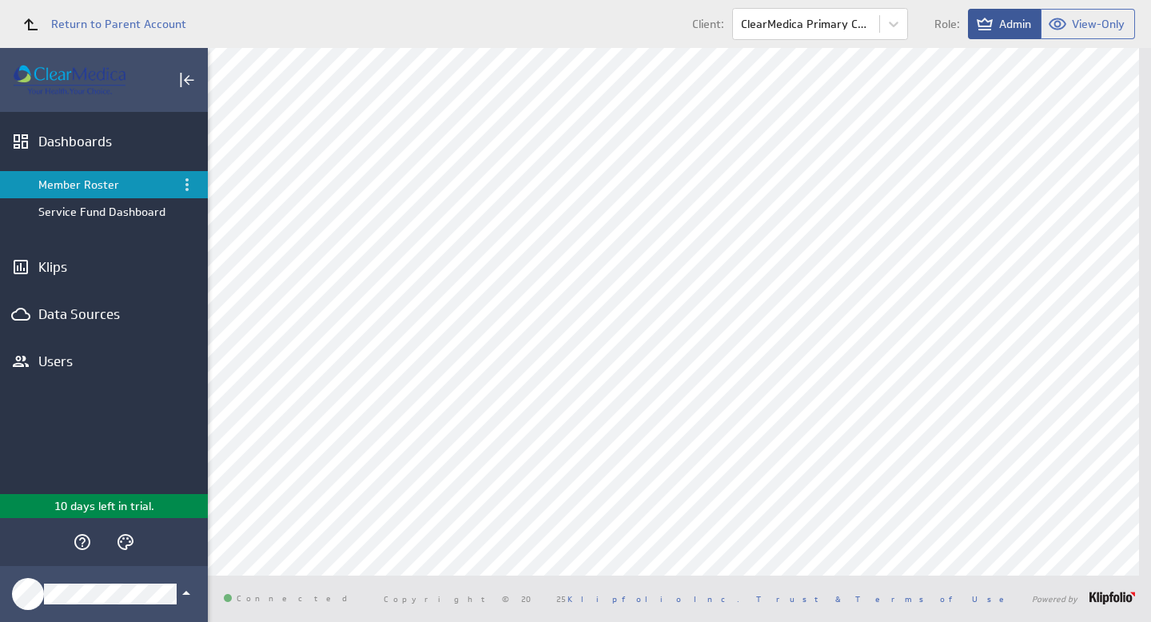
scroll to position [121, 0]
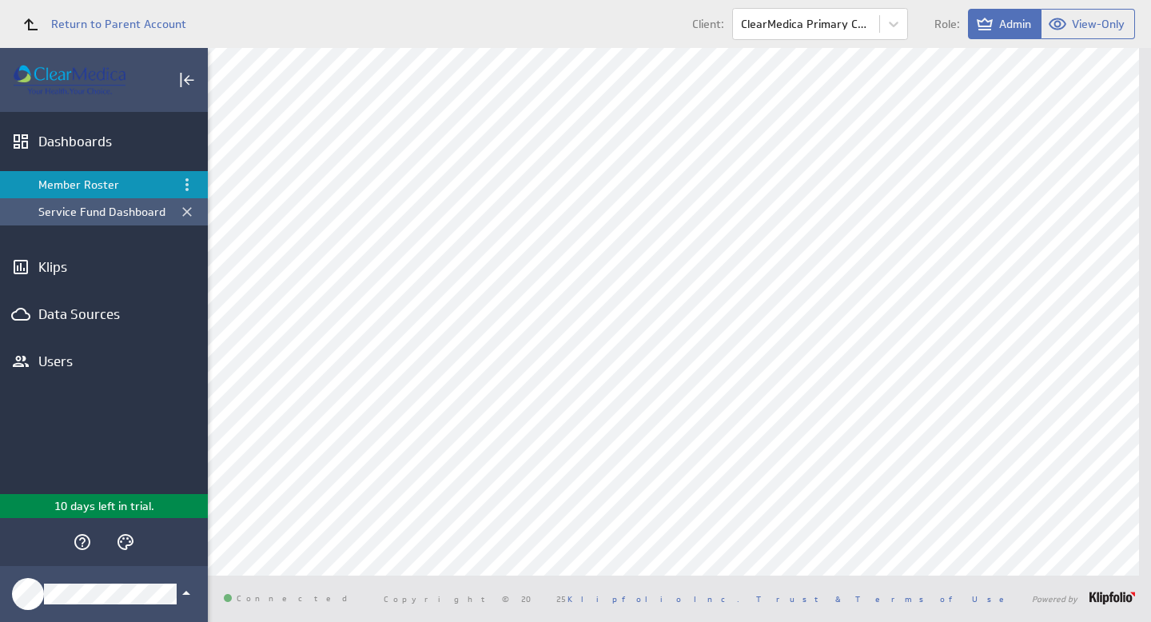
click at [78, 212] on div "Service Fund Dashboard" at bounding box center [104, 212] width 133 height 14
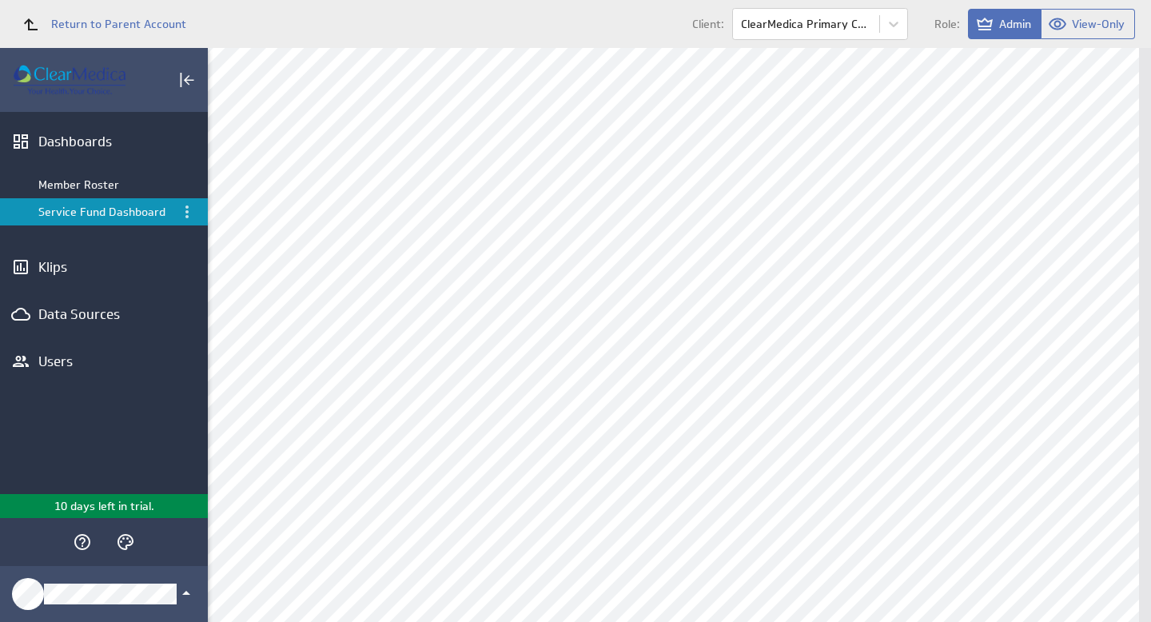
scroll to position [0, 0]
click at [78, 130] on div "Dashboards" at bounding box center [104, 141] width 208 height 35
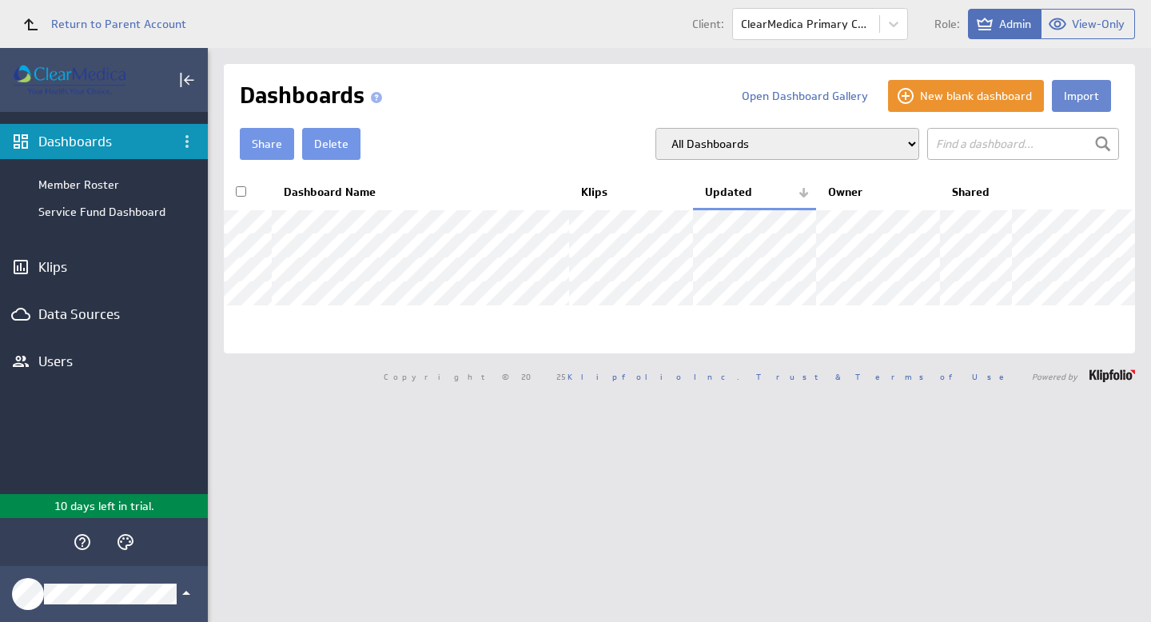
click at [1081, 97] on button "Import" at bounding box center [1081, 96] width 59 height 32
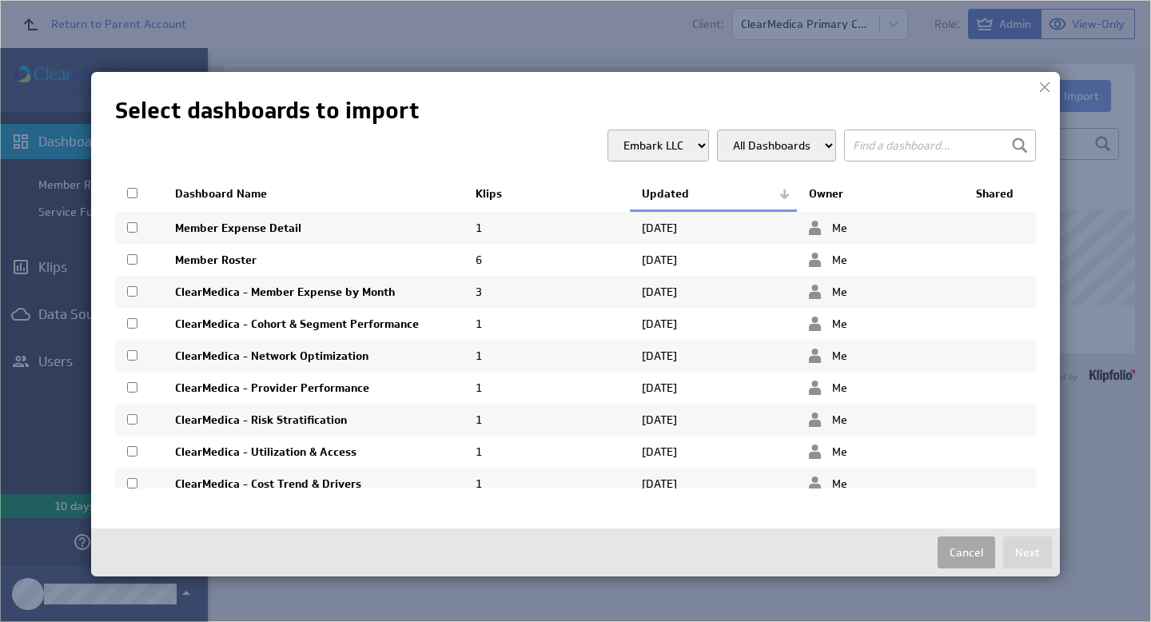
click at [976, 554] on button "Cancel" at bounding box center [966, 552] width 58 height 32
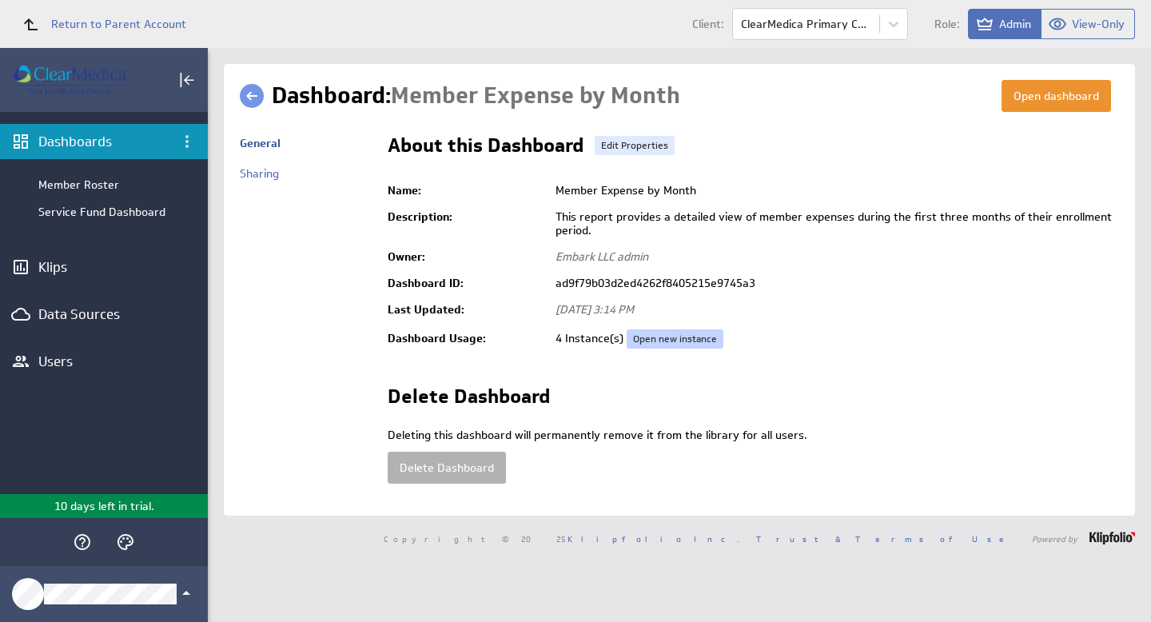
click at [696, 337] on link "Open new instance" at bounding box center [675, 338] width 97 height 19
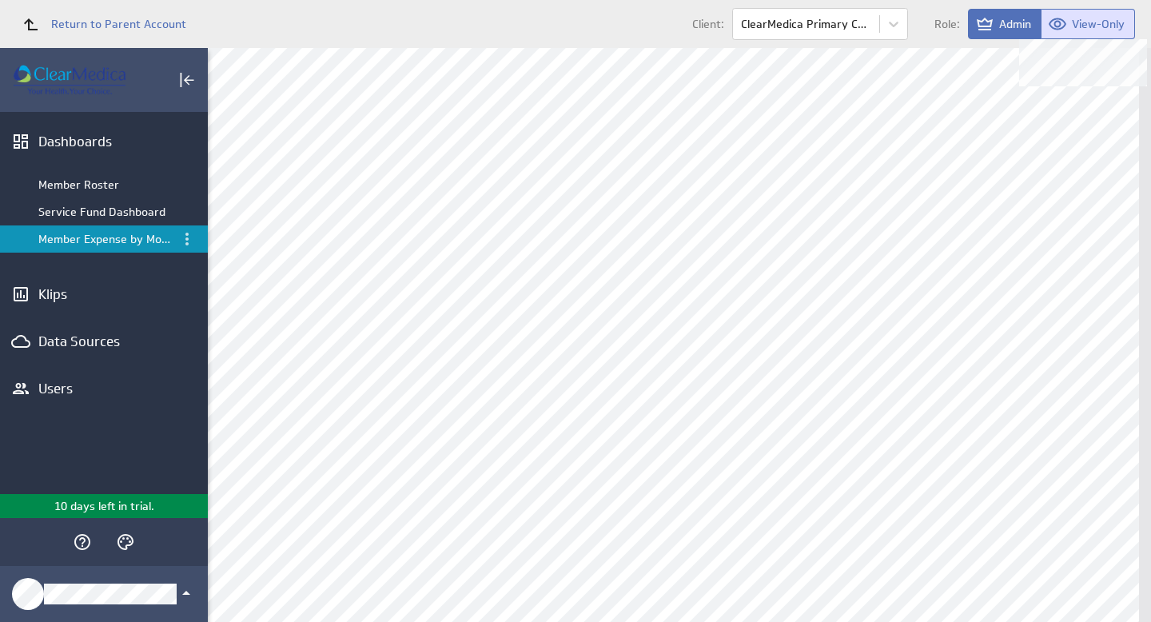
click at [1097, 25] on span "View-Only" at bounding box center [1098, 24] width 53 height 14
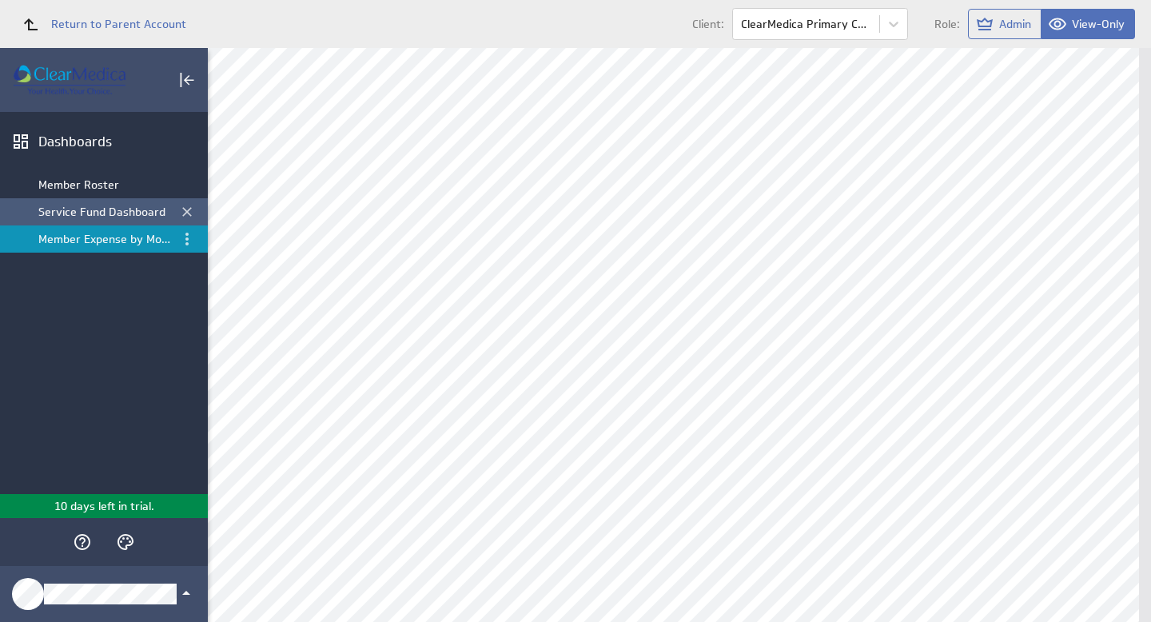
click at [79, 209] on div "Service Fund Dashboard" at bounding box center [104, 212] width 133 height 14
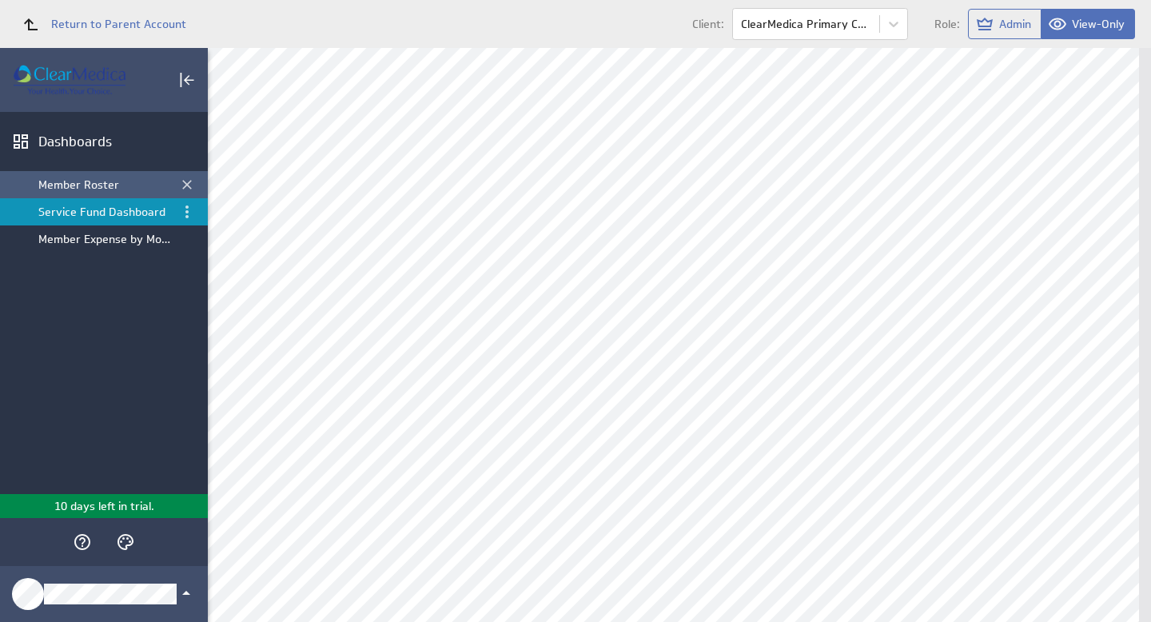
click at [78, 179] on div "Member Roster" at bounding box center [104, 184] width 133 height 14
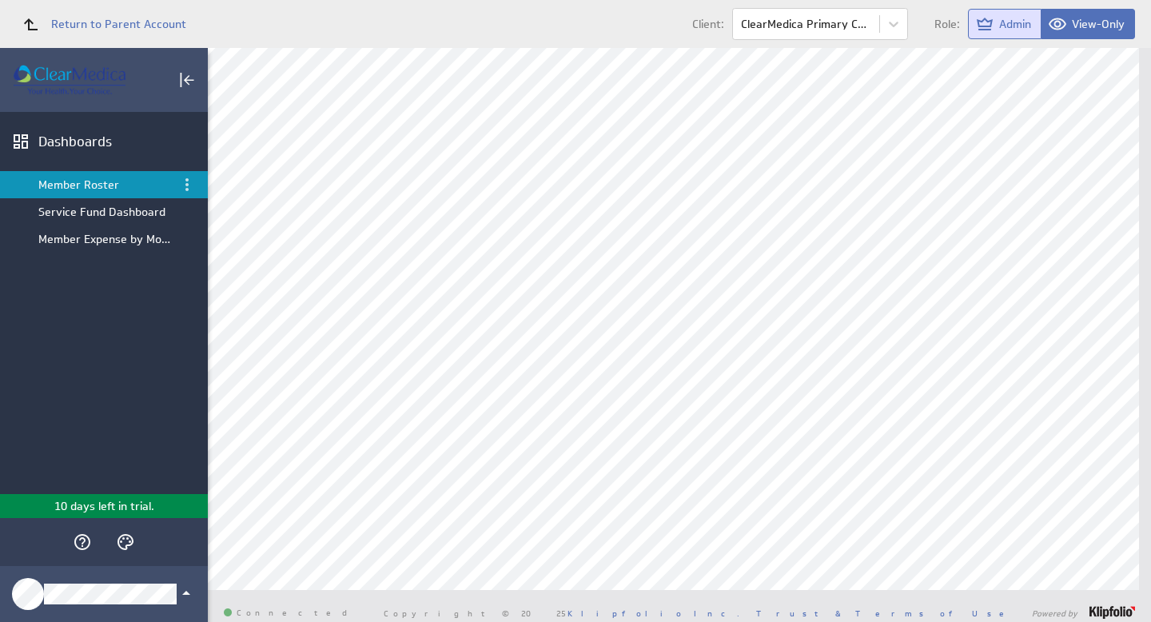
scroll to position [100, 0]
click at [87, 25] on span "Return to Parent Account" at bounding box center [118, 23] width 135 height 11
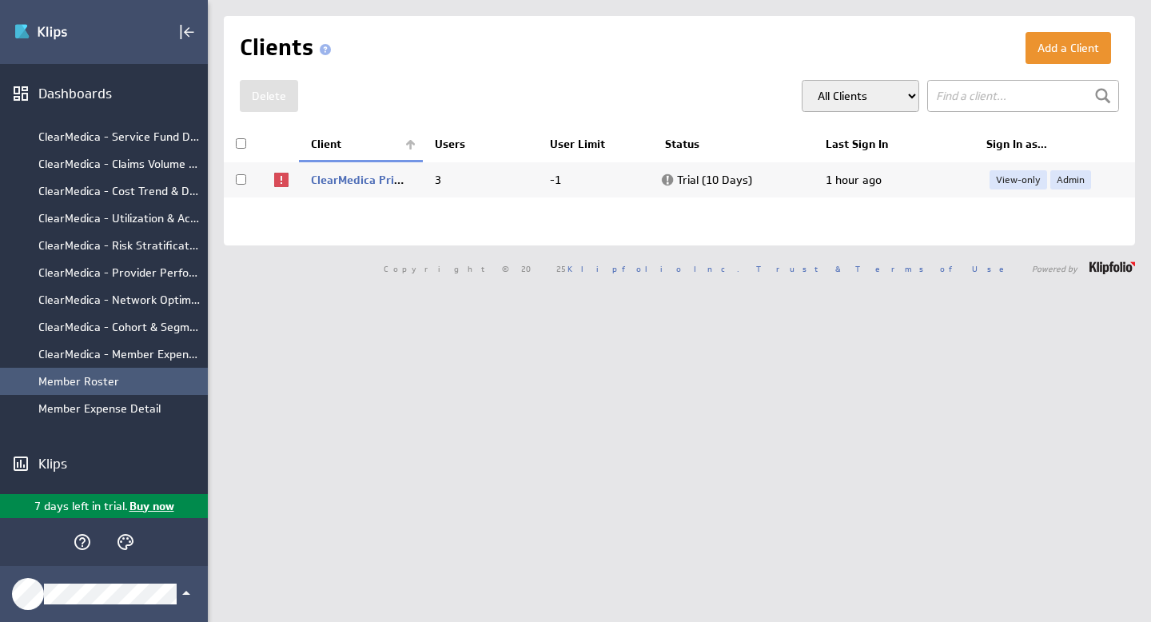
click at [96, 380] on div "Member Roster" at bounding box center [118, 381] width 161 height 14
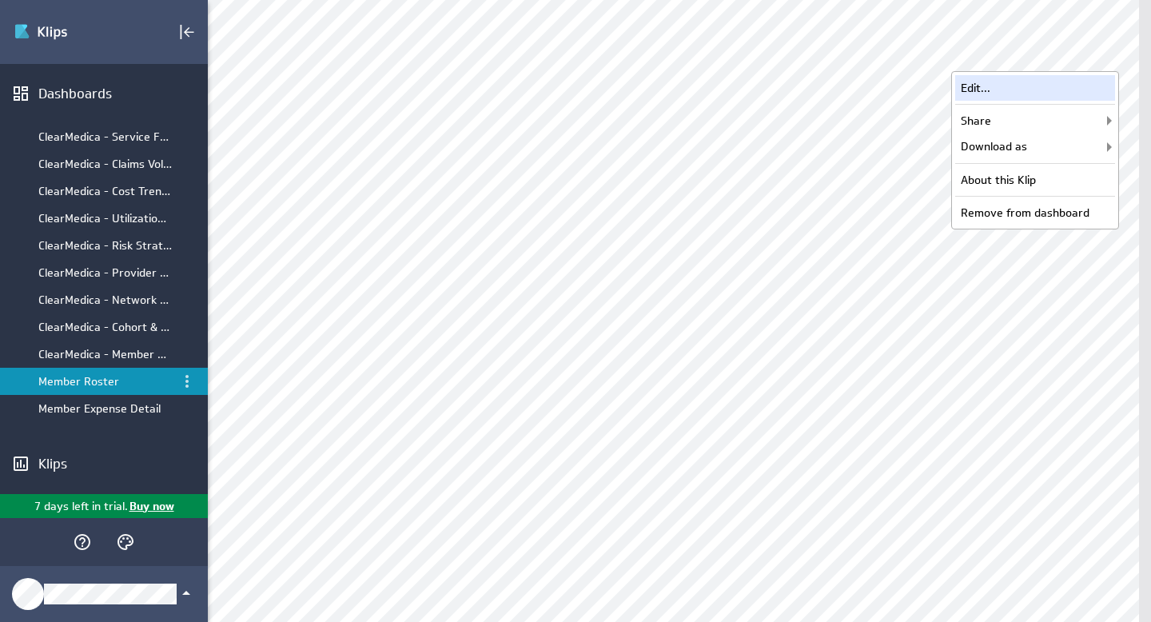
click at [1007, 90] on div "Edit..." at bounding box center [1035, 88] width 160 height 26
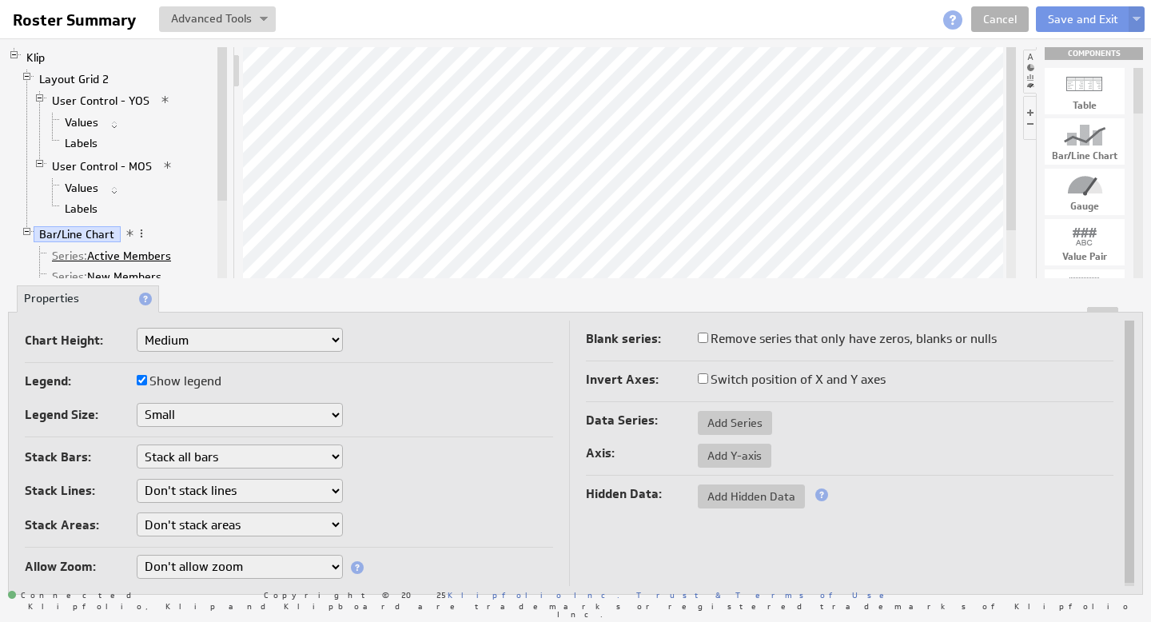
click at [101, 254] on link "Series: Active Members" at bounding box center [111, 256] width 131 height 16
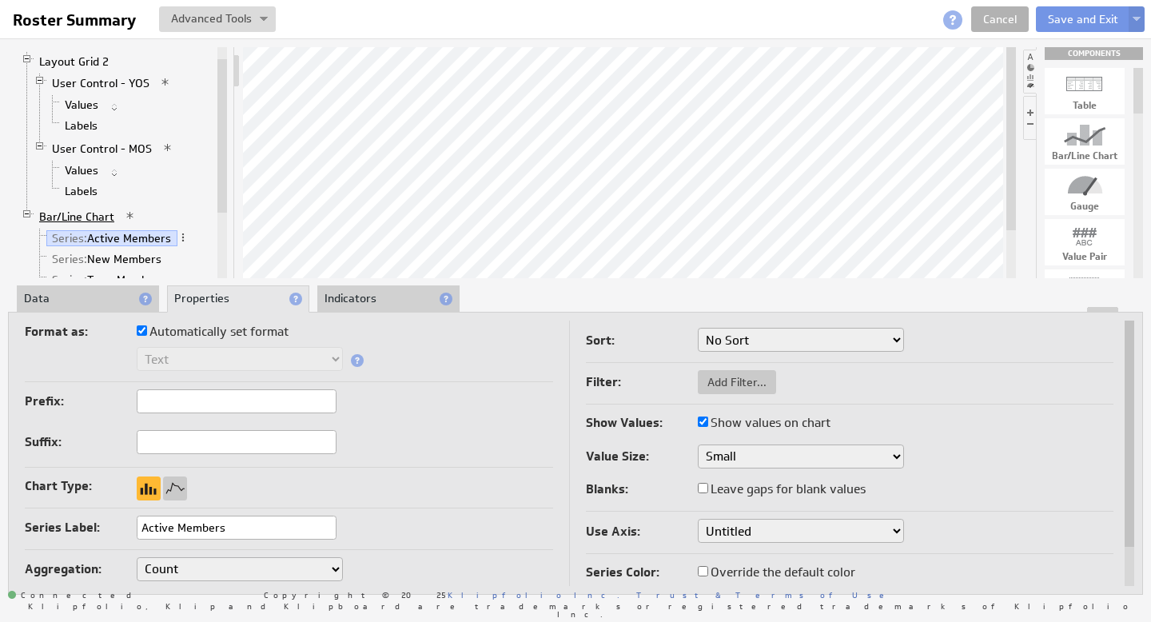
click at [91, 218] on link "Bar/Line Chart" at bounding box center [77, 217] width 87 height 16
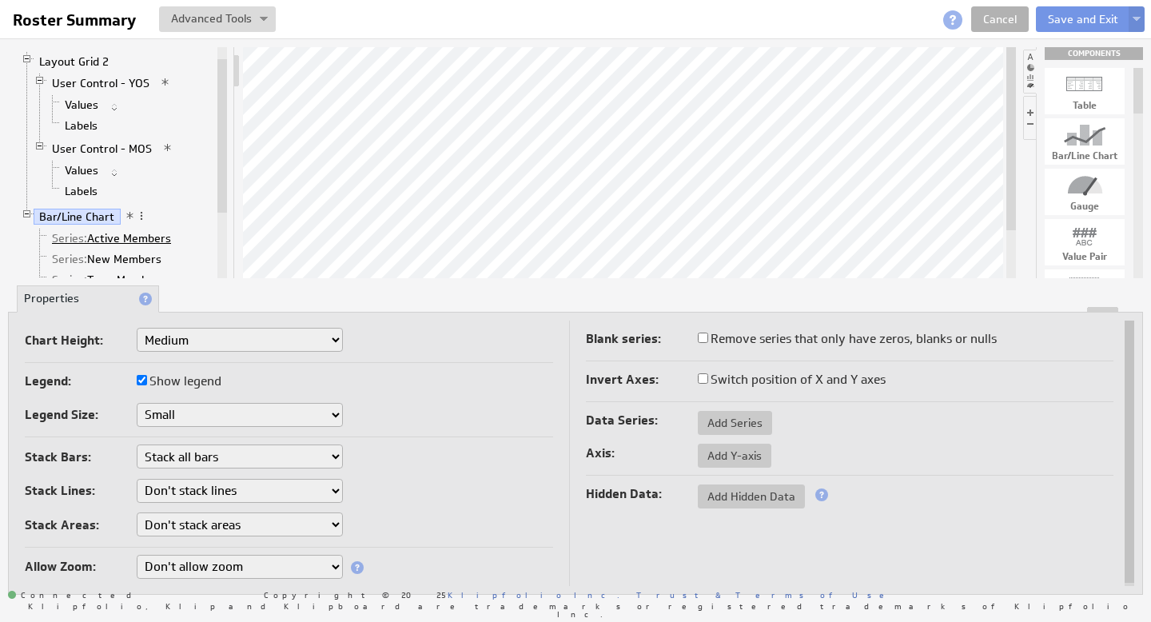
click at [95, 233] on link "Series: Active Members" at bounding box center [111, 238] width 131 height 16
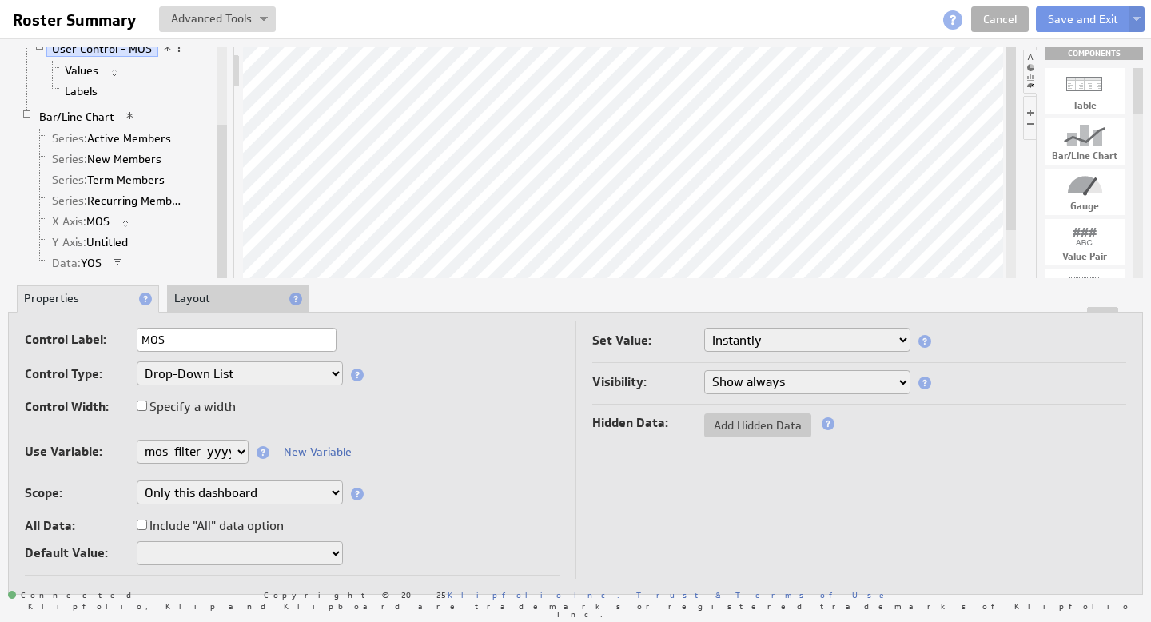
drag, startPoint x: 221, startPoint y: 180, endPoint x: 220, endPoint y: 237, distance: 57.5
click at [220, 237] on div at bounding box center [222, 201] width 10 height 153
click at [86, 119] on link "Bar/Line Chart" at bounding box center [77, 117] width 87 height 16
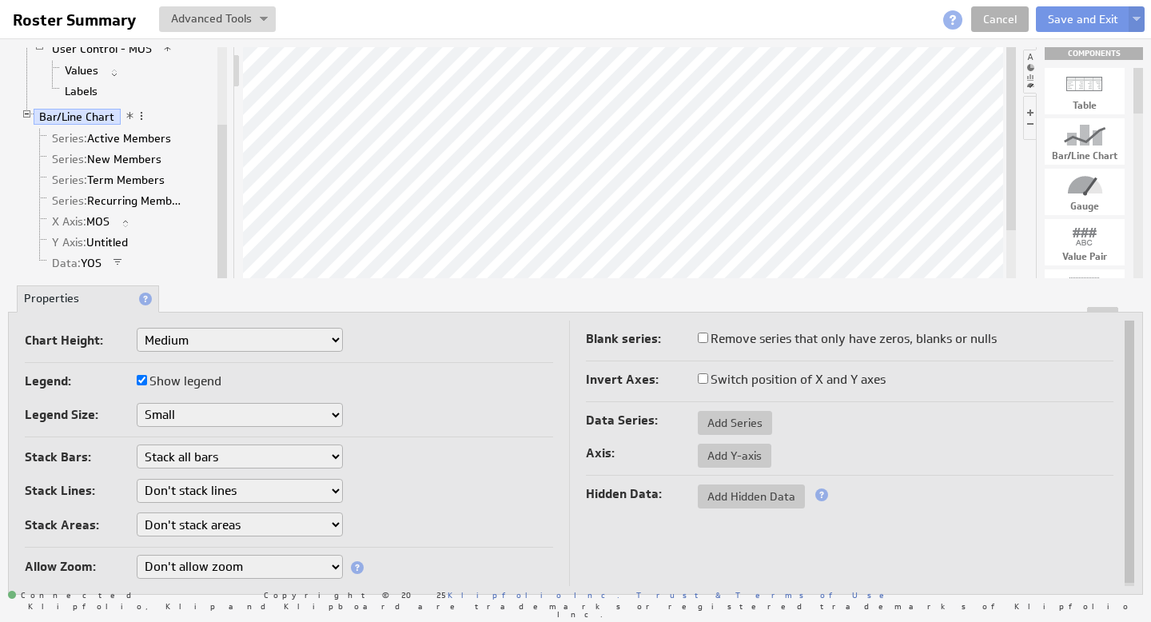
drag, startPoint x: 223, startPoint y: 209, endPoint x: 224, endPoint y: 248, distance: 39.2
click at [224, 248] on div at bounding box center [222, 201] width 10 height 153
click at [73, 262] on span "Data:" at bounding box center [66, 263] width 29 height 14
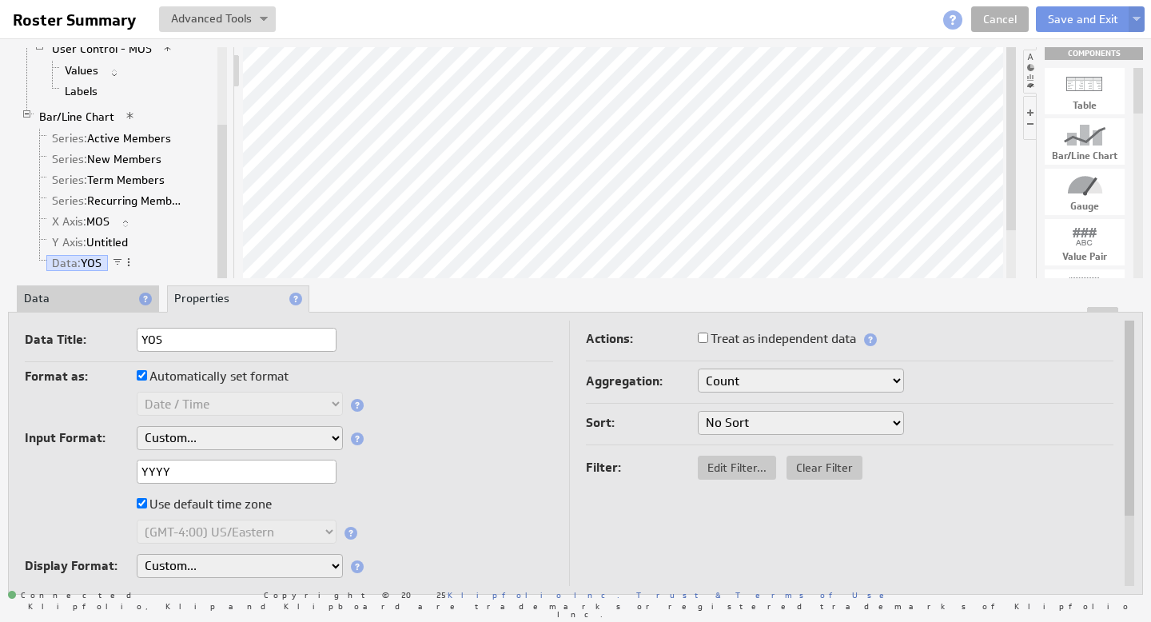
click at [70, 293] on li "Data" at bounding box center [88, 298] width 142 height 27
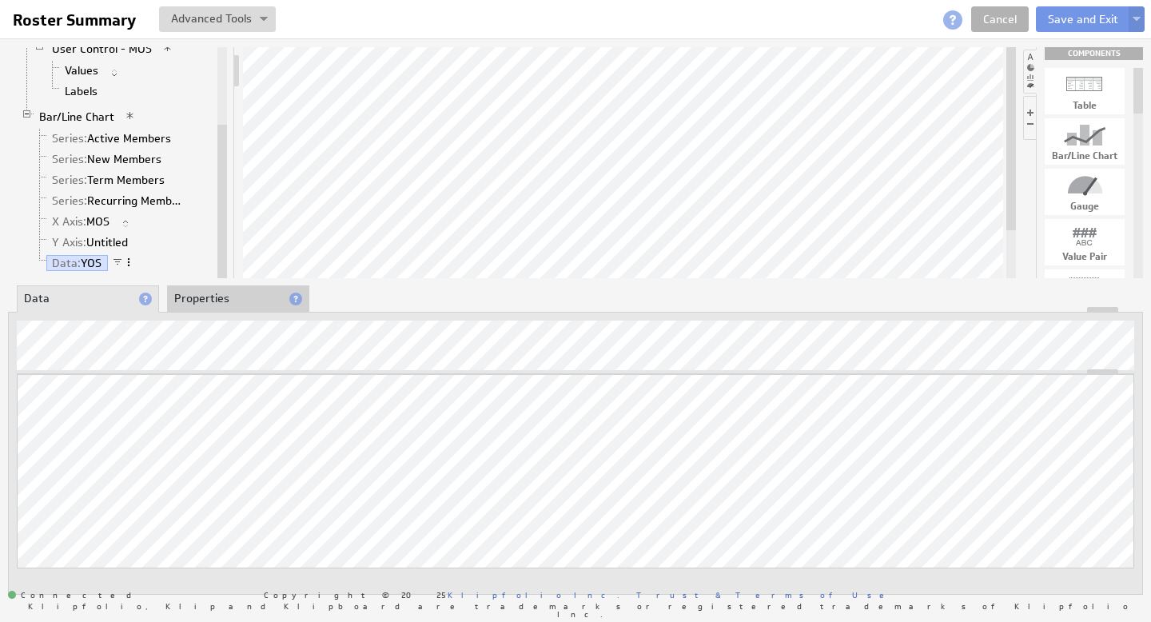
click at [129, 264] on span at bounding box center [128, 262] width 11 height 11
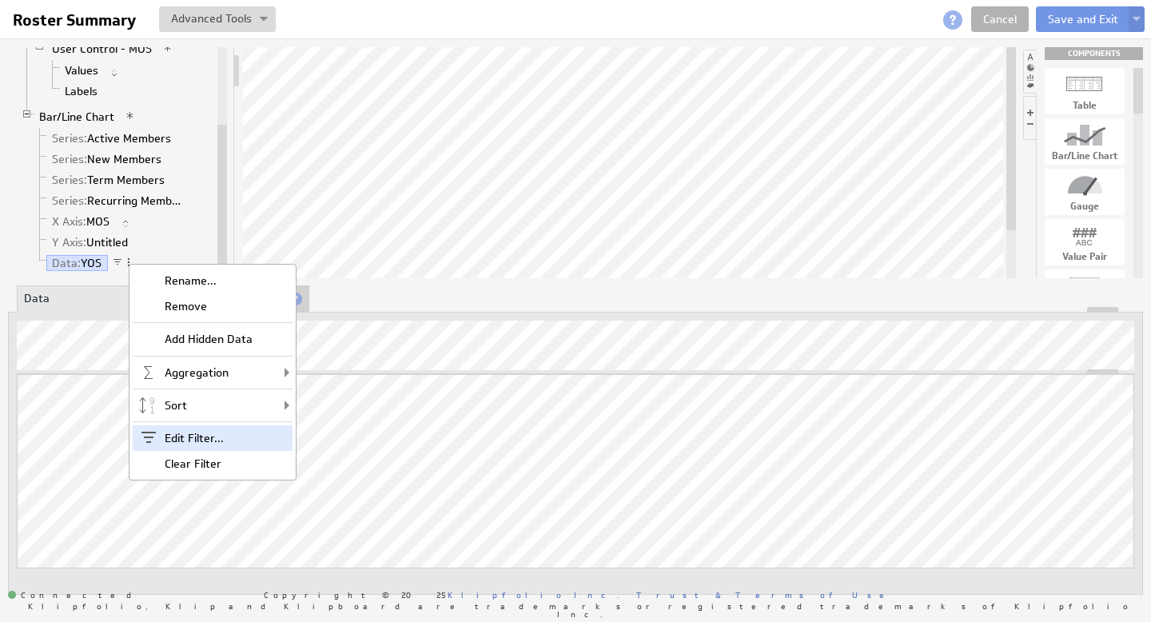
click at [190, 435] on div "Edit Filter..." at bounding box center [213, 438] width 160 height 26
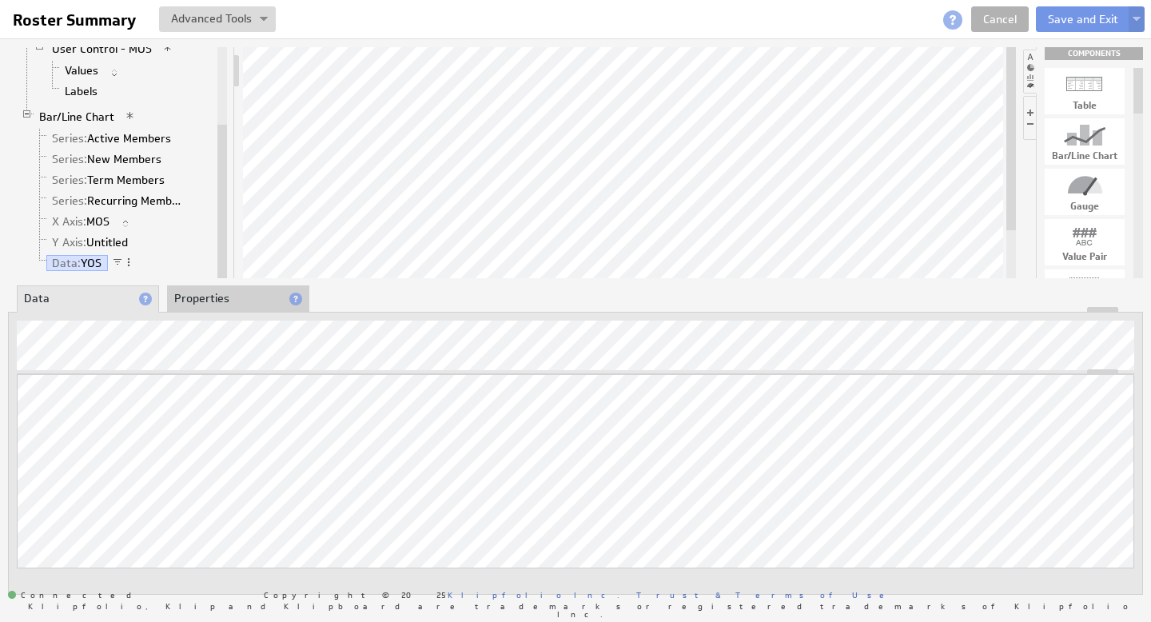
select select "source"
select select "op:="
select select "MOS_Filter_YYYY_MM_DD"
select select "source"
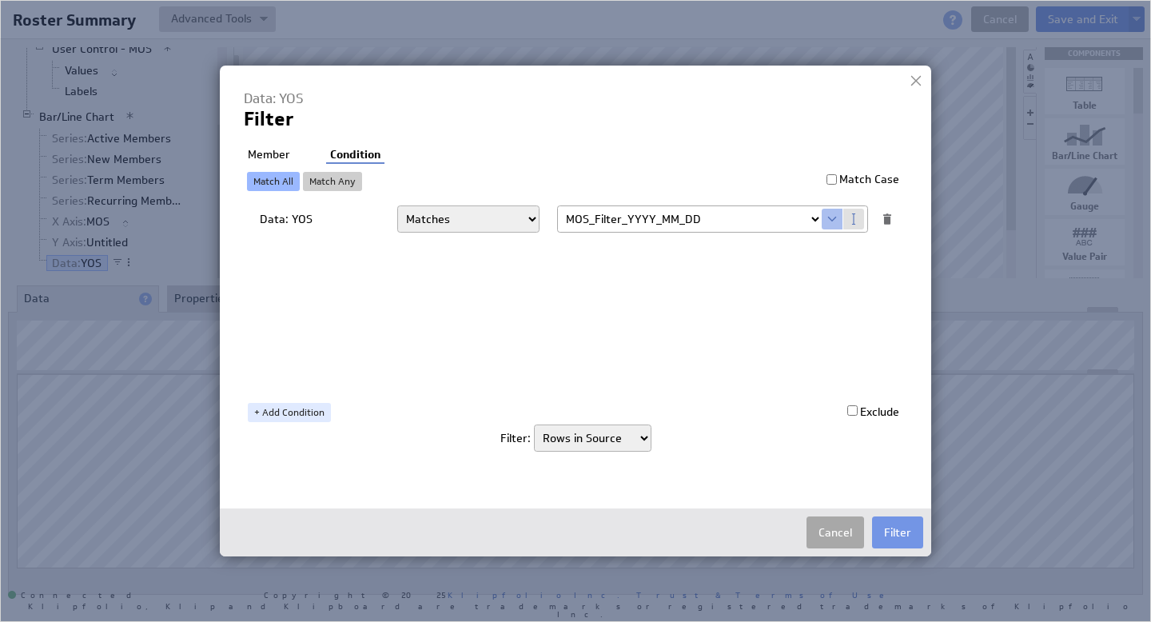
click at [831, 531] on button "Cancel" at bounding box center [835, 532] width 58 height 32
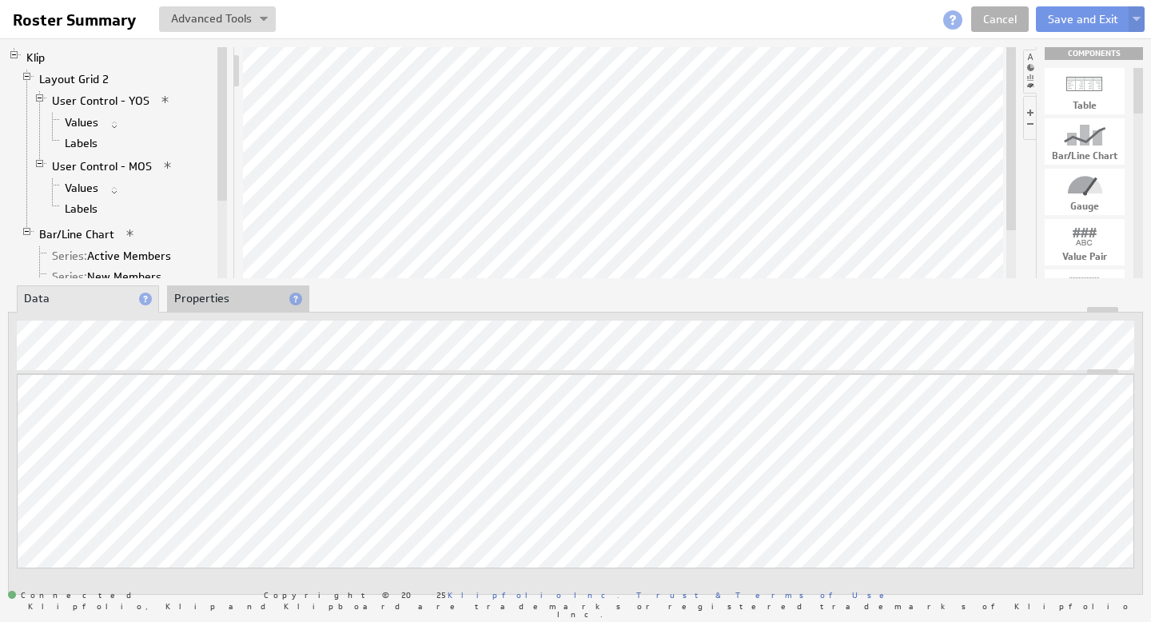
drag, startPoint x: 221, startPoint y: 213, endPoint x: 227, endPoint y: 119, distance: 93.7
click at [225, 125] on div at bounding box center [222, 123] width 10 height 153
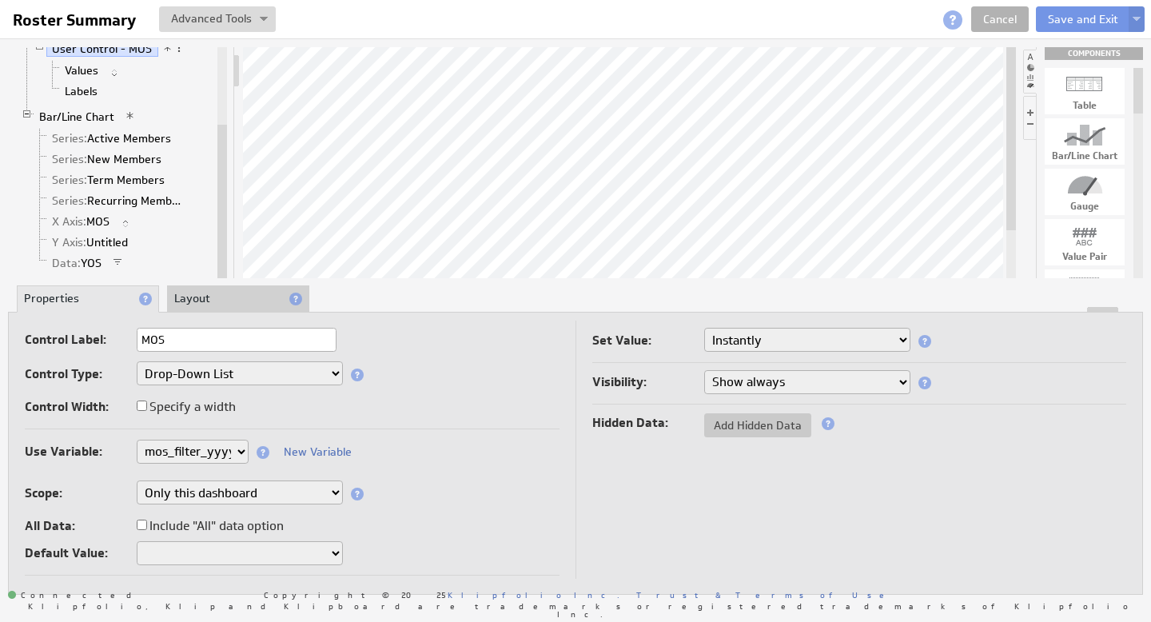
drag, startPoint x: 223, startPoint y: 131, endPoint x: 218, endPoint y: 241, distance: 110.4
click at [219, 241] on div at bounding box center [222, 201] width 10 height 153
click at [90, 261] on link "Data: YOS" at bounding box center [77, 263] width 62 height 16
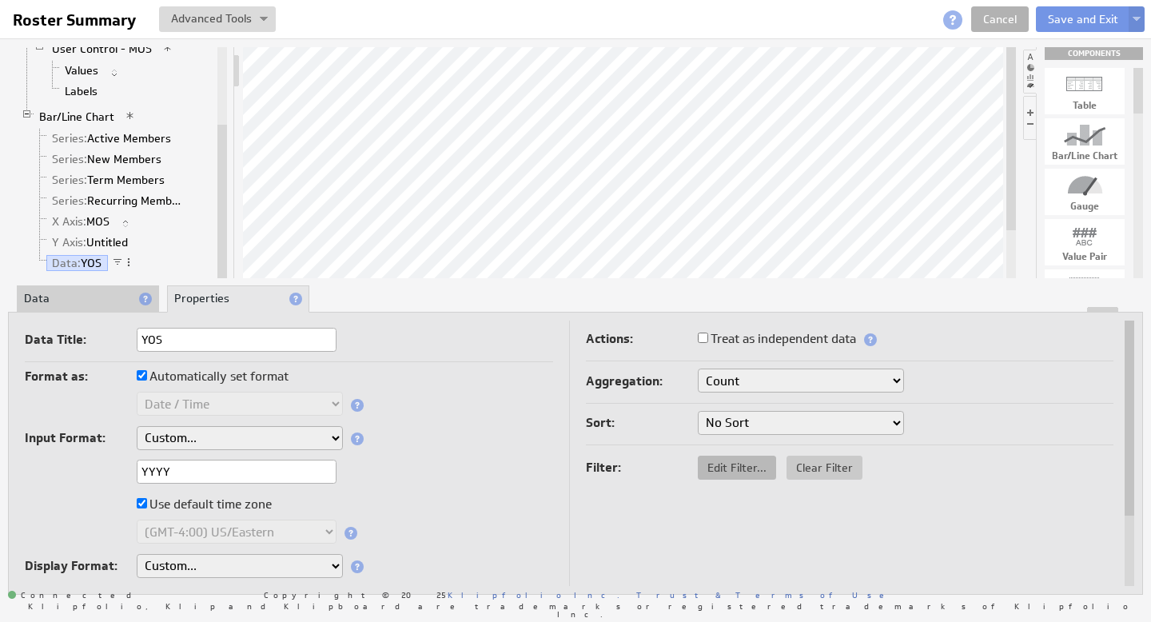
click at [721, 474] on span "Edit Filter..." at bounding box center [737, 467] width 78 height 14
select select "op:="
select select "MOS_Filter_YYYY_MM_DD"
select select "source"
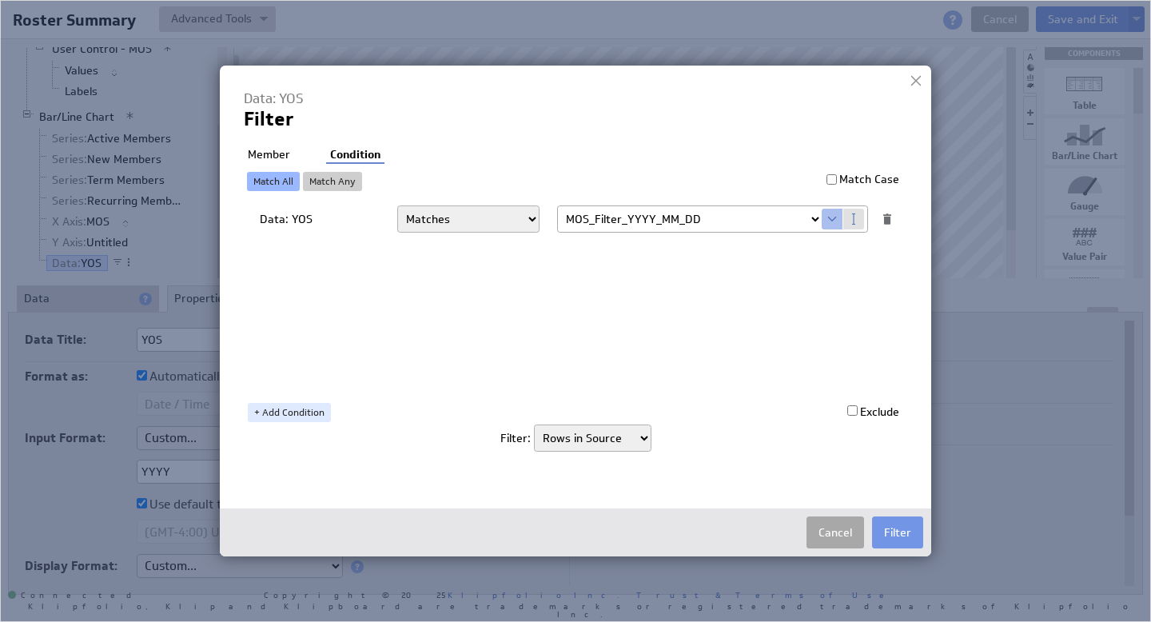
click at [824, 528] on button "Cancel" at bounding box center [835, 532] width 58 height 32
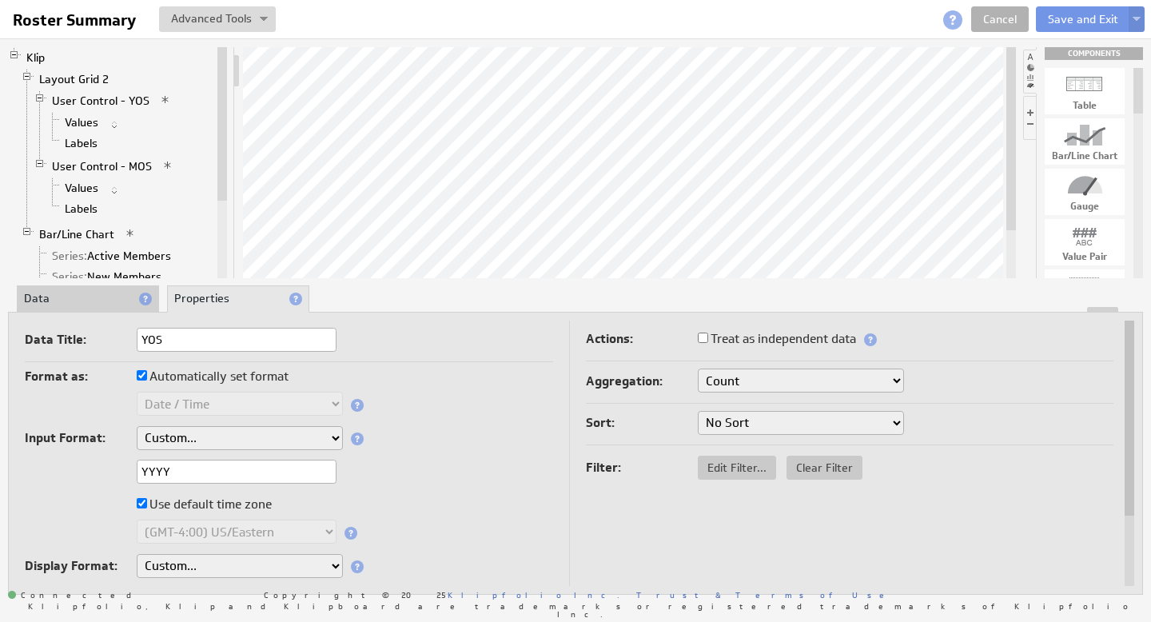
drag, startPoint x: 225, startPoint y: 248, endPoint x: 224, endPoint y: 58, distance: 190.2
click at [224, 58] on div at bounding box center [222, 123] width 10 height 153
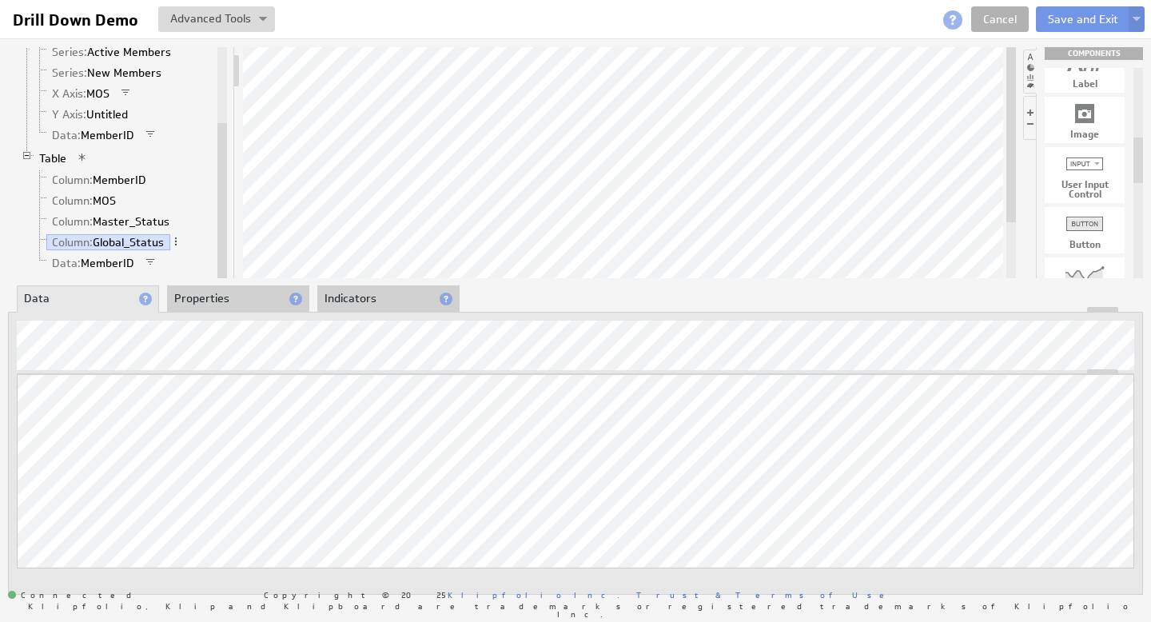
drag, startPoint x: 1010, startPoint y: 233, endPoint x: 1024, endPoint y: 146, distance: 87.4
click at [1024, 146] on div "Klip User Input Control Values Labels Bar/Line Chart Series: Active Members Ser…" at bounding box center [575, 162] width 1135 height 231
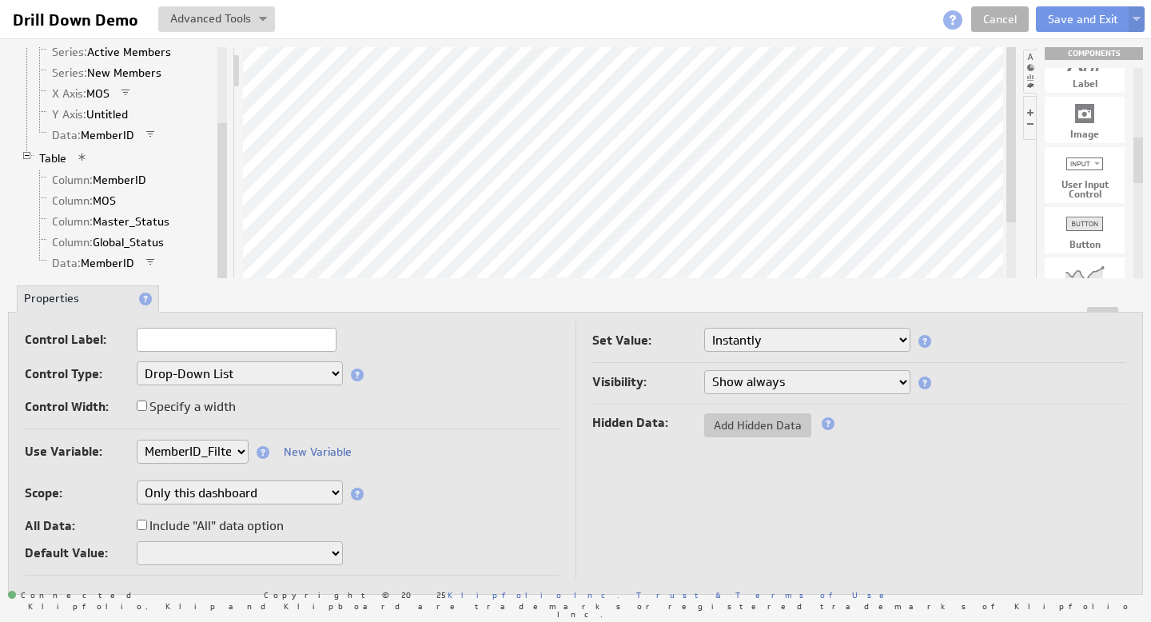
click at [194, 523] on label "Include "All" data option" at bounding box center [210, 526] width 147 height 22
click at [147, 523] on input "Include "All" data option" at bounding box center [142, 524] width 10 height 10
checkbox input "true"
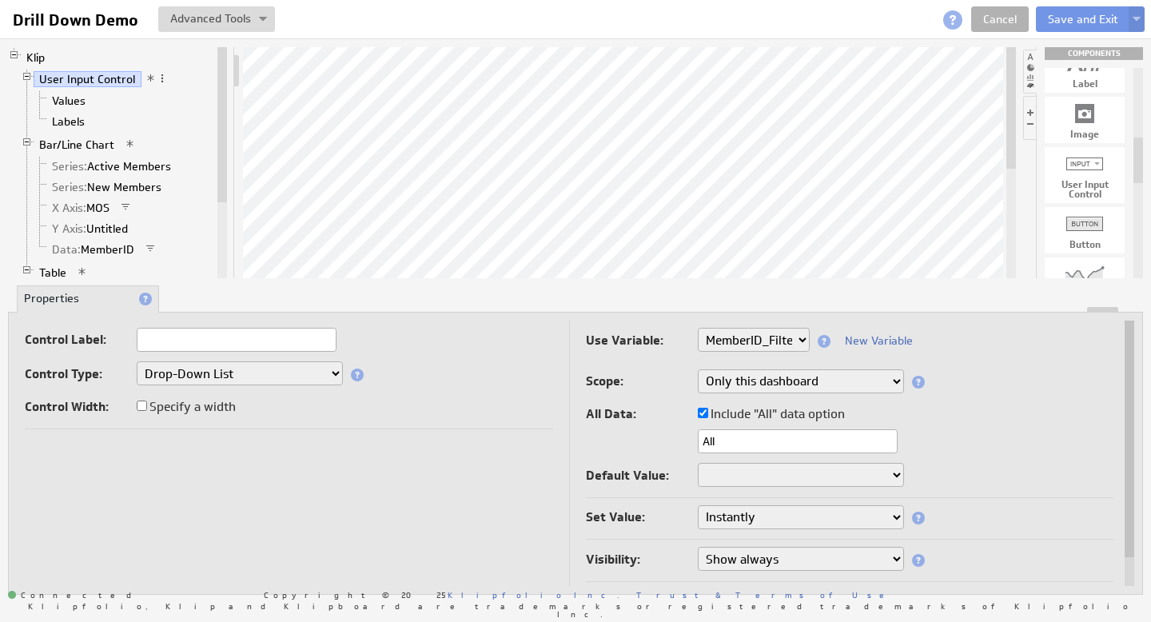
drag, startPoint x: 222, startPoint y: 225, endPoint x: 229, endPoint y: 106, distance: 119.3
click at [229, 106] on div "Klip User Input Control Values Labels Bar/Line Chart Series: Active Members Ser…" at bounding box center [121, 162] width 227 height 231
click at [109, 229] on link "Y Axis: Untitled" at bounding box center [90, 229] width 88 height 16
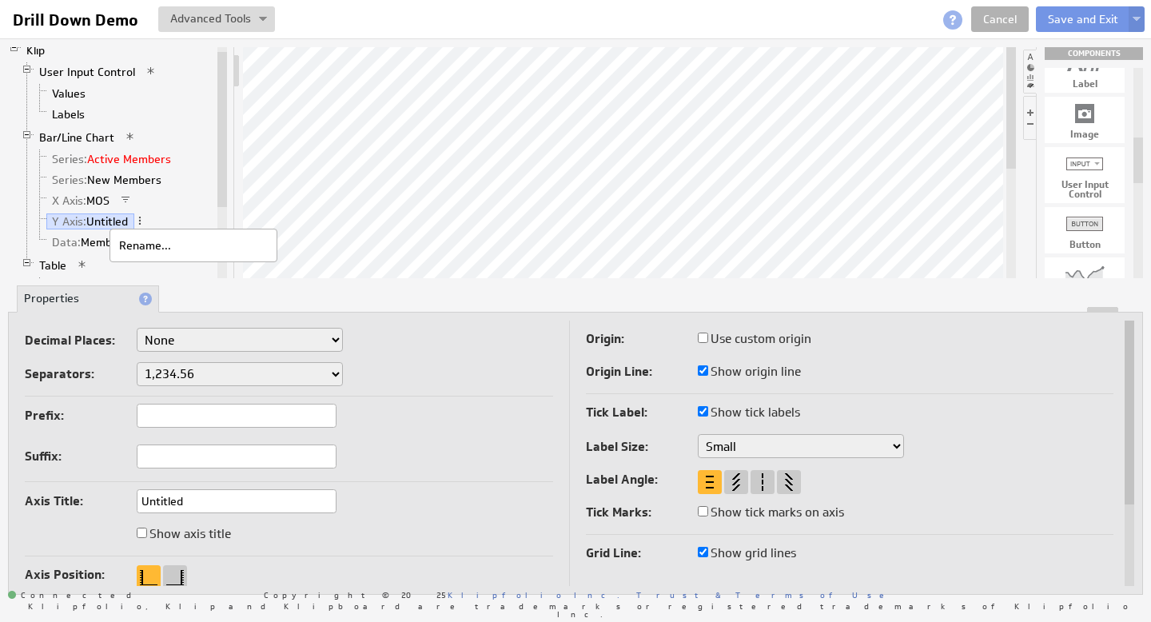
click at [96, 157] on link "Series: Active Members" at bounding box center [111, 159] width 131 height 16
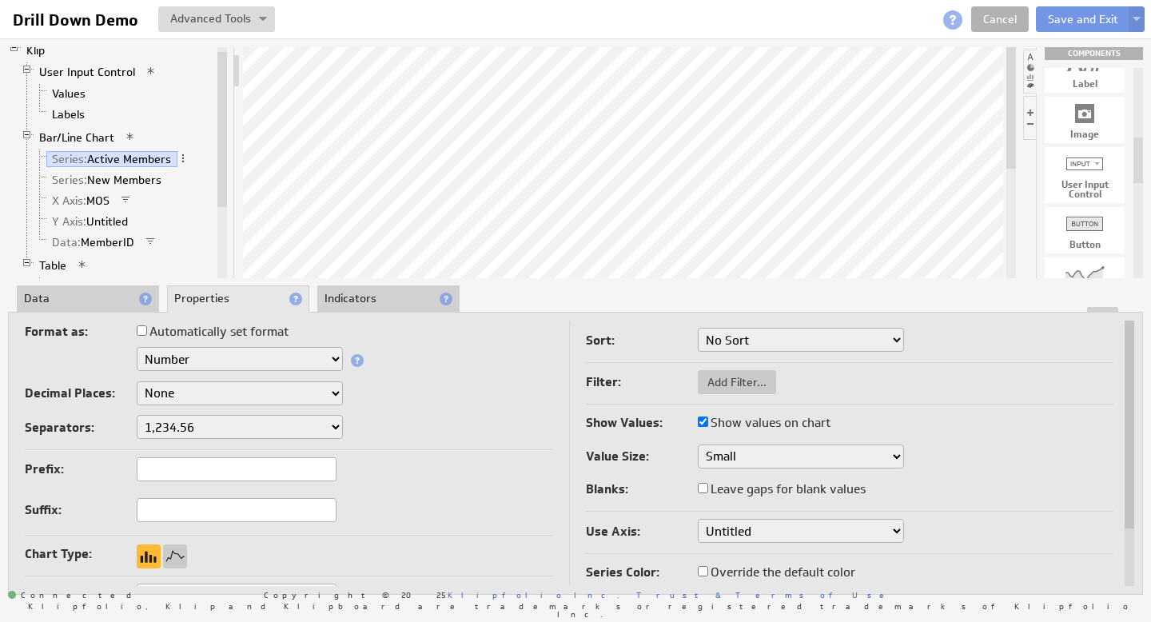
click at [733, 529] on select "Untitled" at bounding box center [801, 531] width 206 height 24
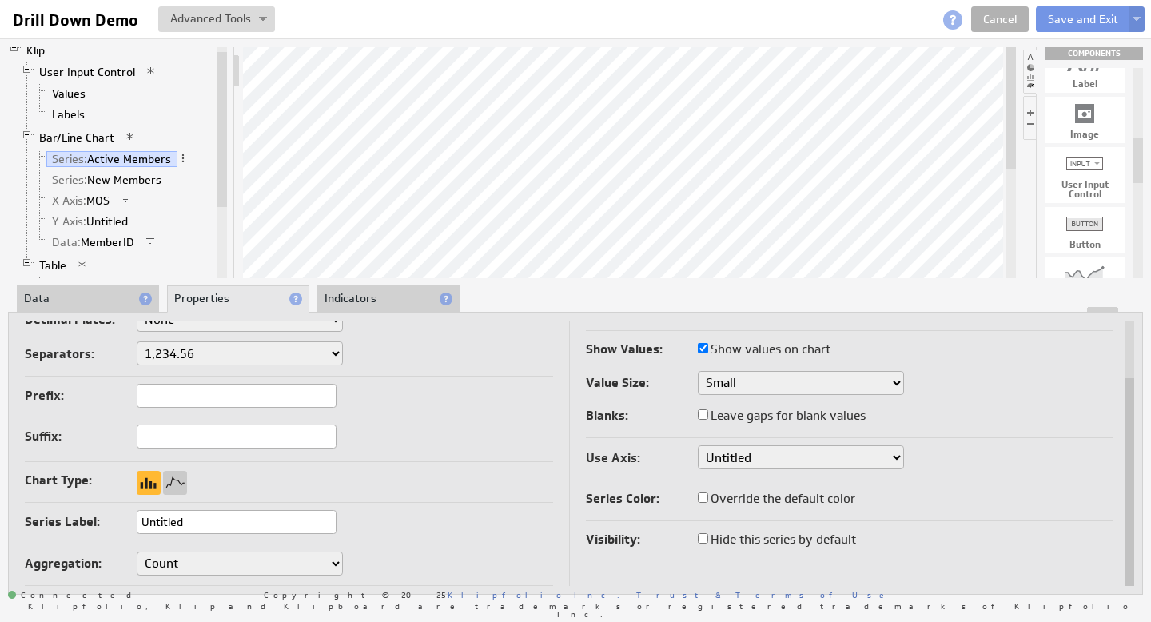
click at [1131, 539] on div at bounding box center [1130, 452] width 10 height 265
click at [159, 517] on input "Untitled" at bounding box center [237, 522] width 200 height 24
click at [159, 516] on input "Untitled" at bounding box center [237, 522] width 200 height 24
type input "Active"
click at [116, 177] on link "Series: New Members" at bounding box center [106, 180] width 121 height 16
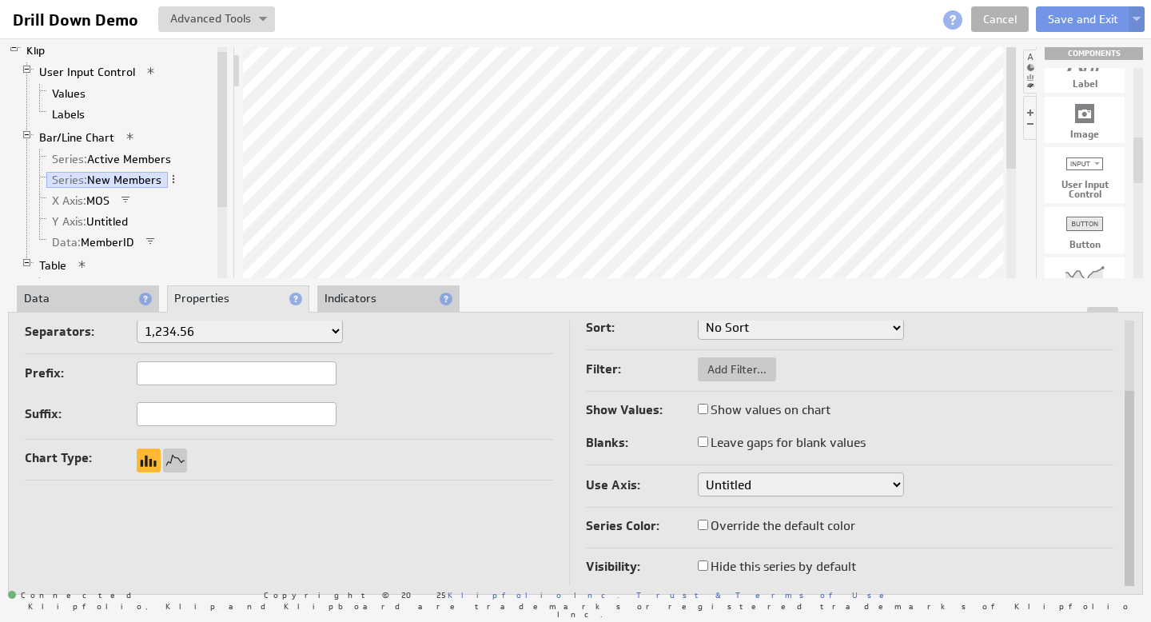
click at [1129, 558] on div at bounding box center [1130, 452] width 10 height 265
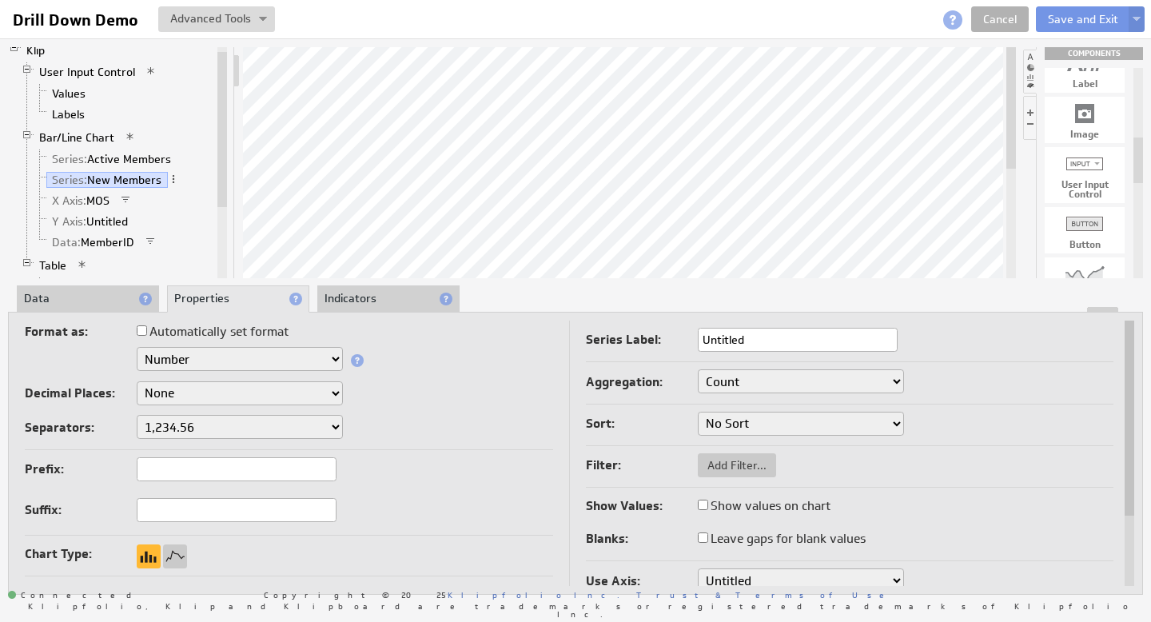
drag, startPoint x: 1128, startPoint y: 494, endPoint x: 1132, endPoint y: 352, distance: 142.3
click at [1132, 352] on div at bounding box center [1130, 417] width 10 height 195
click at [722, 337] on input "Untitled" at bounding box center [798, 340] width 200 height 24
click at [722, 336] on input "Untitled" at bounding box center [798, 340] width 200 height 24
type input "New"
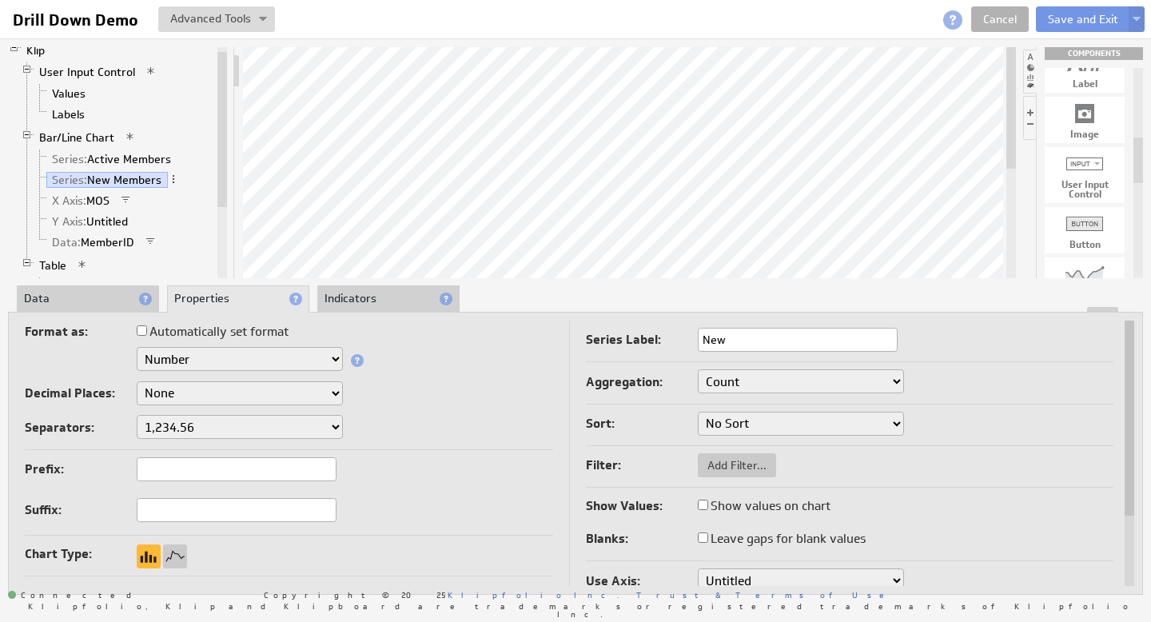
click at [82, 305] on li "Data" at bounding box center [88, 298] width 142 height 27
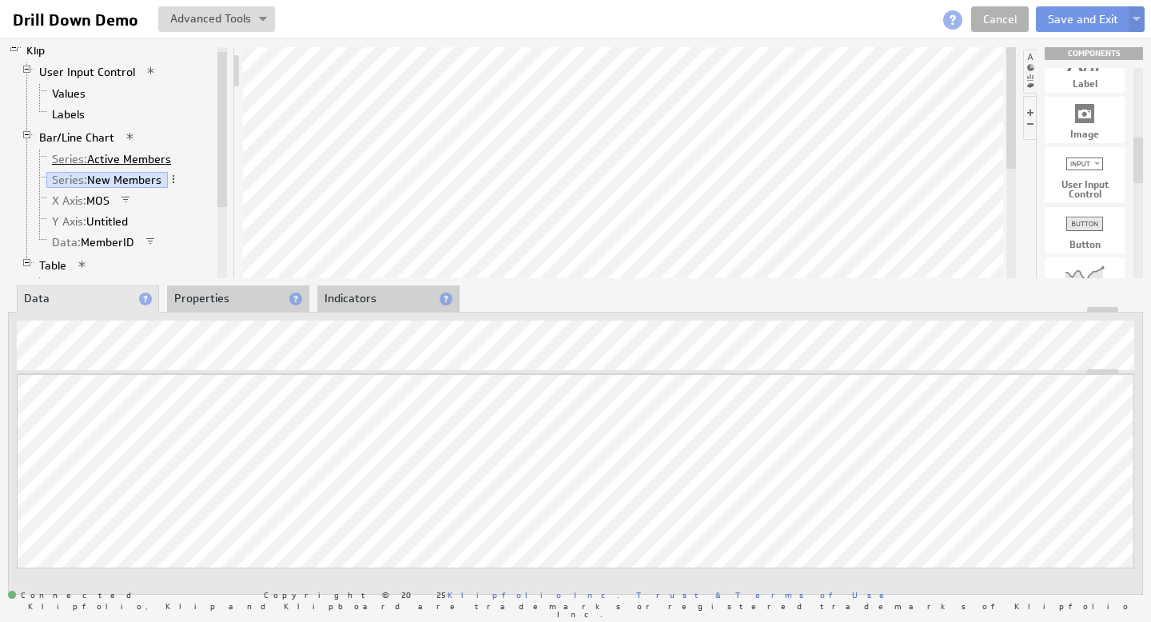
click at [133, 157] on link "Series: Active Members" at bounding box center [111, 159] width 131 height 16
drag, startPoint x: 129, startPoint y: 181, endPoint x: 246, endPoint y: 306, distance: 171.3
click at [129, 181] on link "Series: New Members" at bounding box center [106, 180] width 121 height 16
click at [129, 161] on link "Series: Active Members" at bounding box center [111, 159] width 131 height 16
click at [136, 177] on link "Series: New Members" at bounding box center [106, 180] width 121 height 16
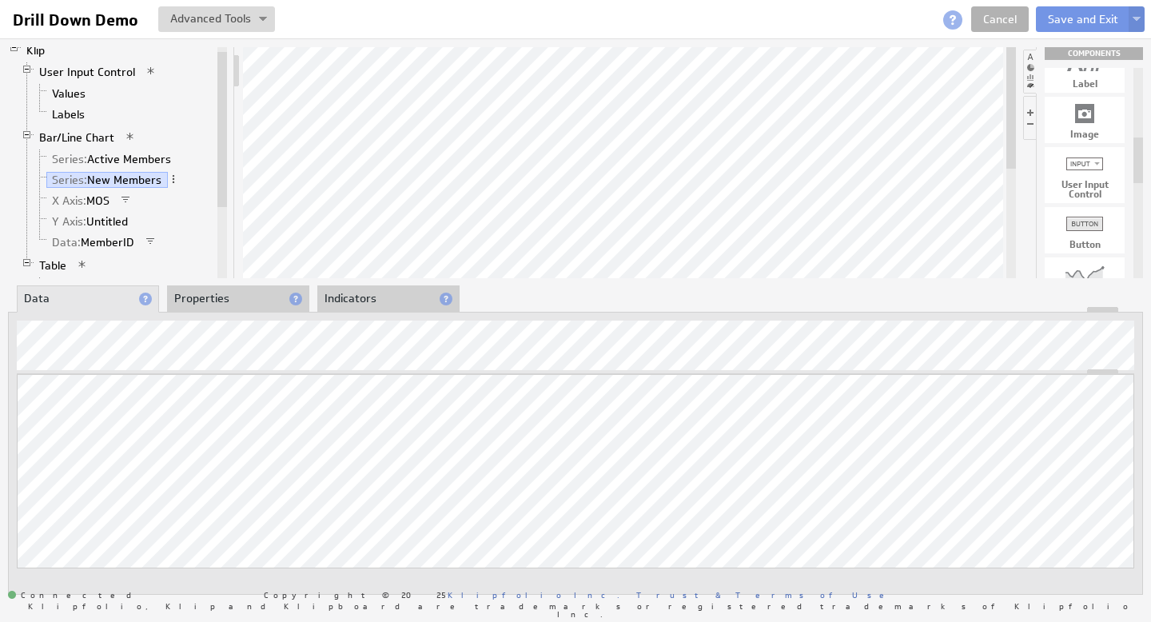
click at [261, 308] on div at bounding box center [575, 310] width 1133 height 6
click at [245, 301] on li "Properties" at bounding box center [238, 298] width 142 height 27
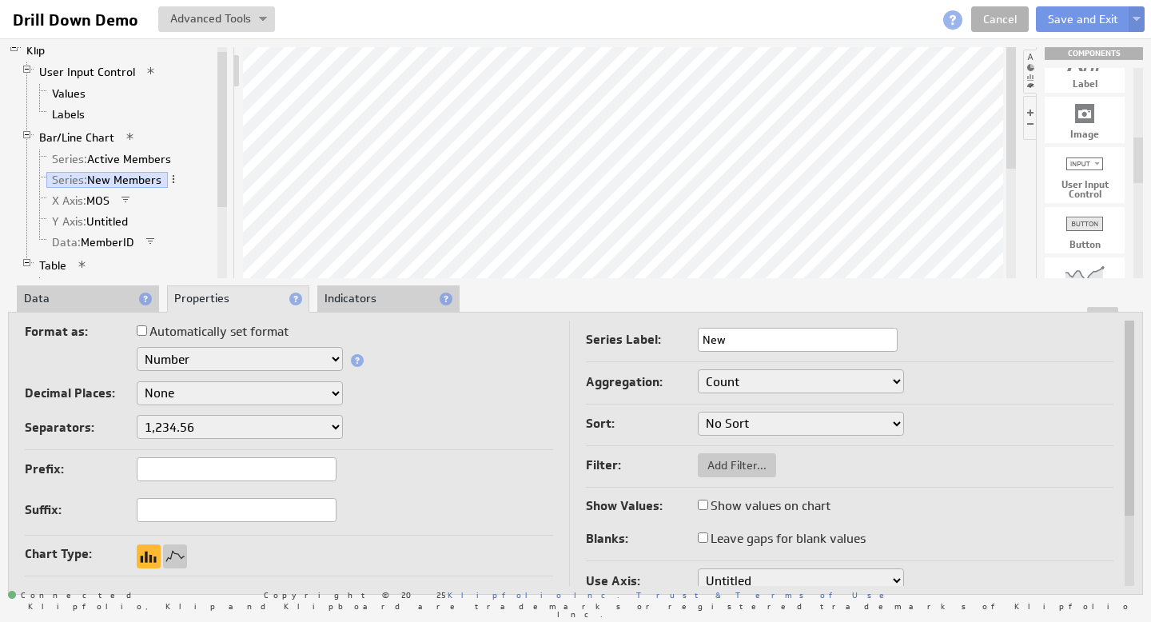
click at [705, 507] on input "Show values on chart" at bounding box center [703, 505] width 10 height 10
checkbox input "true"
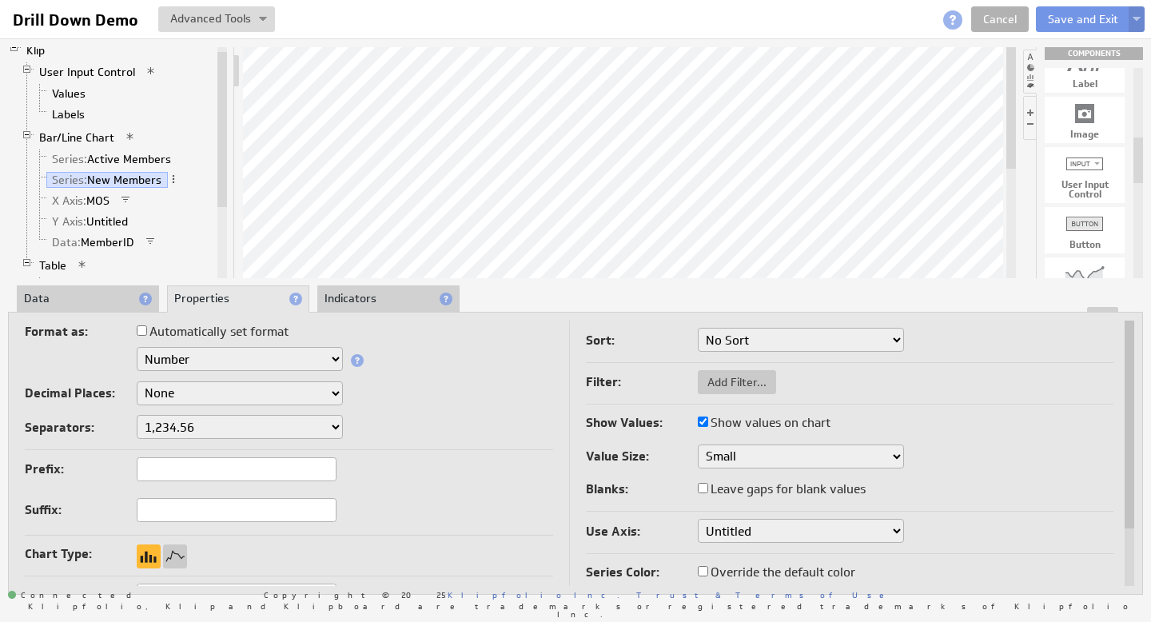
click at [1136, 14] on button at bounding box center [1137, 19] width 16 height 26
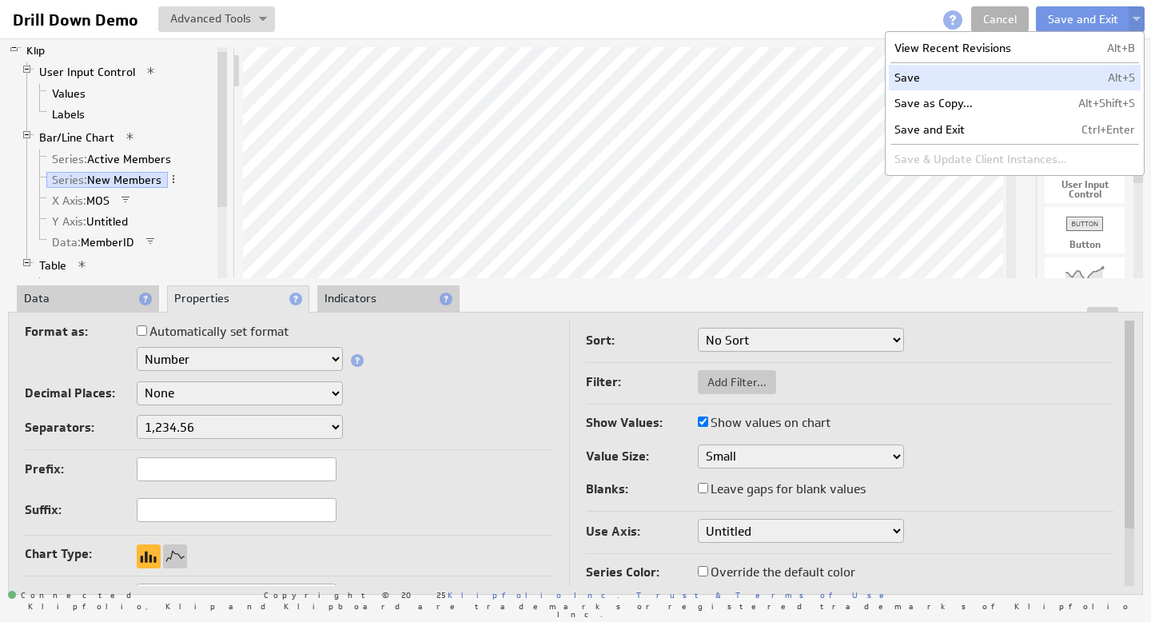
click at [911, 74] on td "Save" at bounding box center [981, 78] width 184 height 26
